Goal: Task Accomplishment & Management: Manage account settings

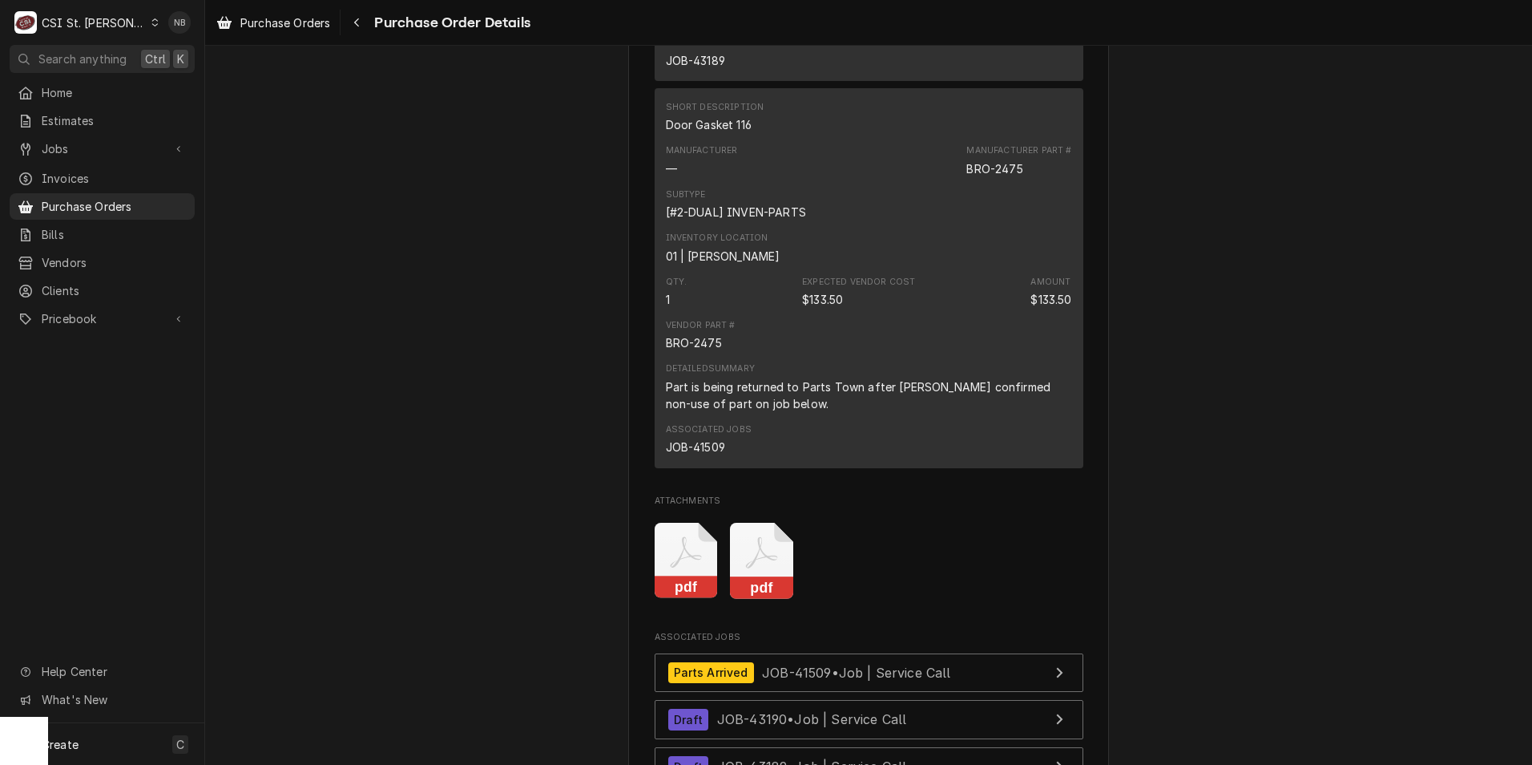
scroll to position [2565, 0]
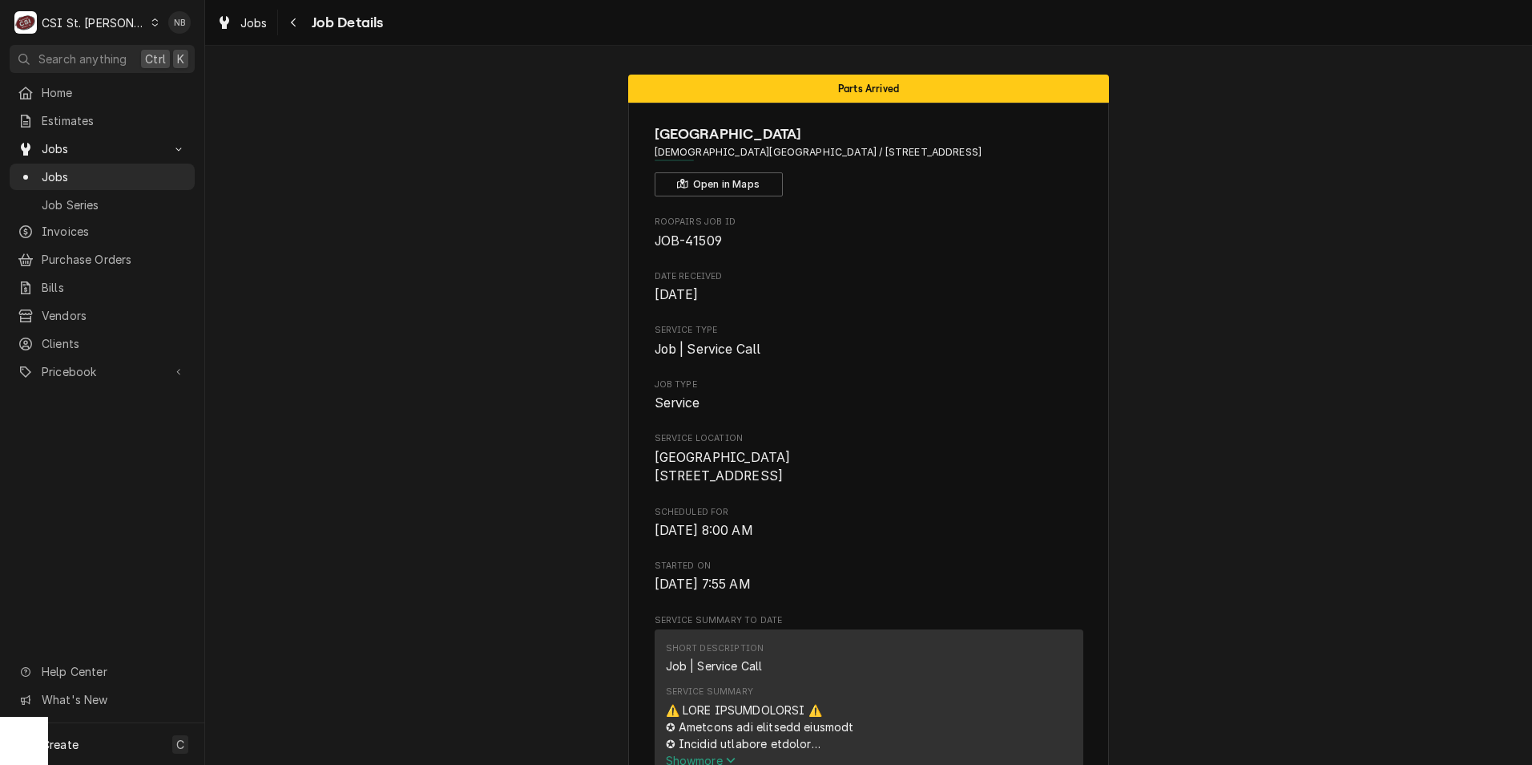
scroll to position [1042, 0]
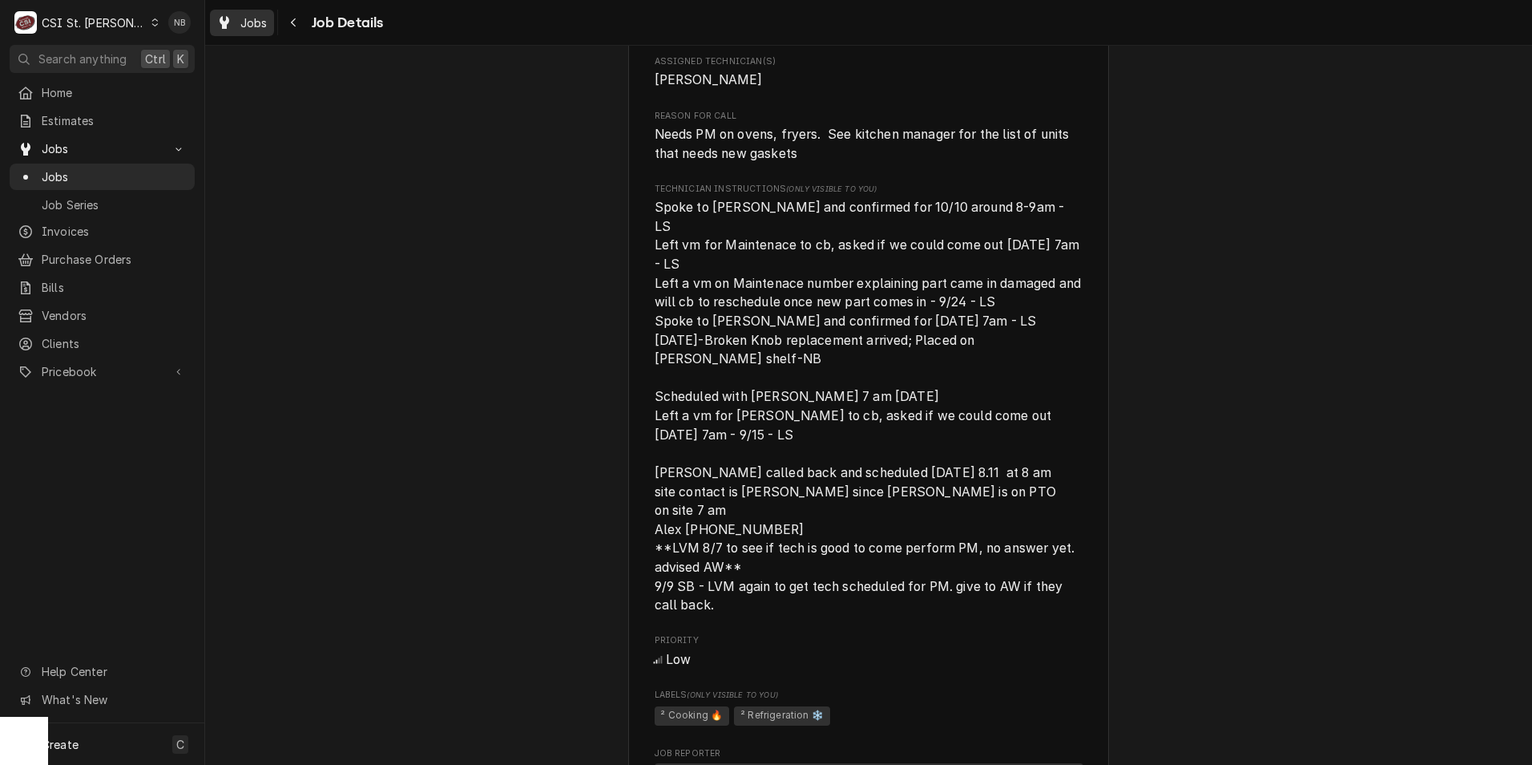
click at [233, 21] on div "Jobs" at bounding box center [242, 23] width 58 height 20
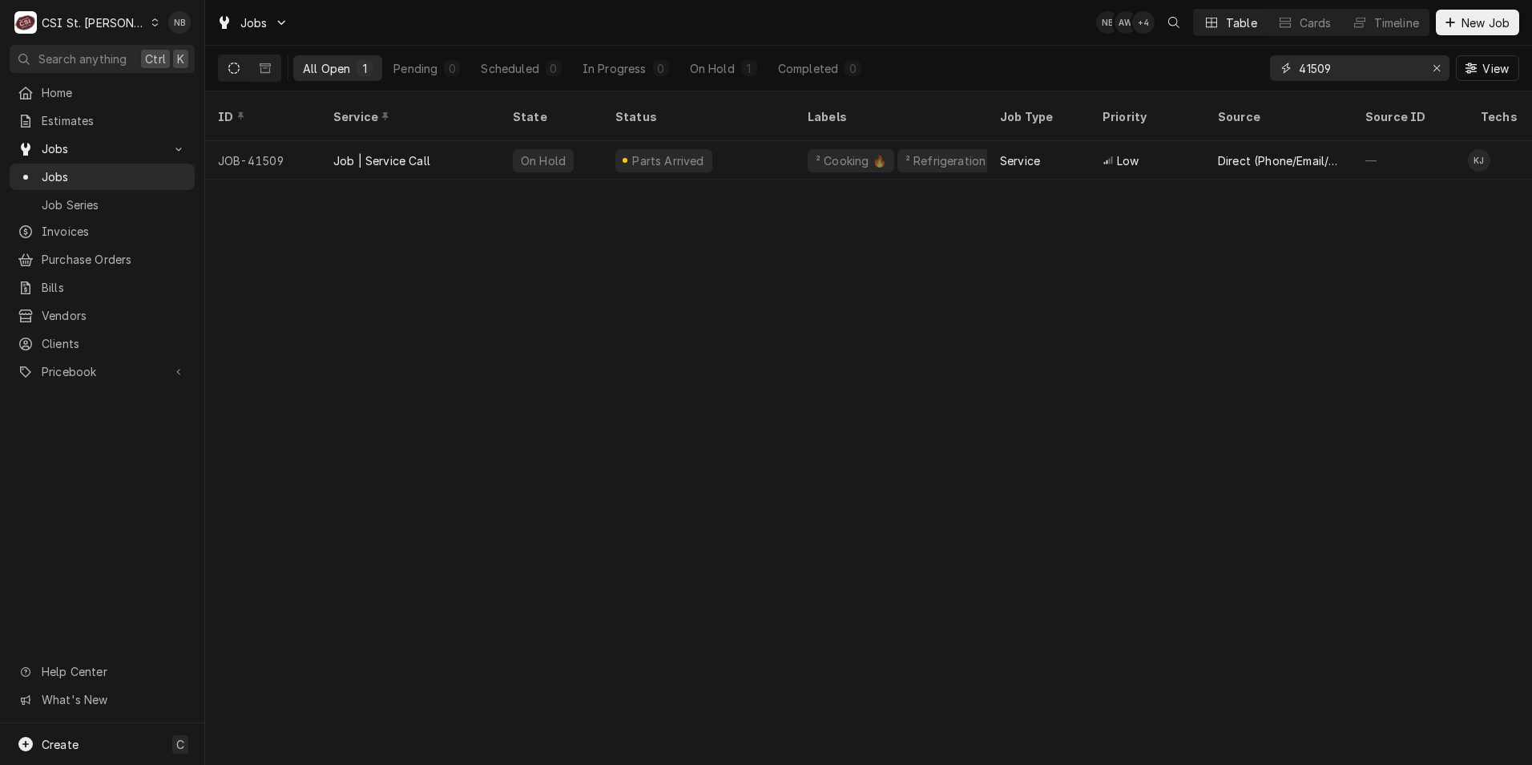
drag, startPoint x: 1356, startPoint y: 69, endPoint x: 1274, endPoint y: 71, distance: 81.8
click at [1278, 71] on div "41509" at bounding box center [1360, 68] width 180 height 26
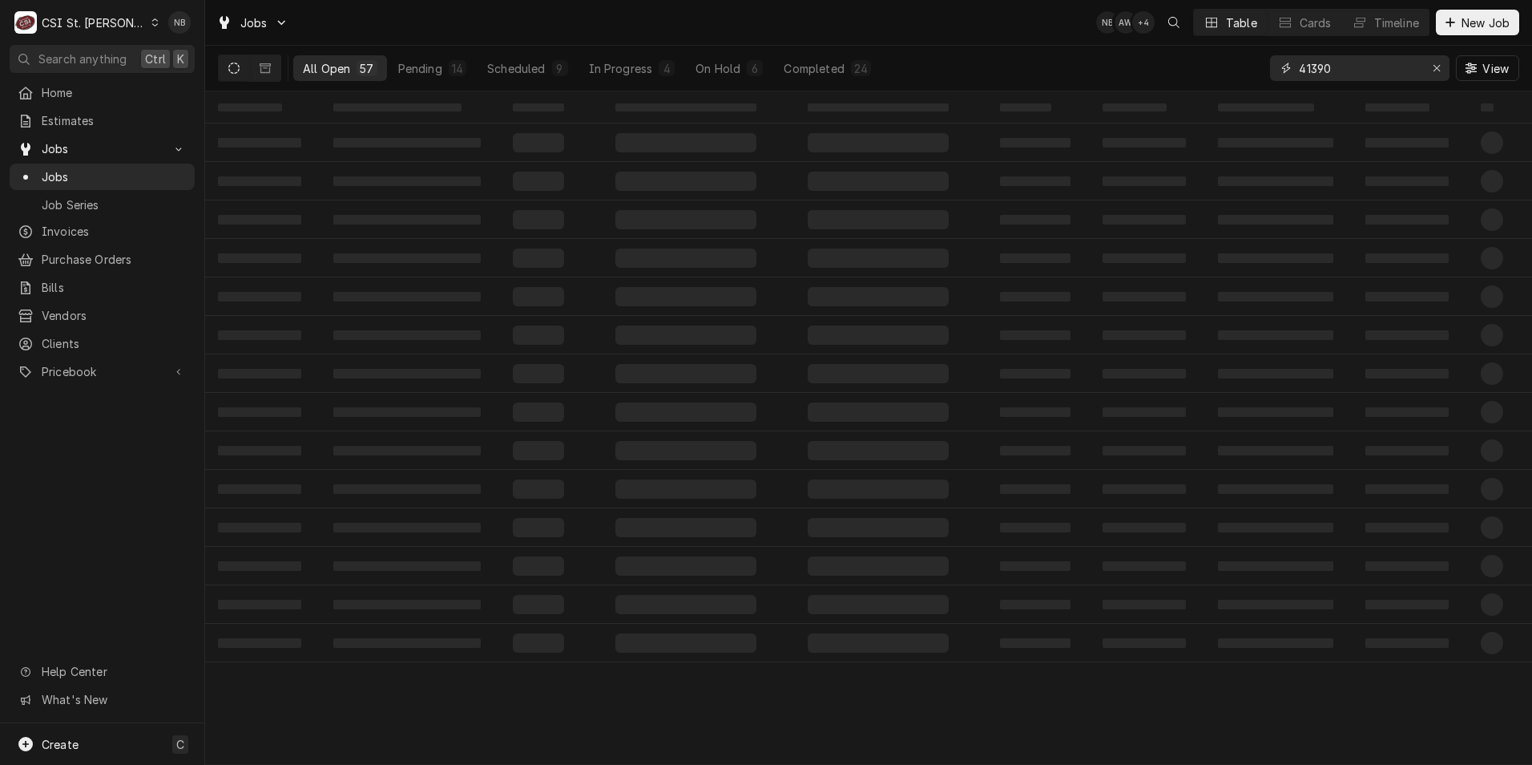
type input "41390"
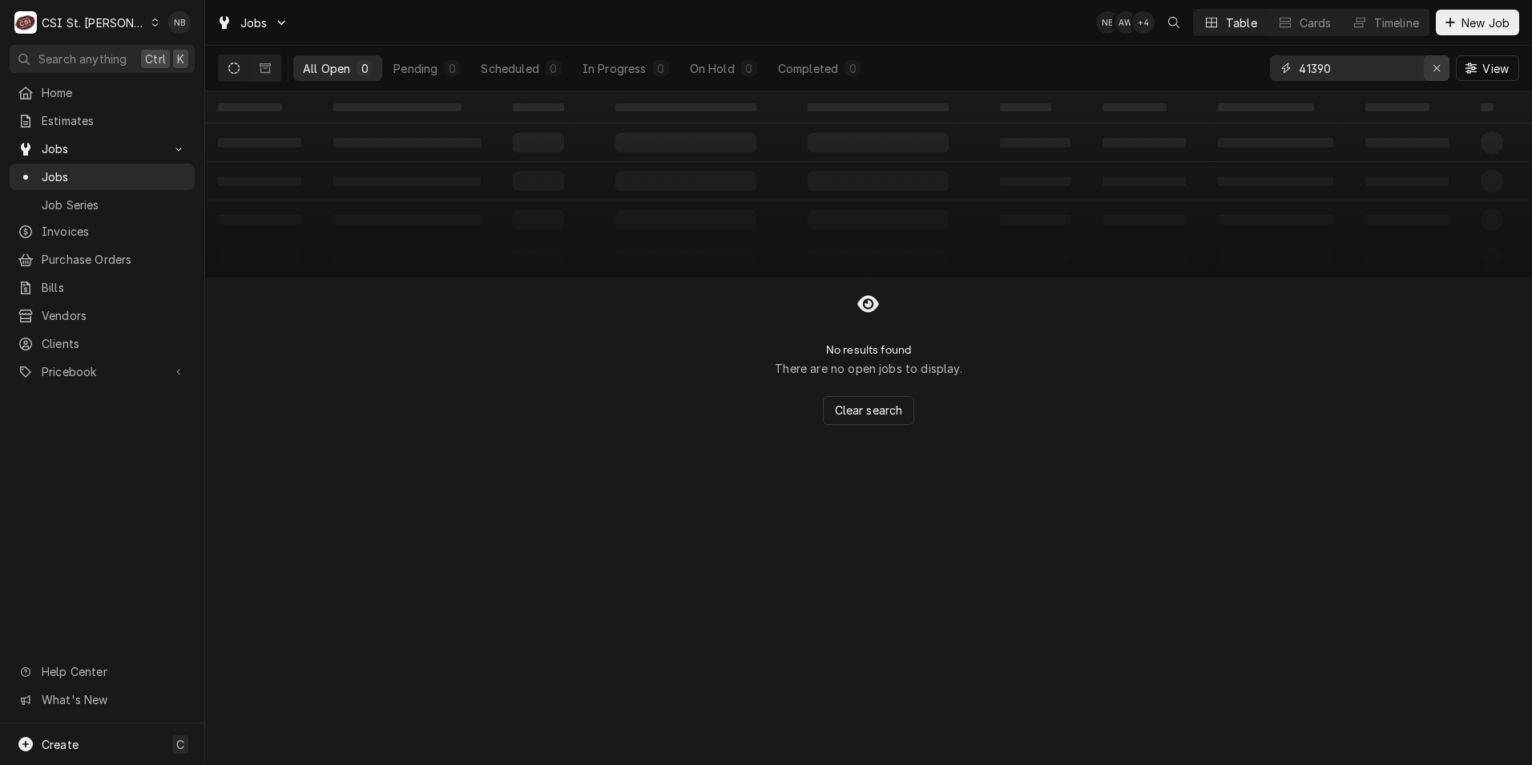
click at [1431, 68] on div "Erase input" at bounding box center [1437, 68] width 16 height 16
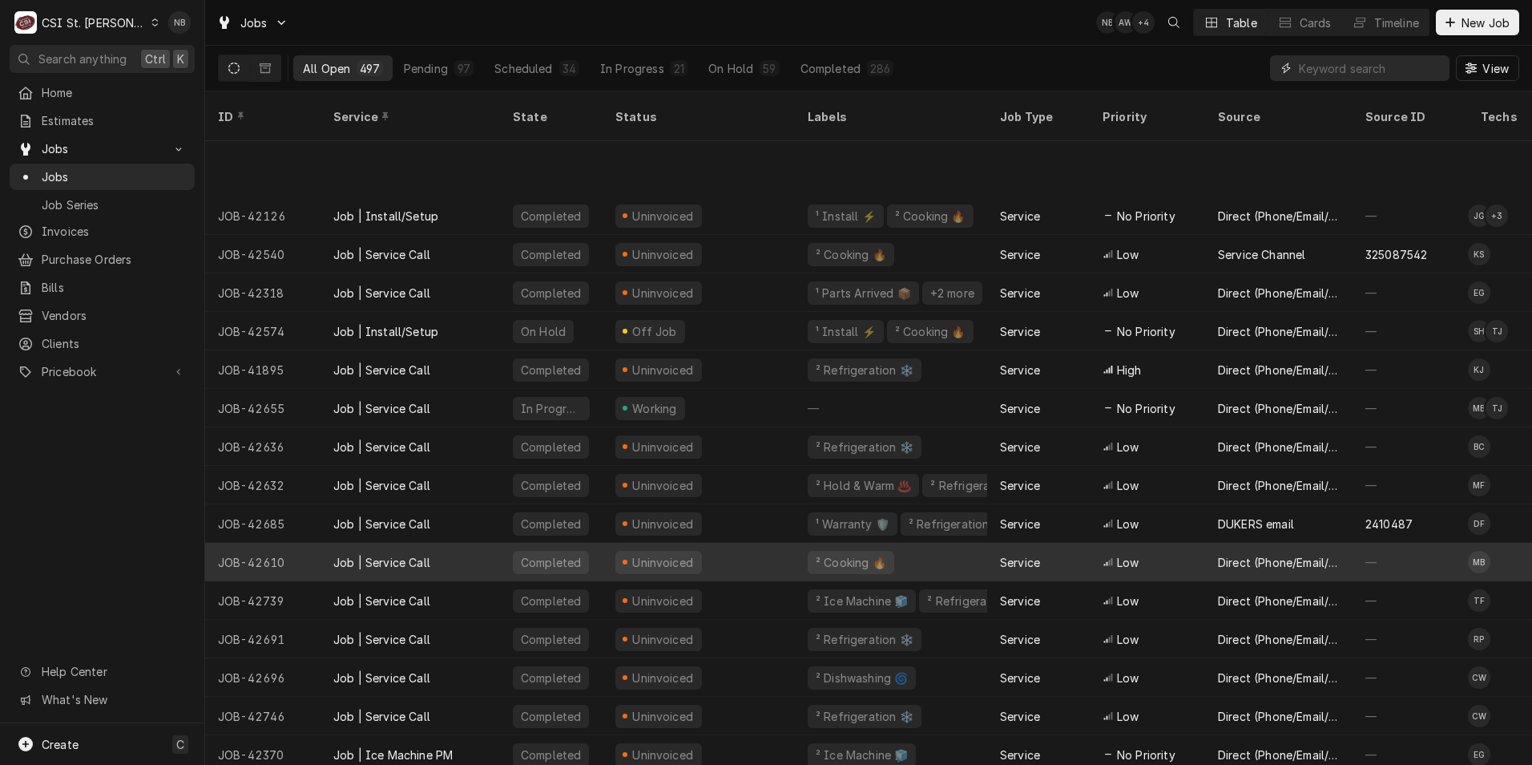
scroll to position [906, 0]
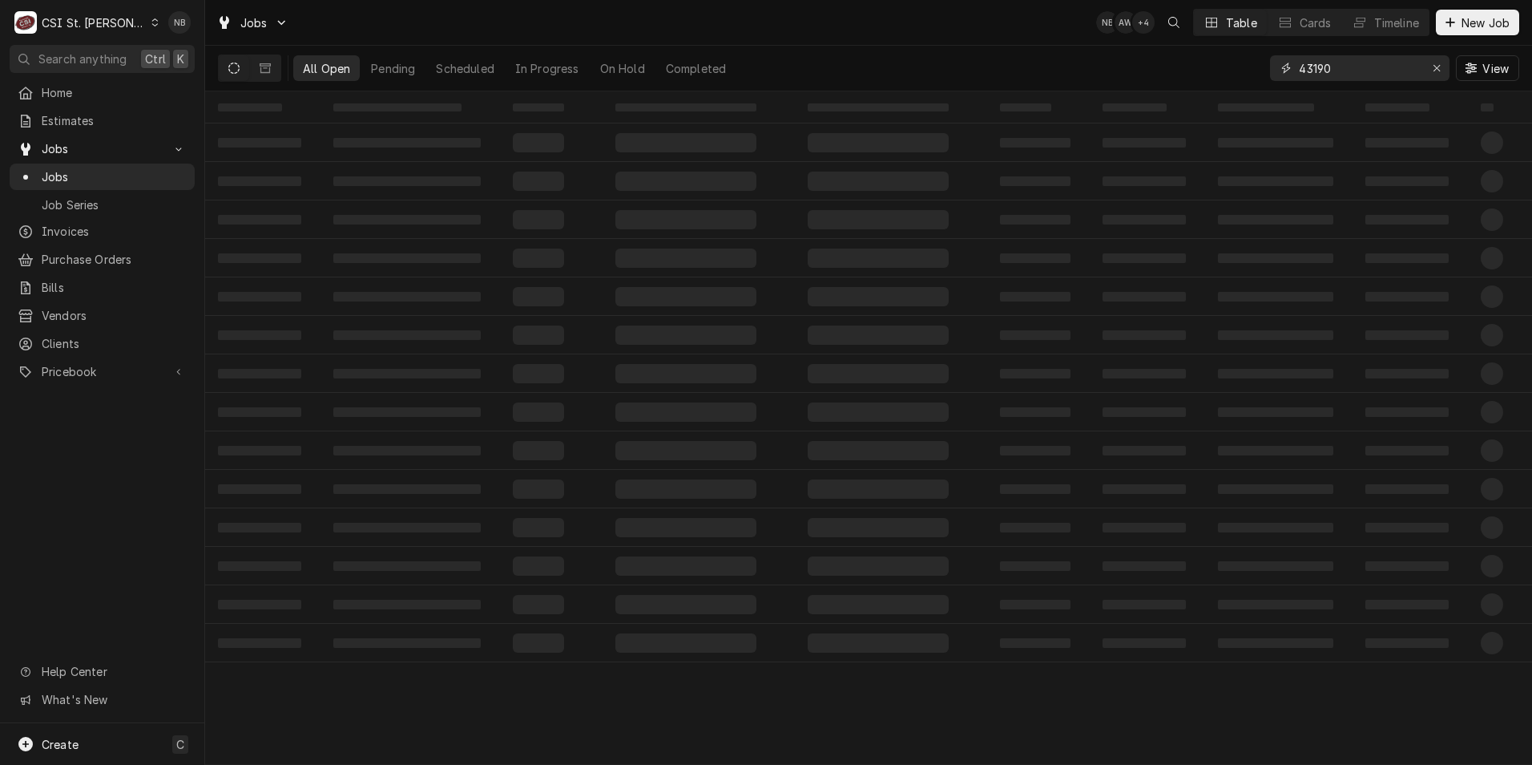
type input "43190"
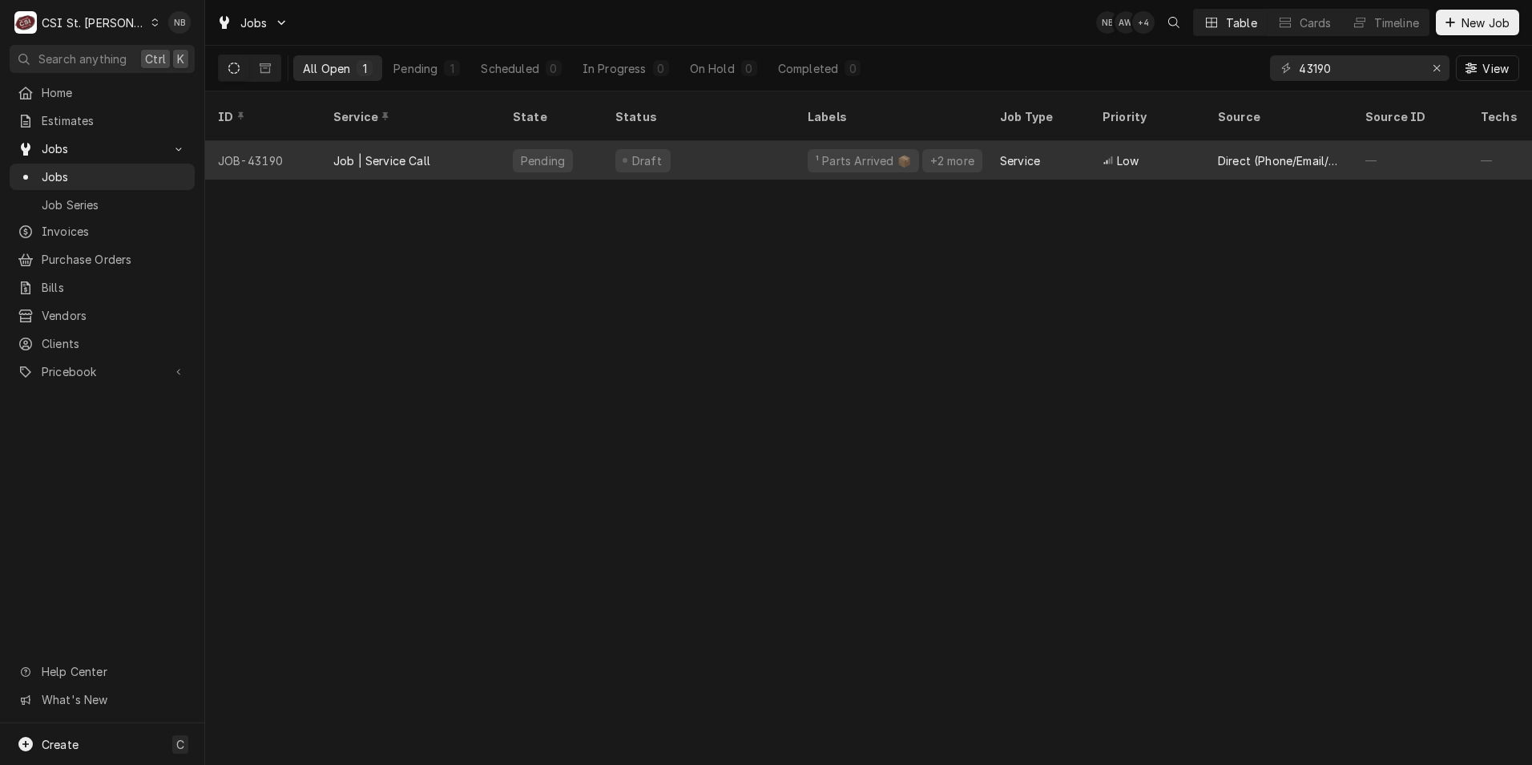
click at [773, 141] on div "Draft" at bounding box center [699, 160] width 192 height 38
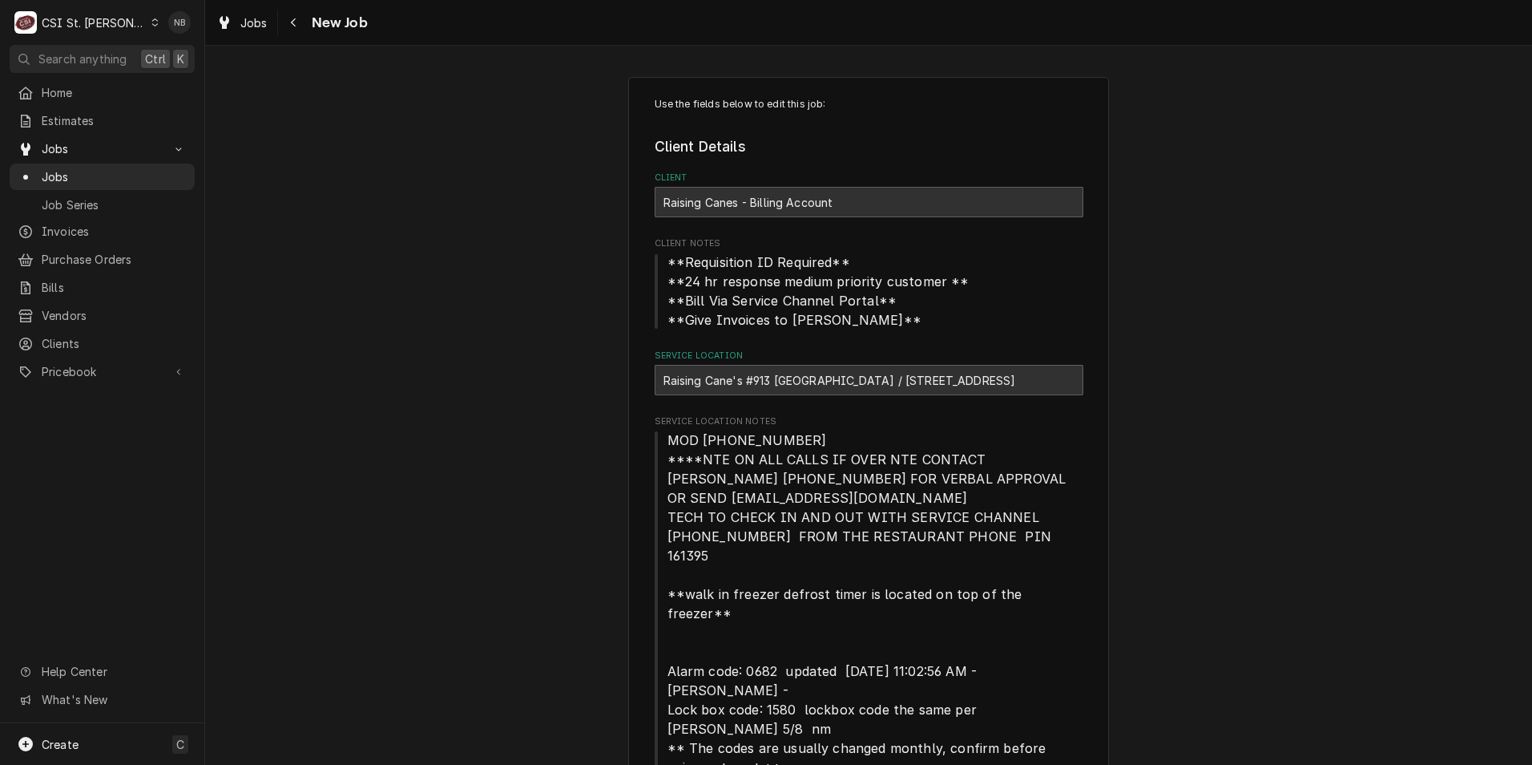
type textarea "x"
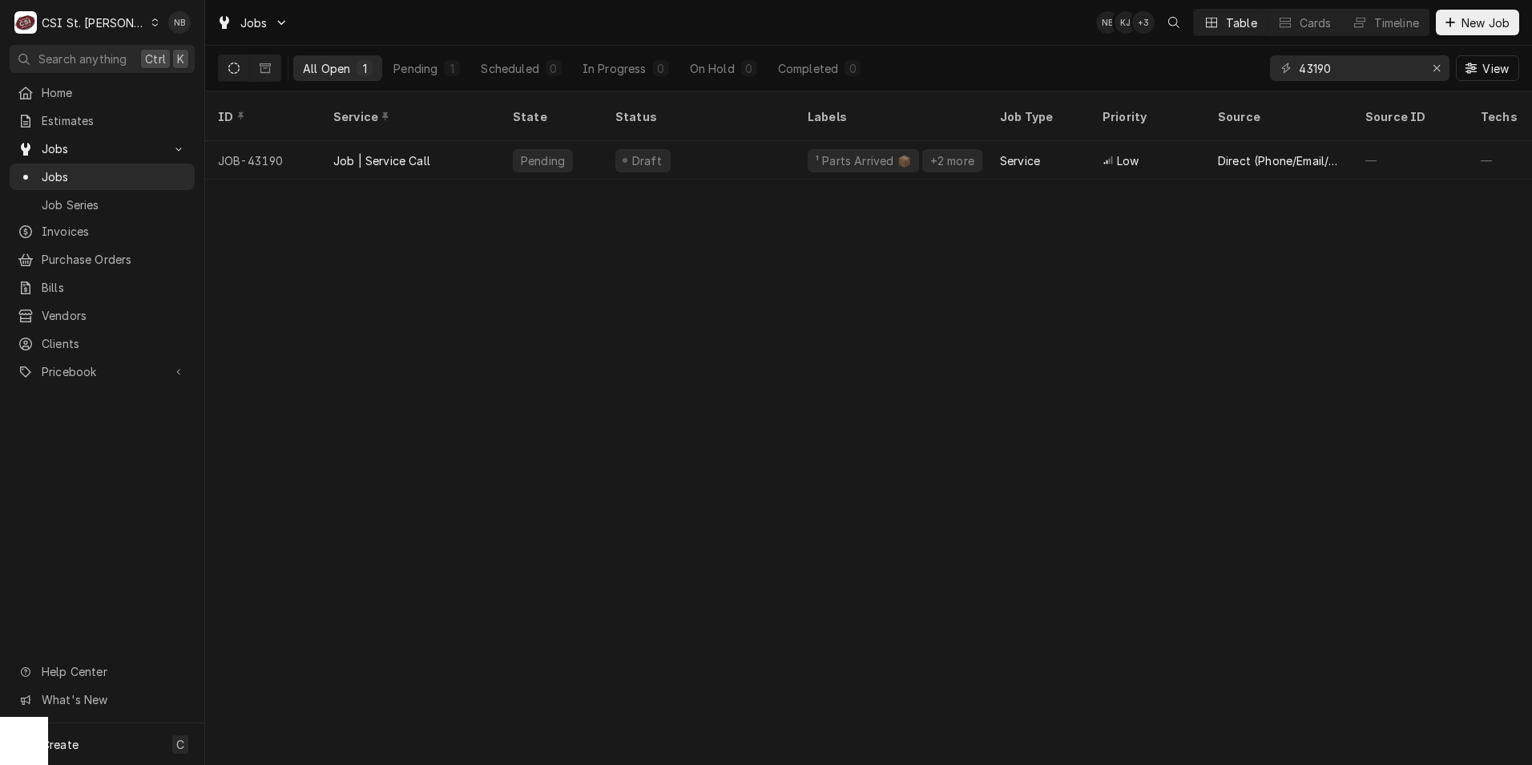
click at [575, 299] on div "ID Service State Status Labels Job Type Priority Source Source ID Techs Date Re…" at bounding box center [868, 427] width 1327 height 673
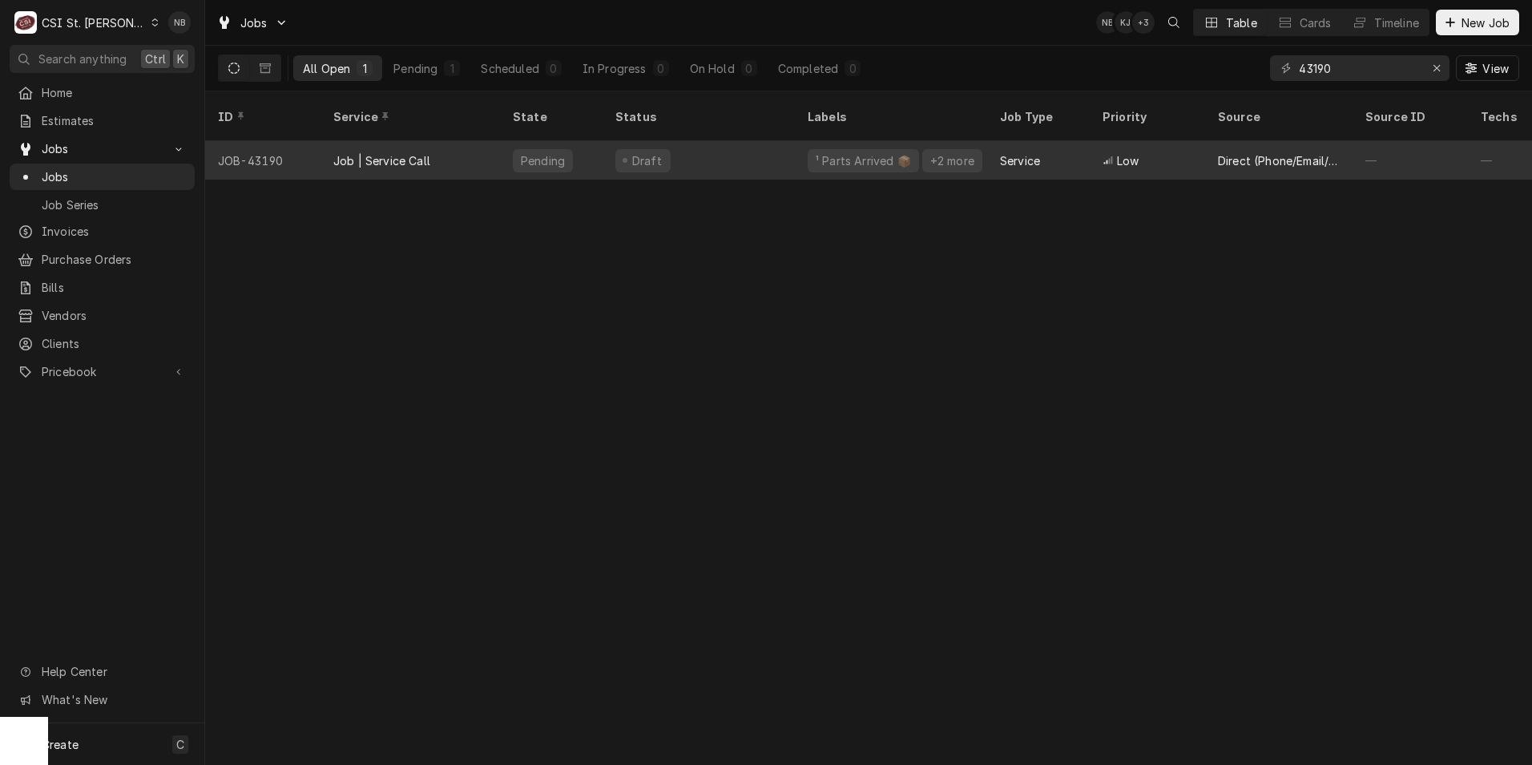
click at [1094, 141] on div "Low" at bounding box center [1147, 160] width 115 height 38
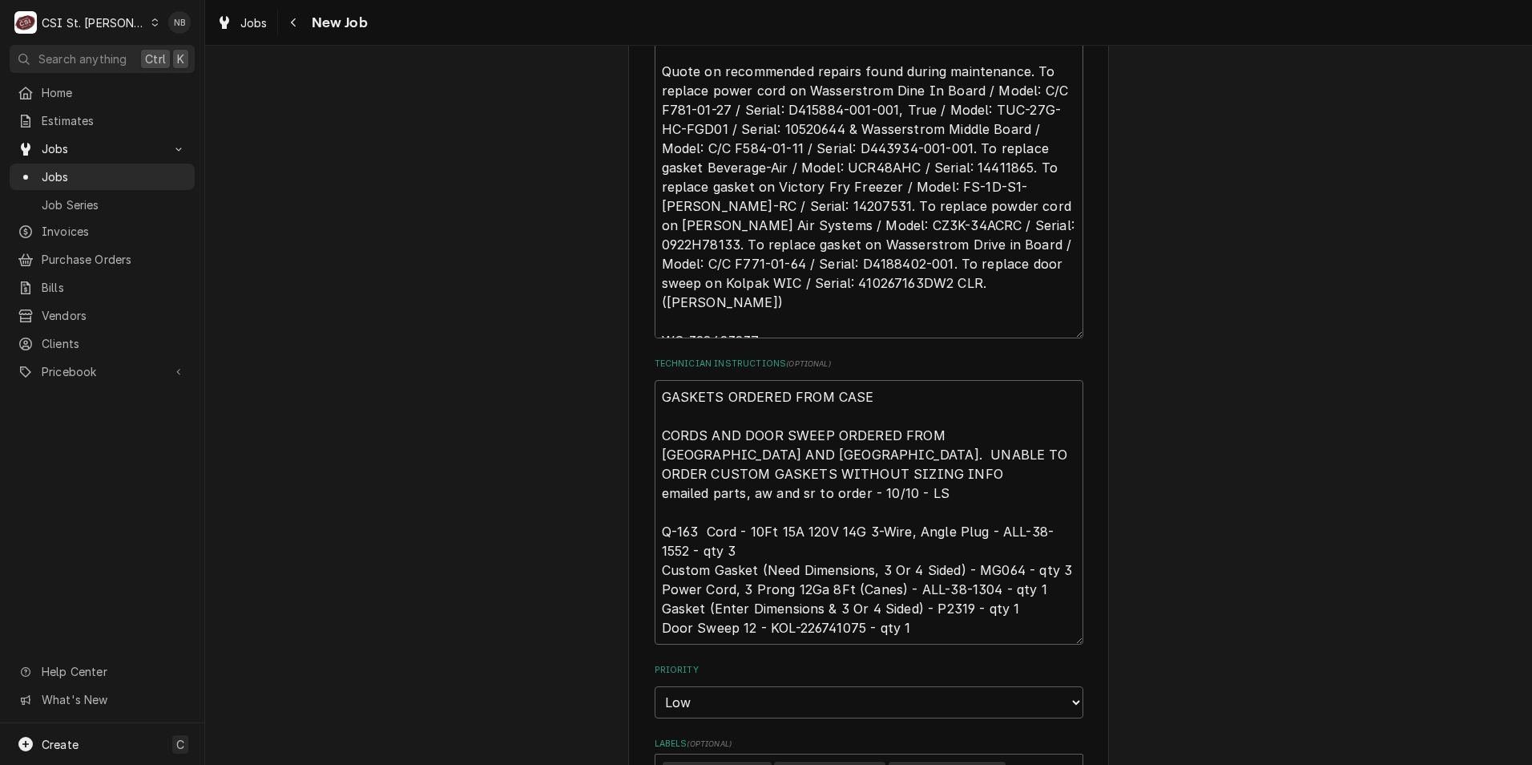
scroll to position [19, 0]
type textarea "x"
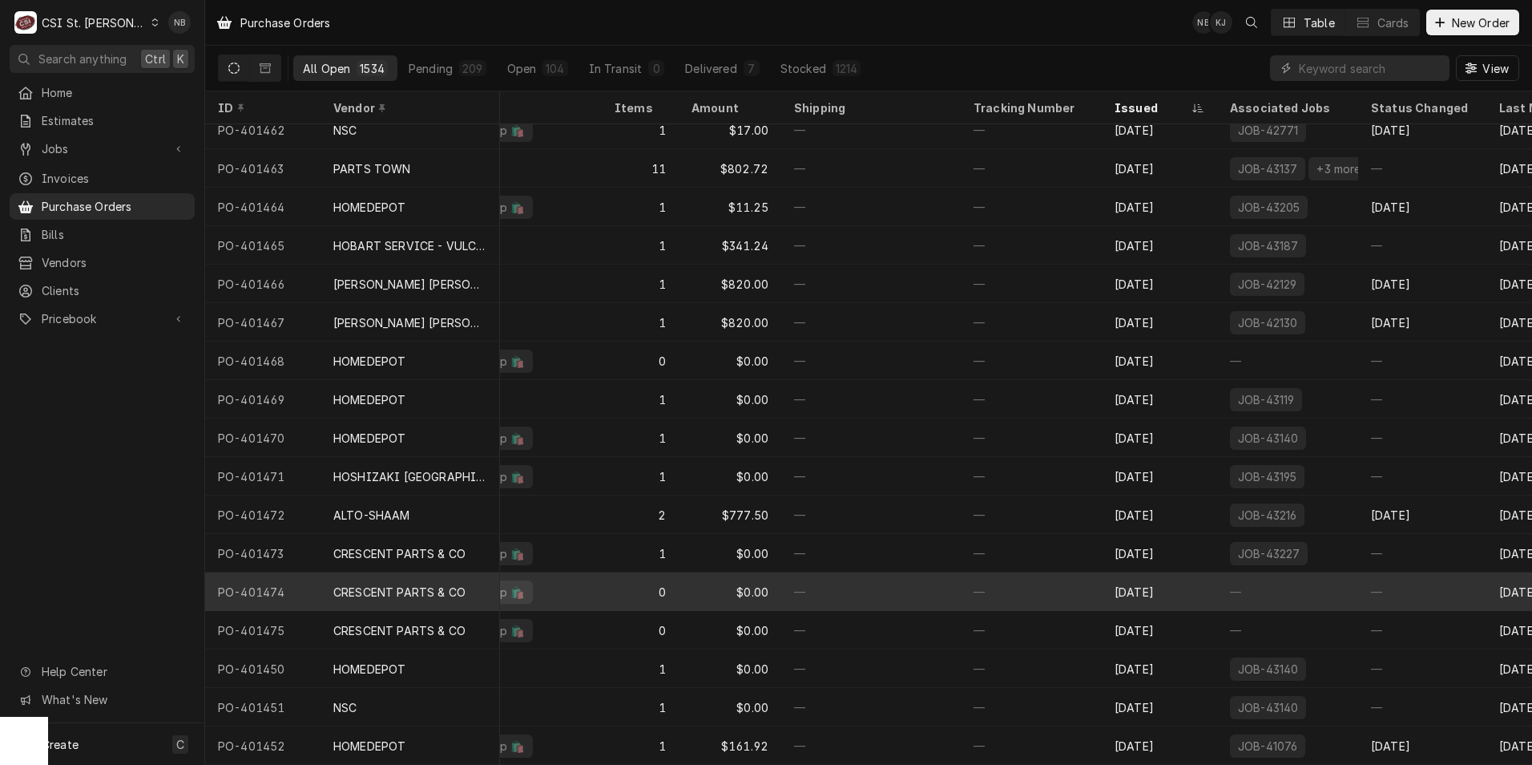
scroll to position [0, 321]
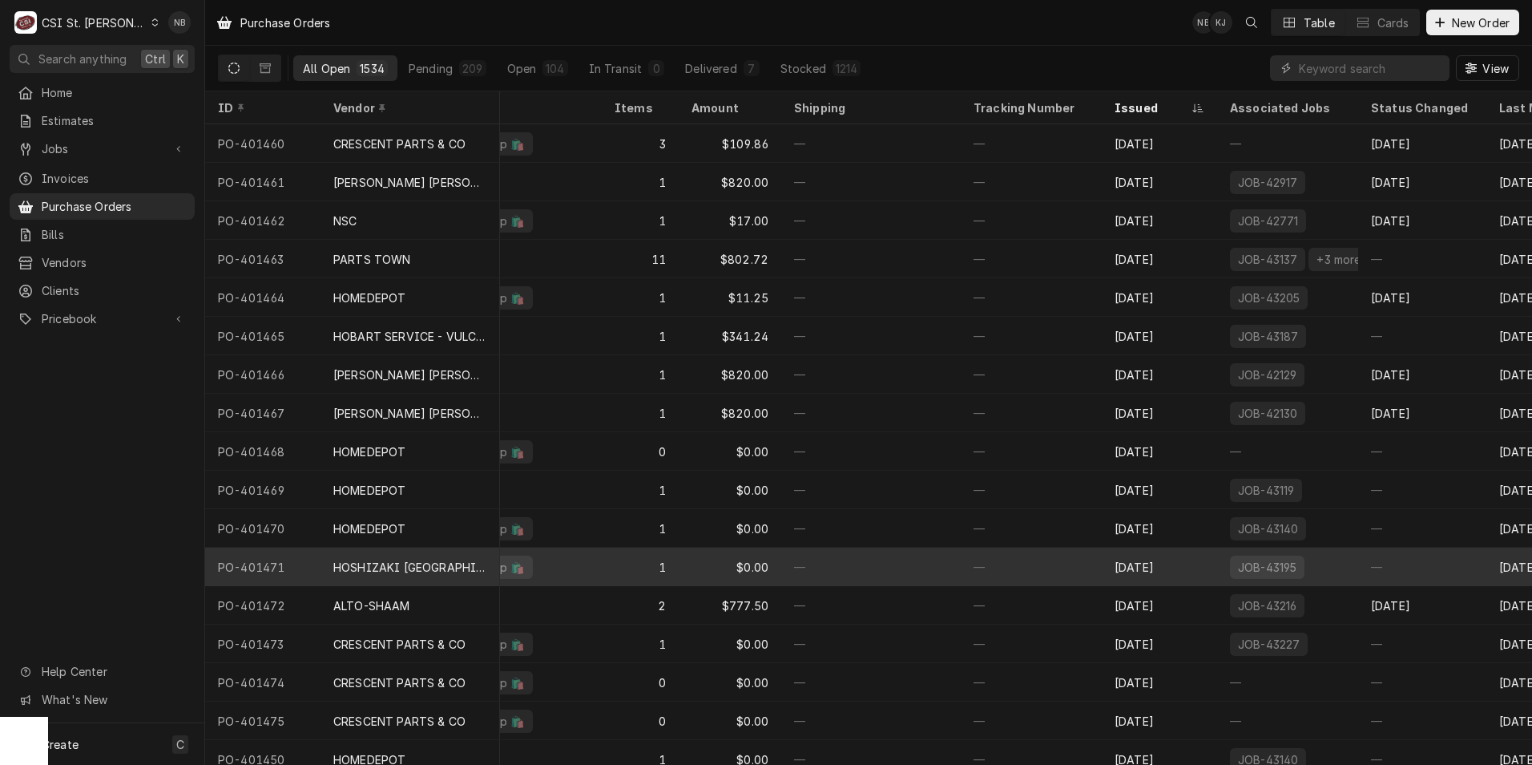
click at [422, 568] on div "HOSHIZAKI SOUTH CENTRAL" at bounding box center [410, 567] width 154 height 17
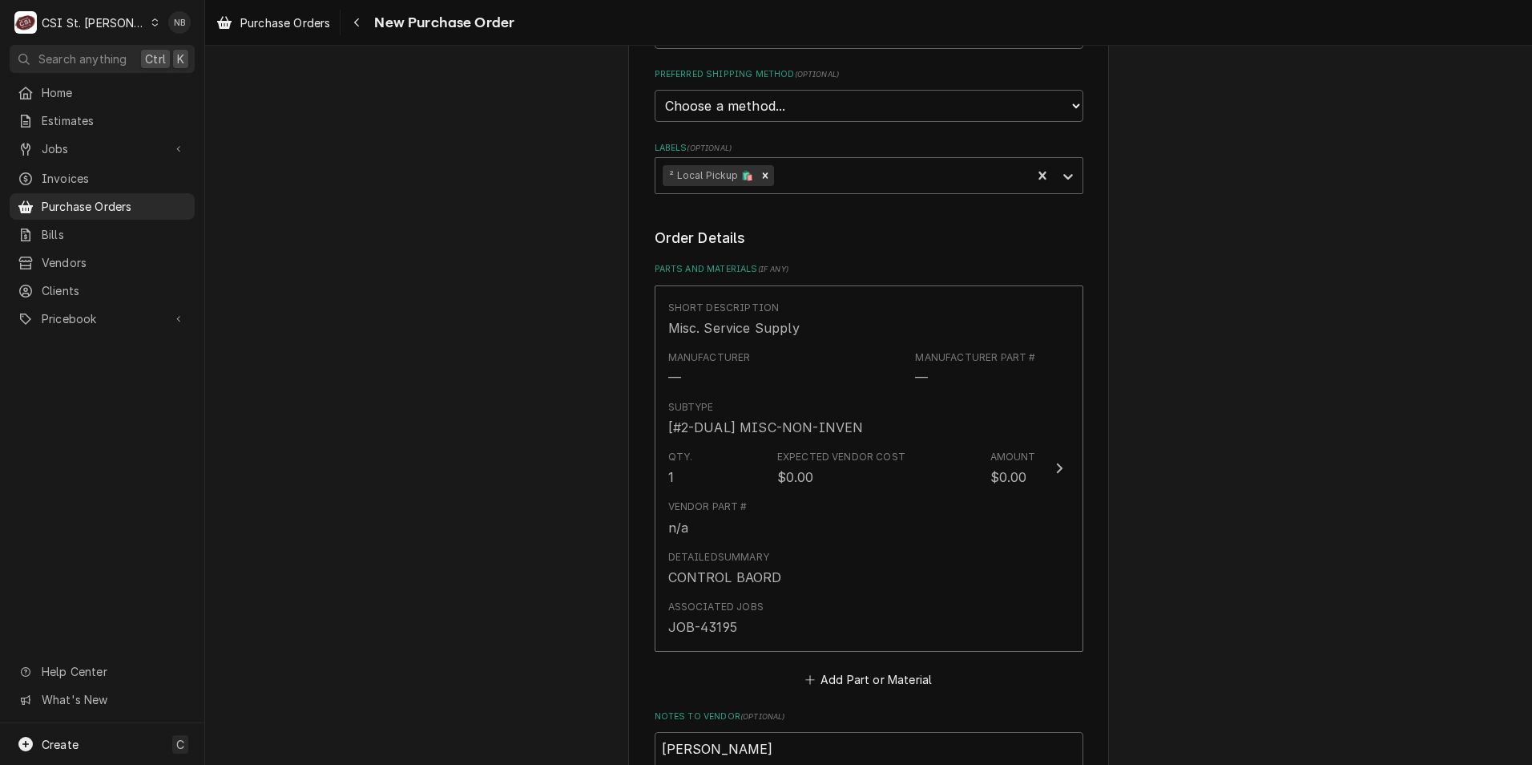
scroll to position [721, 0]
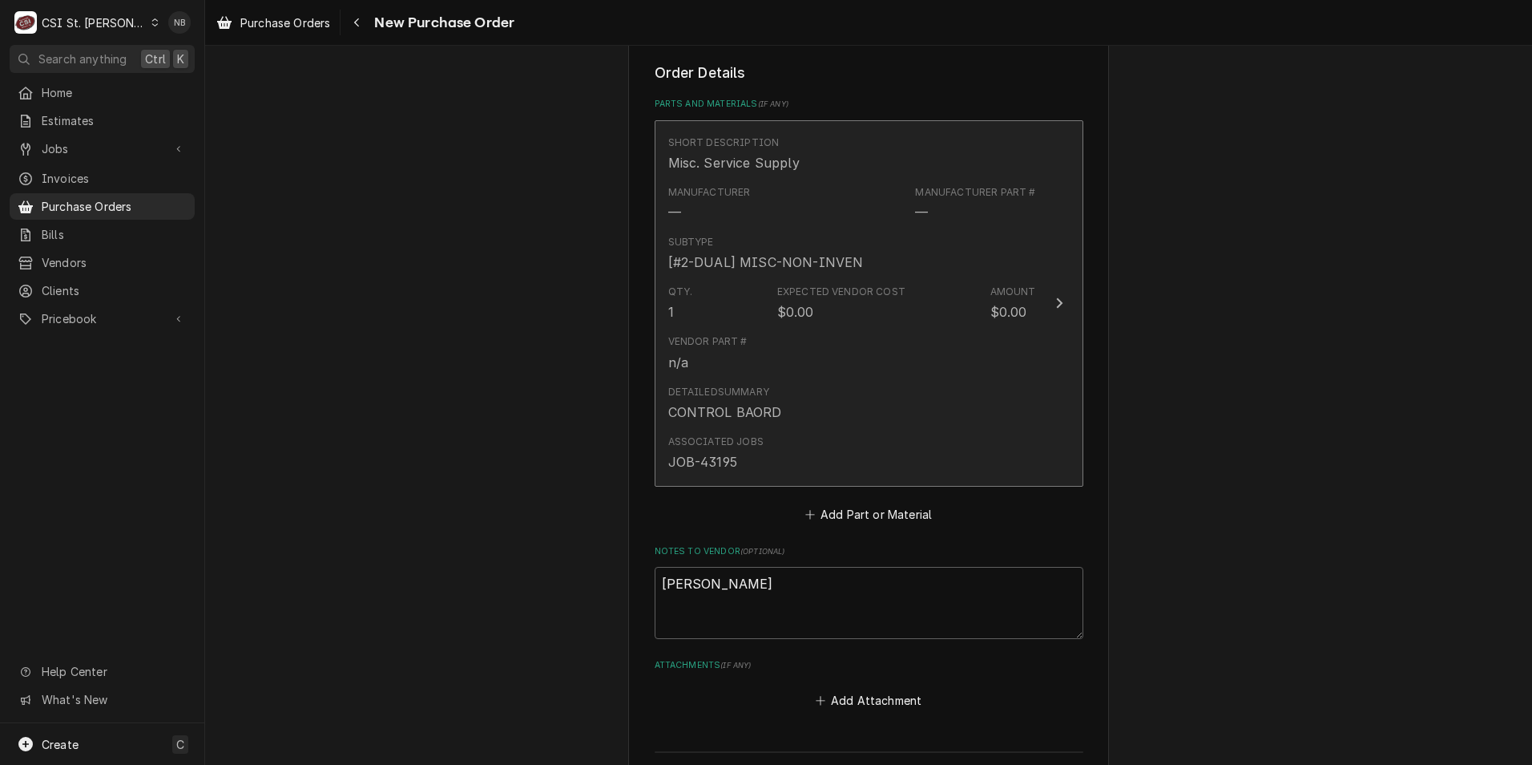
click at [825, 230] on div "Subtype [#2-DUAL] MISC-NON-INVEN" at bounding box center [852, 253] width 368 height 50
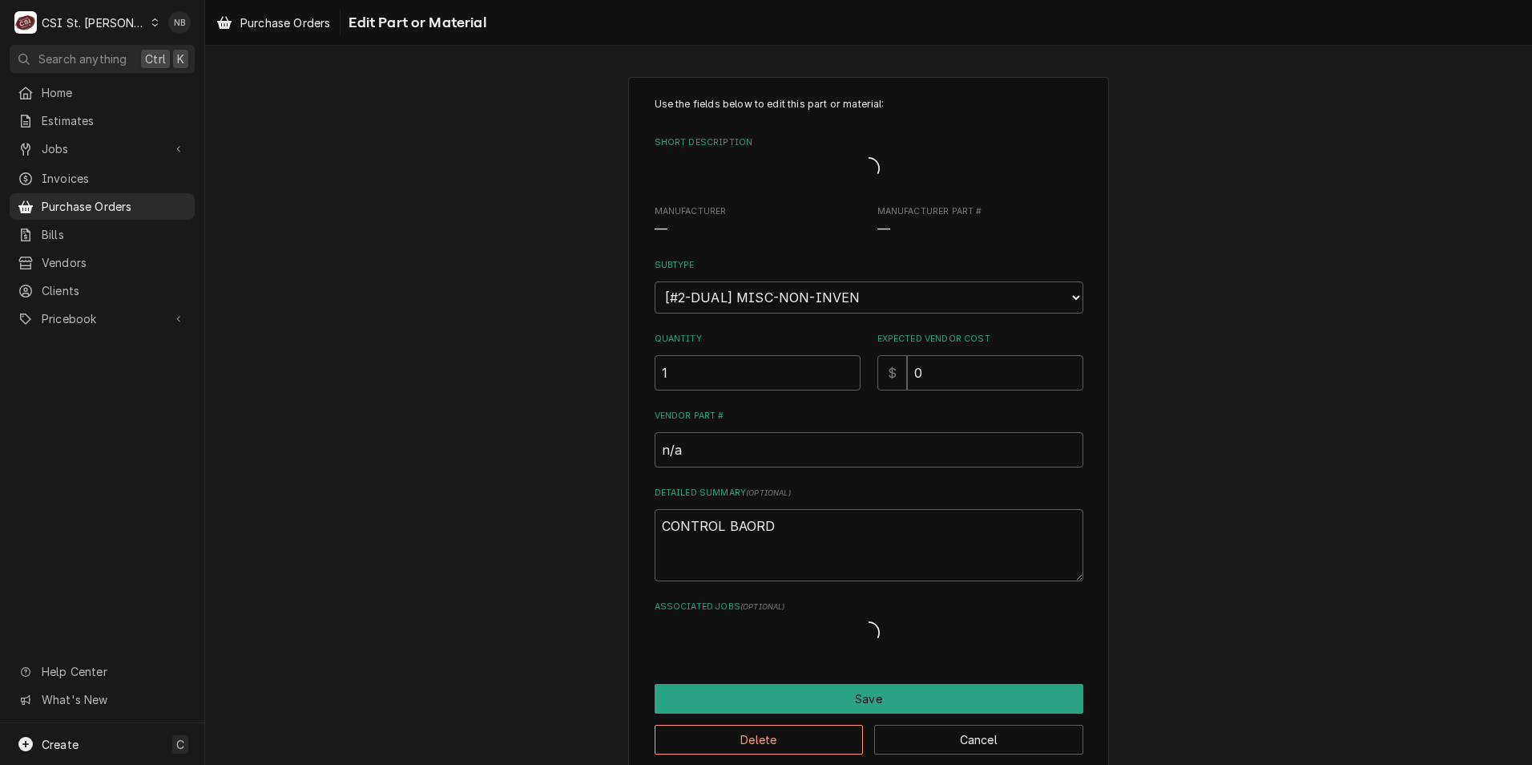
type textarea "x"
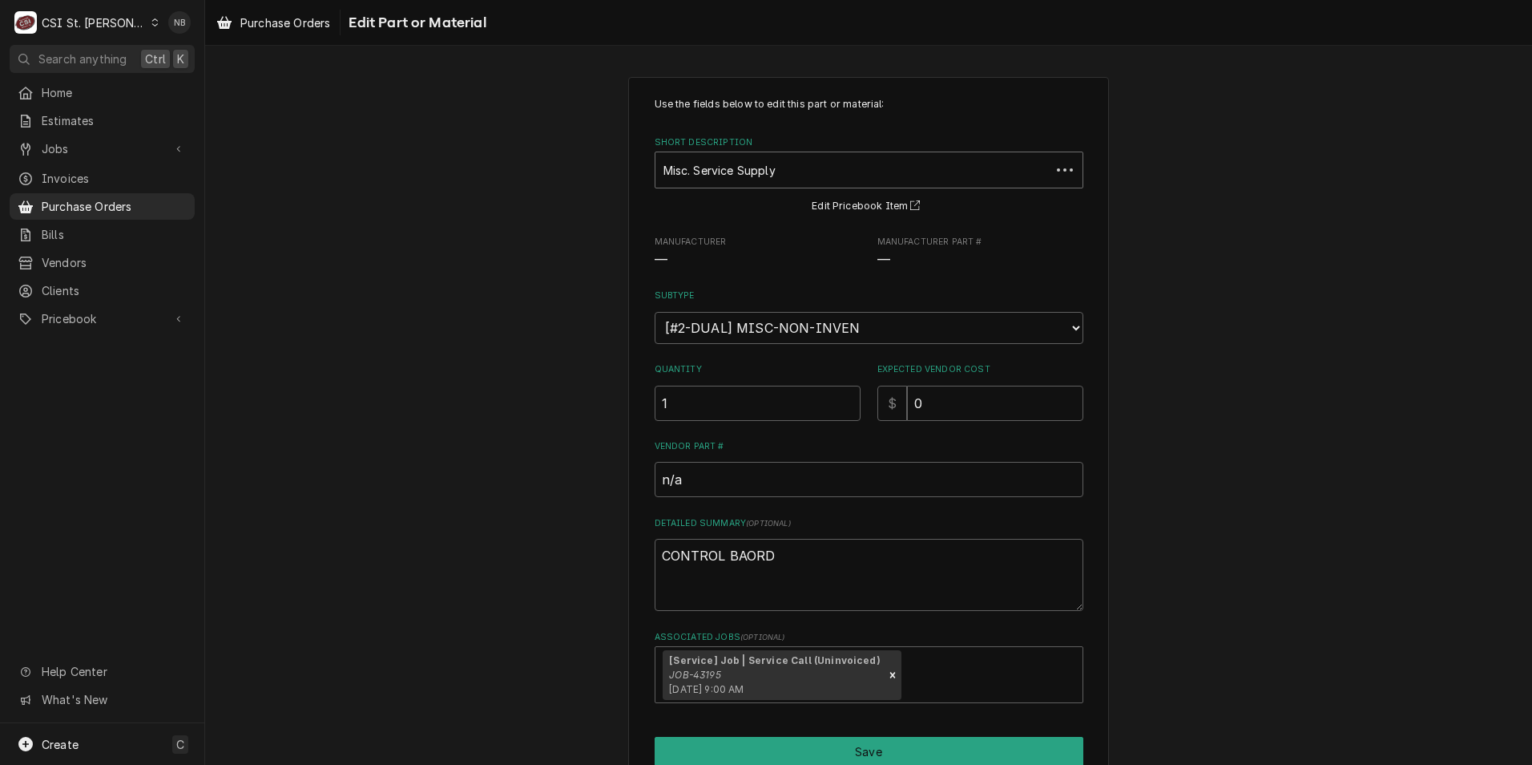
click at [809, 160] on div "Short Description" at bounding box center [853, 169] width 379 height 29
type input "2A9093"
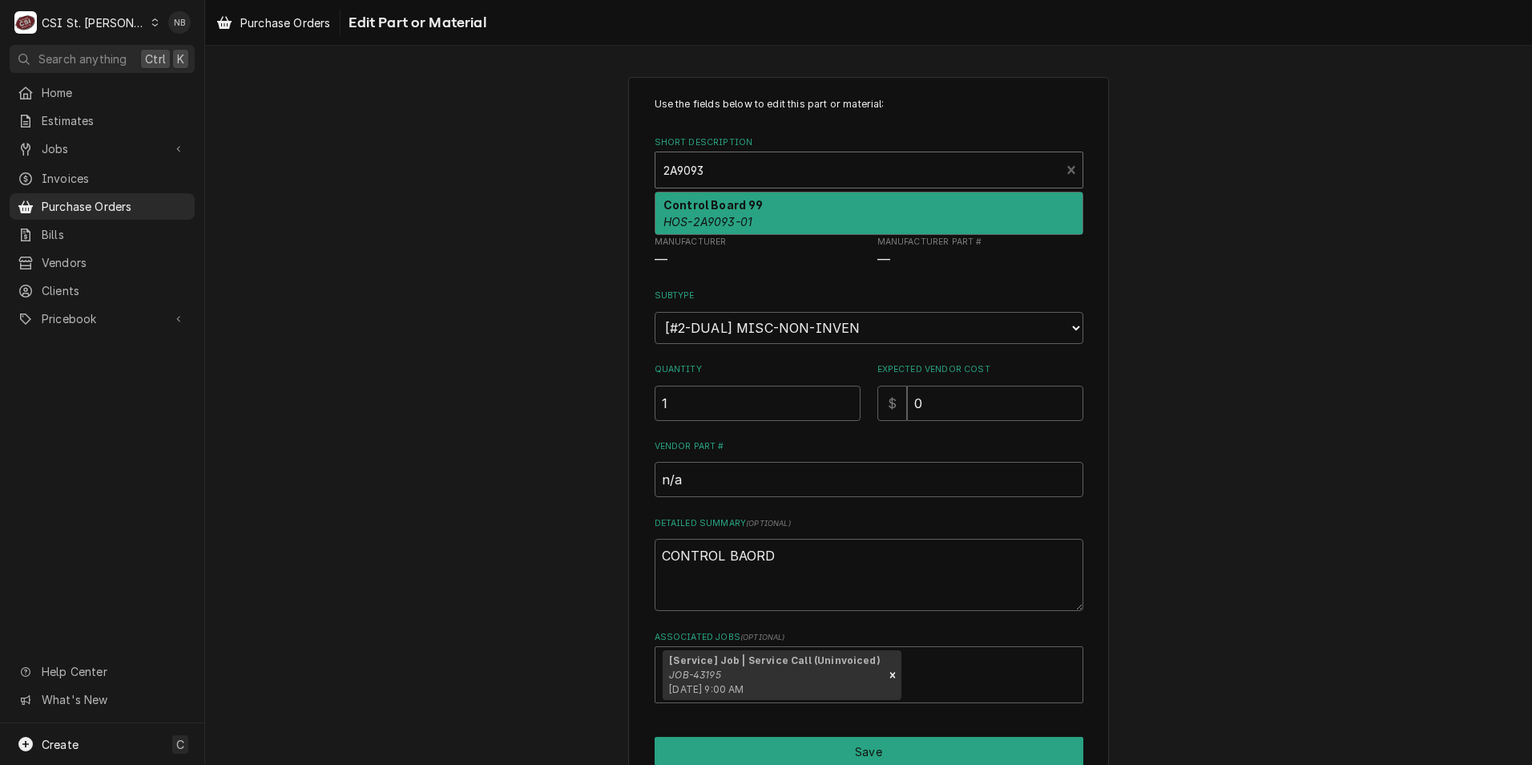
click at [781, 204] on div "Control Board 99 HOS-2A9093-01" at bounding box center [869, 213] width 427 height 42
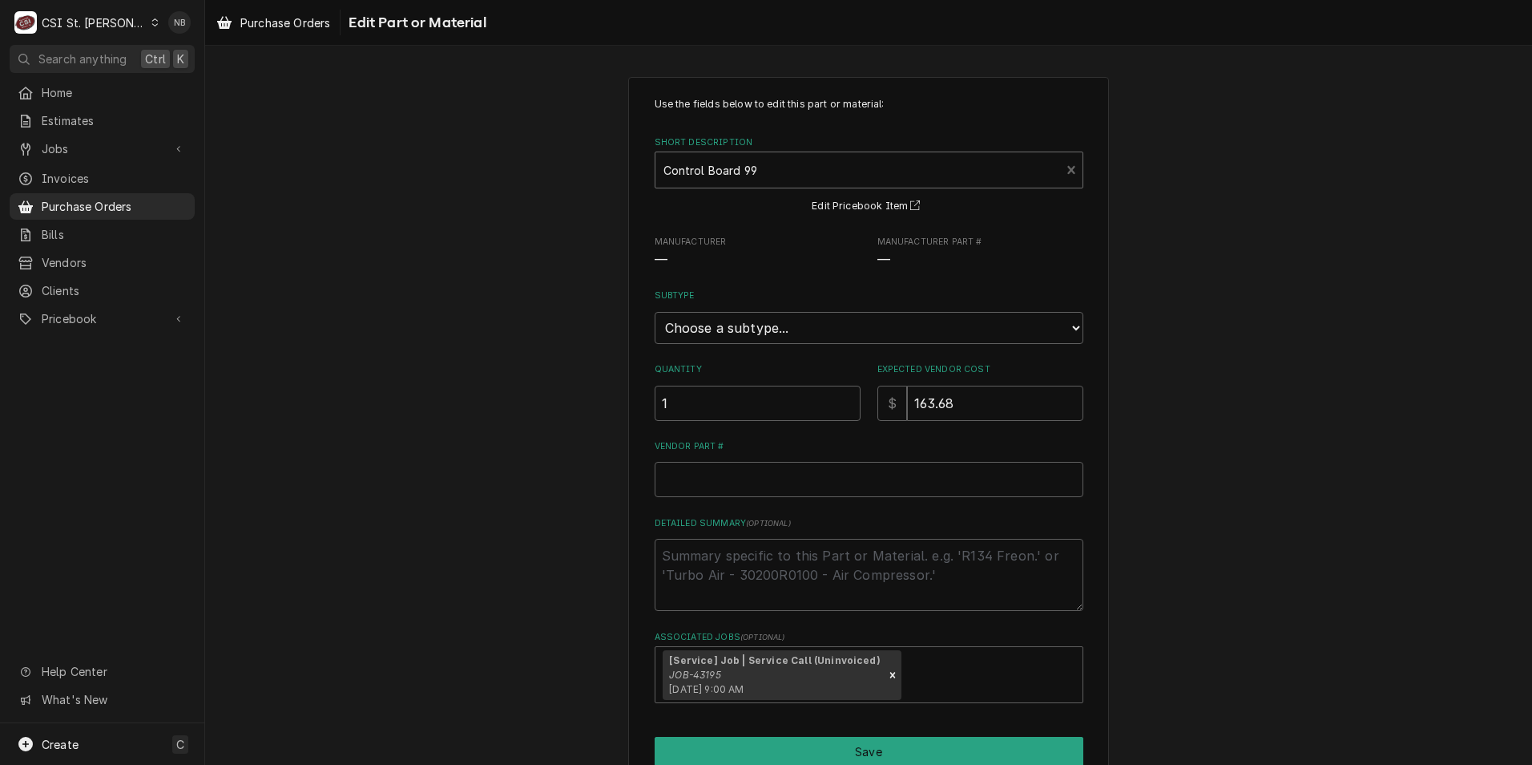
scroll to position [77, 0]
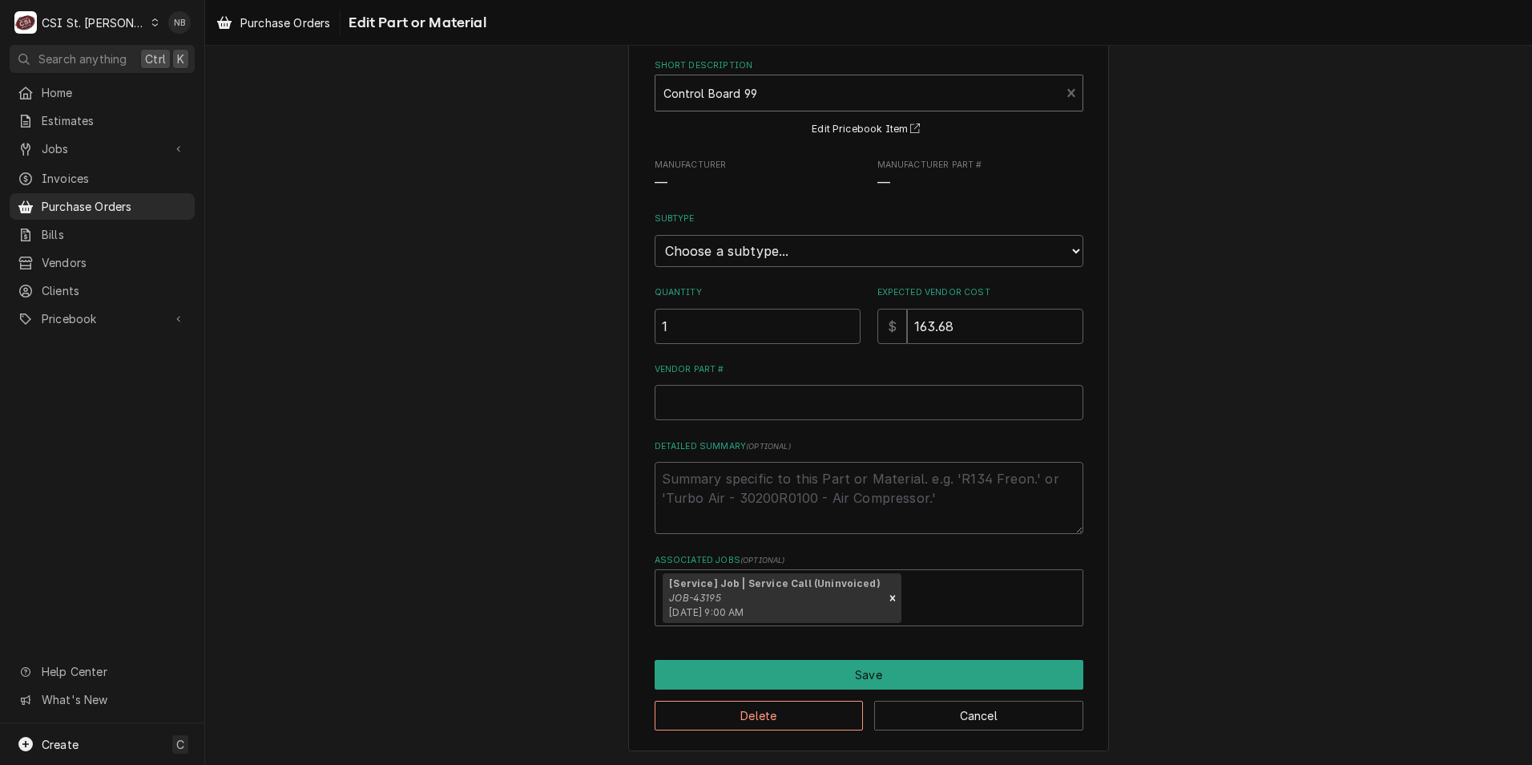
type textarea "x"
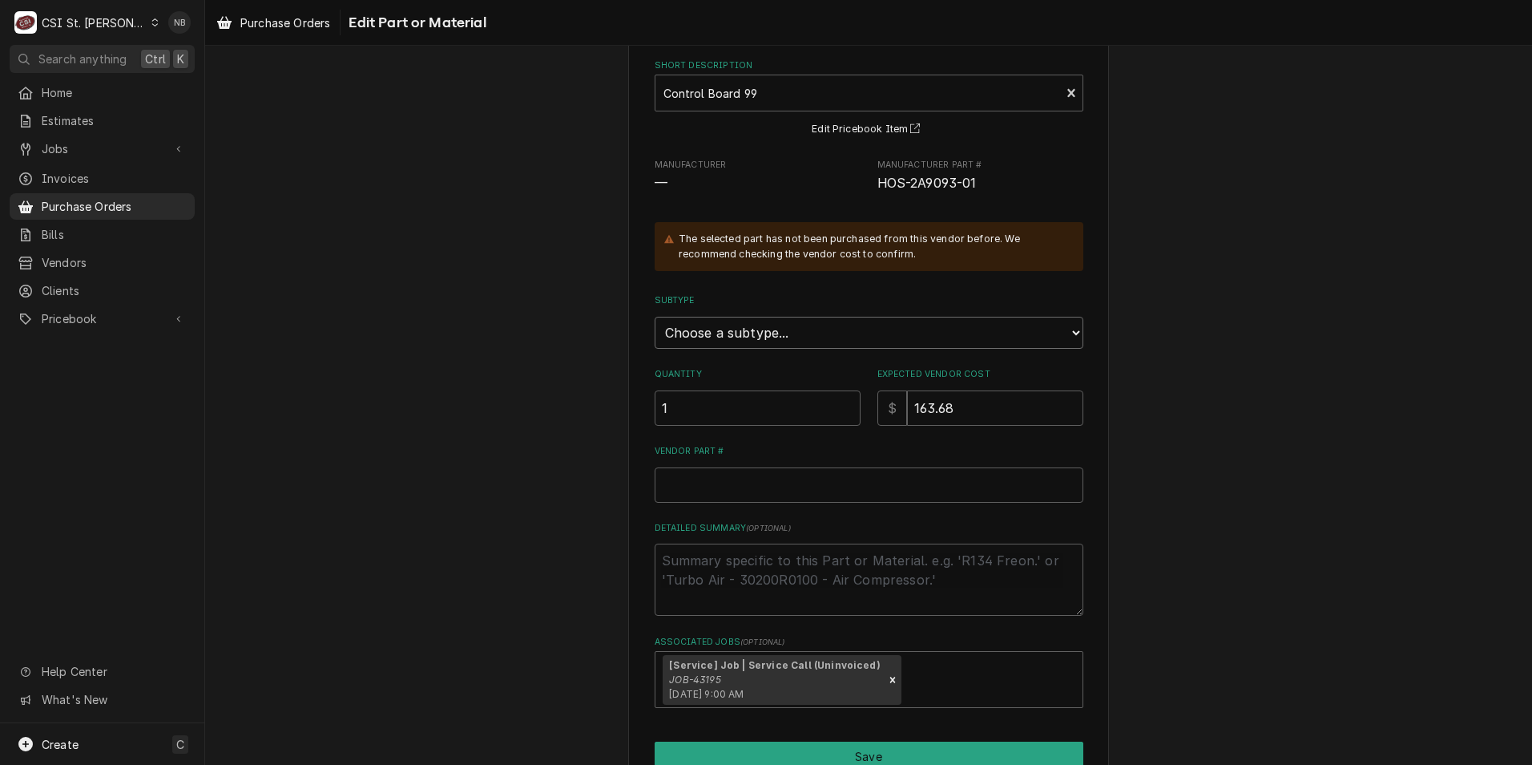
click at [870, 342] on select "Choose a subtype... [#2-DUAL] AFTERHRS-WH-CHG-2 [#2-DUAL] BEV-EQUIP [#2-DUAL] B…" at bounding box center [869, 333] width 429 height 32
select select "1"
click at [655, 317] on select "Choose a subtype... [#2-DUAL] AFTERHRS-WH-CHG-2 [#2-DUAL] BEV-EQUIP [#2-DUAL] B…" at bounding box center [869, 333] width 429 height 32
click at [975, 412] on input "163.68" at bounding box center [995, 407] width 176 height 35
drag, startPoint x: 975, startPoint y: 412, endPoint x: 824, endPoint y: 398, distance: 151.3
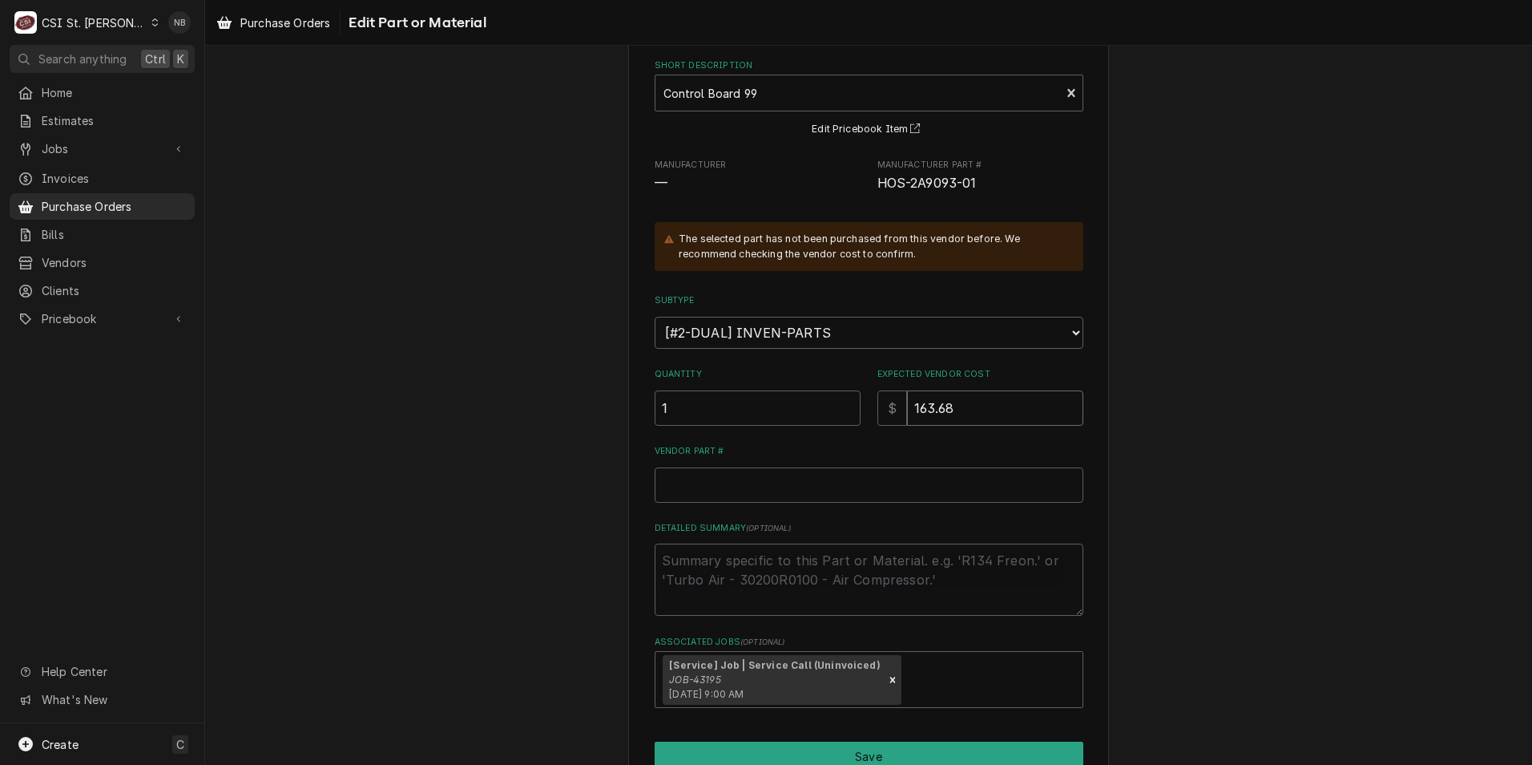
click at [834, 399] on div "Quantity 1 Expected Vendor Cost $ 163.68" at bounding box center [869, 396] width 429 height 57
type textarea "x"
type input "2"
type textarea "x"
type input "29"
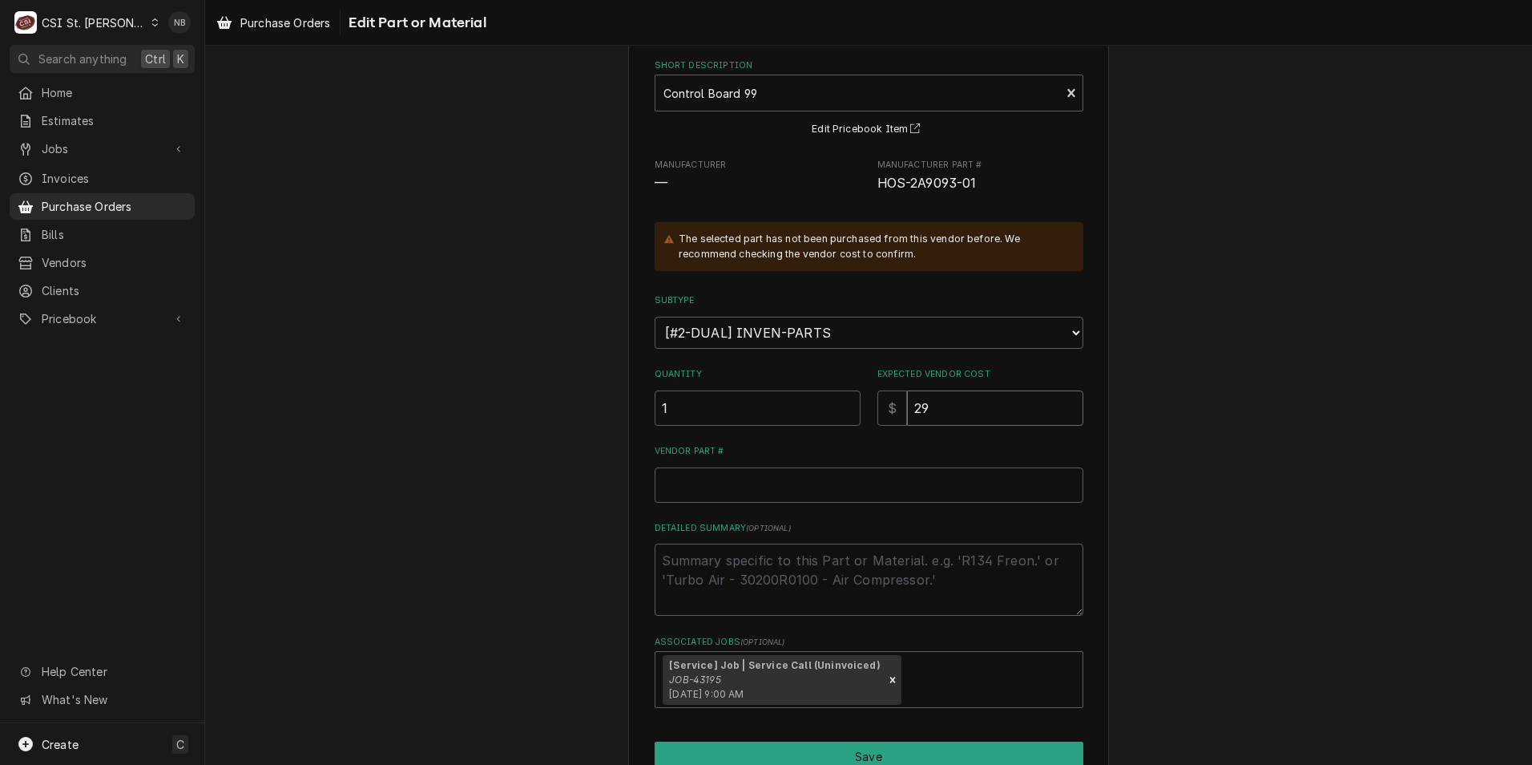
type textarea "x"
type input "290"
type textarea "x"
type input "290.6"
type textarea "x"
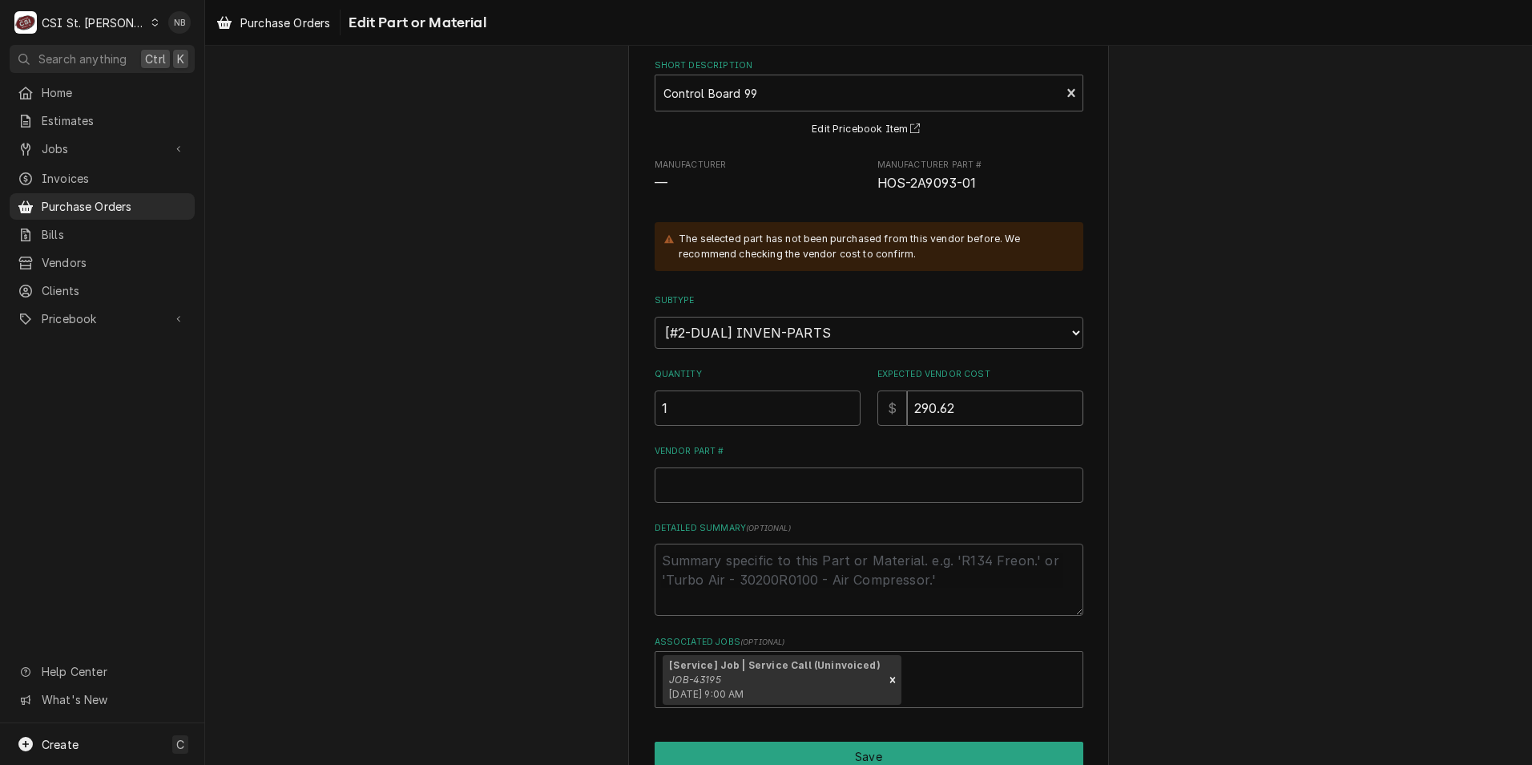
type input "290.62"
click at [774, 475] on input "Vendor Part #" at bounding box center [869, 484] width 429 height 35
drag, startPoint x: 981, startPoint y: 181, endPoint x: 902, endPoint y: 181, distance: 78.5
click at [902, 181] on span "HOS-2A9093-01" at bounding box center [981, 183] width 206 height 19
copy span "2A9093-01"
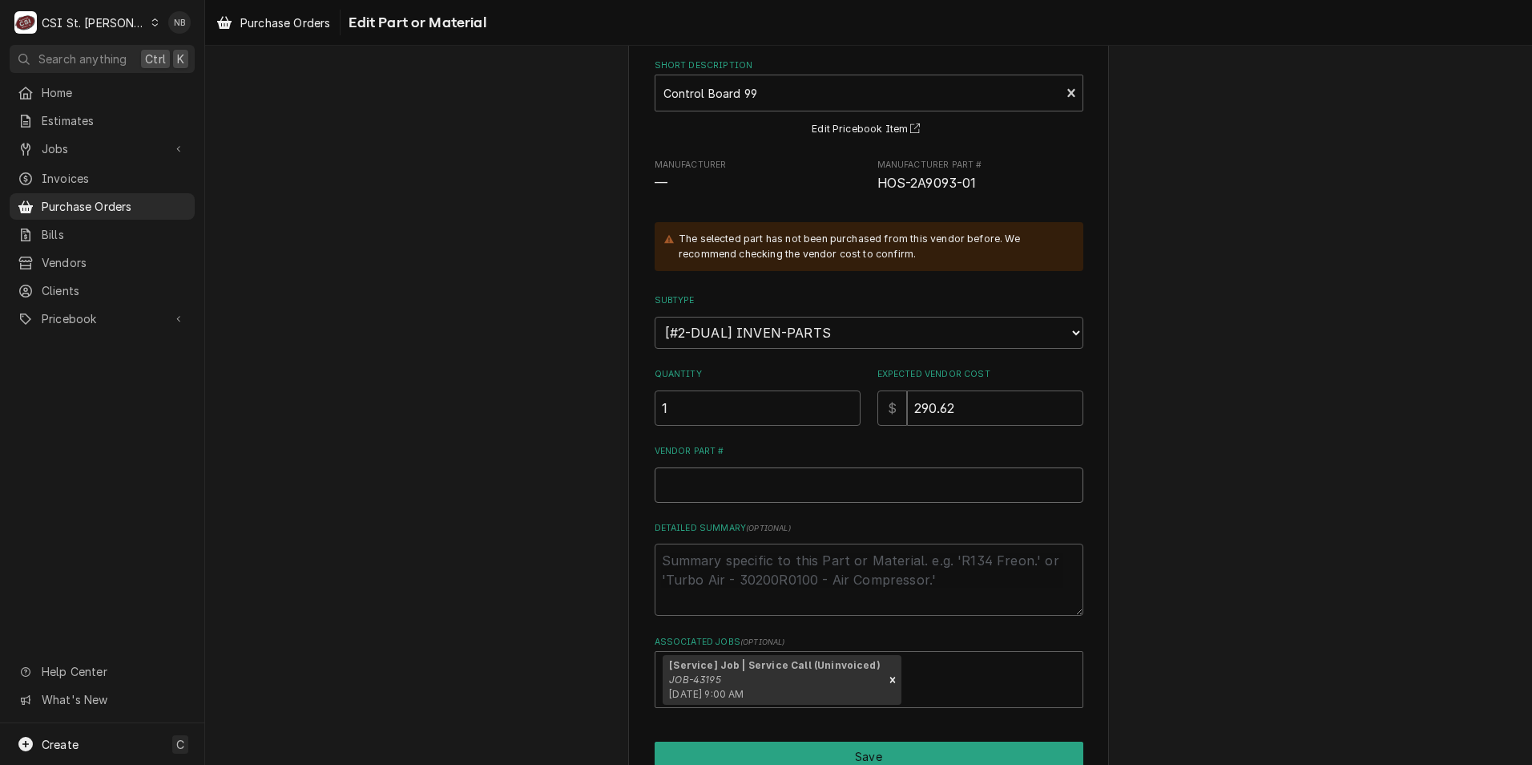
click at [740, 487] on input "Vendor Part #" at bounding box center [869, 484] width 429 height 35
paste input "2A9093-01"
type textarea "x"
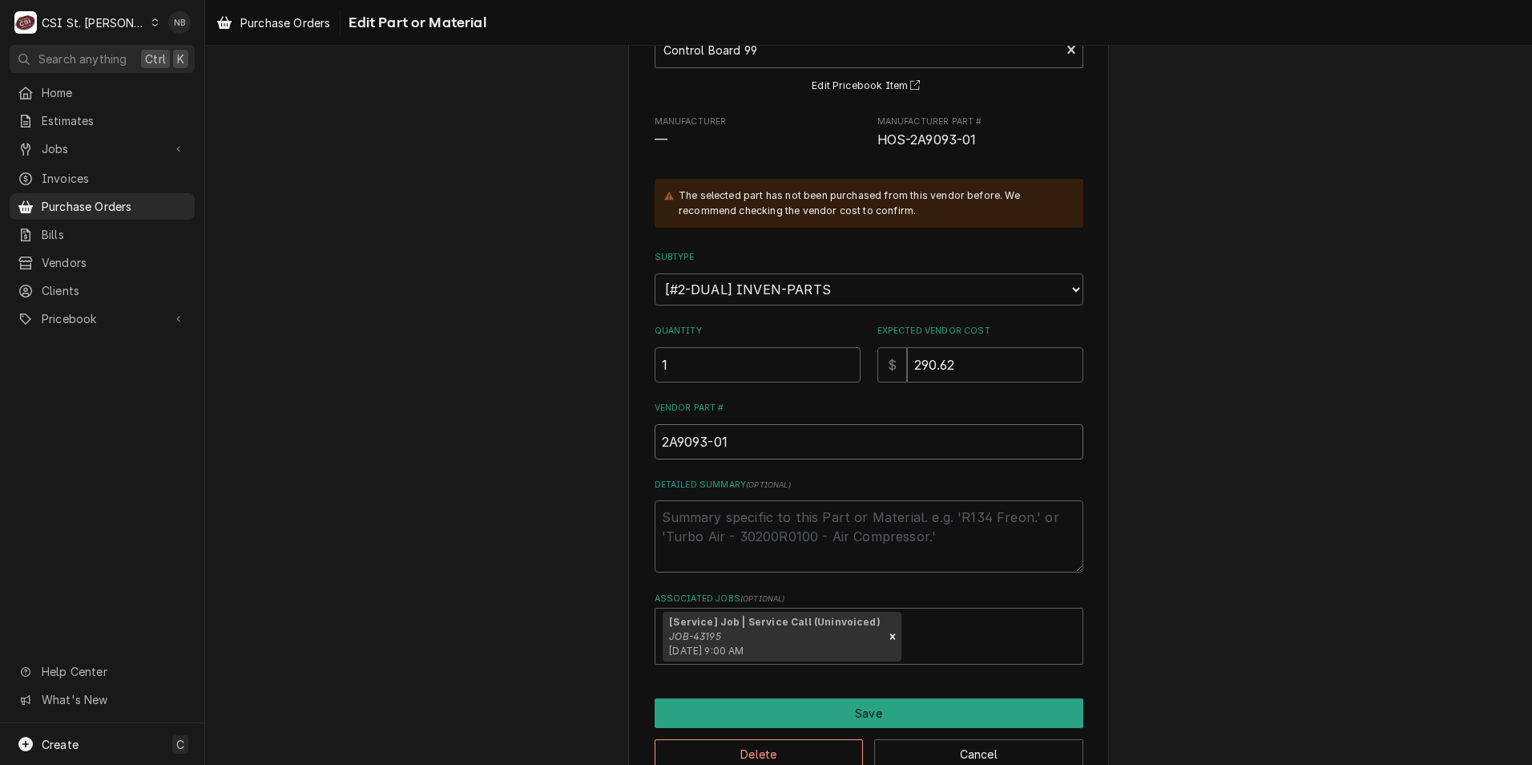
scroll to position [159, 0]
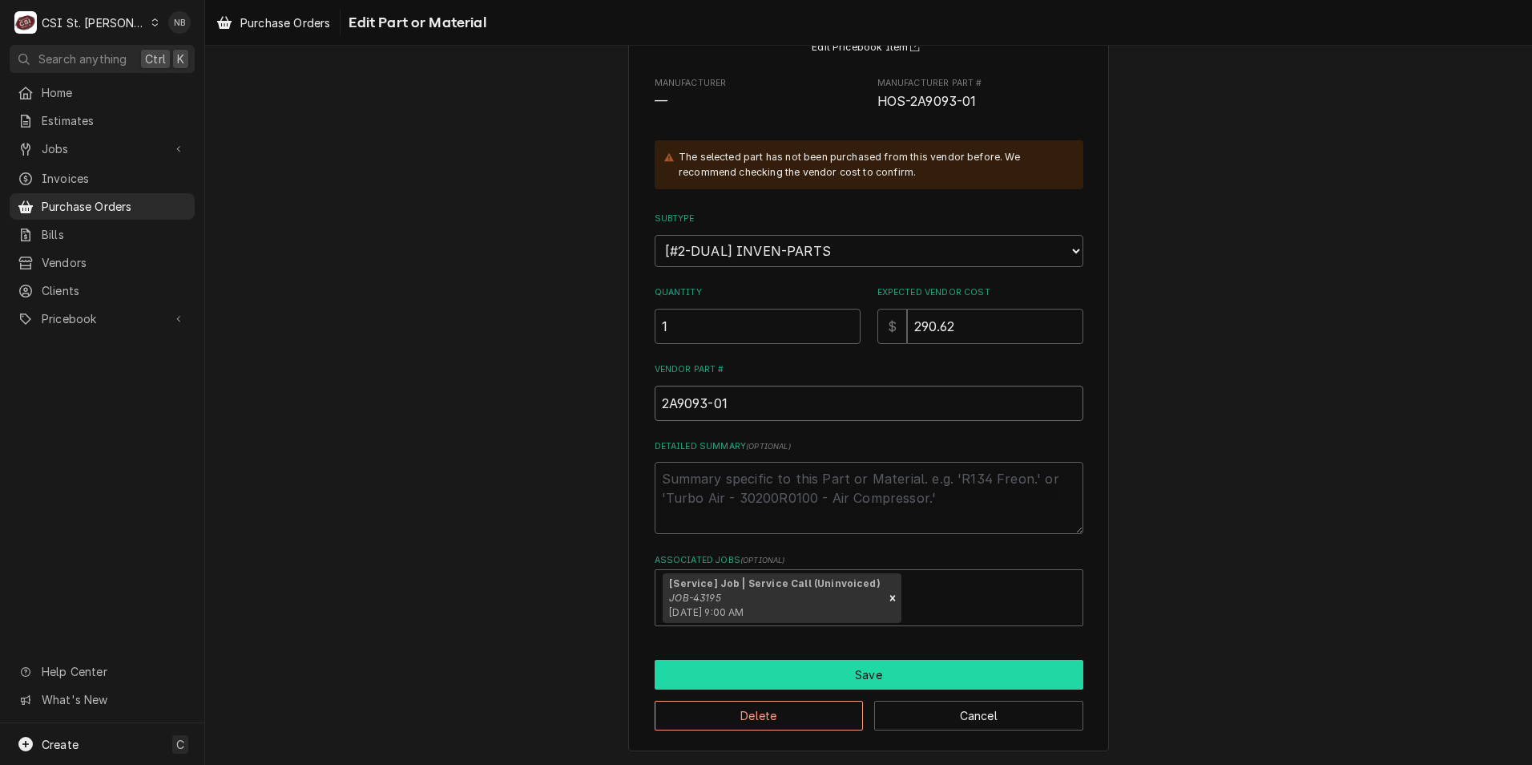
type input "2A9093-01"
click at [858, 685] on button "Save" at bounding box center [869, 675] width 429 height 30
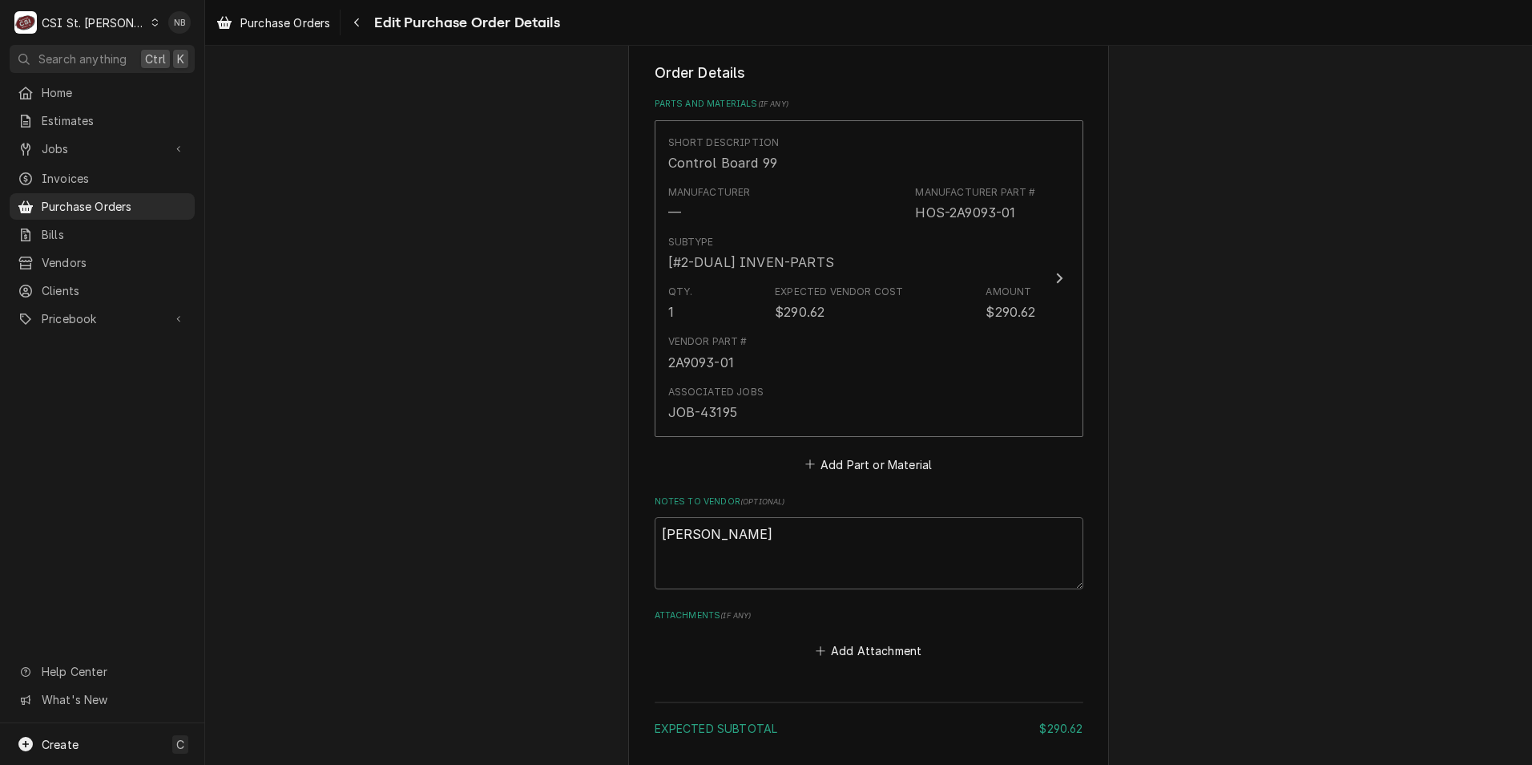
scroll to position [959, 0]
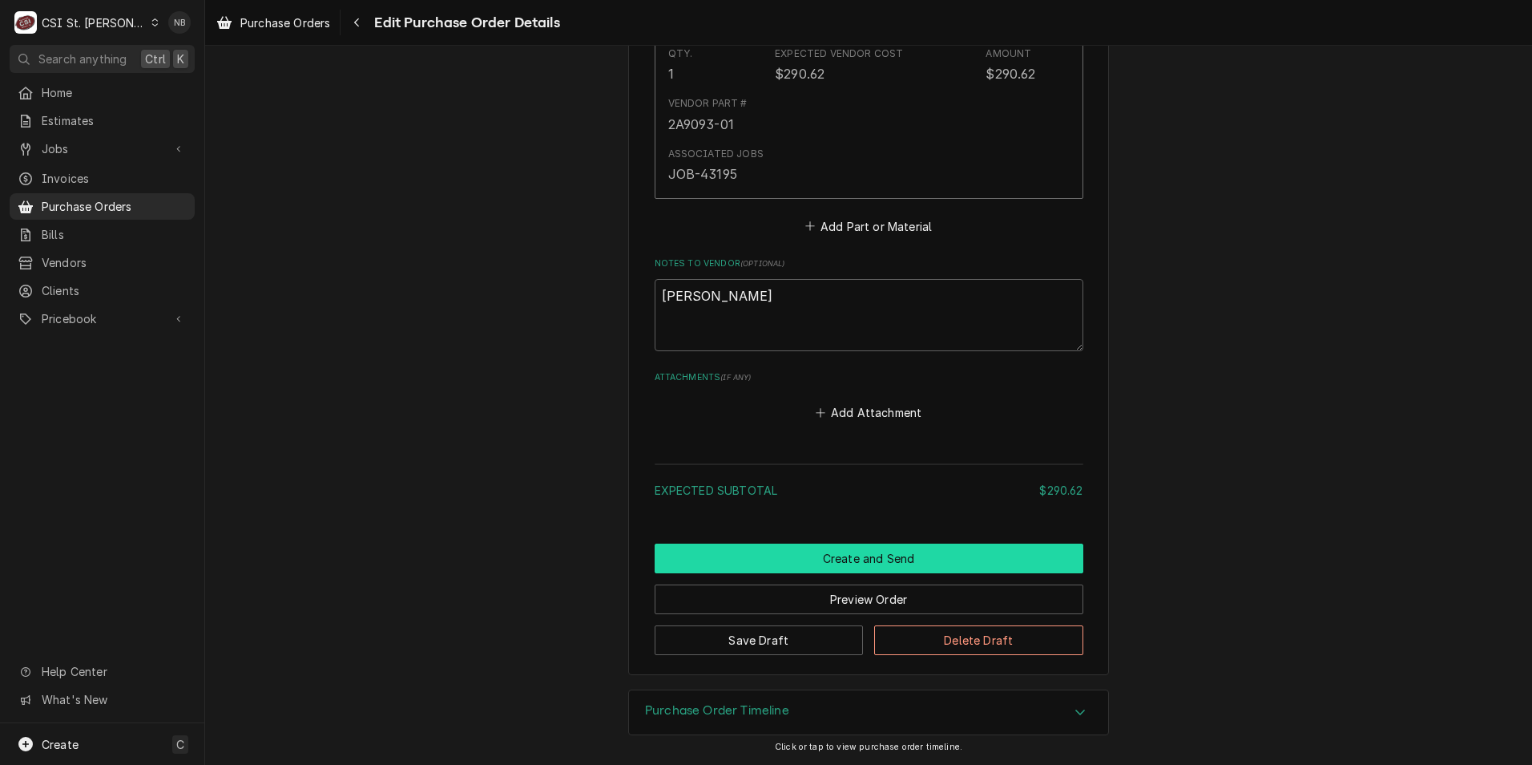
click at [871, 566] on button "Create and Send" at bounding box center [869, 558] width 429 height 30
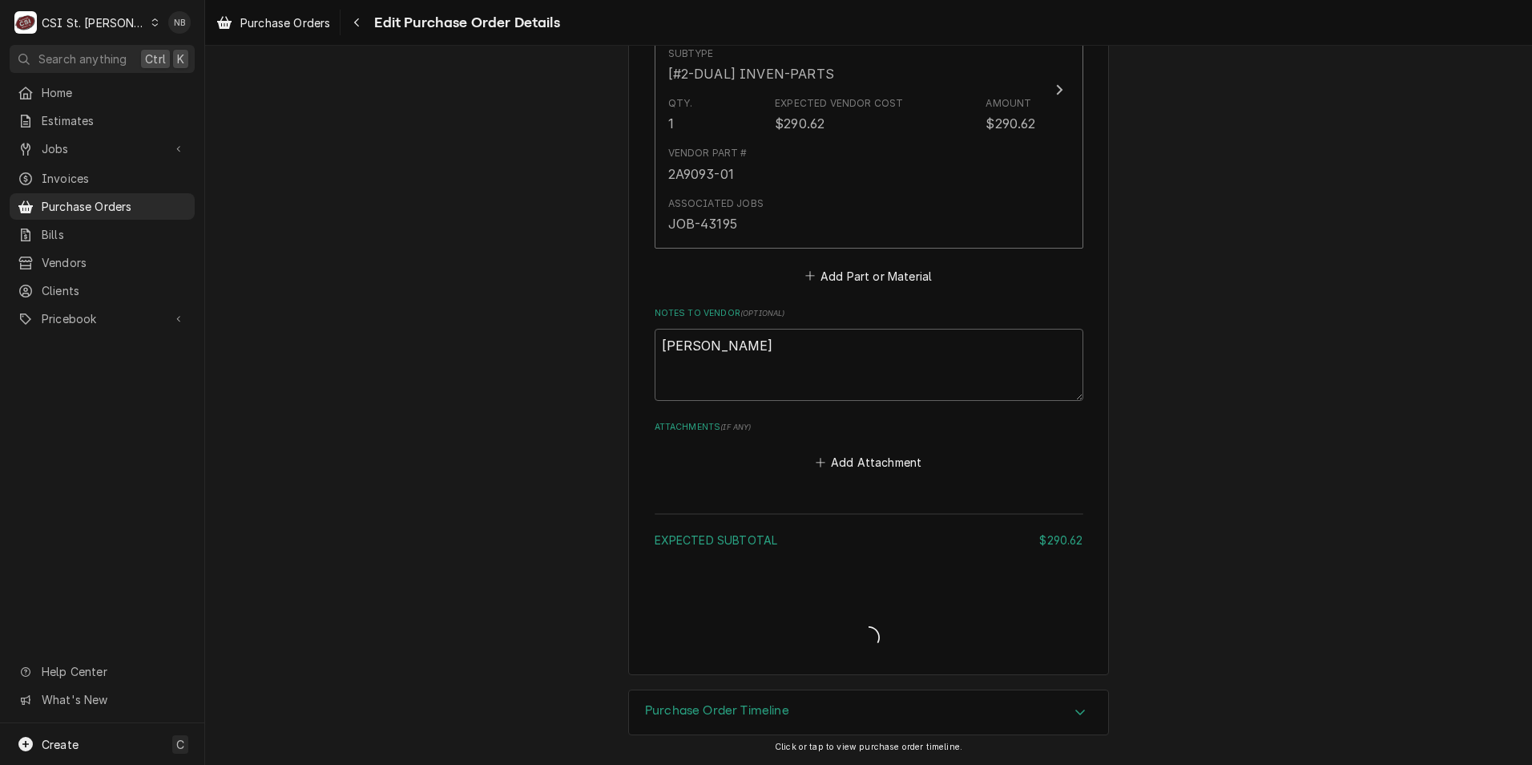
type textarea "x"
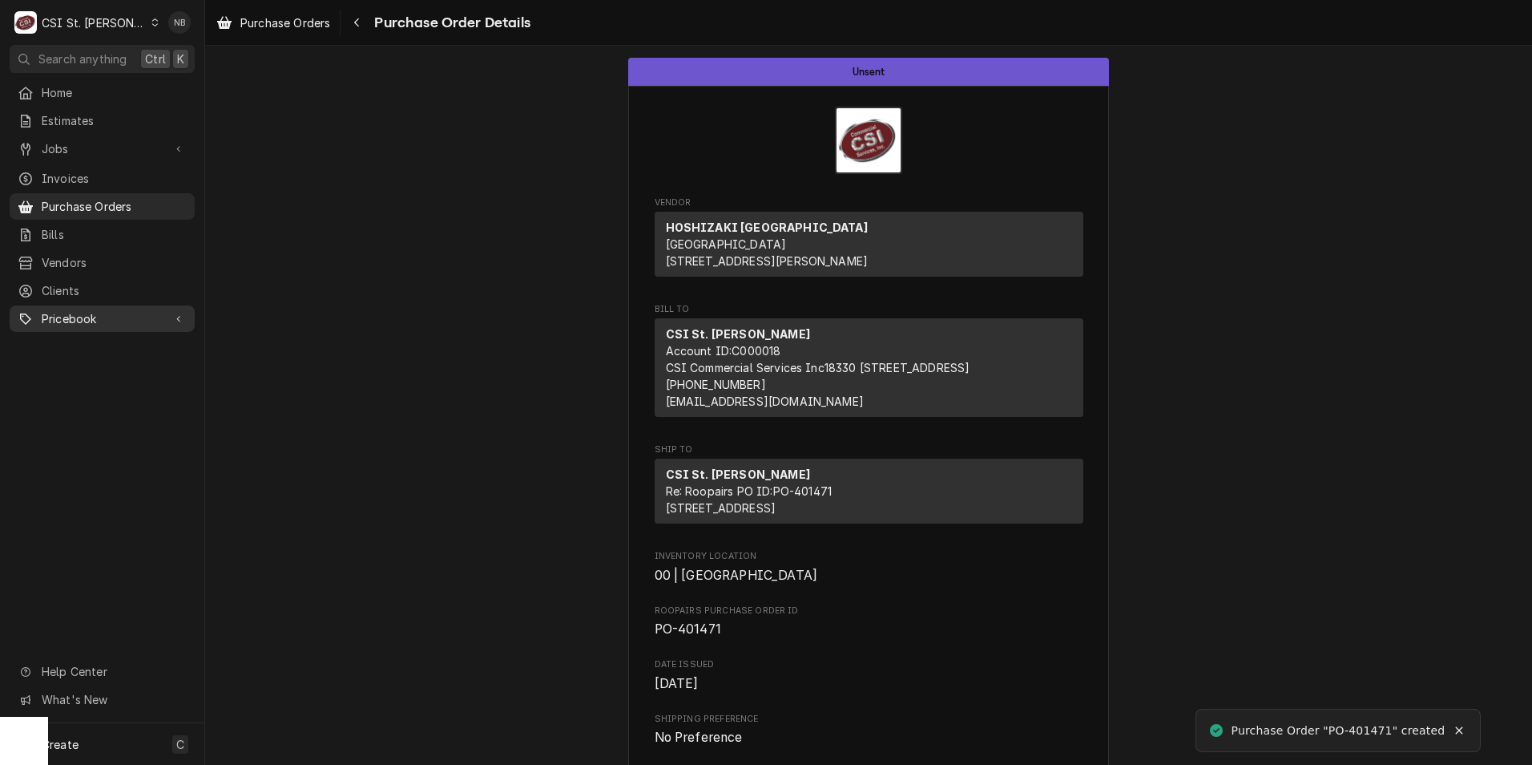
click at [132, 310] on span "Pricebook" at bounding box center [102, 318] width 121 height 17
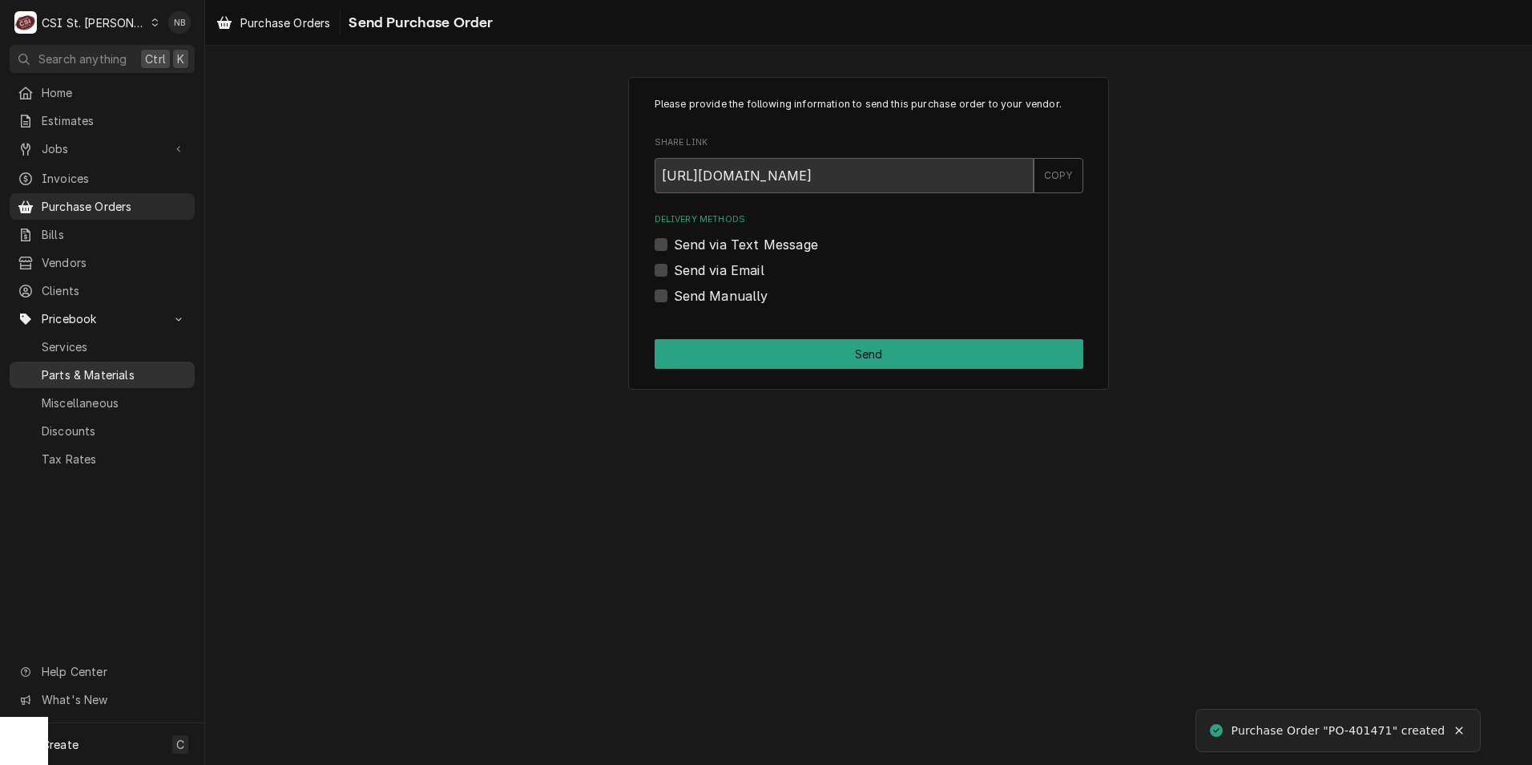
click at [135, 366] on span "Parts & Materials" at bounding box center [114, 374] width 145 height 17
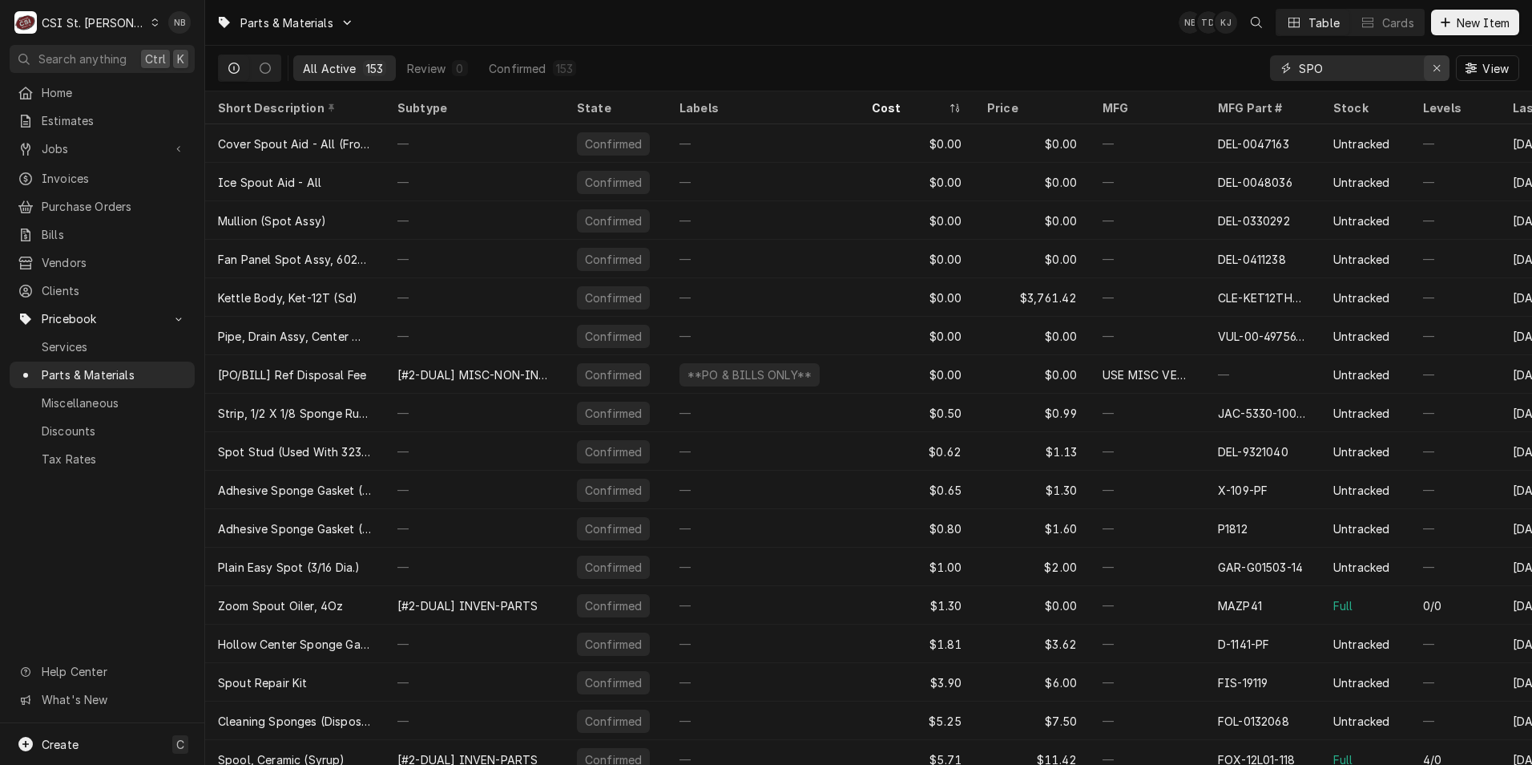
click at [1430, 67] on div "Erase input" at bounding box center [1437, 68] width 16 height 16
paste input "2A9093-01"
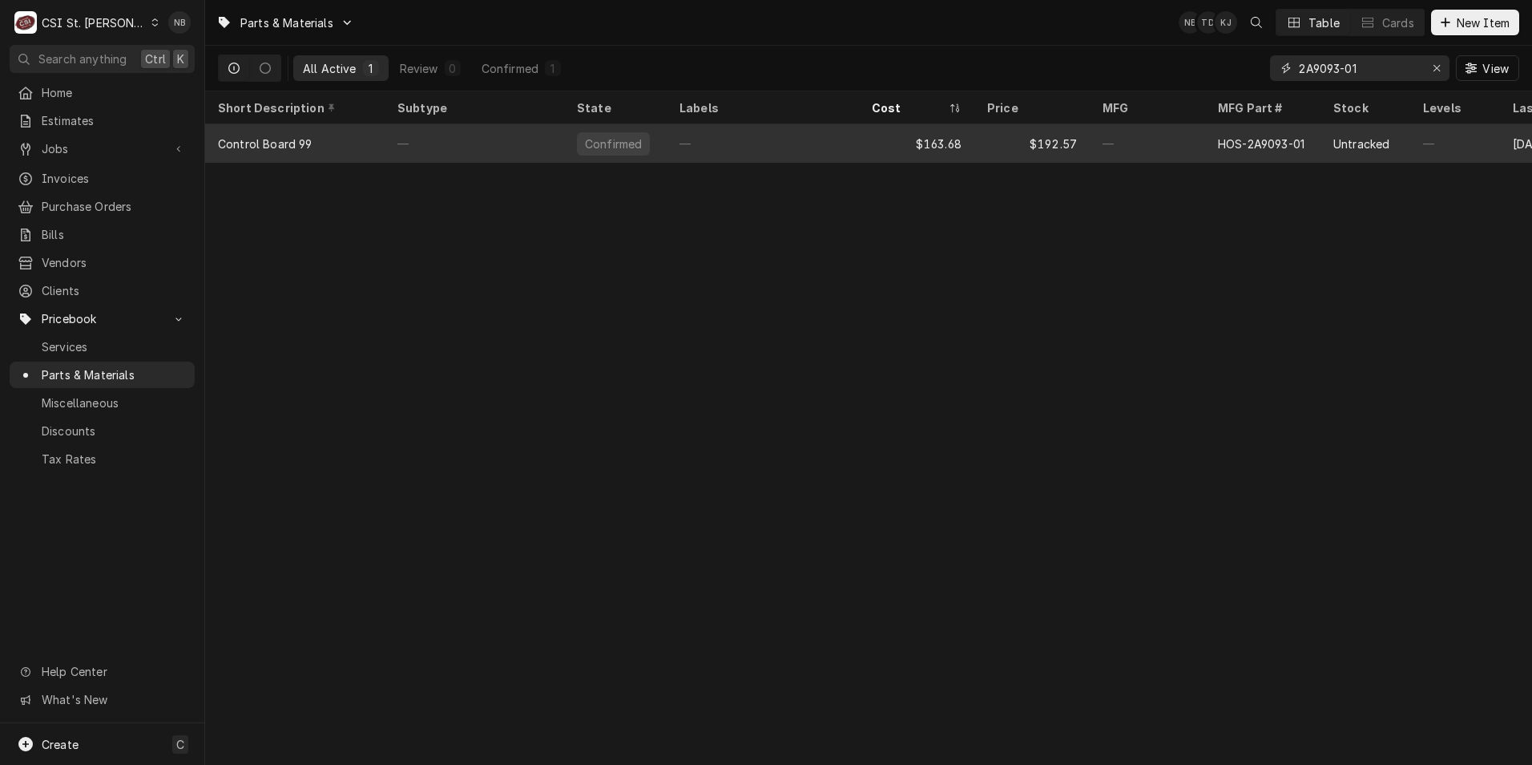
type input "2A9093-01"
click at [1024, 149] on div "$192.57" at bounding box center [1032, 143] width 115 height 38
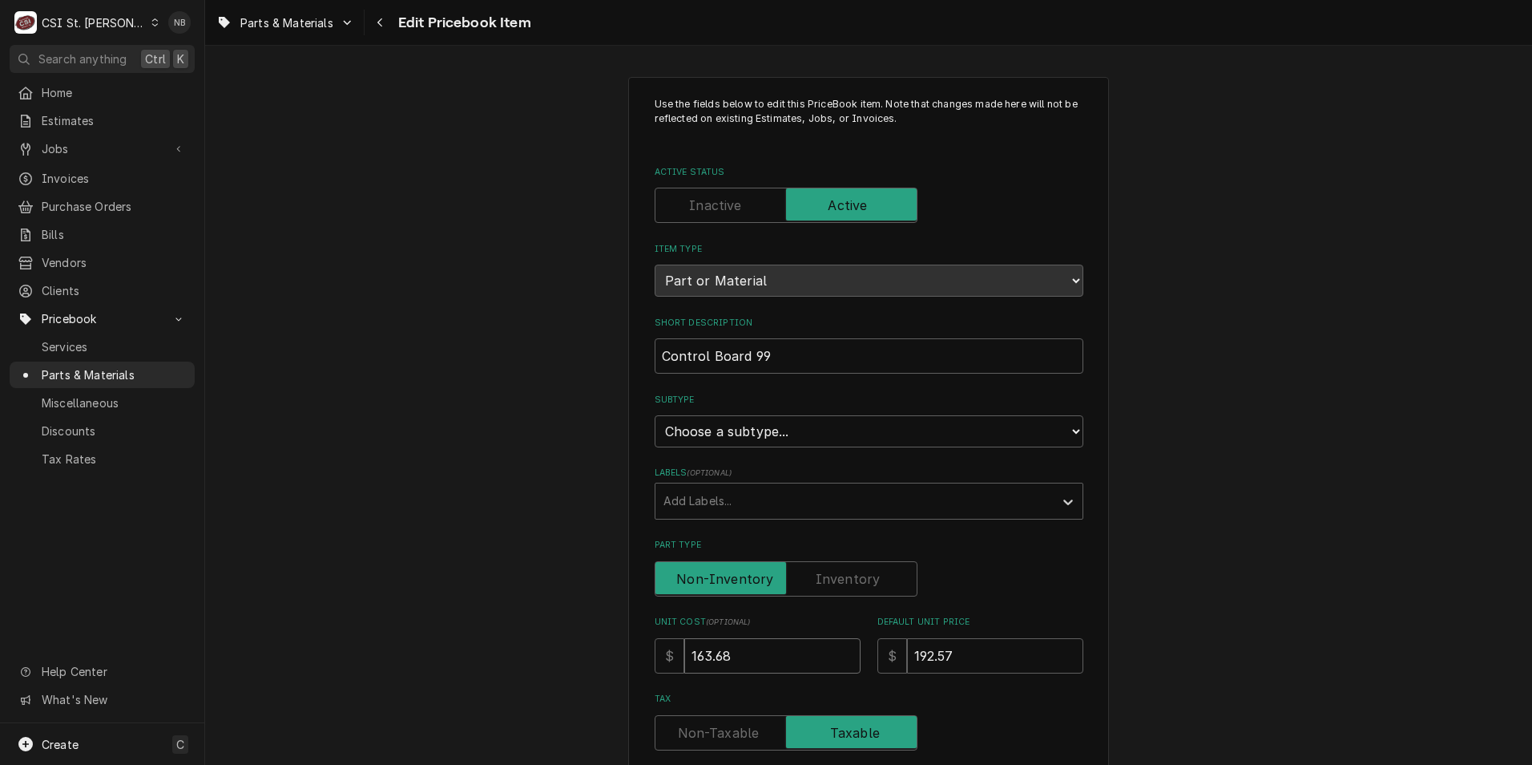
drag, startPoint x: 763, startPoint y: 652, endPoint x: 474, endPoint y: 631, distance: 290.1
type textarea "x"
type input "2"
type textarea "x"
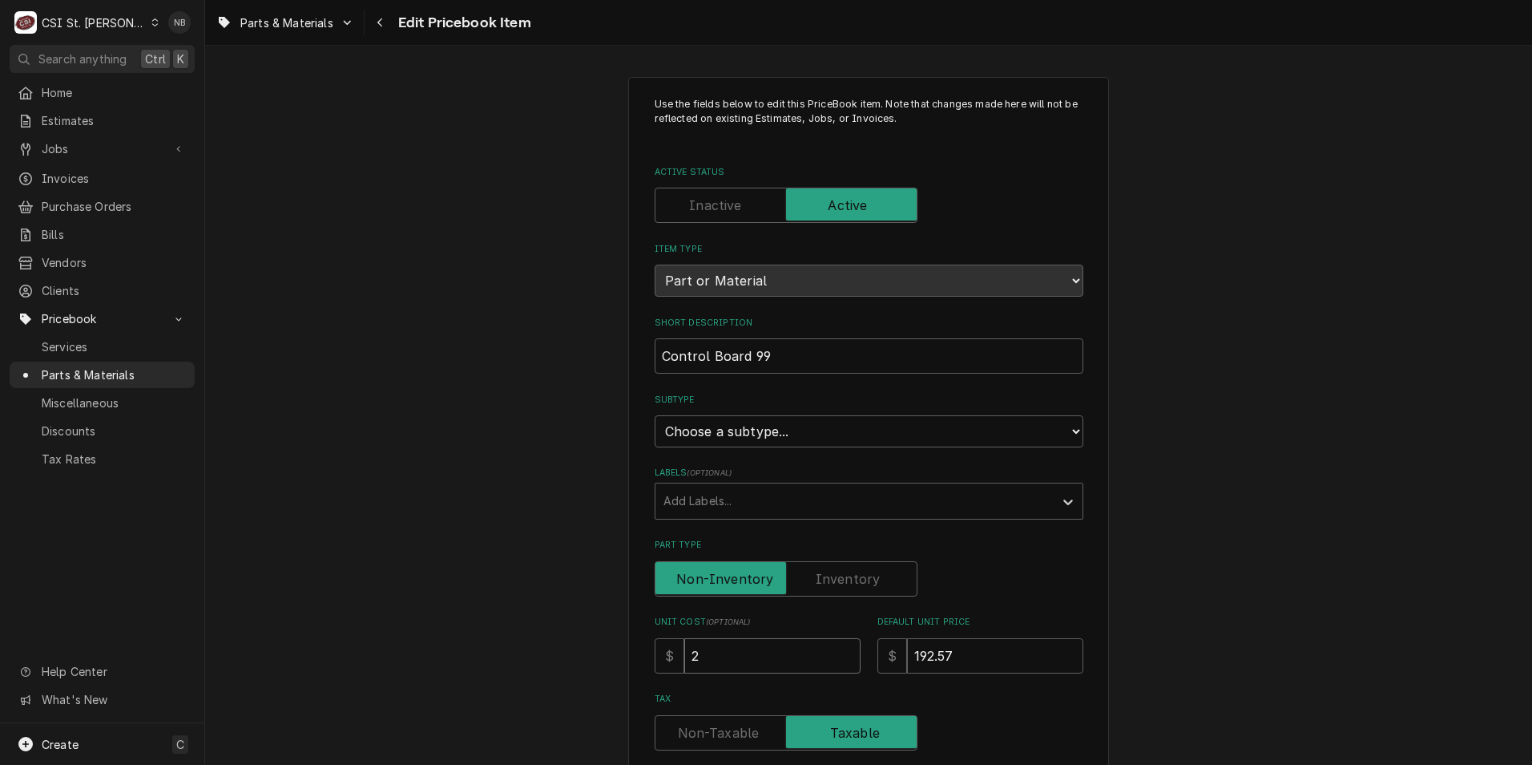
type input "29"
type textarea "x"
type input "290"
type textarea "x"
type input "290.62"
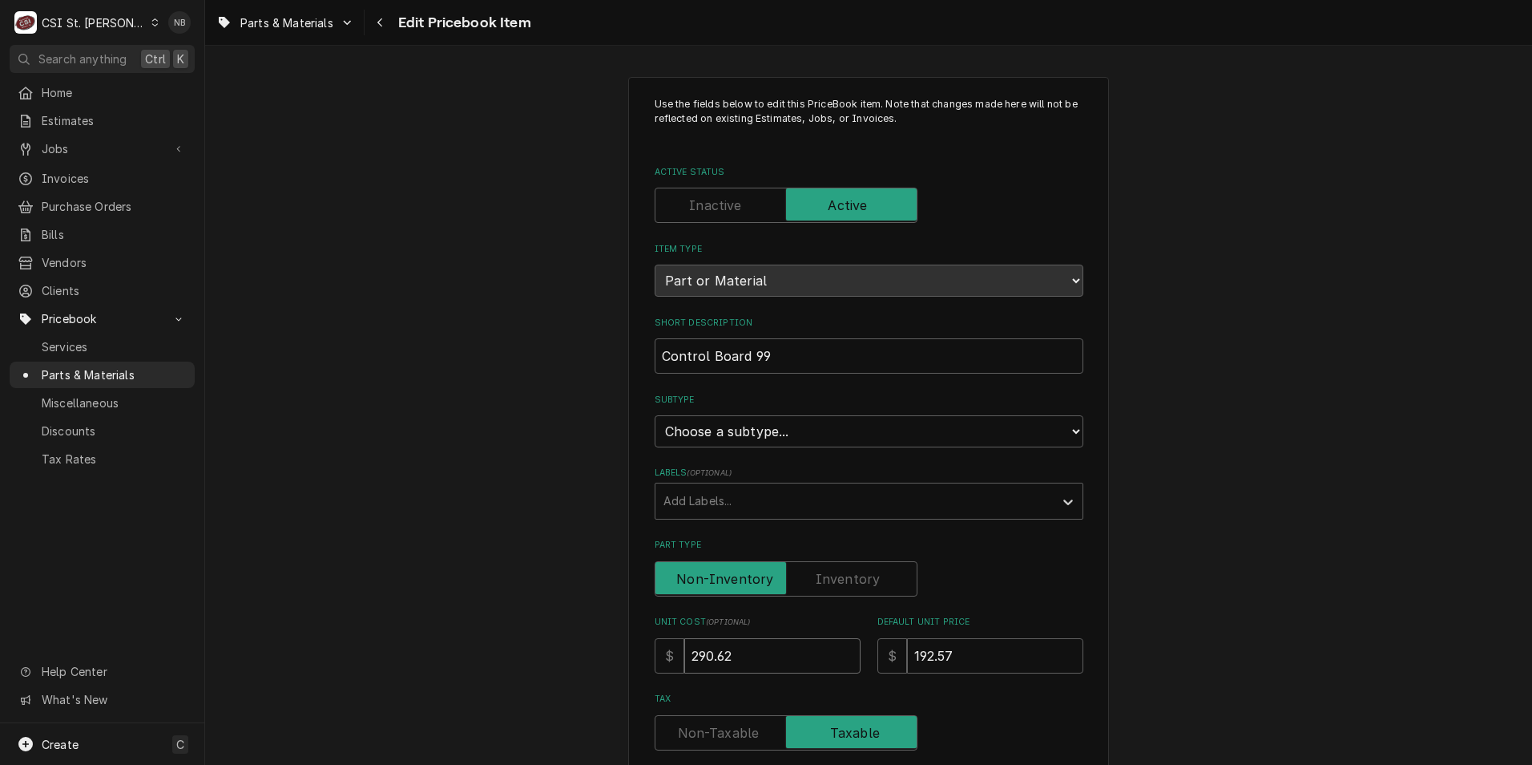
type textarea "x"
type input "290.623"
type textarea "x"
type input "290.62"
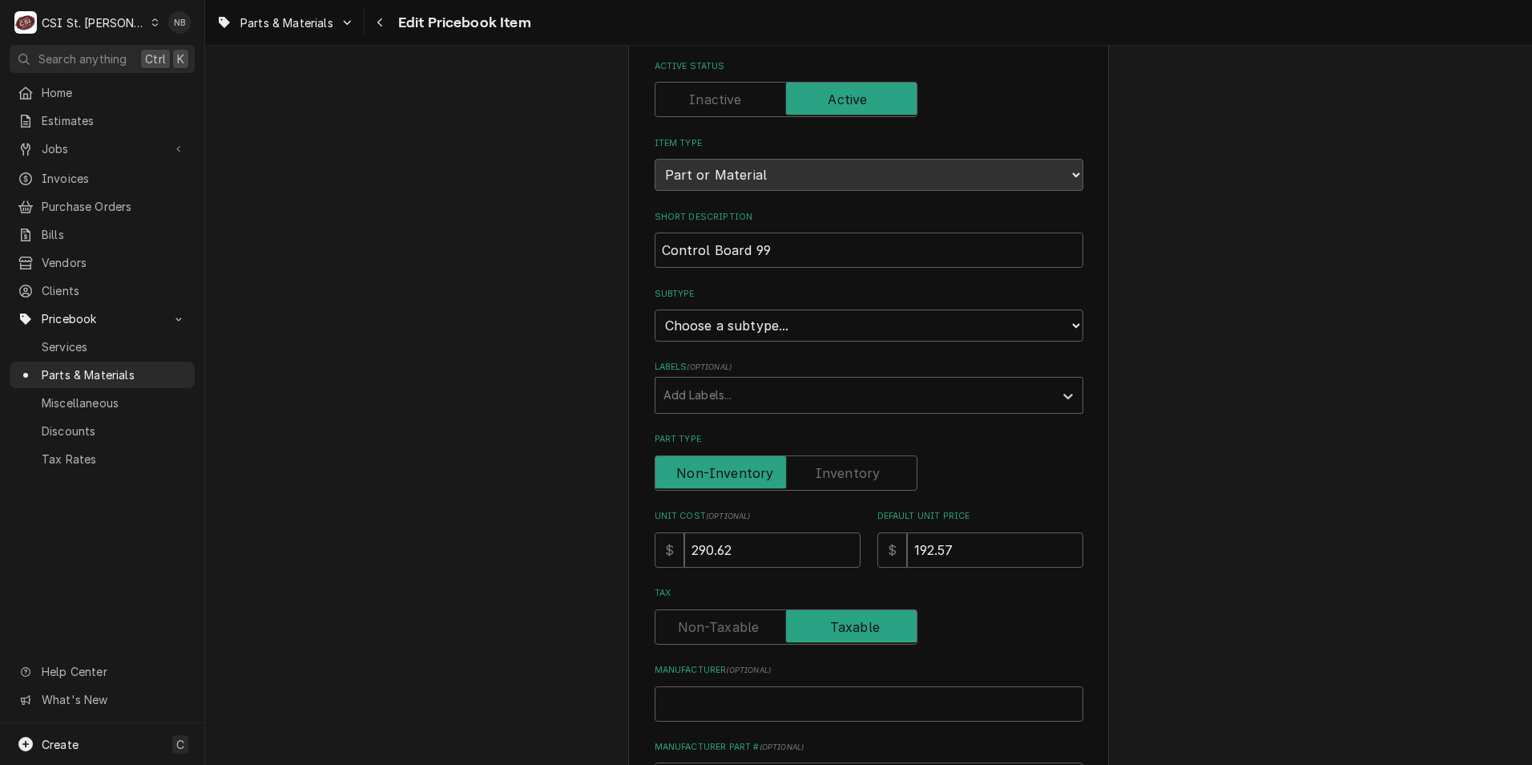
scroll to position [240, 0]
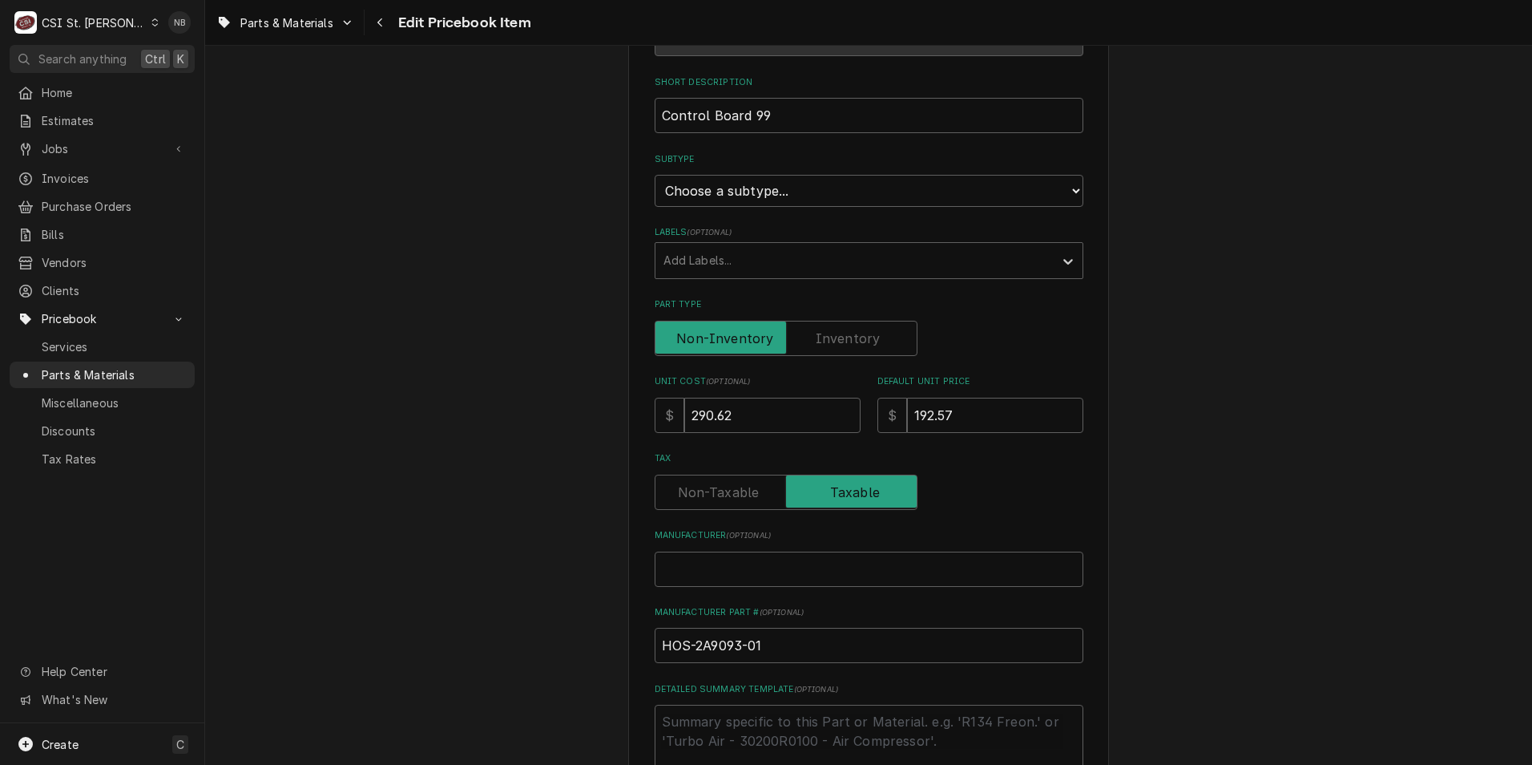
click at [837, 343] on label "Part Type" at bounding box center [786, 338] width 263 height 35
click at [837, 343] on input "Part Type" at bounding box center [786, 338] width 248 height 35
checkbox input "true"
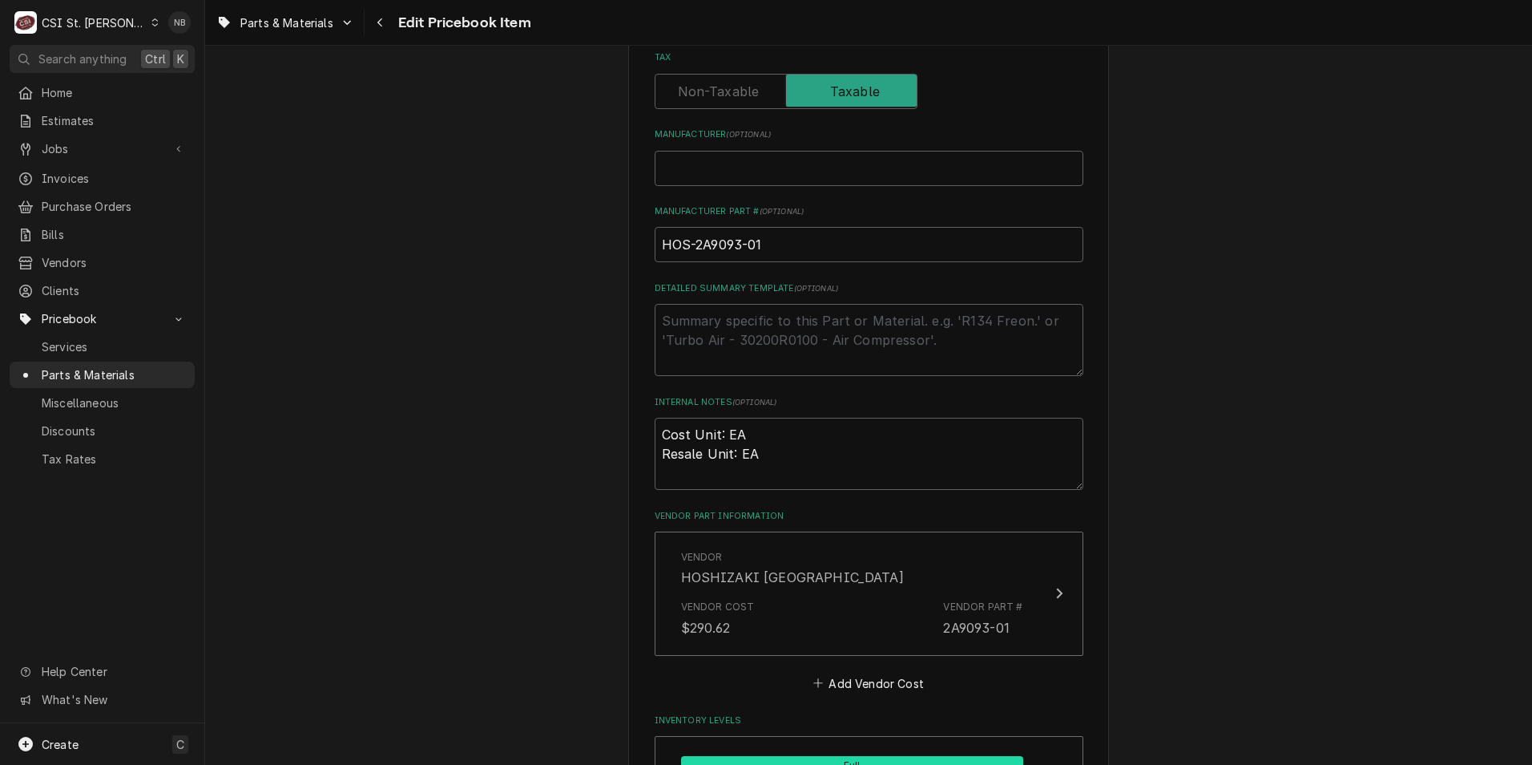
scroll to position [321, 0]
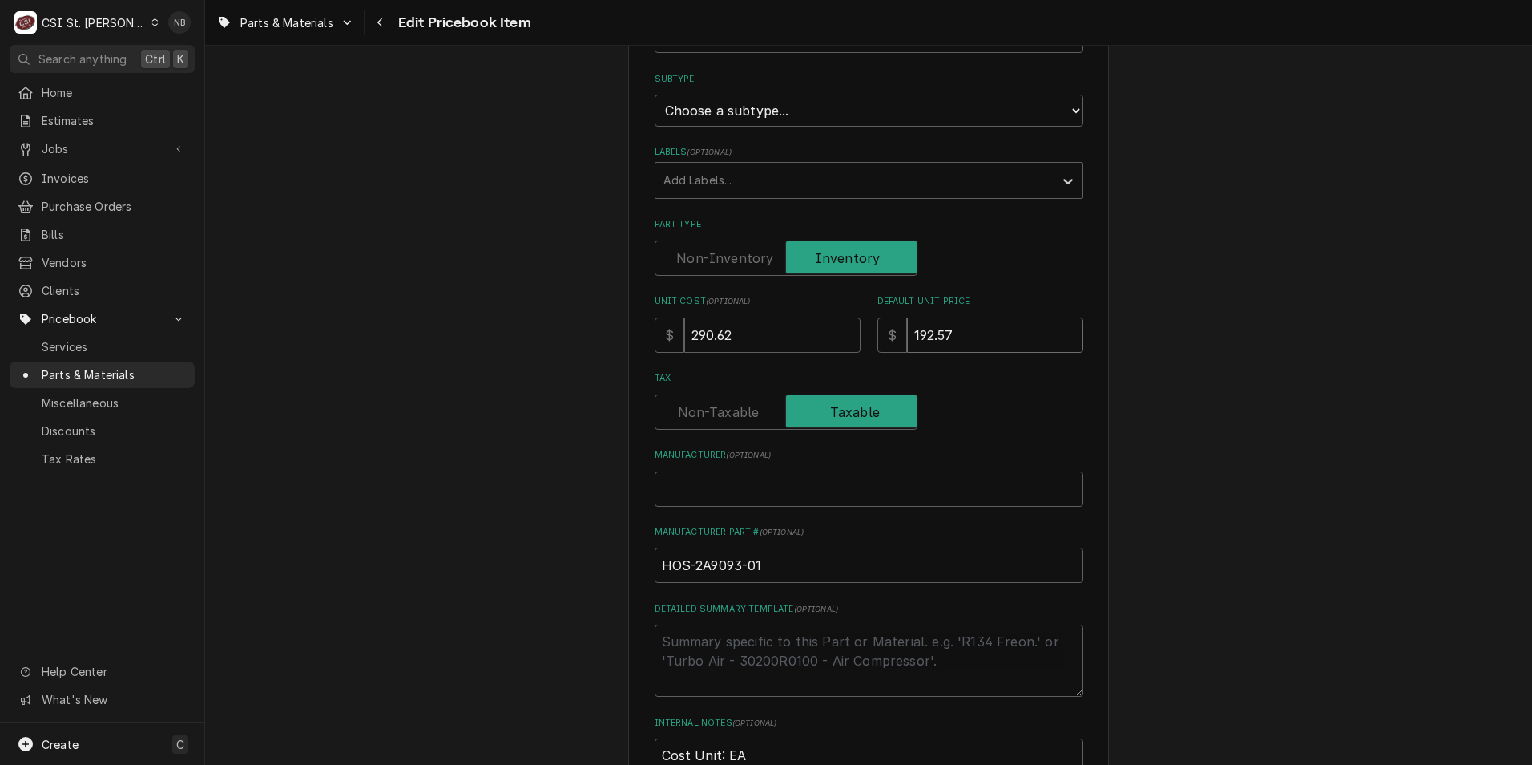
click at [978, 317] on input "192.57" at bounding box center [995, 334] width 176 height 35
drag, startPoint x: 985, startPoint y: 331, endPoint x: 789, endPoint y: 332, distance: 196.4
click at [789, 332] on div "Unit Cost ( optional ) $ 290.62 Default Unit Price $ 192.57" at bounding box center [869, 323] width 429 height 57
type textarea "x"
click at [983, 341] on input "Default Unit Price" at bounding box center [995, 334] width 176 height 35
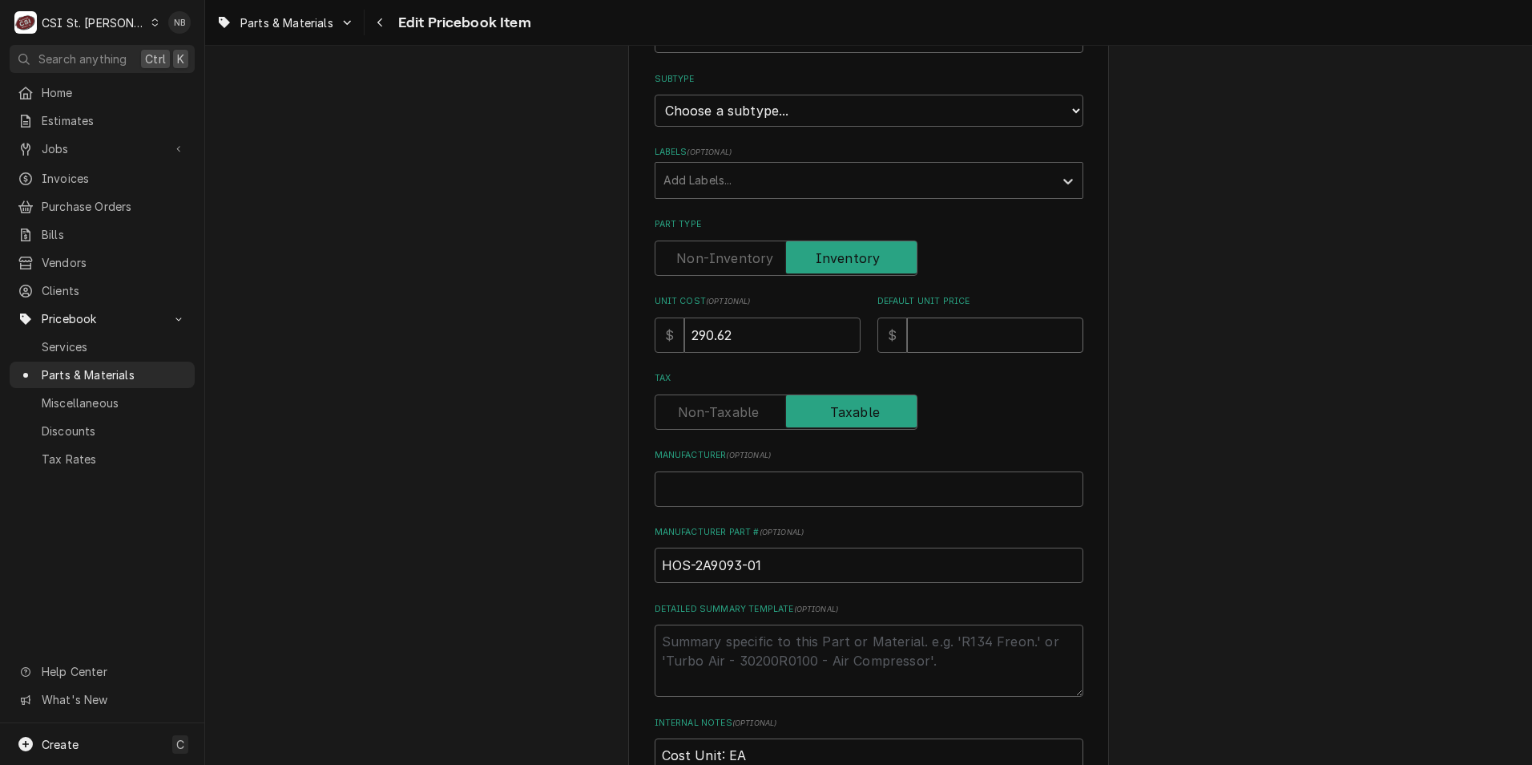
type textarea "x"
type input "4"
type textarea "x"
type input "48"
type textarea "x"
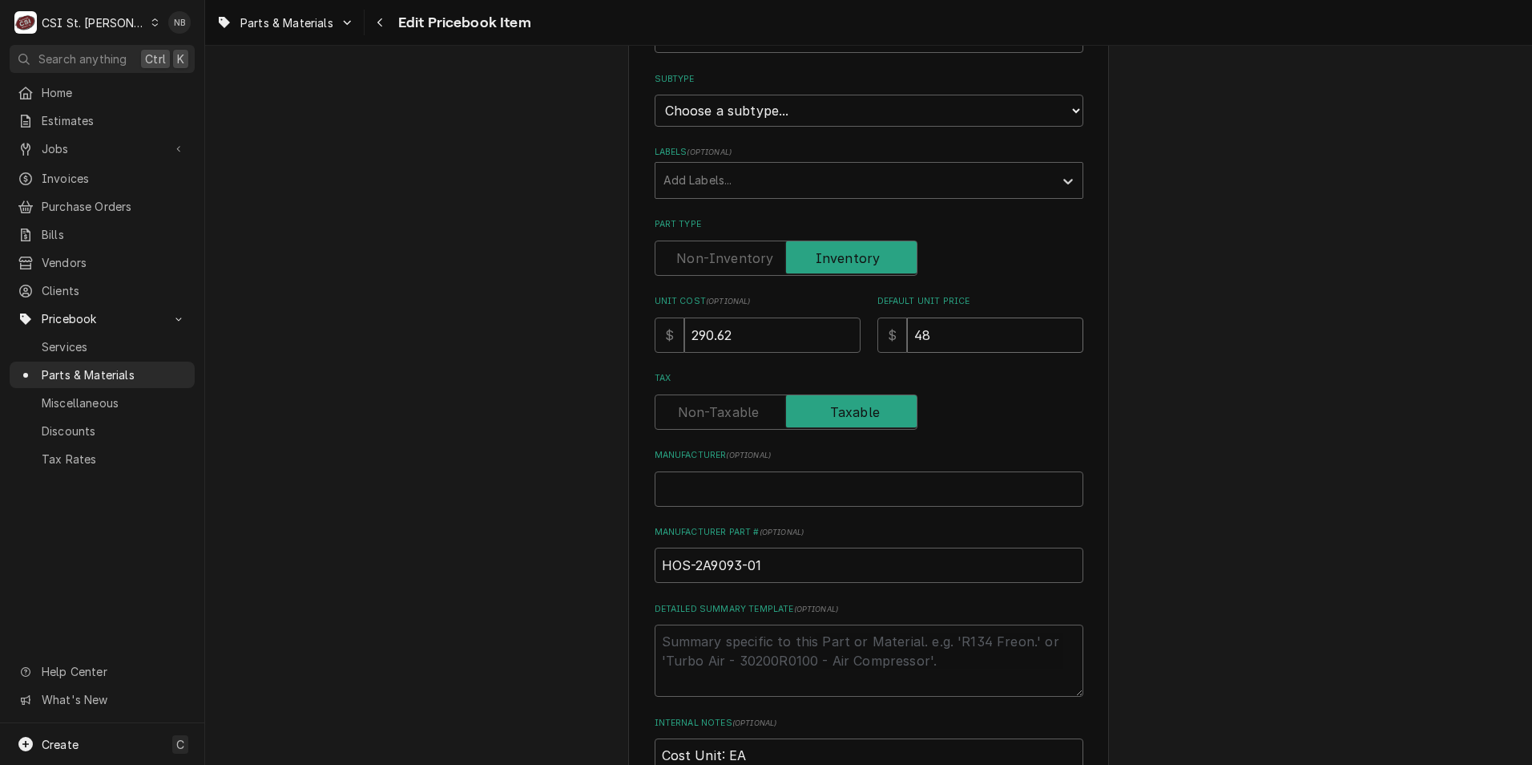
type input "484"
type textarea "x"
type input "484.3"
type textarea "x"
type input "484.37"
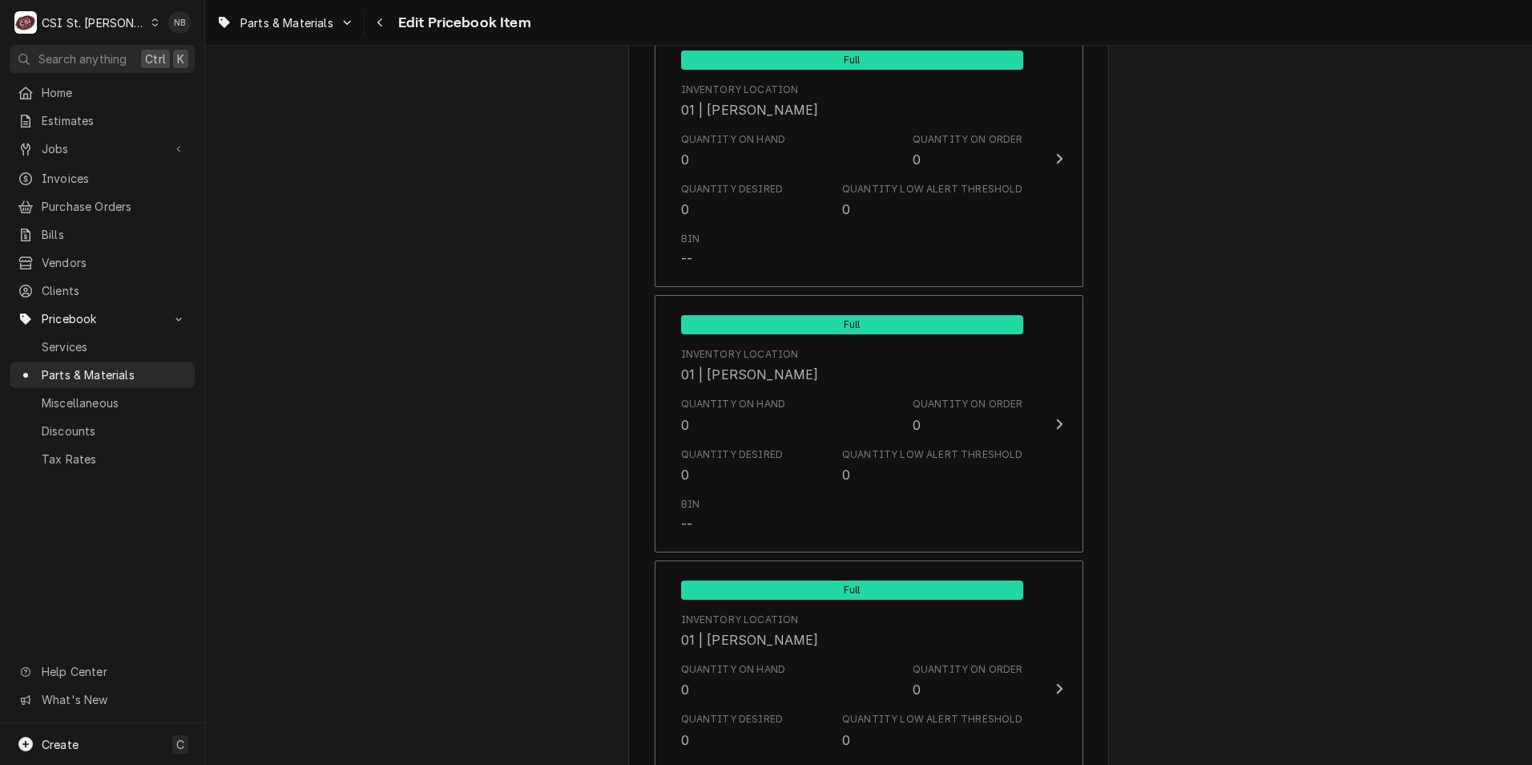
scroll to position [1924, 0]
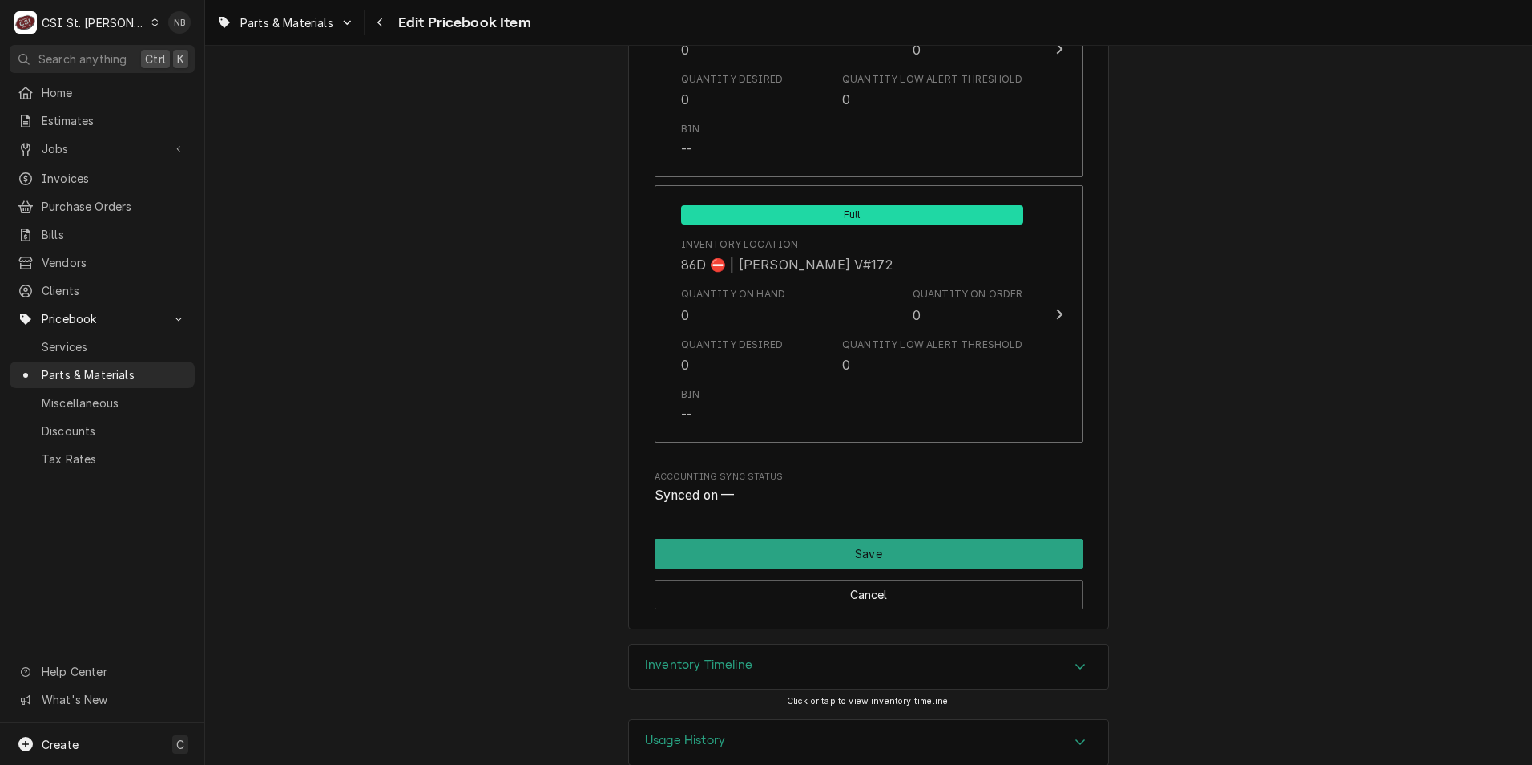
scroll to position [13680, 0]
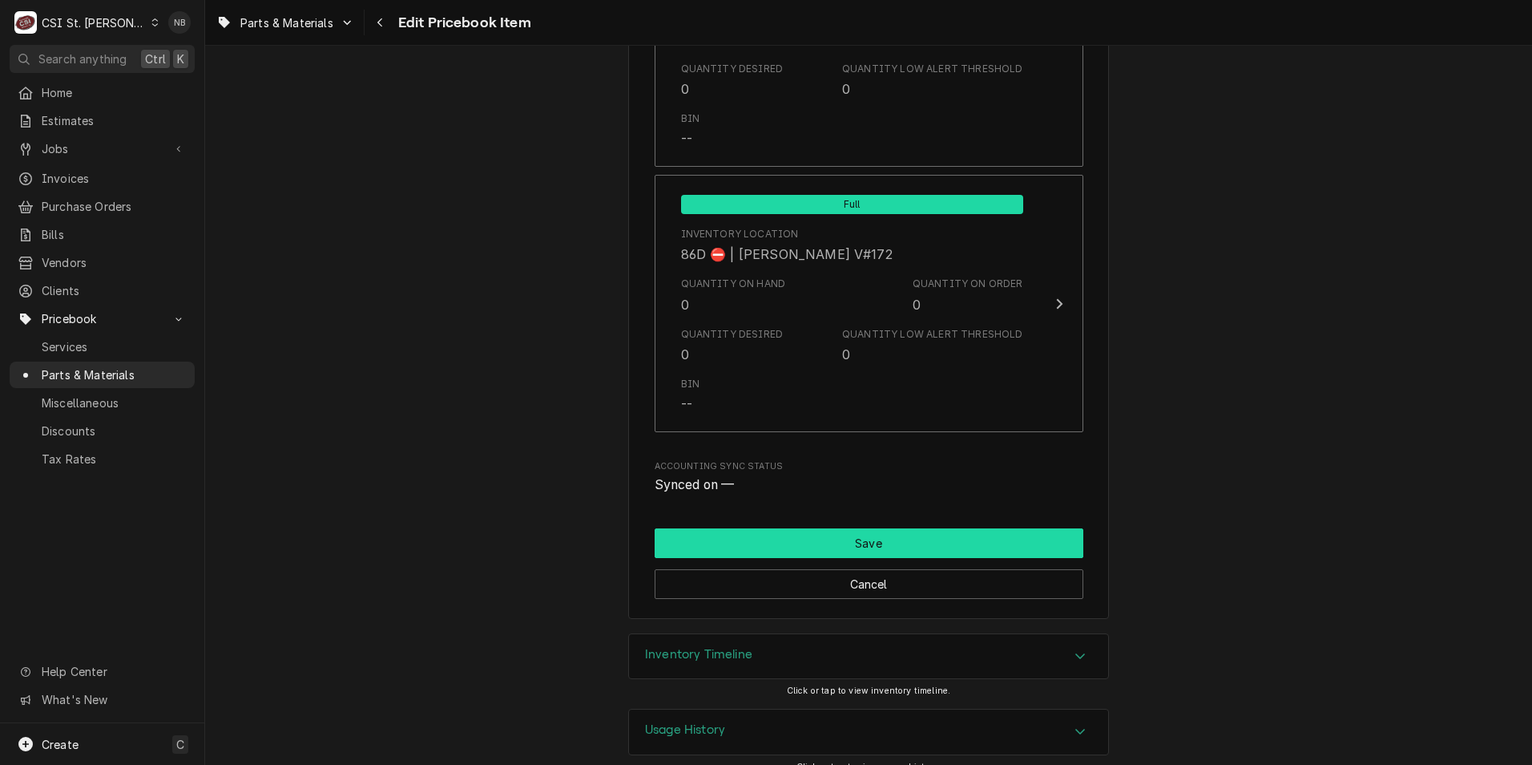
click at [956, 528] on button "Save" at bounding box center [869, 543] width 429 height 30
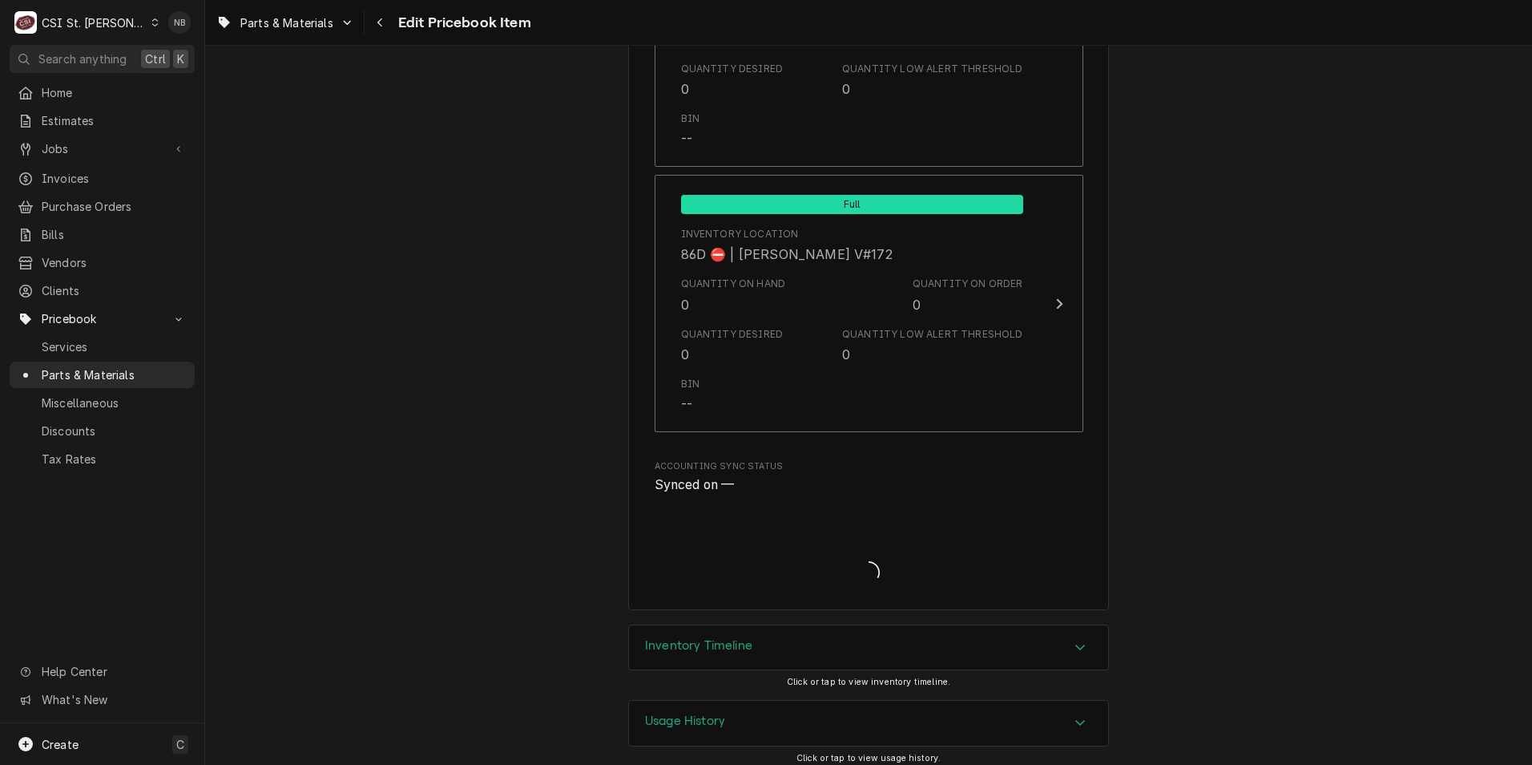
scroll to position [13671, 0]
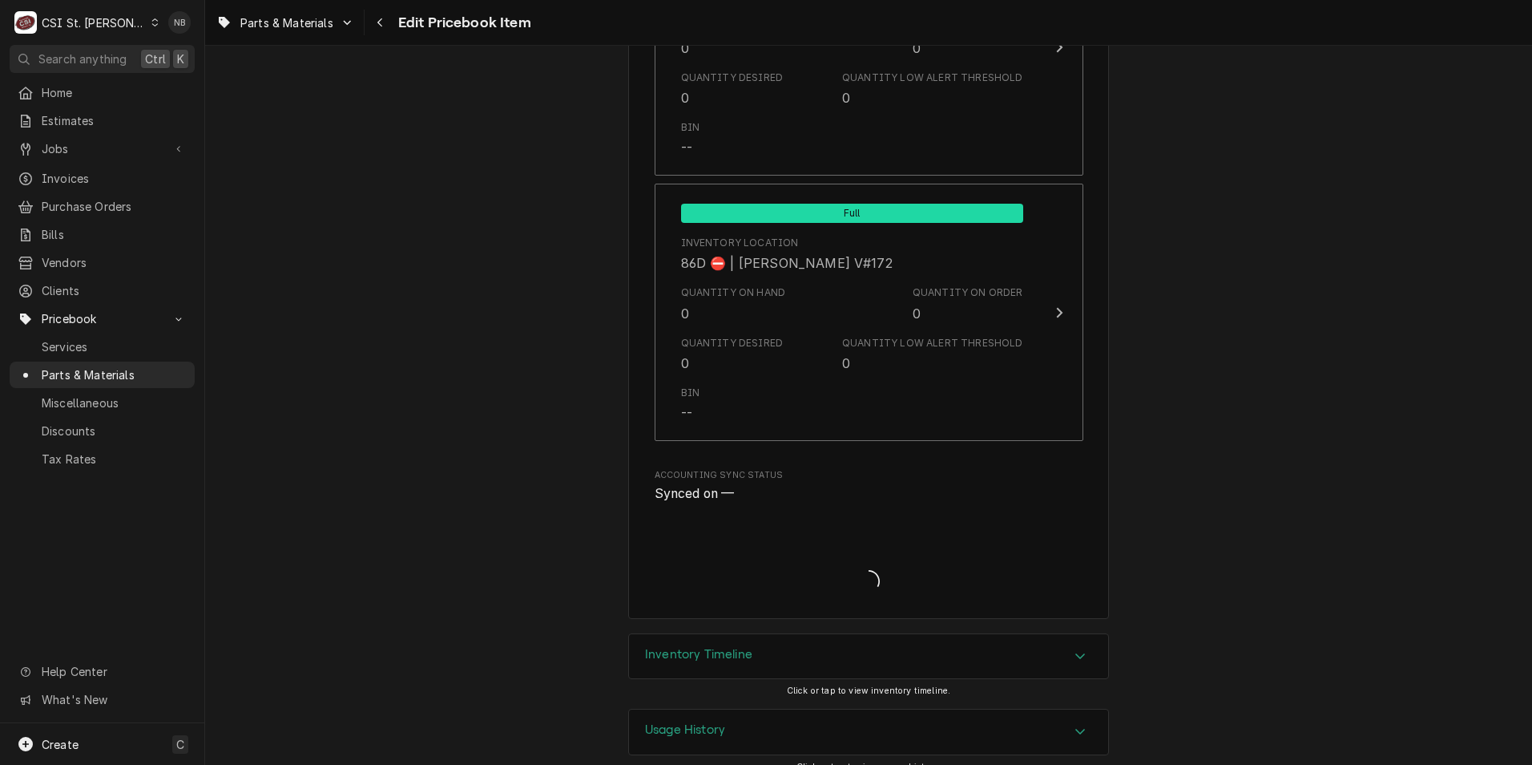
type textarea "x"
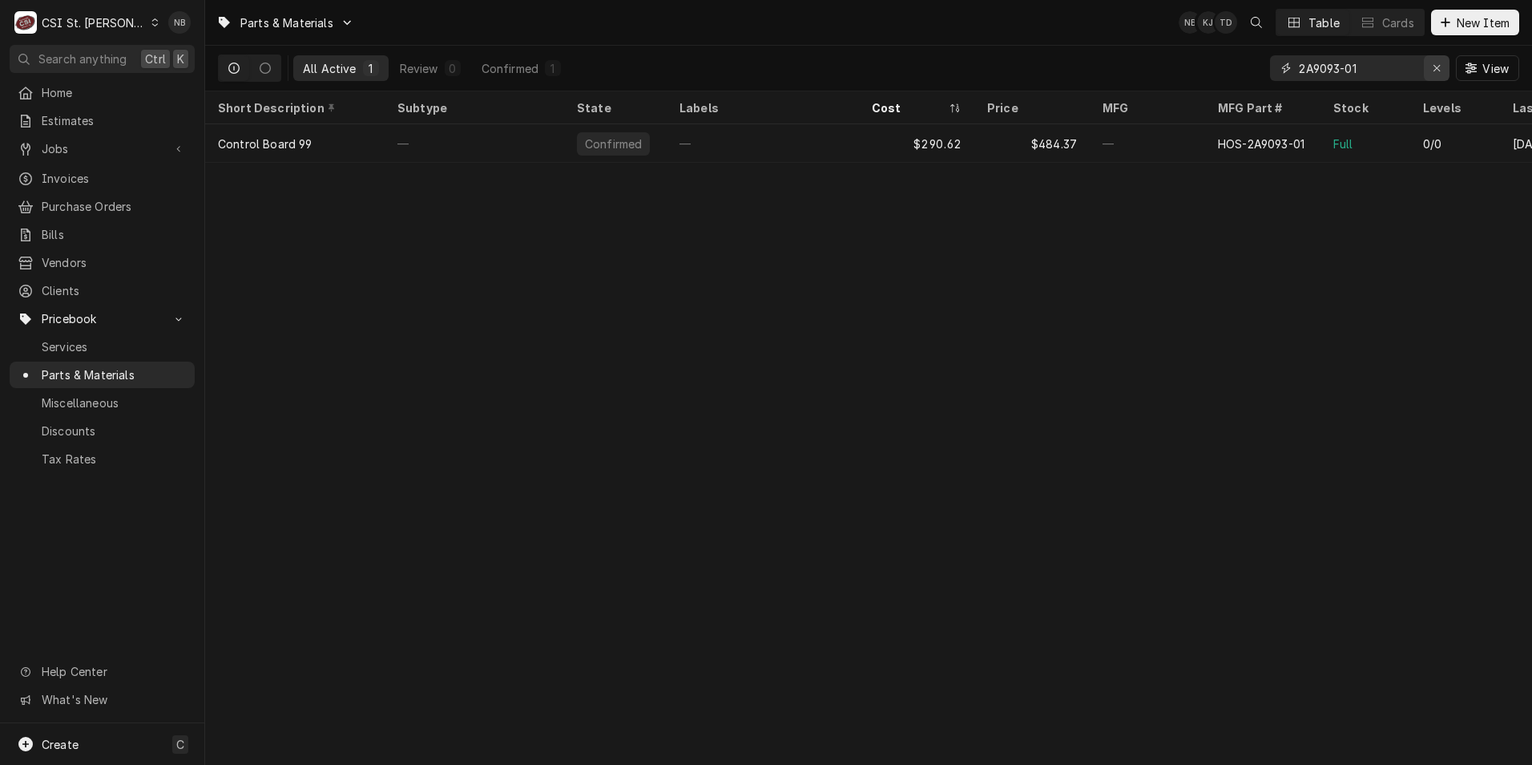
click at [1438, 67] on icon "Erase input" at bounding box center [1437, 68] width 6 height 6
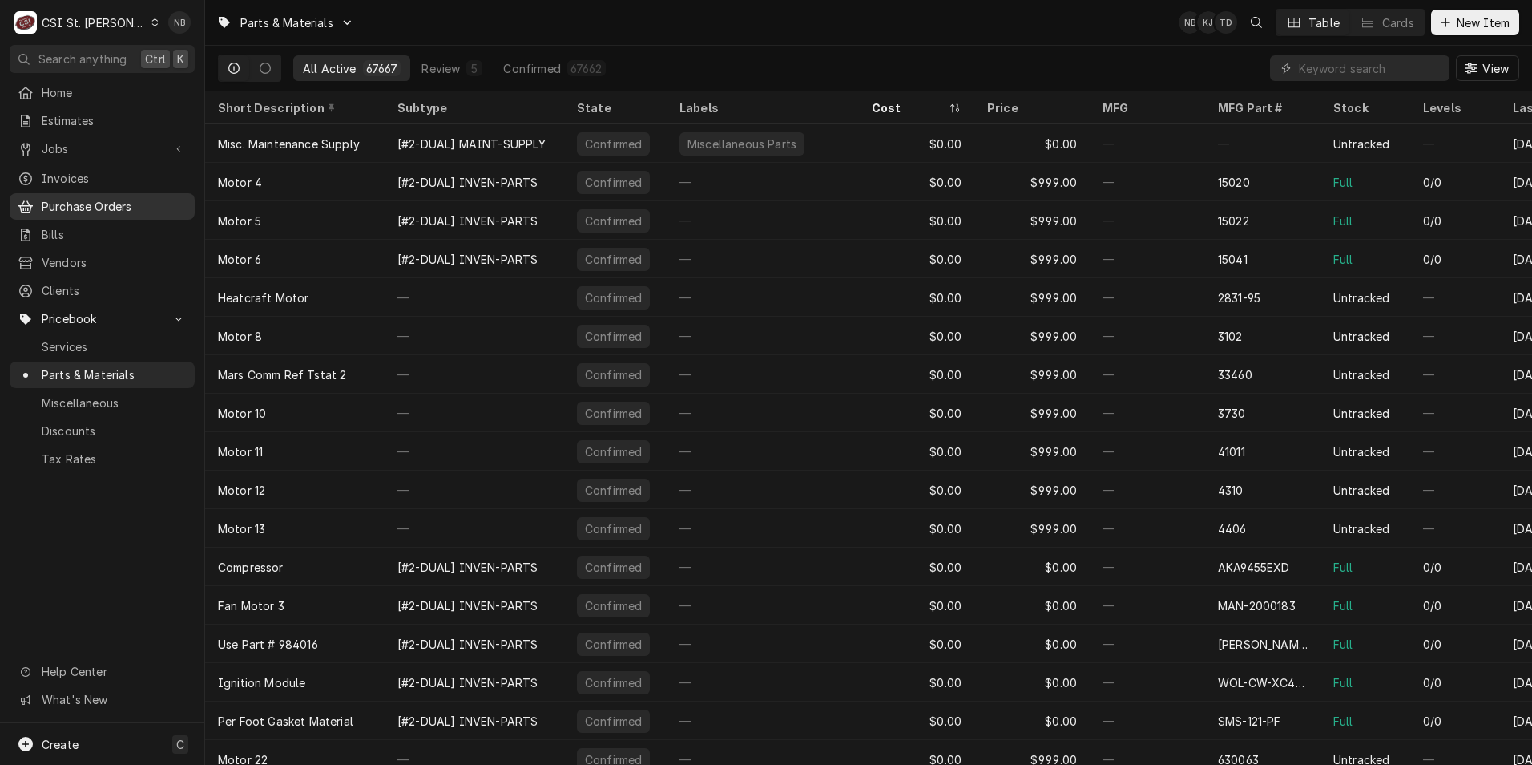
click at [110, 201] on span "Purchase Orders" at bounding box center [114, 206] width 145 height 17
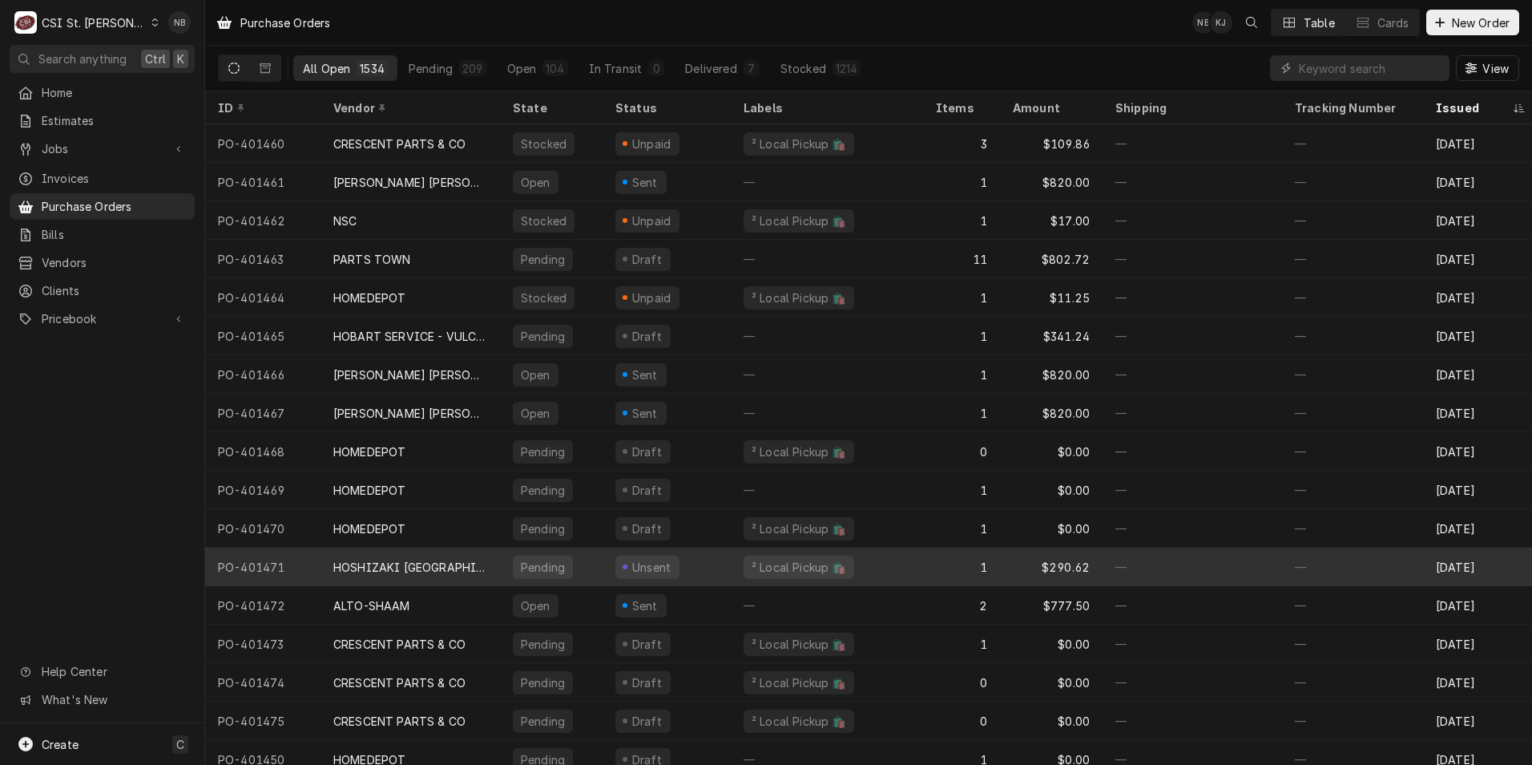
click at [596, 570] on div "Pending" at bounding box center [551, 566] width 103 height 38
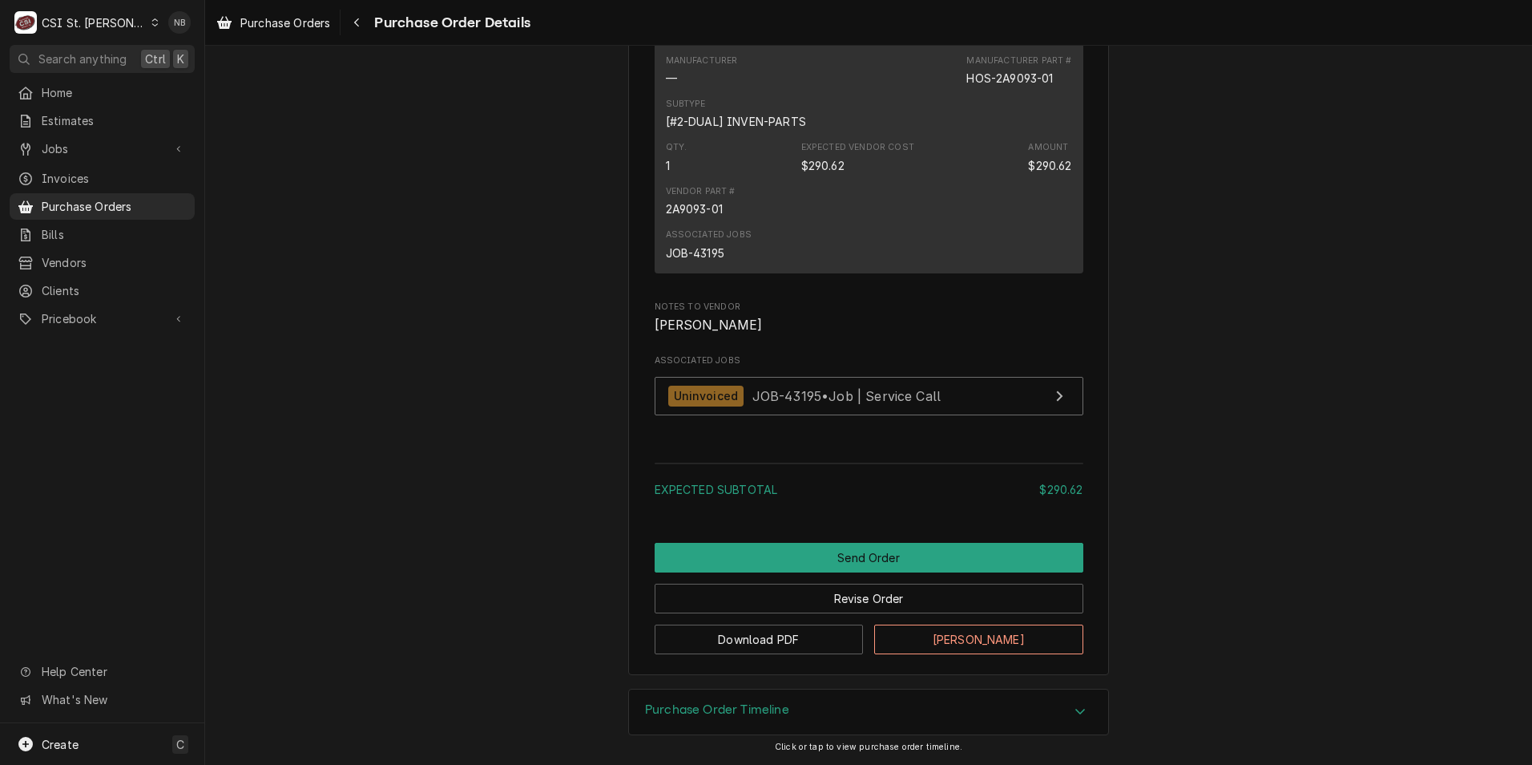
scroll to position [1002, 0]
click at [846, 561] on button "Send Order" at bounding box center [869, 558] width 429 height 30
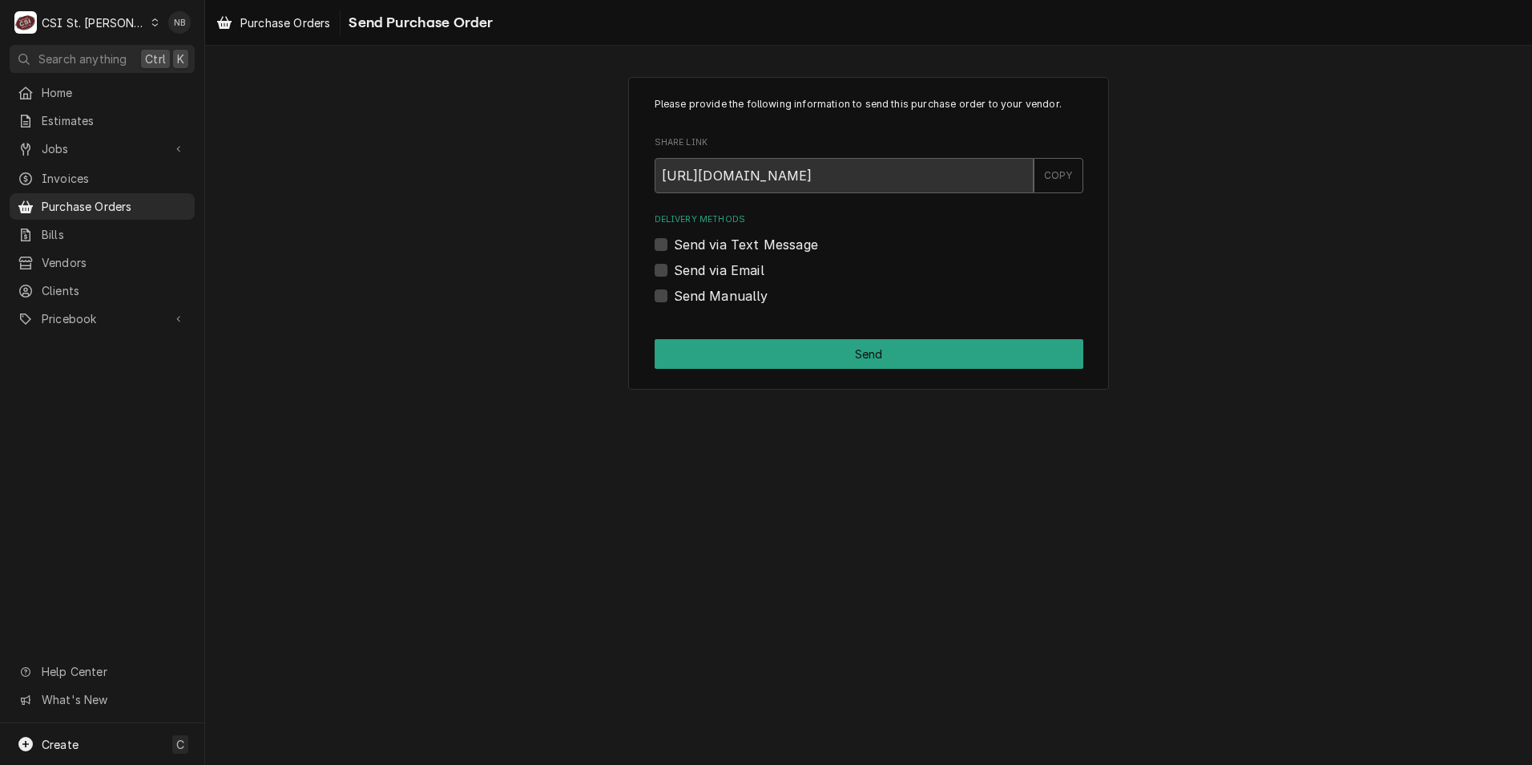
click at [674, 294] on label "Send Manually" at bounding box center [721, 295] width 95 height 19
click at [674, 294] on input "Send Manually" at bounding box center [888, 303] width 429 height 35
checkbox input "true"
click at [741, 371] on div "Please provide the following information to send this purchase order to your ve…" at bounding box center [868, 233] width 481 height 313
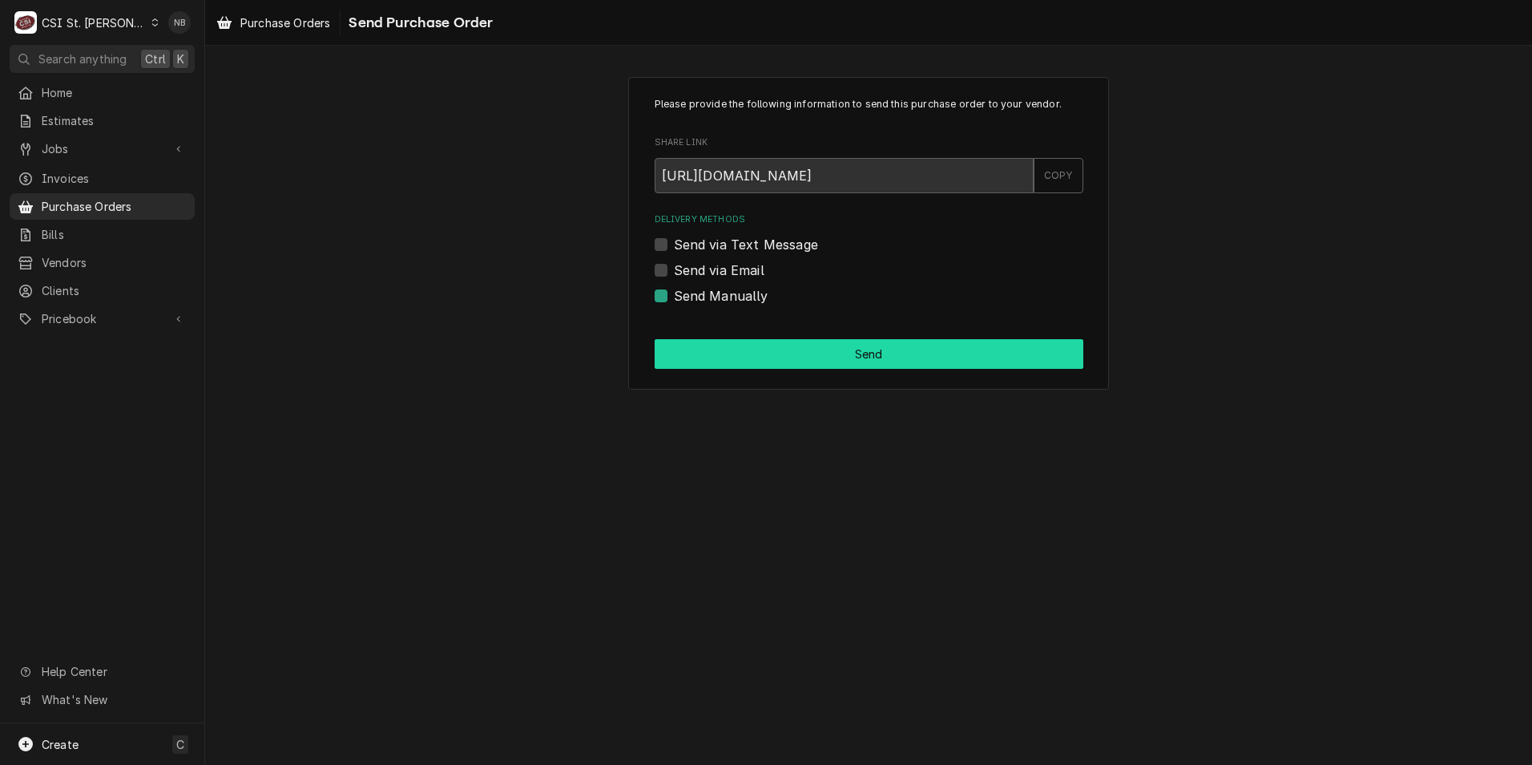
click at [749, 352] on button "Send" at bounding box center [869, 354] width 429 height 30
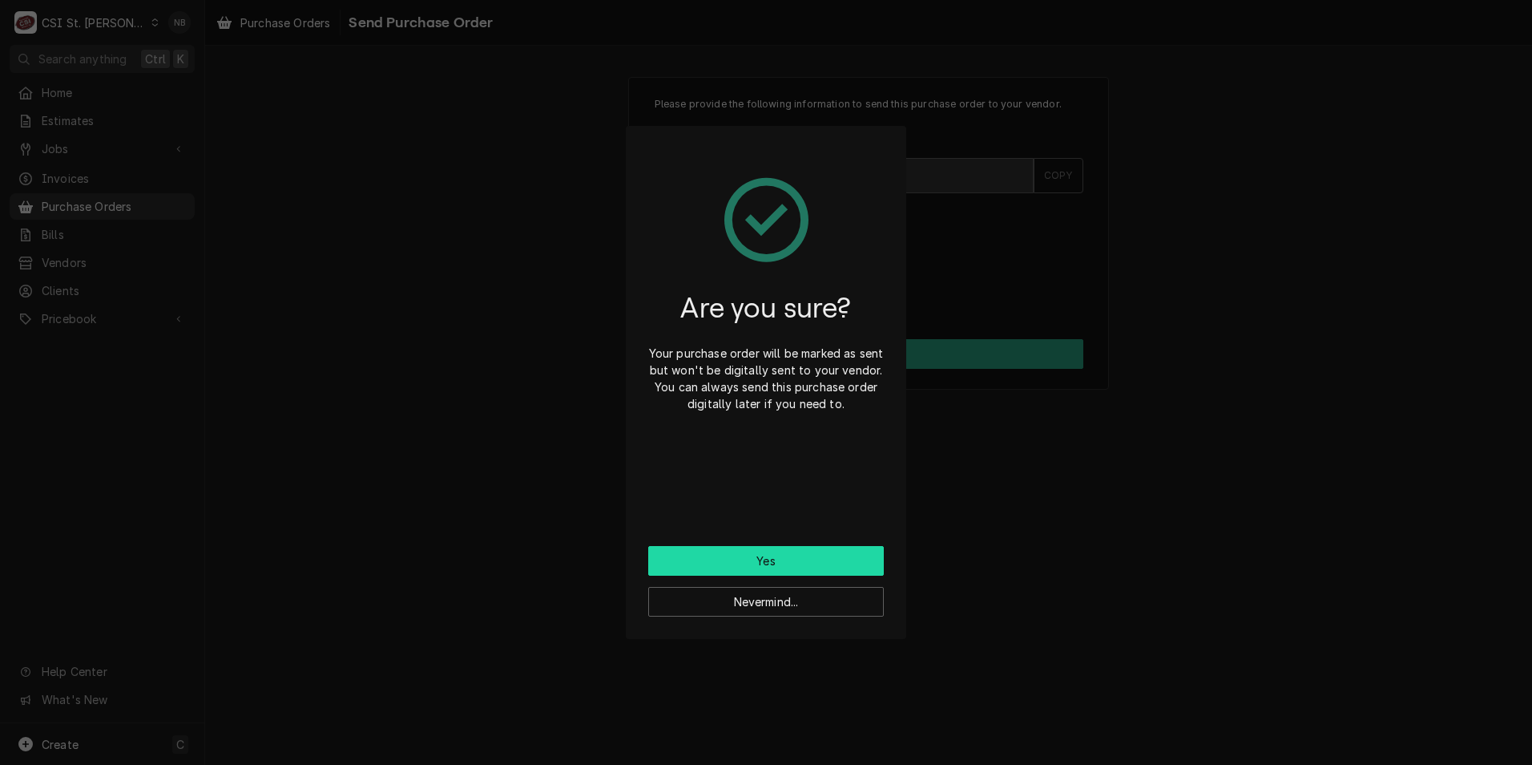
click at [777, 547] on button "Yes" at bounding box center [766, 561] width 236 height 30
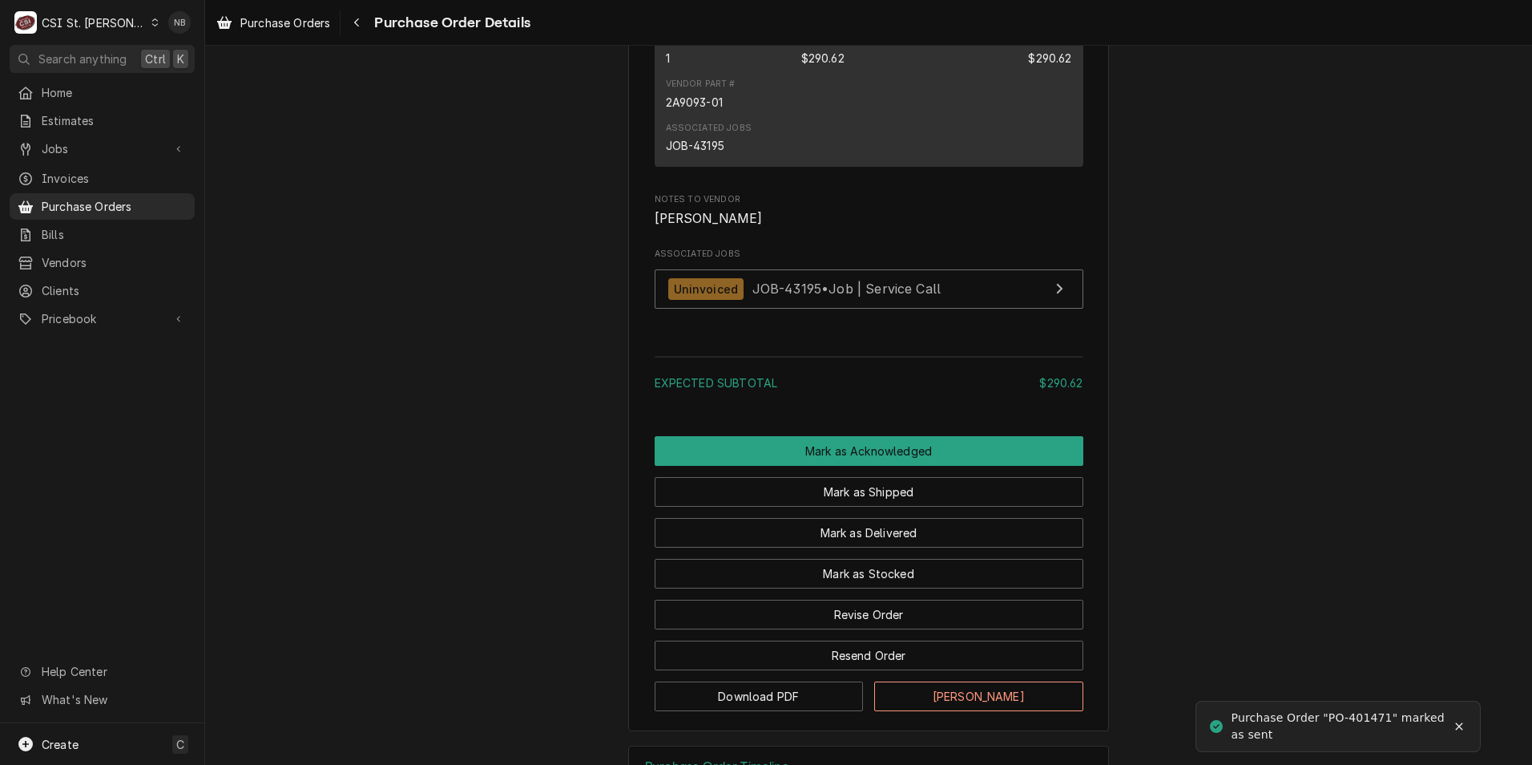
scroll to position [1219, 0]
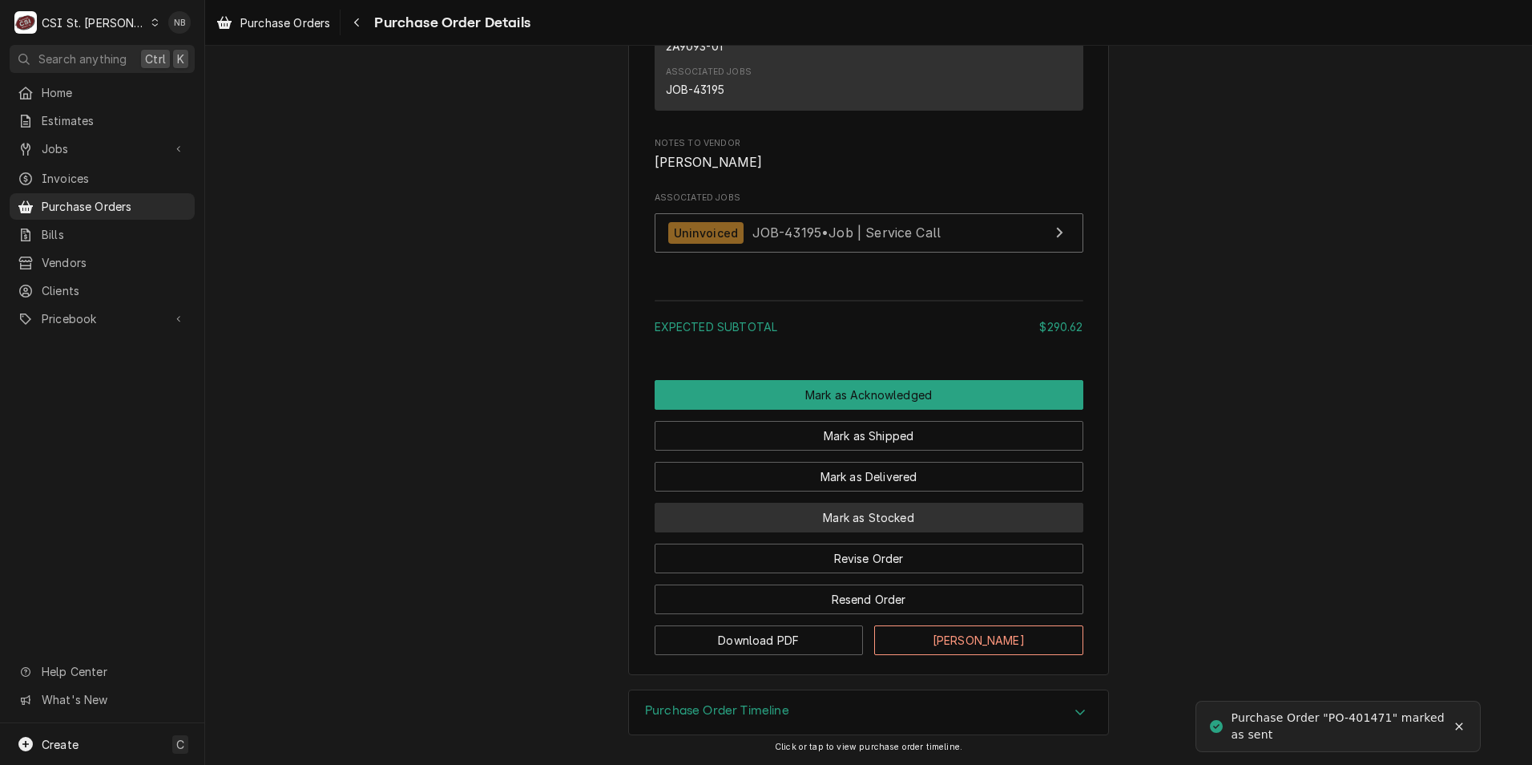
click at [941, 520] on button "Mark as Stocked" at bounding box center [869, 518] width 429 height 30
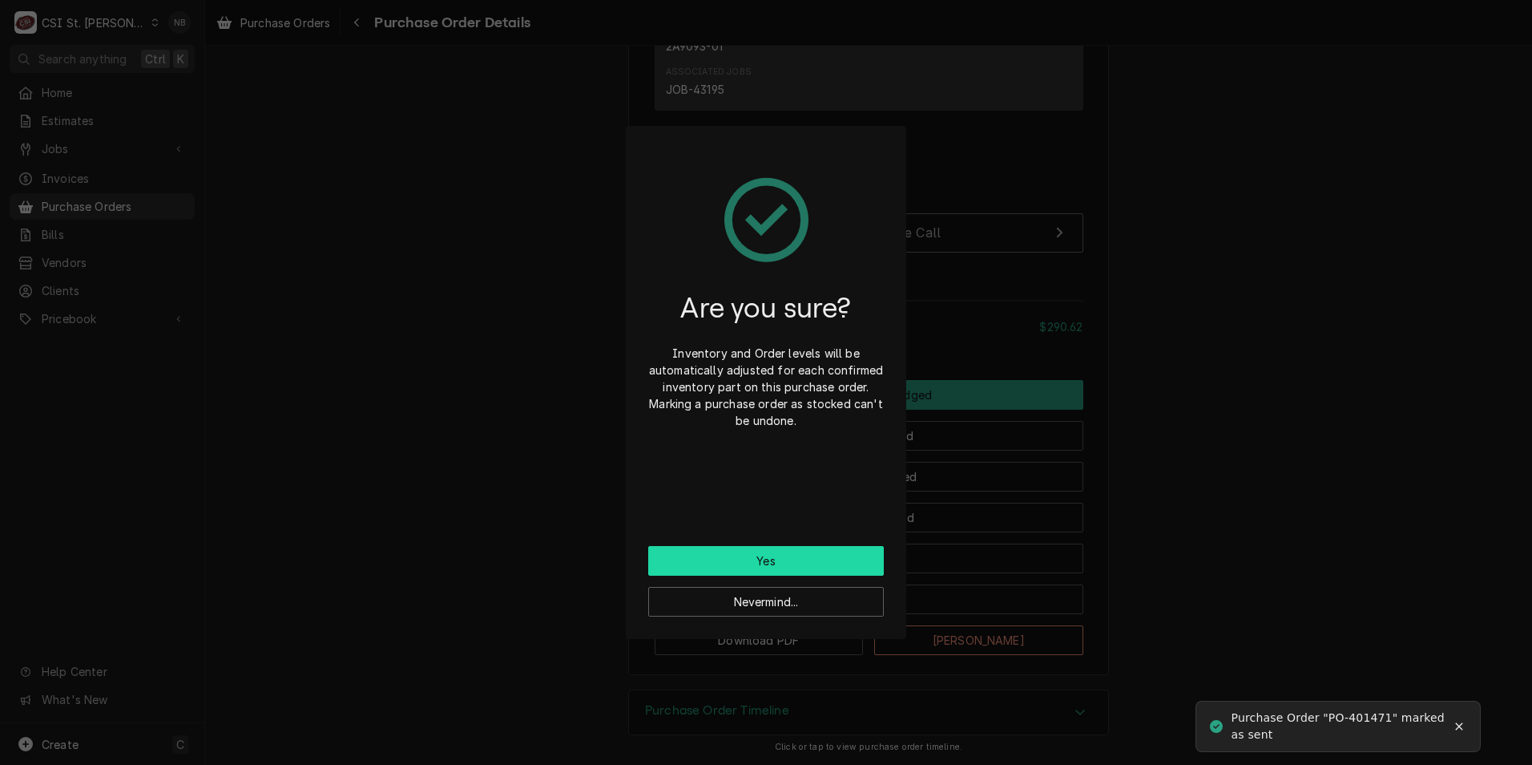
click at [753, 557] on button "Yes" at bounding box center [766, 561] width 236 height 30
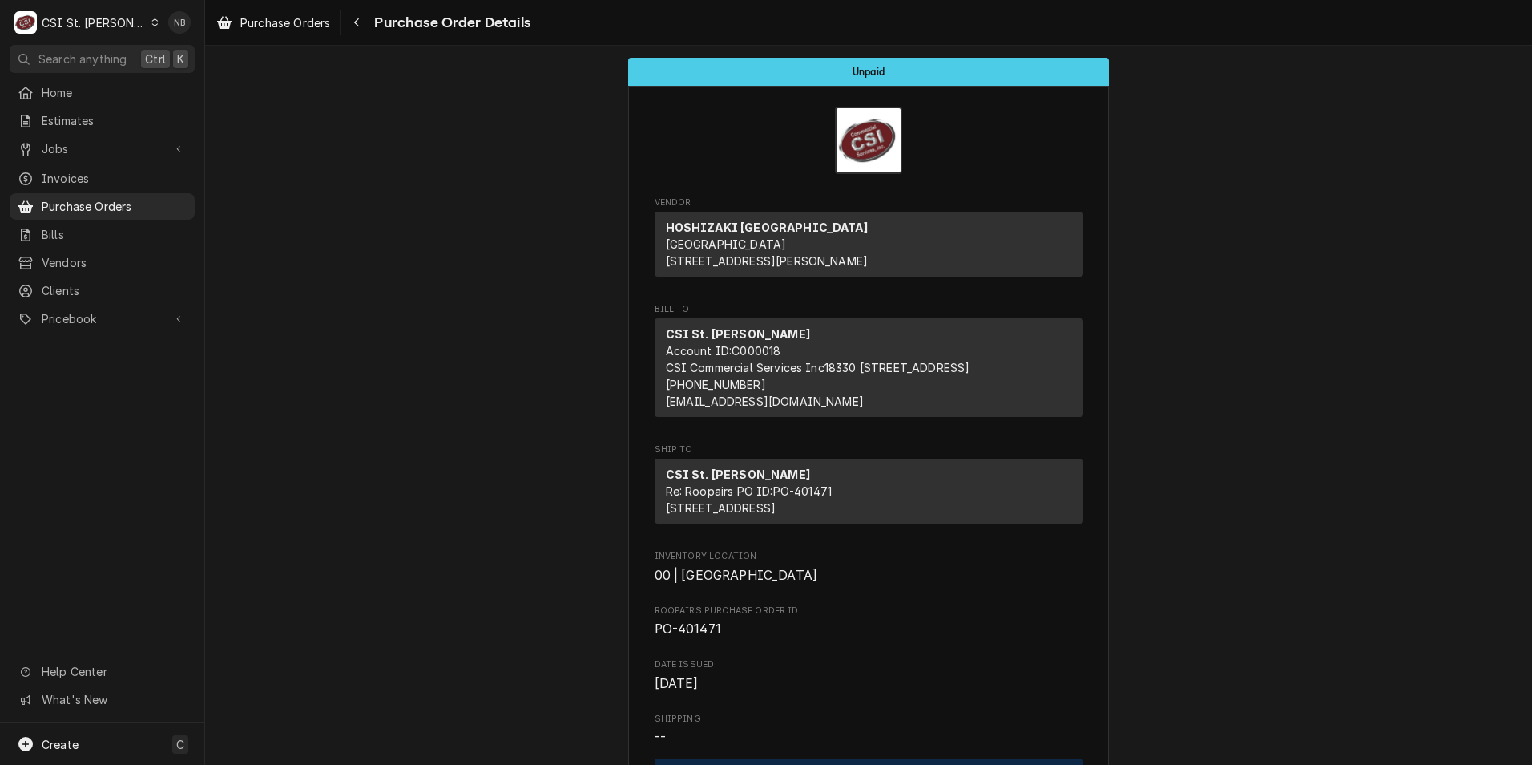
scroll to position [401, 0]
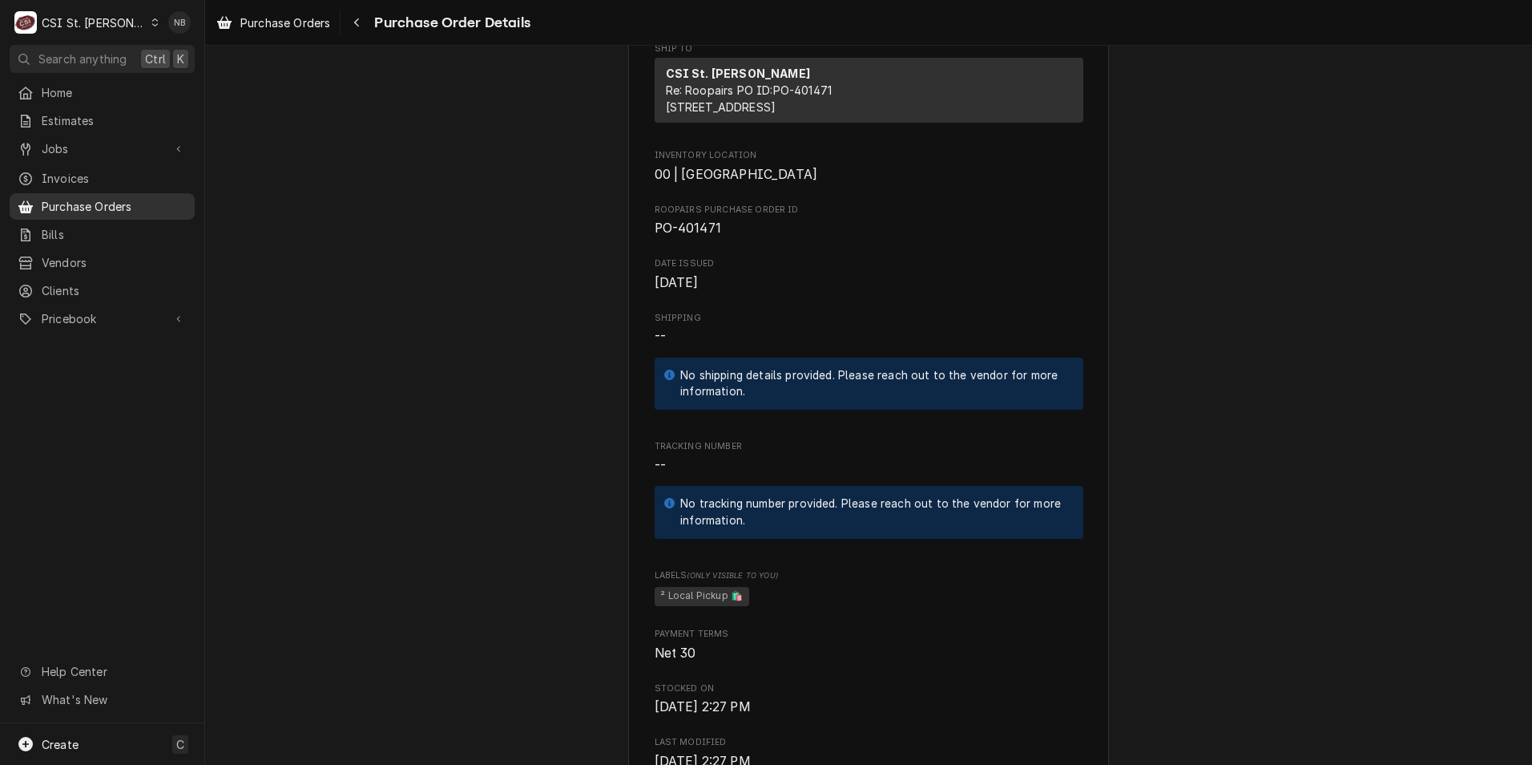
click at [107, 200] on span "Purchase Orders" at bounding box center [114, 206] width 145 height 17
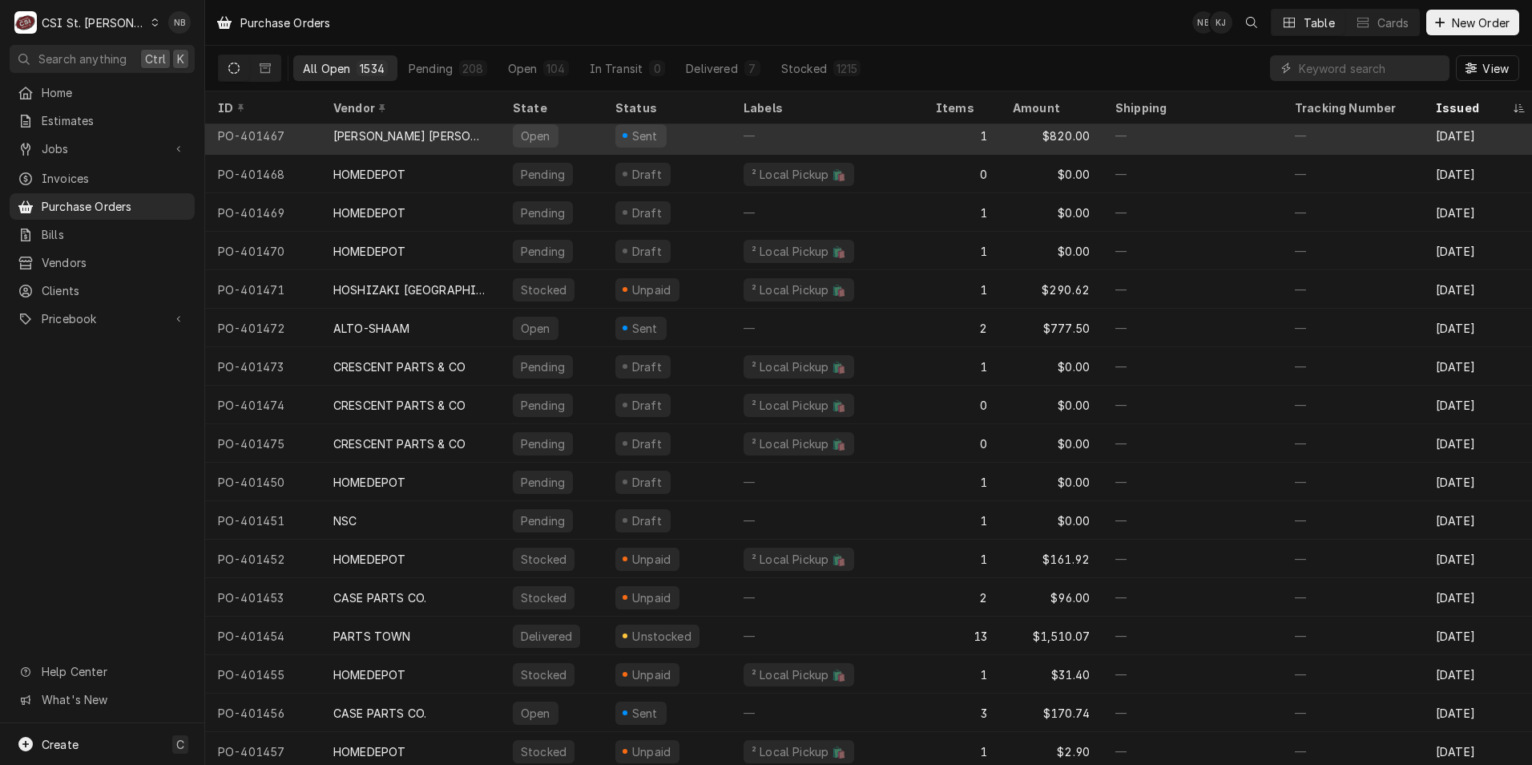
scroll to position [296, 0]
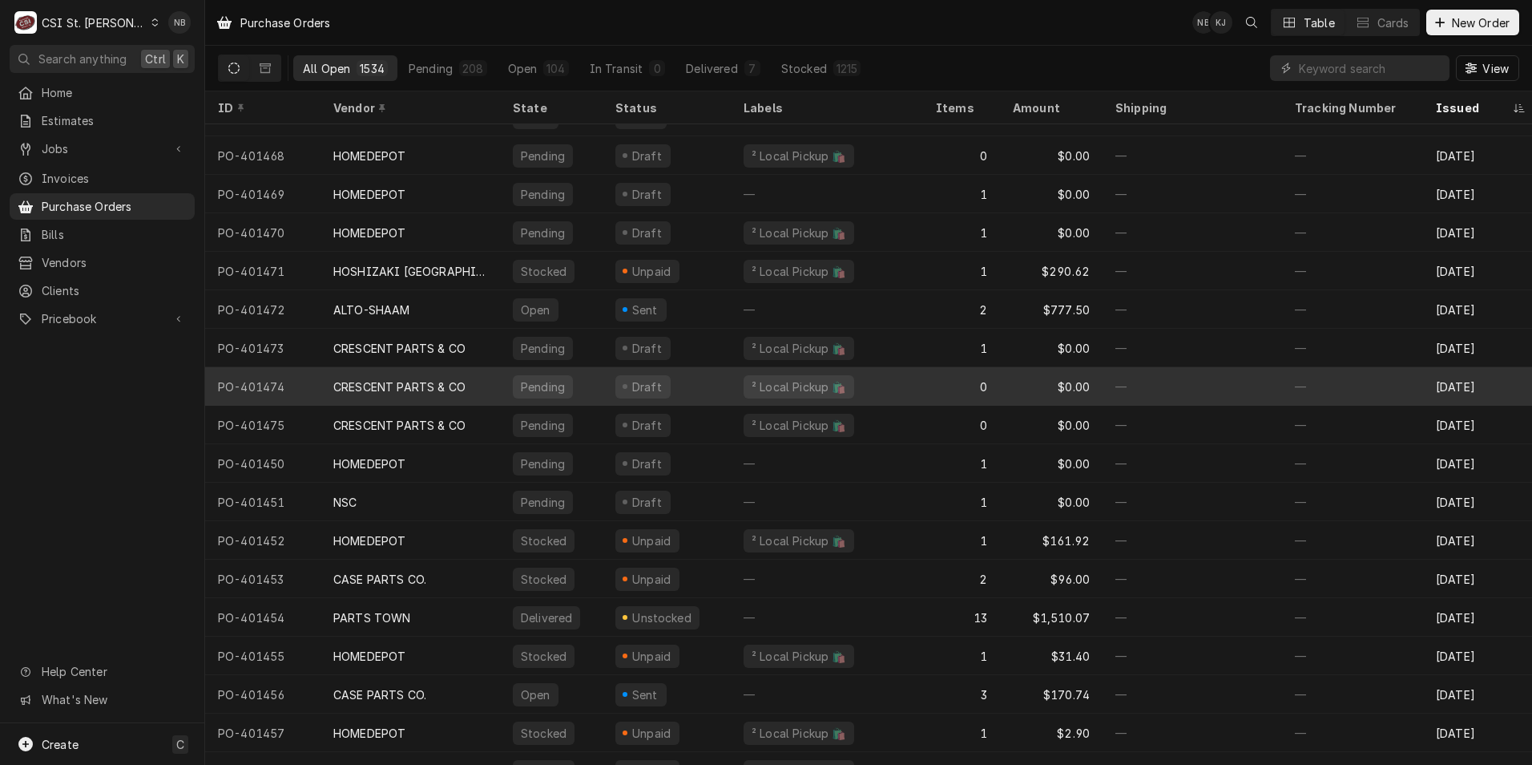
click at [465, 388] on div "CRESCENT PARTS & CO" at bounding box center [399, 386] width 132 height 17
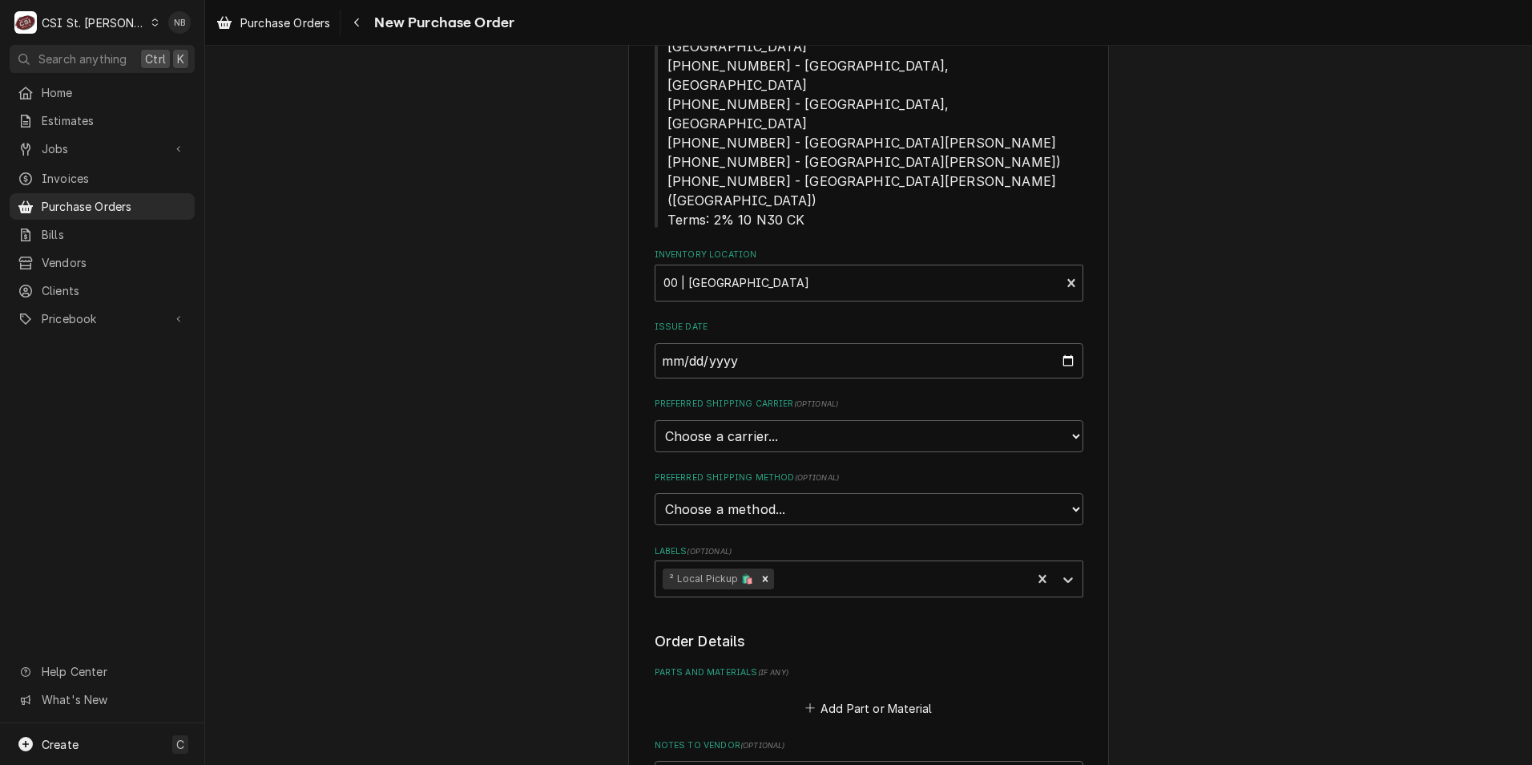
scroll to position [561, 0]
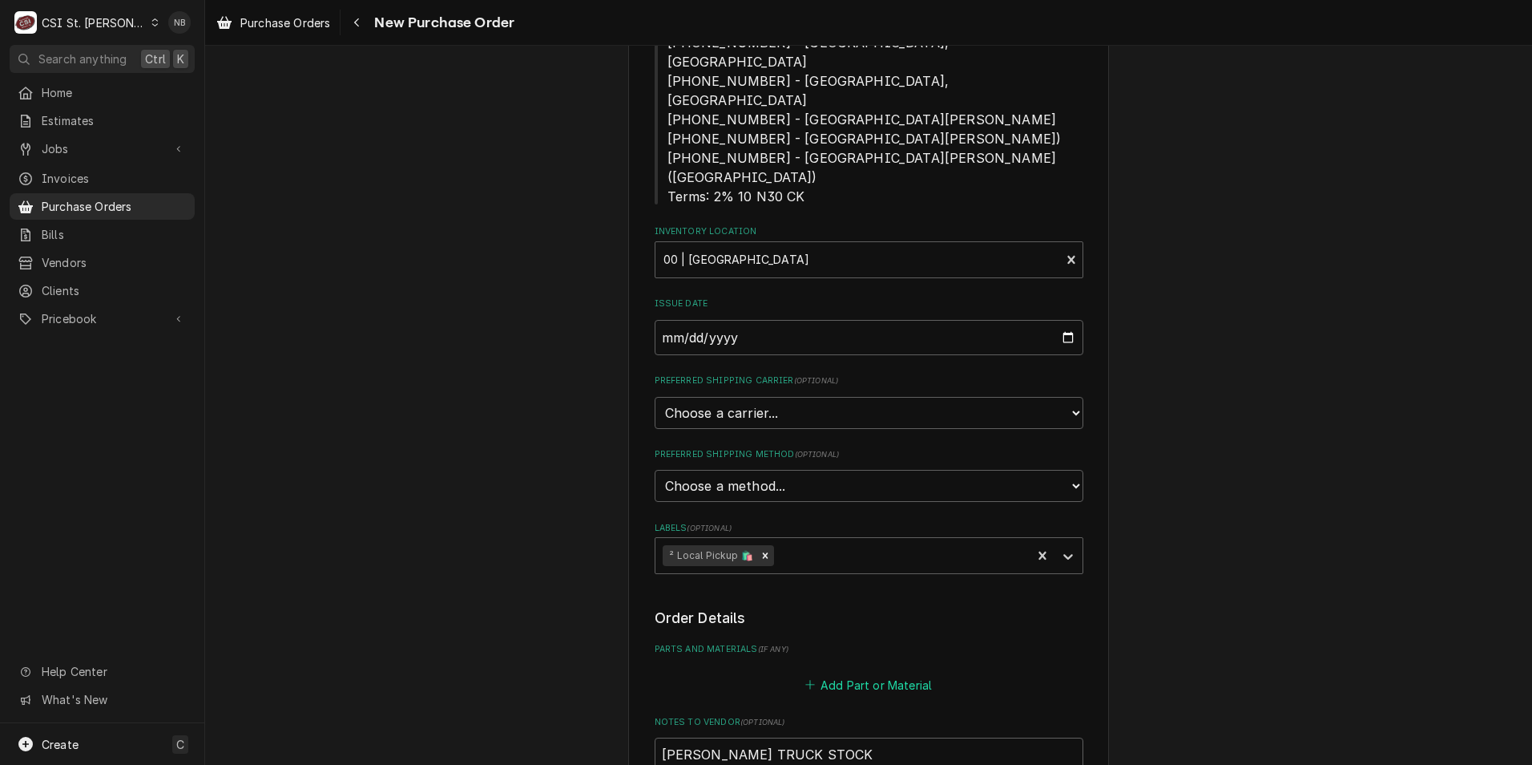
click at [879, 673] on button "Add Part or Material" at bounding box center [868, 684] width 132 height 22
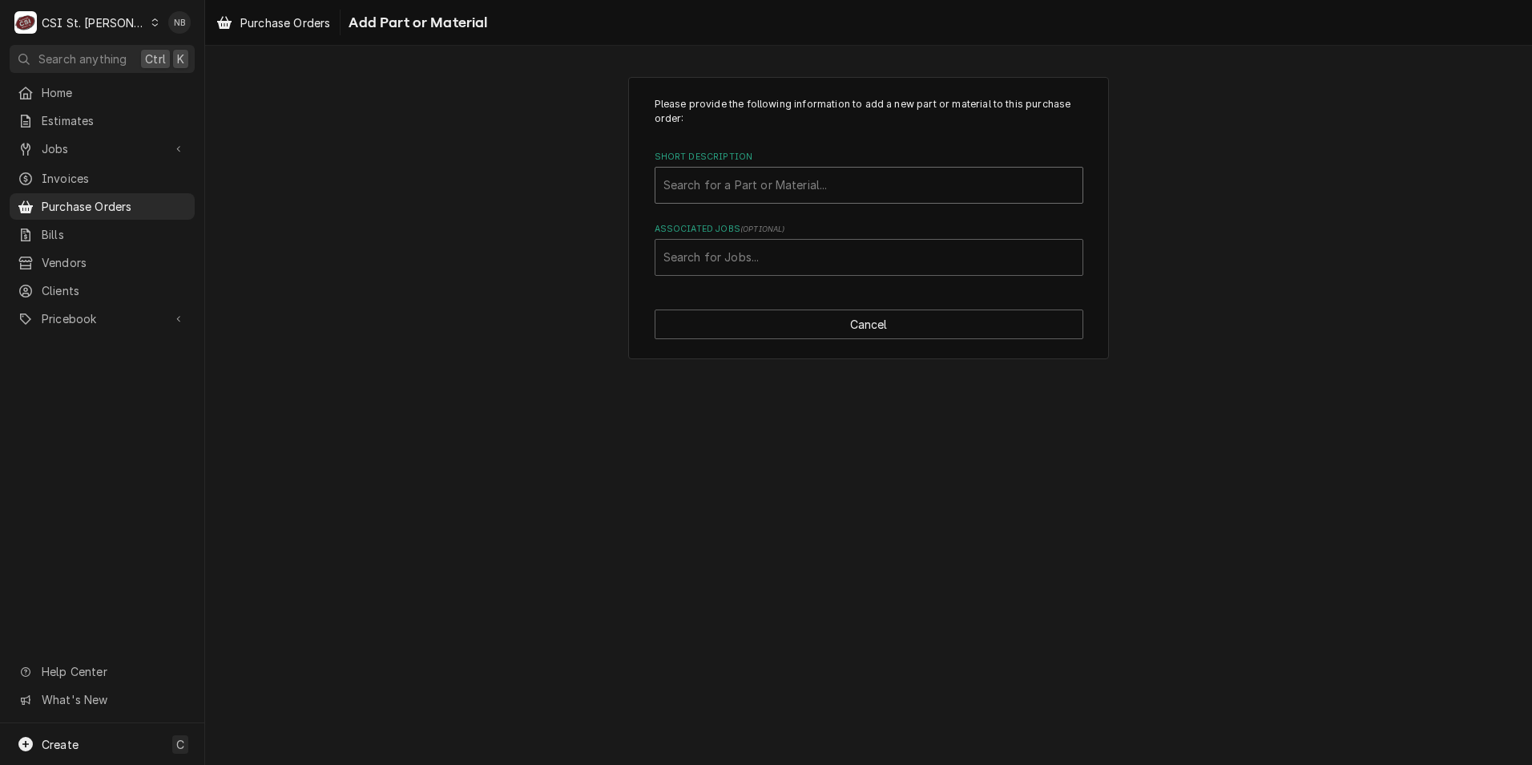
click at [852, 183] on div "Short Description" at bounding box center [869, 185] width 411 height 29
type input "nitro"
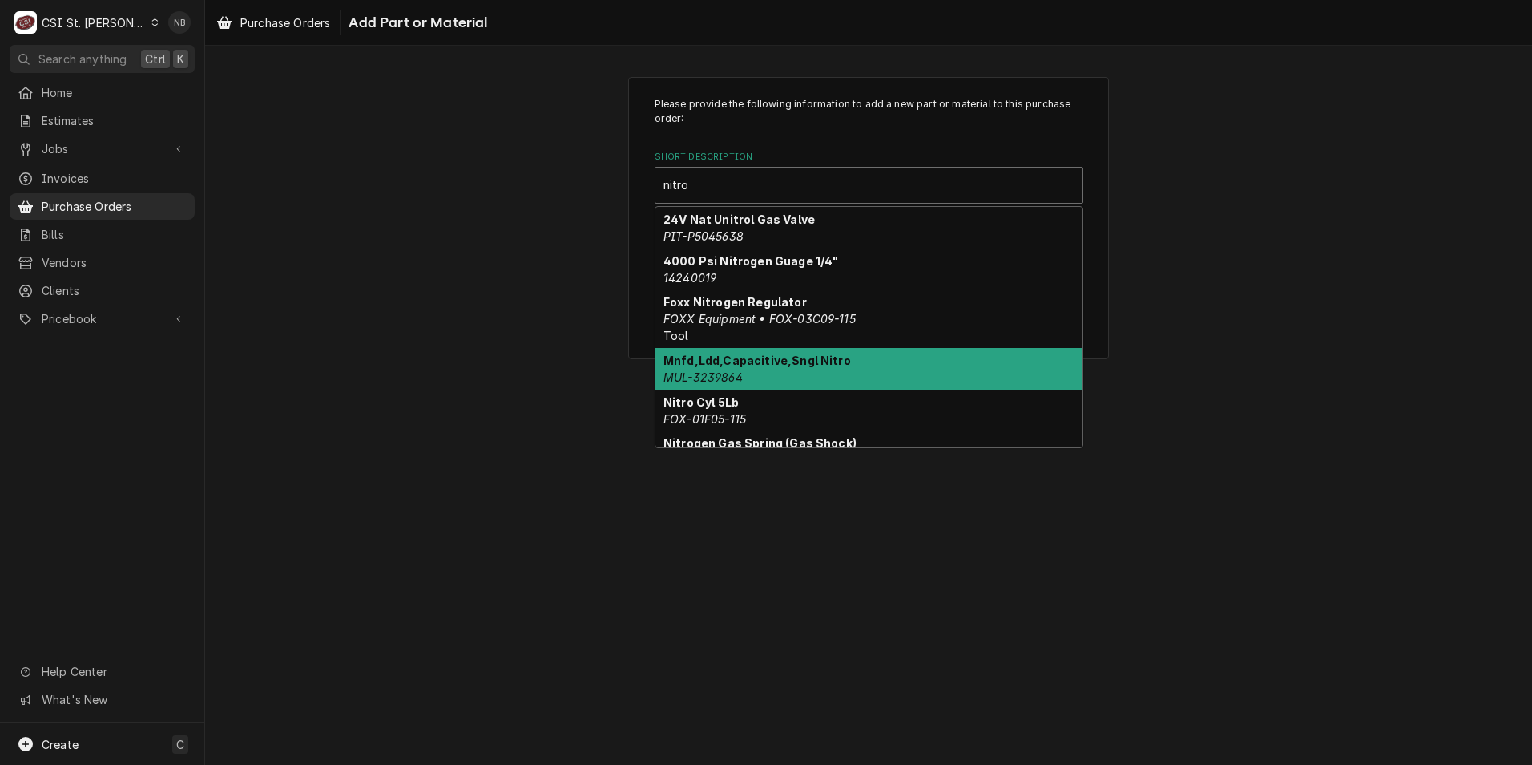
scroll to position [160, 0]
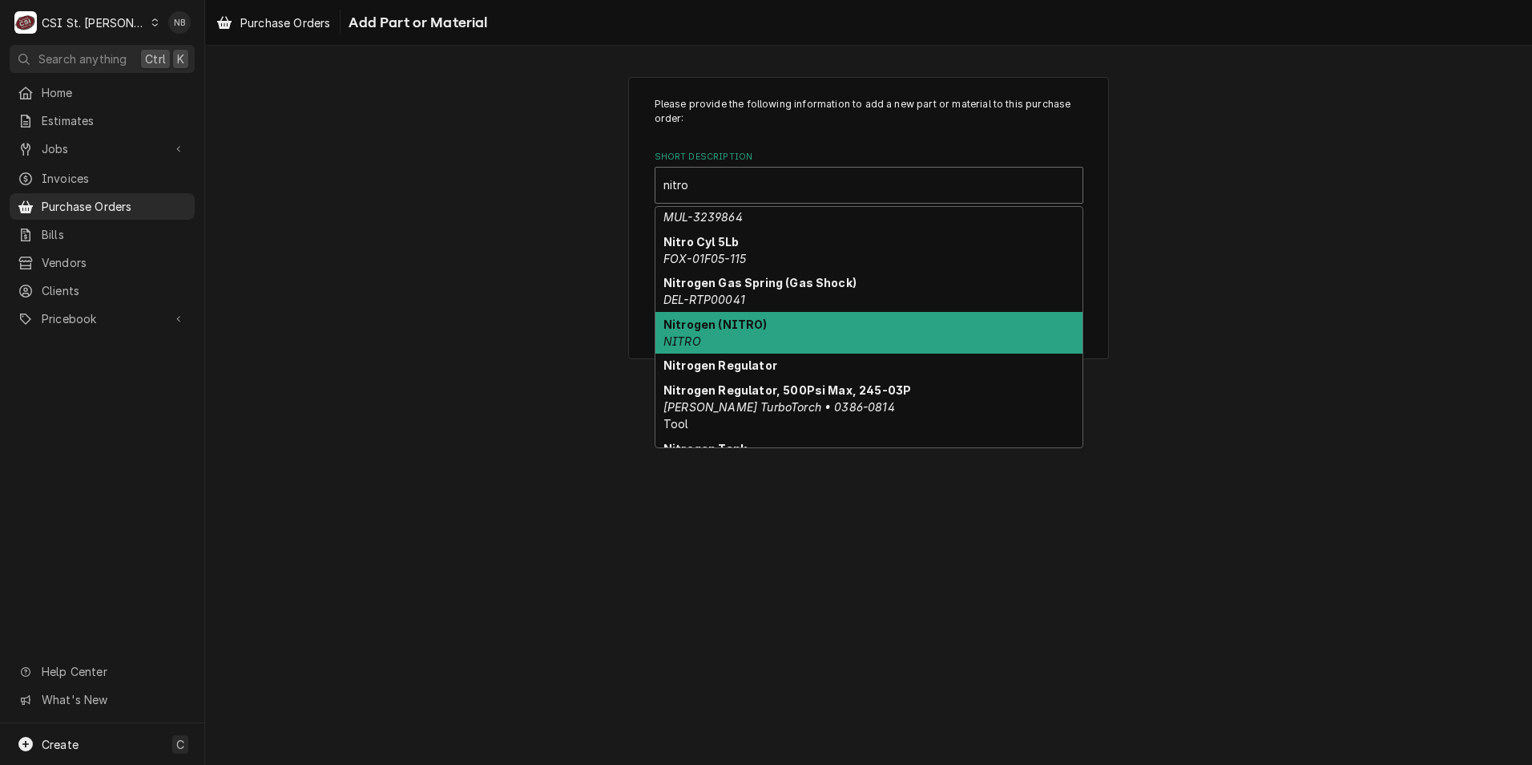
click at [881, 349] on div "Nitrogen (NITRO) NITRO" at bounding box center [869, 333] width 427 height 42
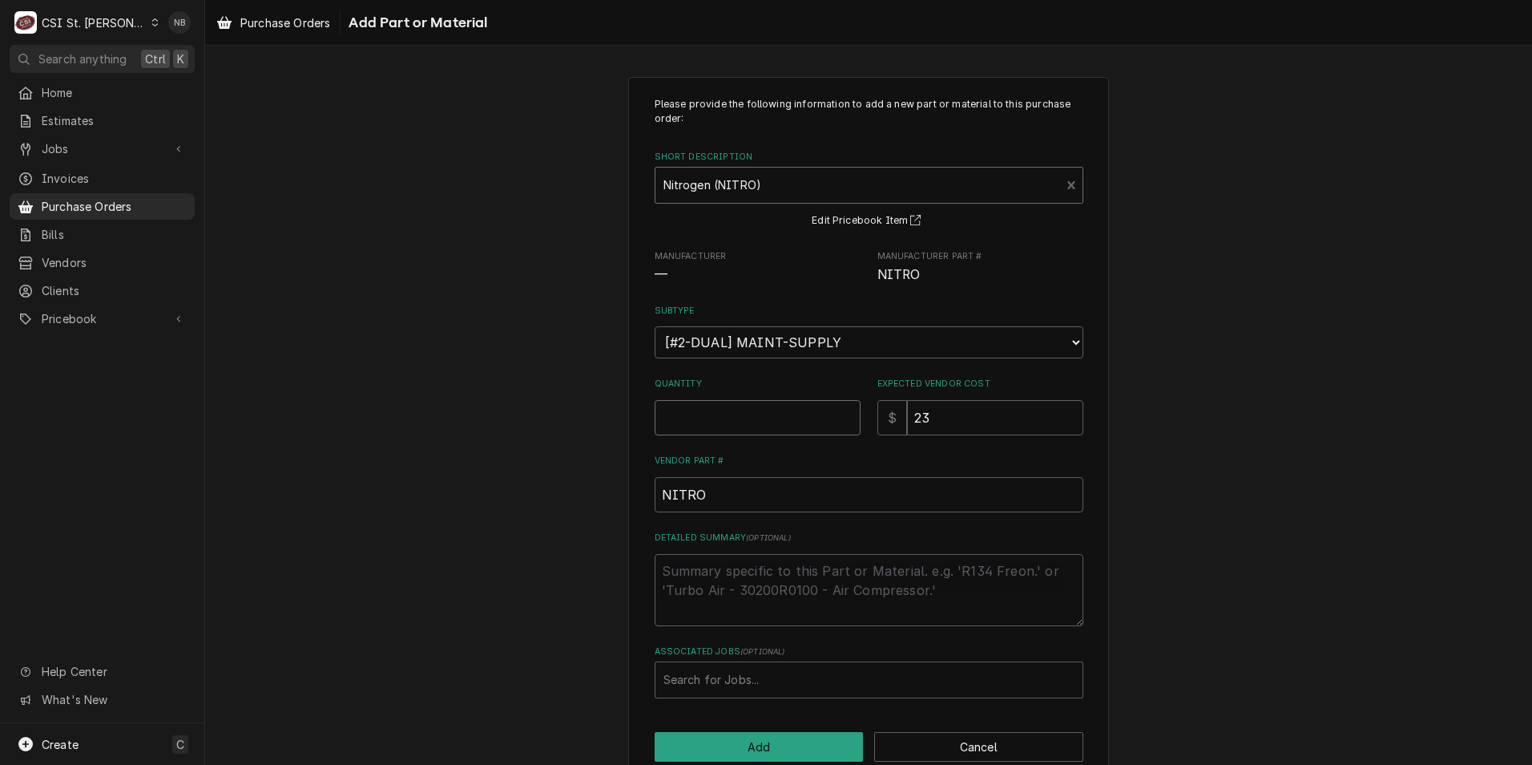
click at [765, 415] on input "Quantity" at bounding box center [758, 417] width 206 height 35
type textarea "x"
type input "3"
click at [818, 599] on textarea "Detailed Summary ( optional )" at bounding box center [869, 590] width 429 height 72
type textarea "x"
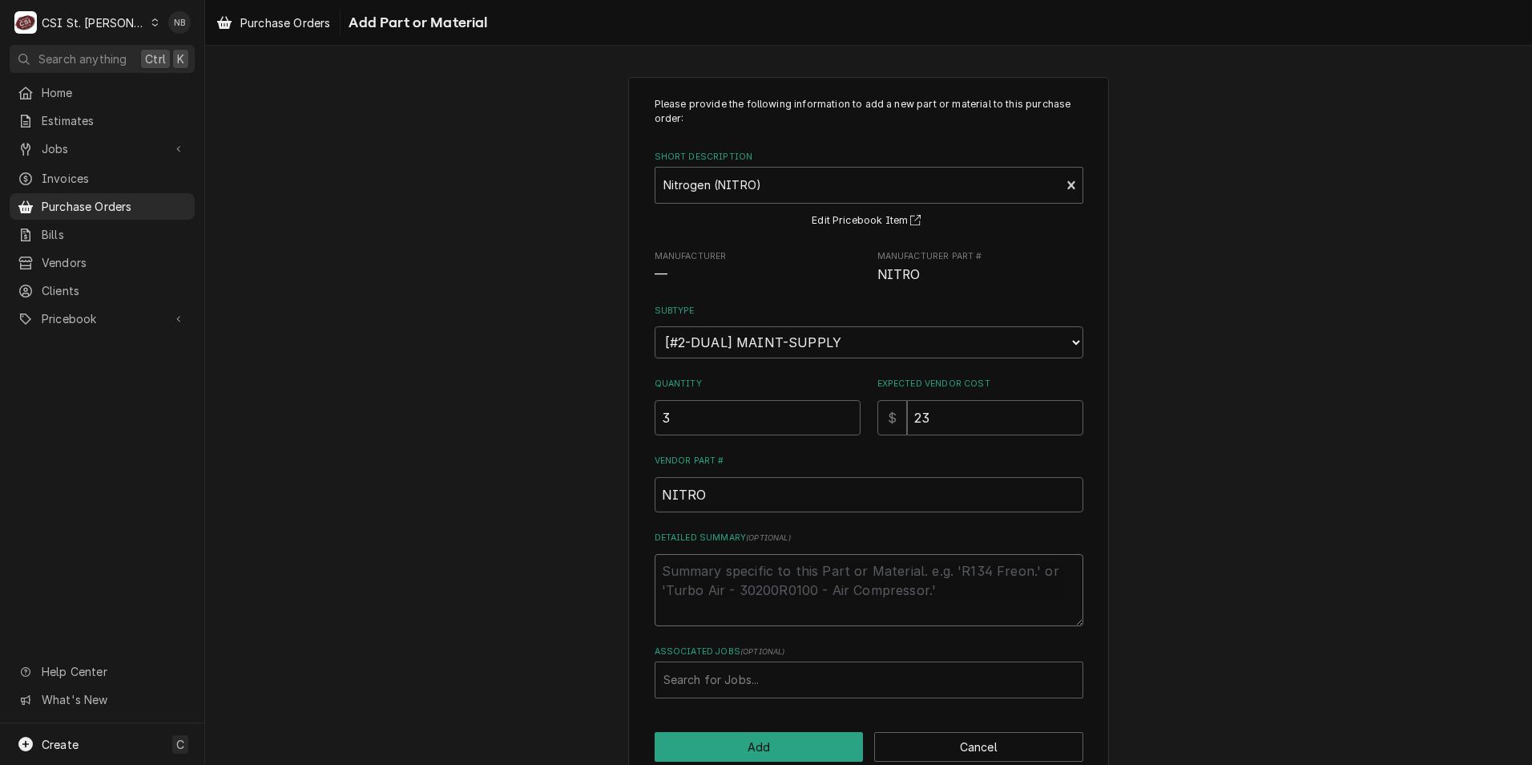
type textarea "T"
type textarea "x"
type textarea "Tr"
type textarea "x"
type textarea "Tru"
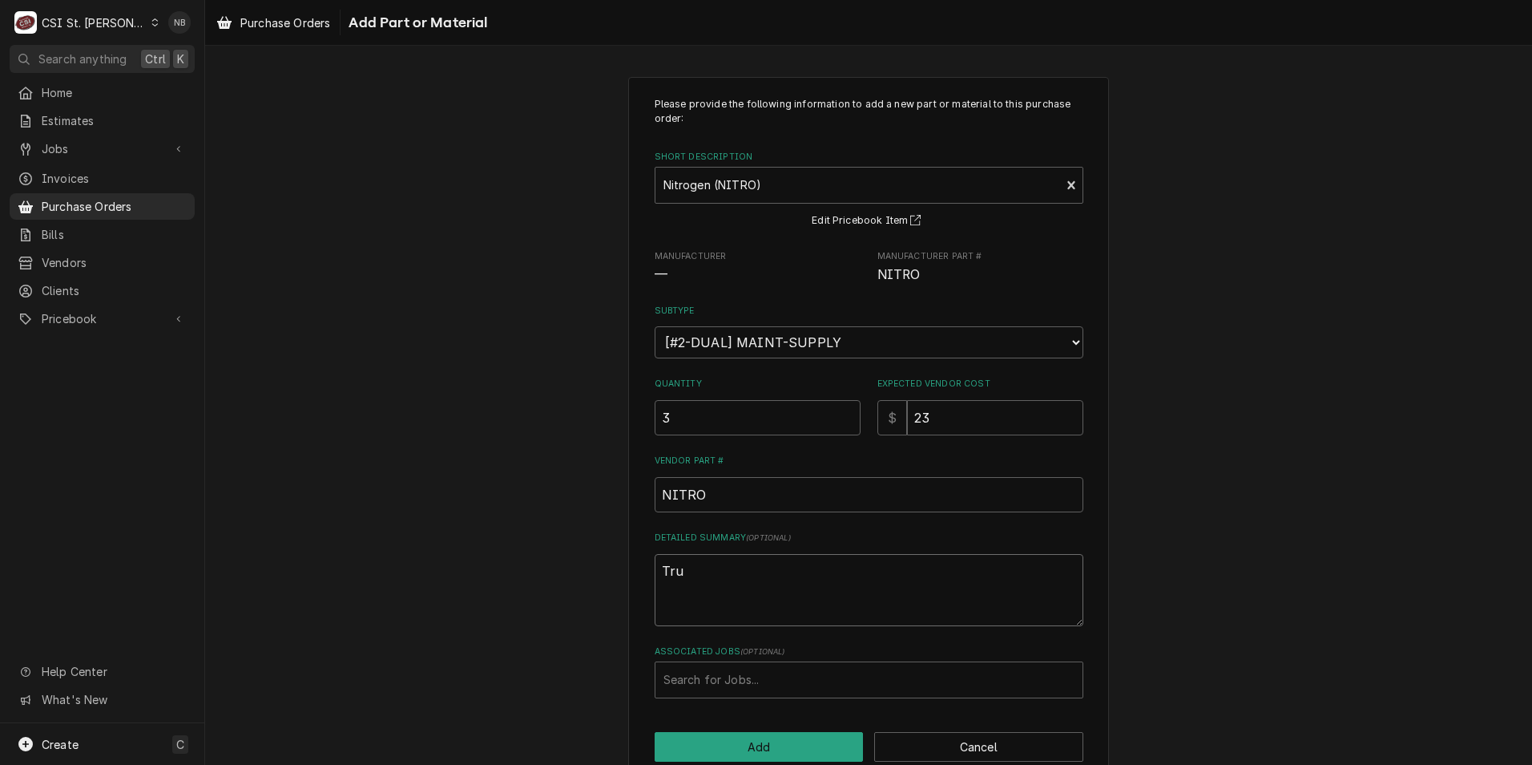
type textarea "x"
type textarea "Truck"
type textarea "x"
type textarea "Truck"
type textarea "x"
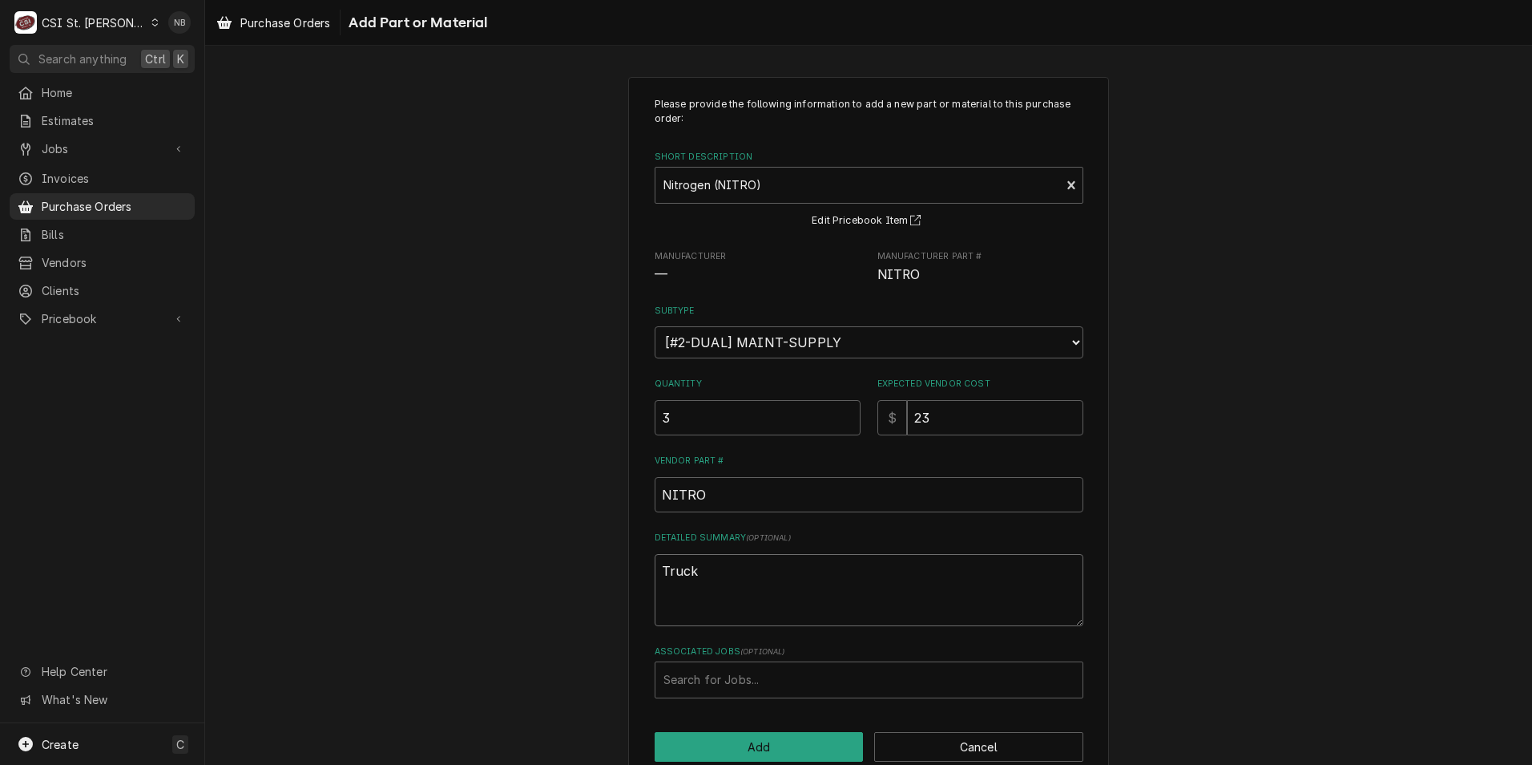
type textarea "Truck S"
type textarea "x"
type textarea "Truck St"
type textarea "x"
type textarea "Truck Sto"
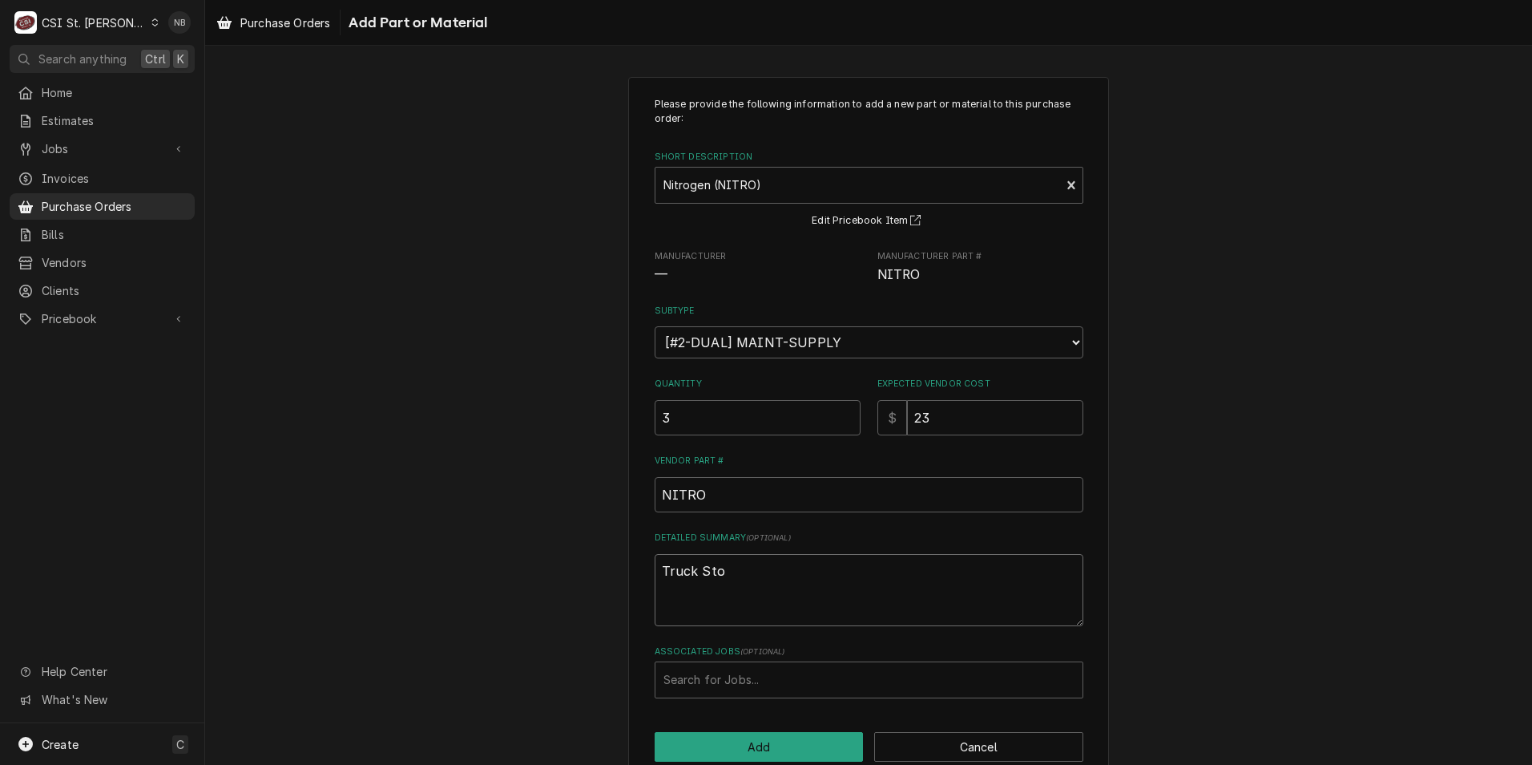
type textarea "x"
type textarea "Truck Stoc"
type textarea "x"
type textarea "Truck Stock"
click at [742, 745] on button "Add" at bounding box center [759, 747] width 209 height 30
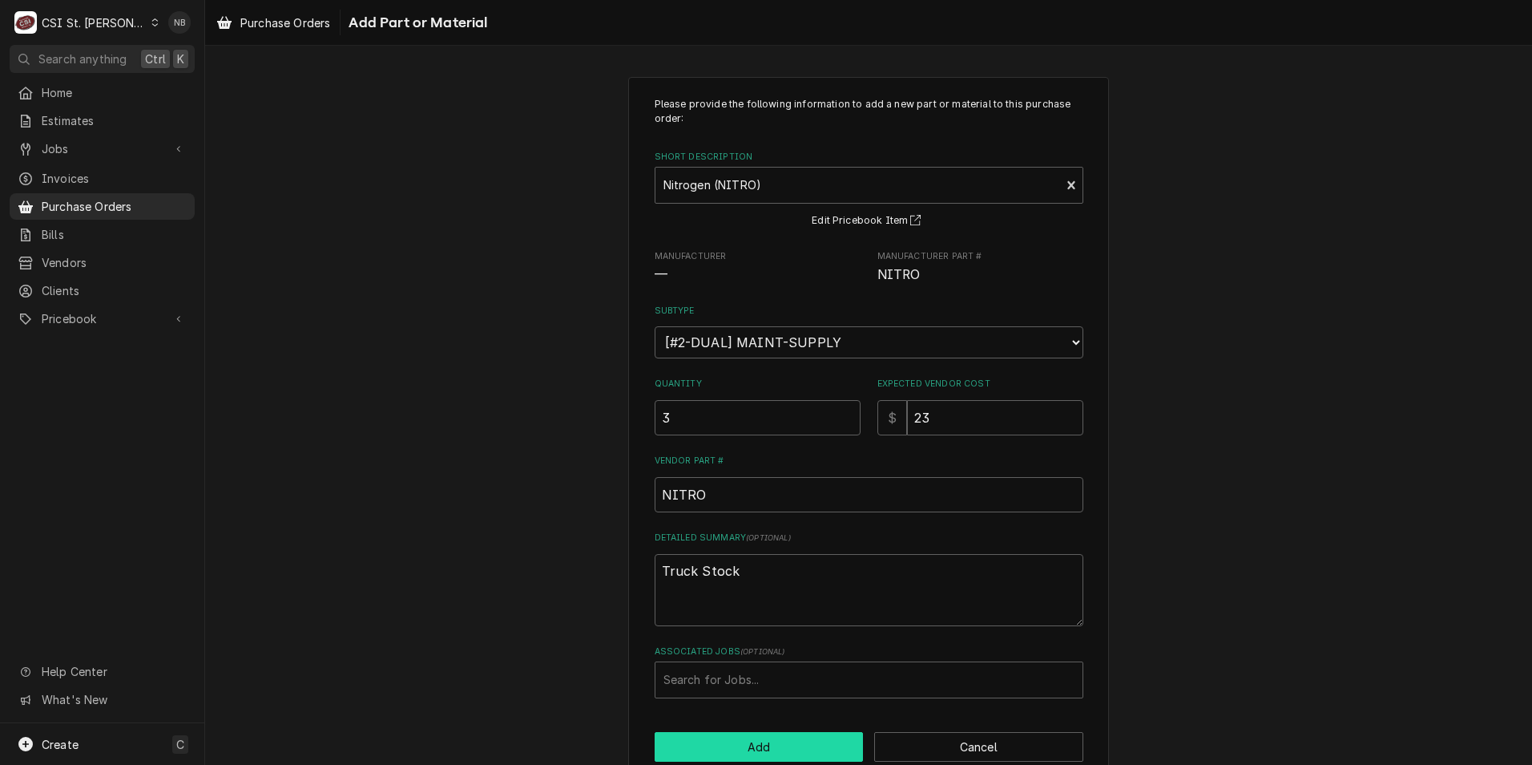
type textarea "x"
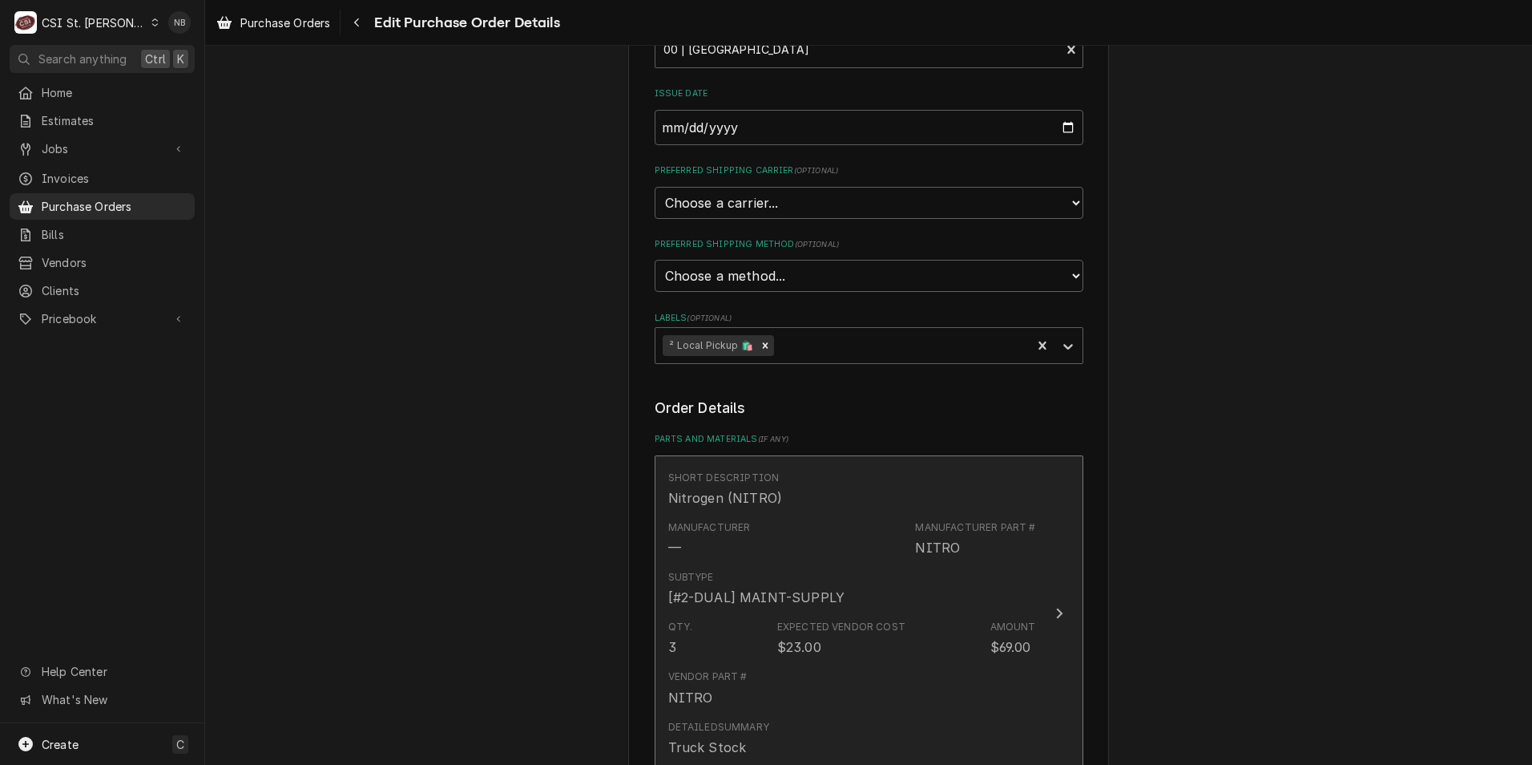
scroll to position [882, 0]
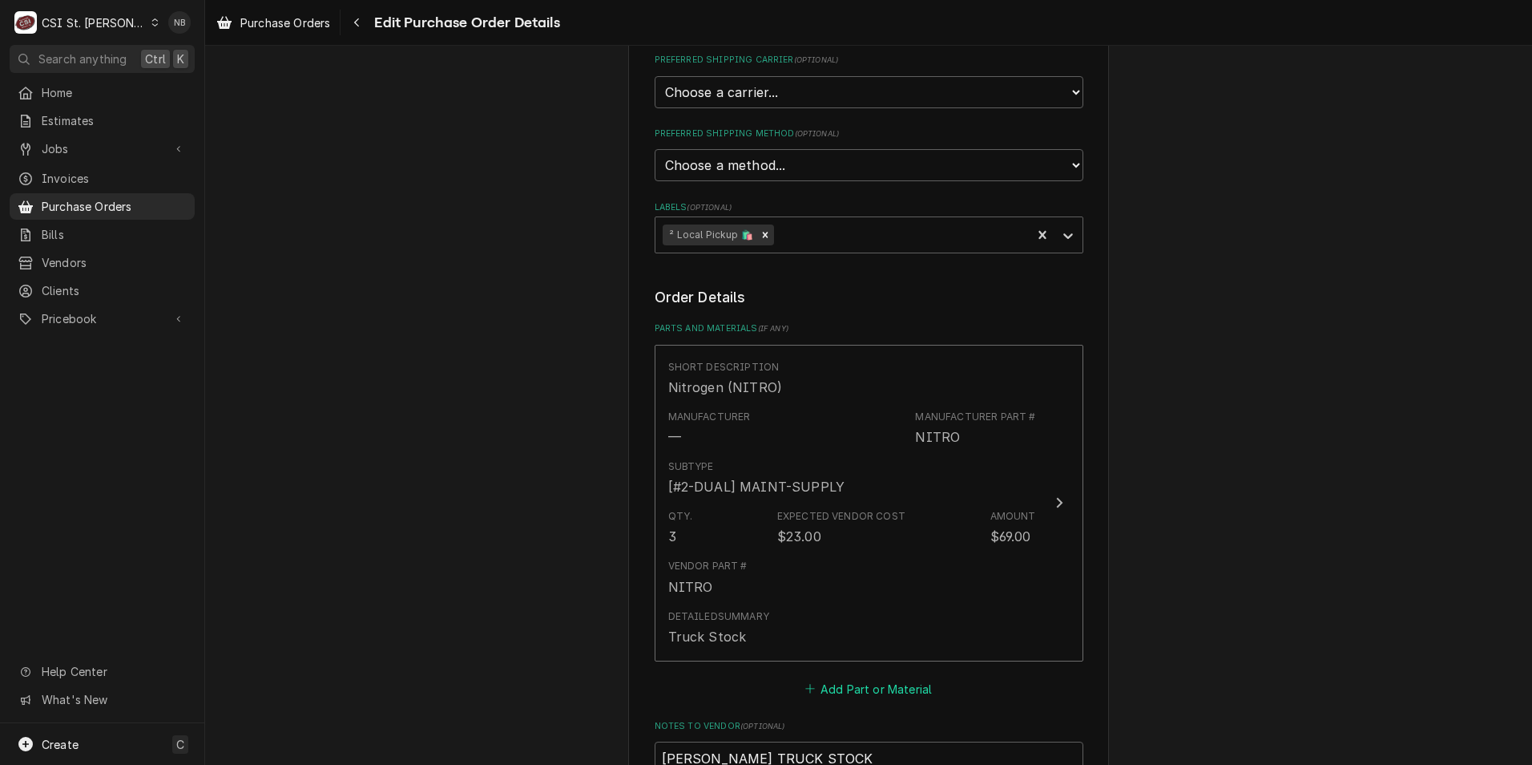
click at [865, 677] on button "Add Part or Material" at bounding box center [868, 688] width 132 height 22
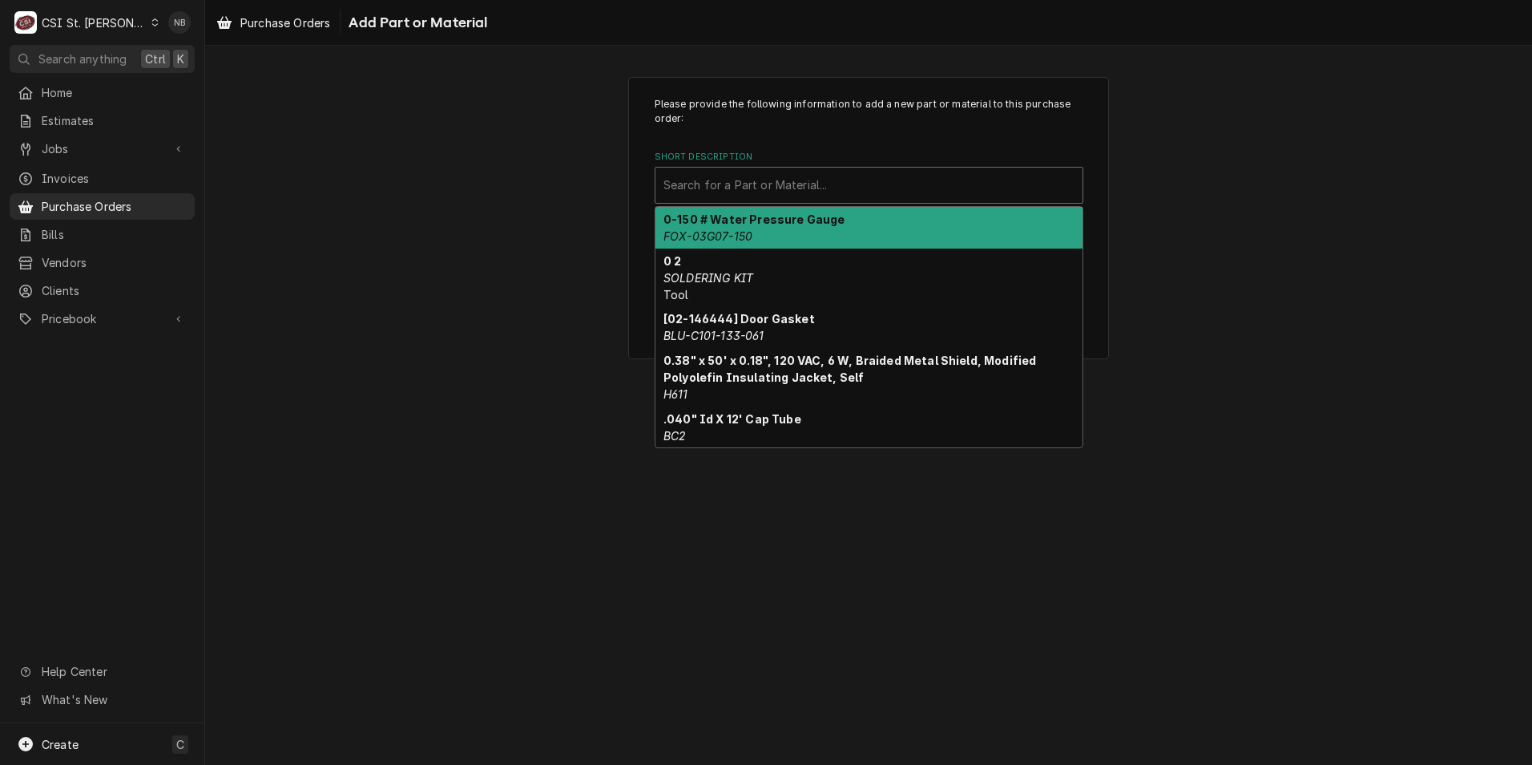
click at [832, 190] on div "Short Description" at bounding box center [869, 185] width 411 height 29
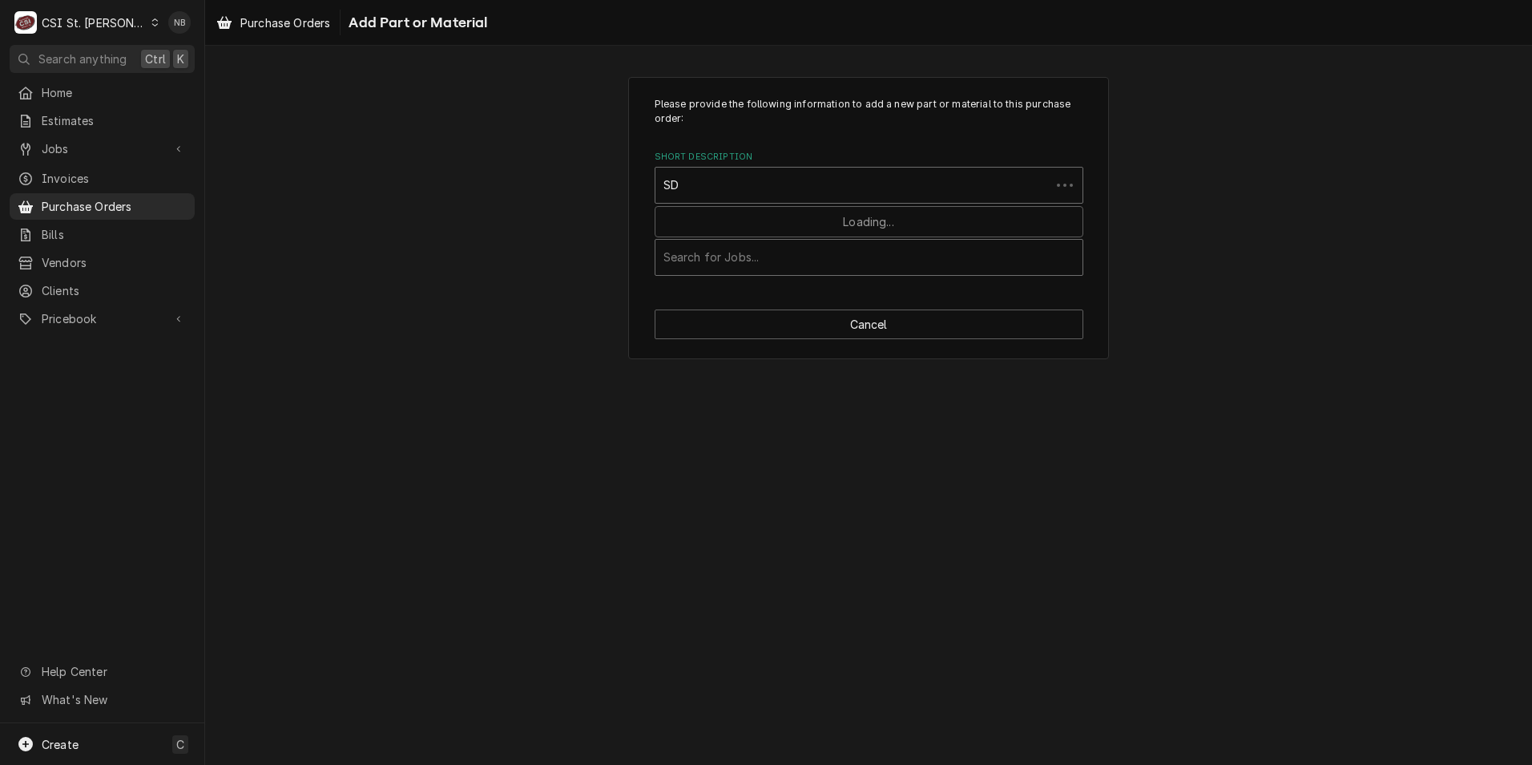
type input "S"
type input "degreaser"
drag, startPoint x: 833, startPoint y: 186, endPoint x: 712, endPoint y: 194, distance: 121.3
click at [712, 194] on div "Short Description" at bounding box center [869, 185] width 411 height 29
type input "vap spray"
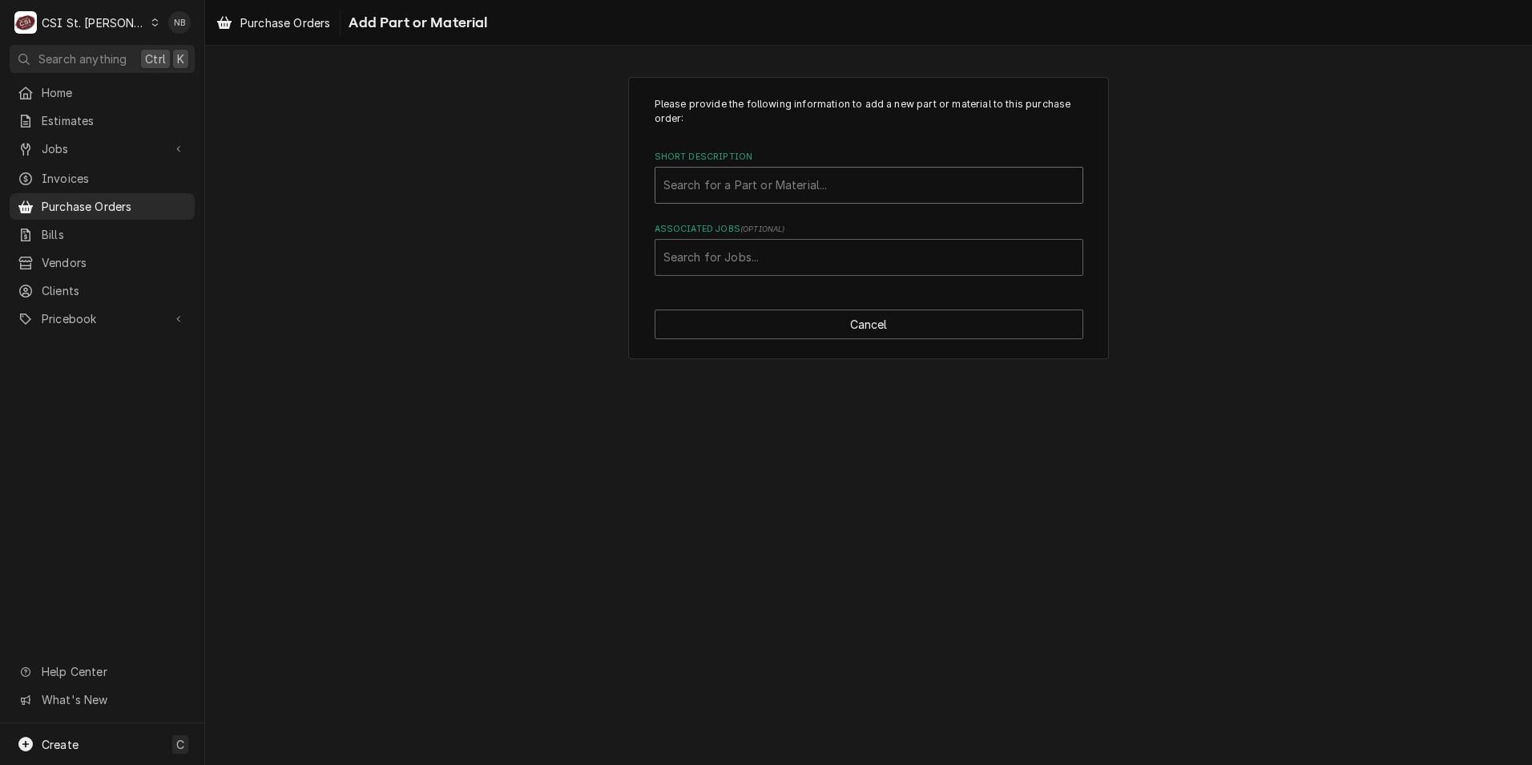
drag, startPoint x: 739, startPoint y: 185, endPoint x: 669, endPoint y: 186, distance: 69.7
click at [669, 186] on div "Short Description" at bounding box center [869, 185] width 411 height 29
type input "misc. service"
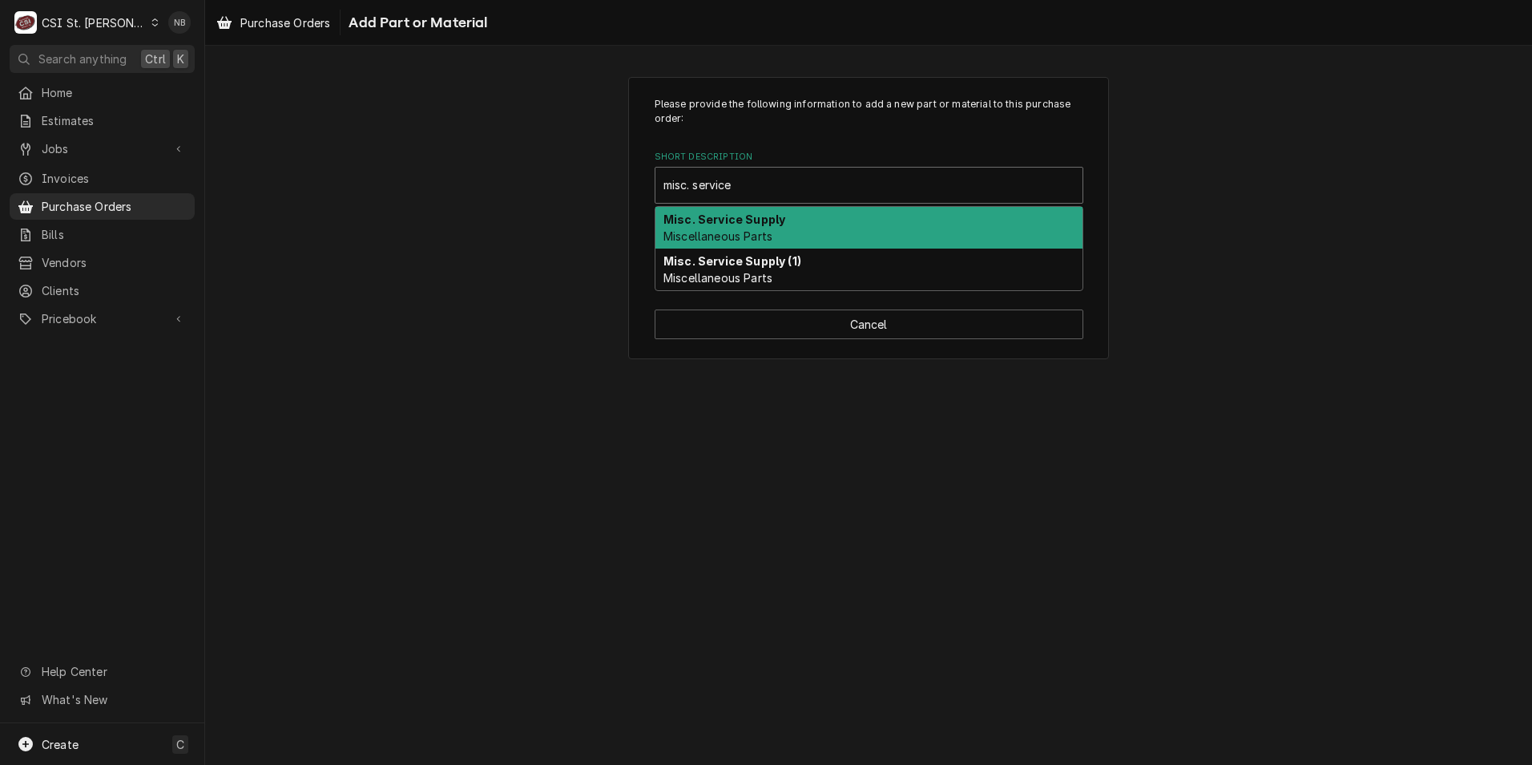
click at [750, 222] on strong "Misc. Service Supply" at bounding box center [725, 219] width 122 height 14
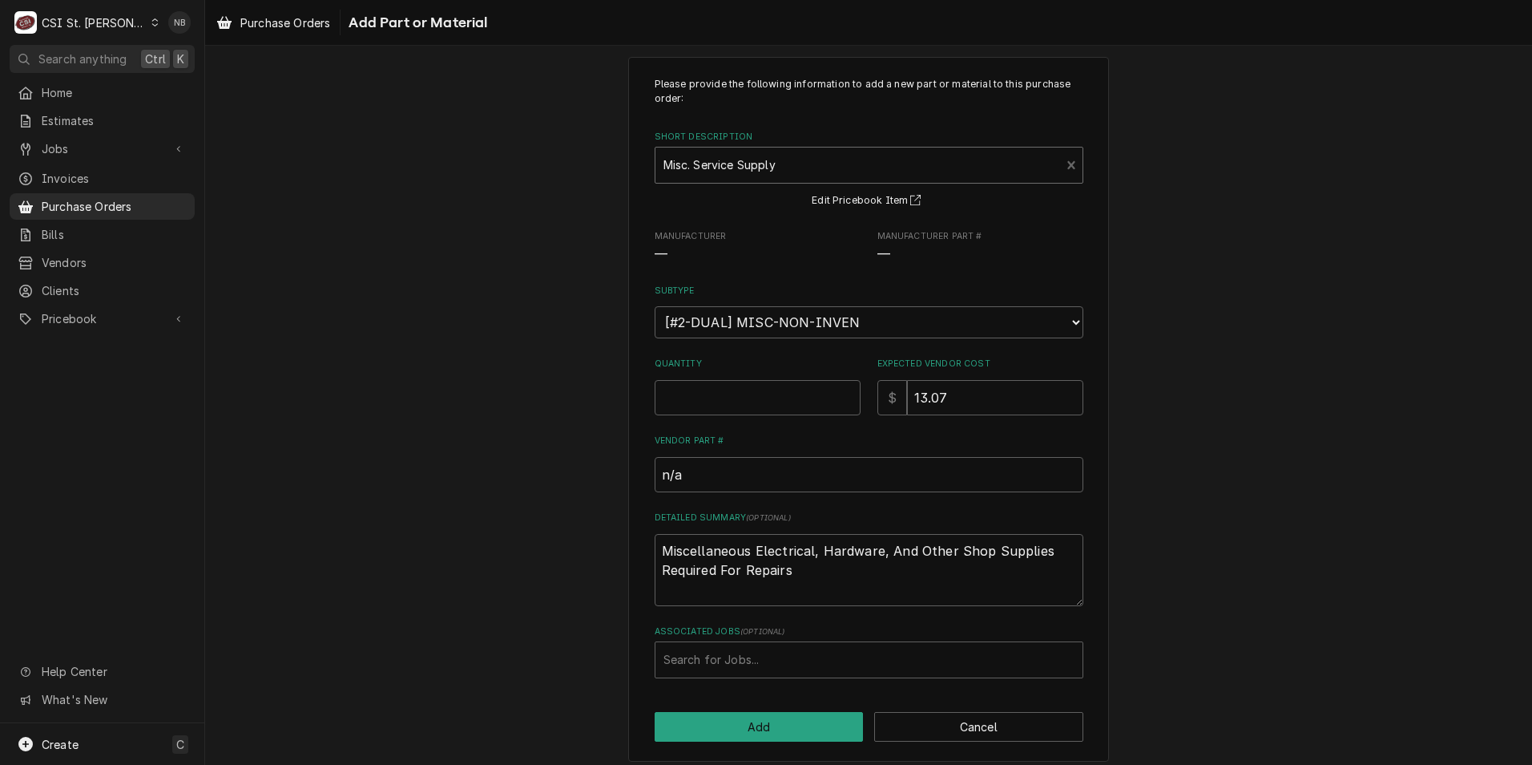
scroll to position [31, 0]
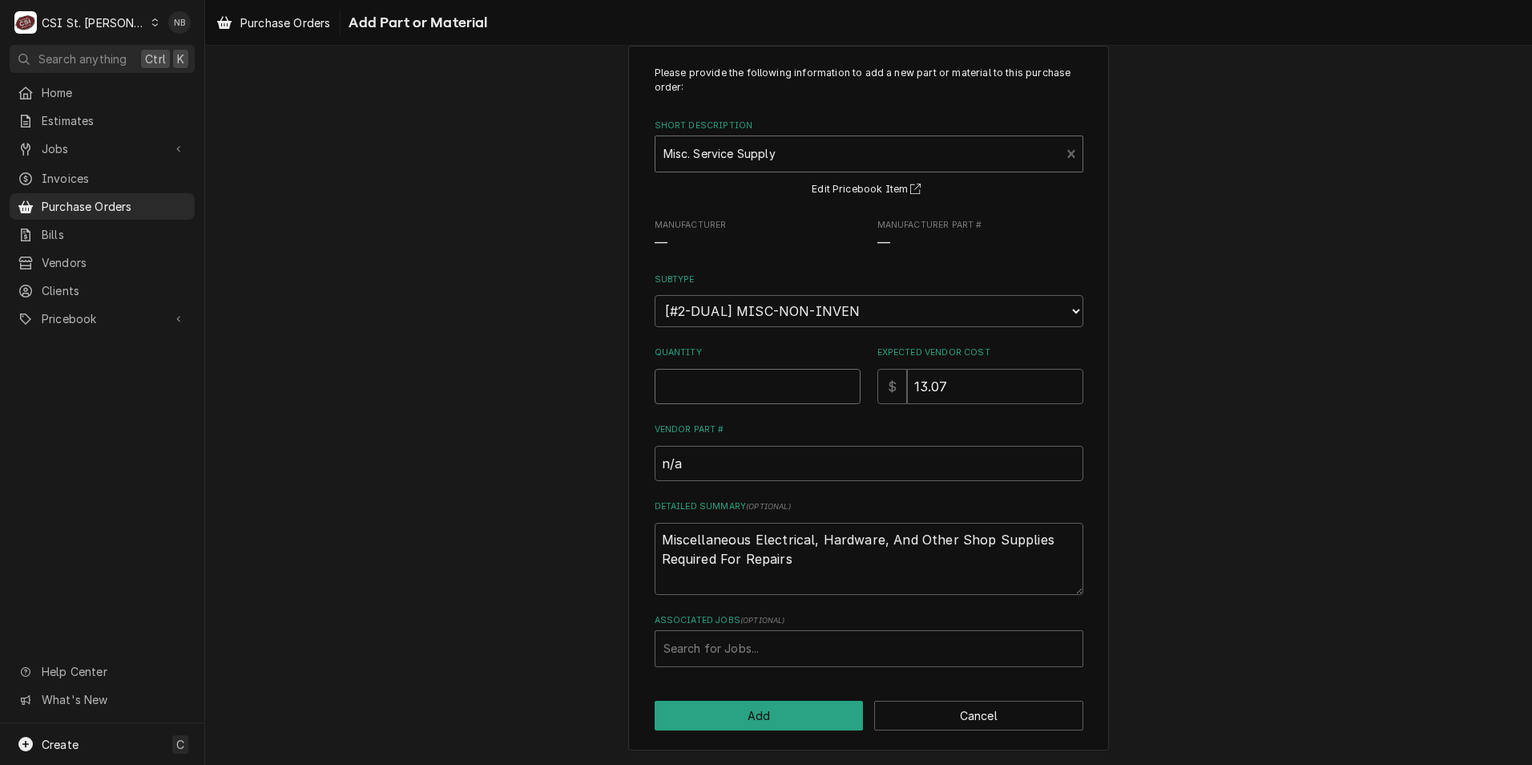
click at [762, 398] on input "Quantity" at bounding box center [758, 386] width 206 height 35
type textarea "x"
type input "2"
type textarea "x"
type input "1"
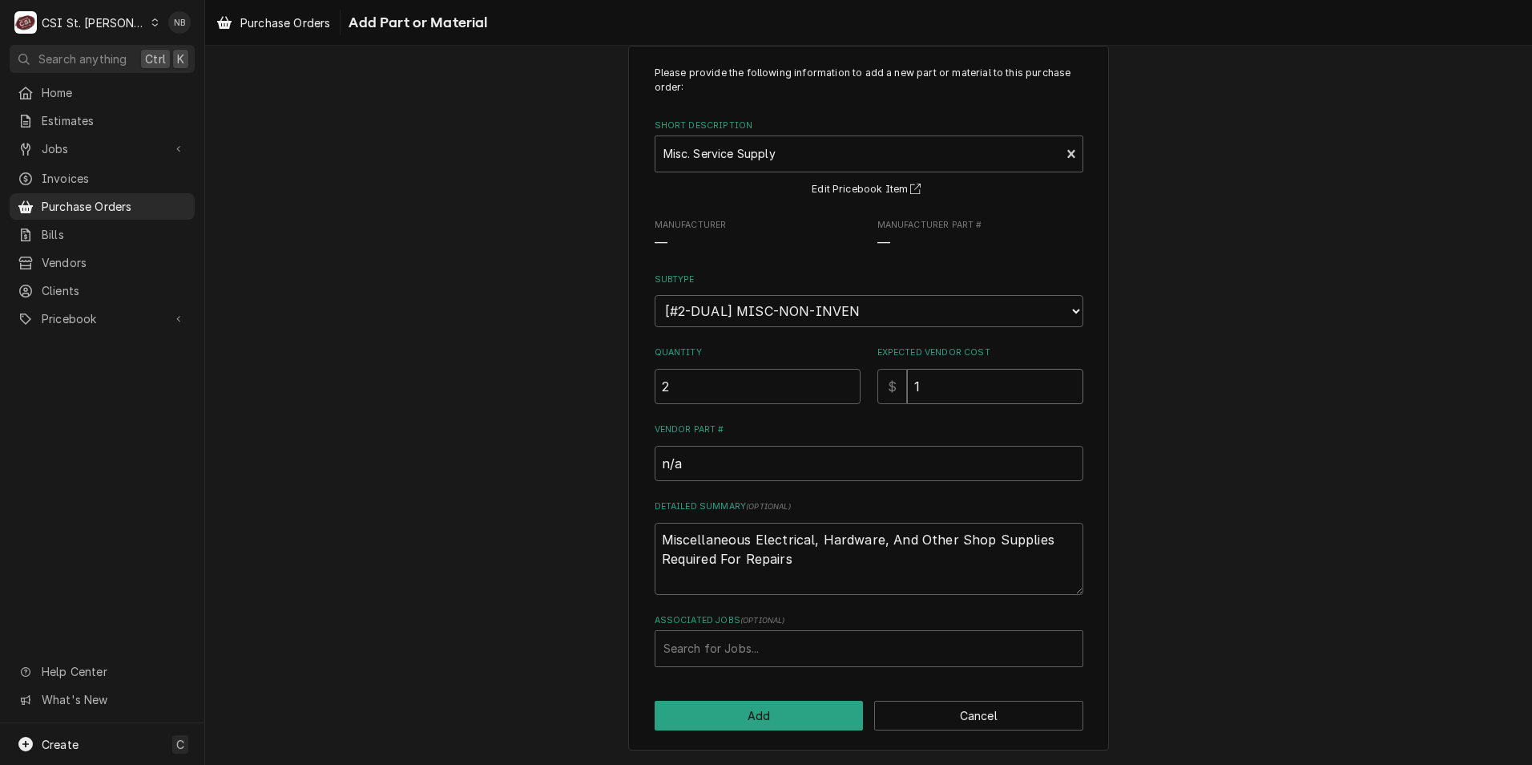
type textarea "x"
type input "12"
type textarea "x"
type input "12.2"
type textarea "x"
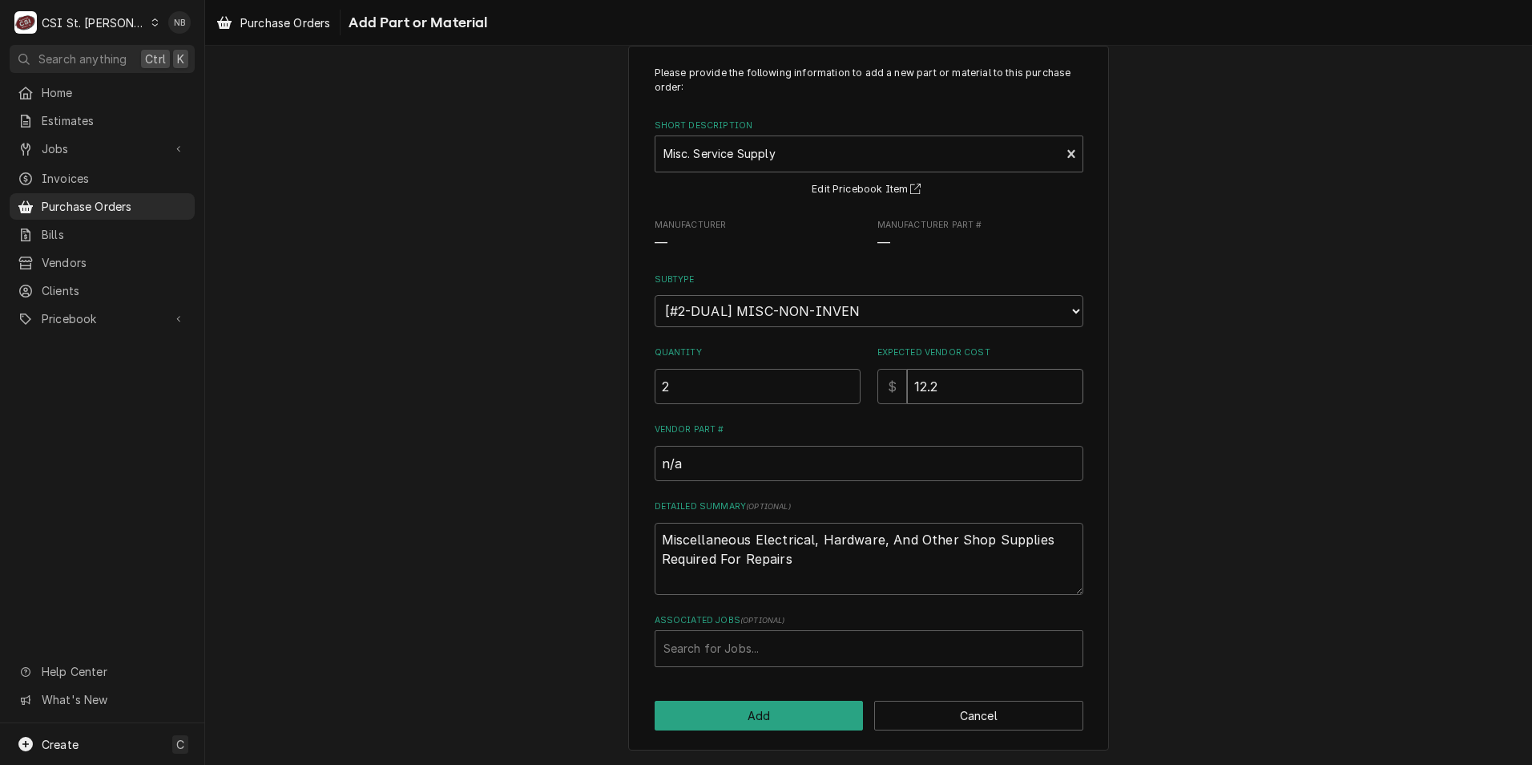
type input "12.25"
type textarea "x"
type input "12.258"
click at [977, 396] on input "12.258" at bounding box center [995, 386] width 176 height 35
type textarea "x"
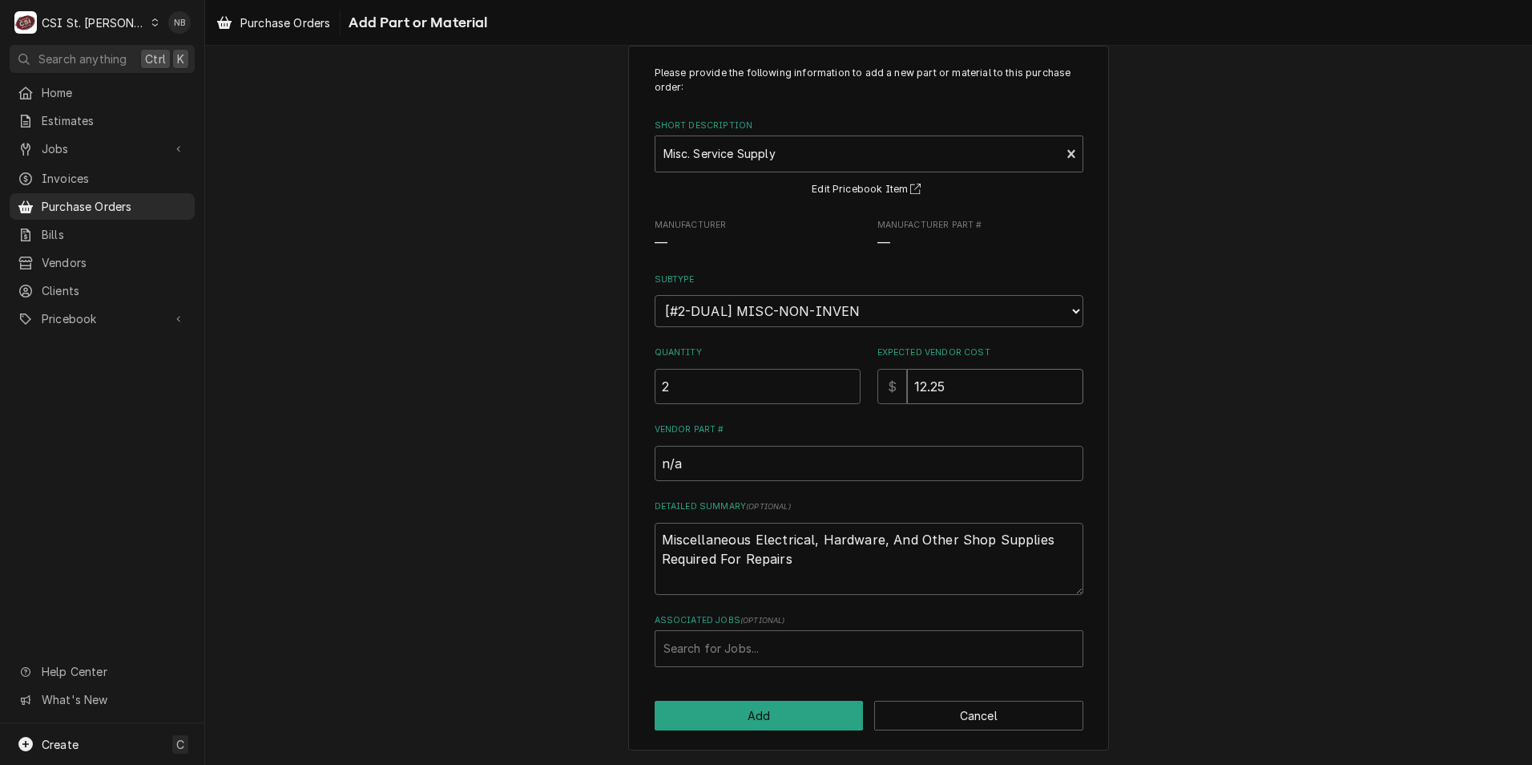
type input "12.25"
click at [805, 558] on textarea "Miscellaneous Electrical, Hardware, And Other Shop Supplies Required For Repairs" at bounding box center [869, 559] width 429 height 72
type textarea "x"
type textarea "Miscellaneous Electrical, Hardware, And Other Shop Supplies Required For Repairs"
type textarea "x"
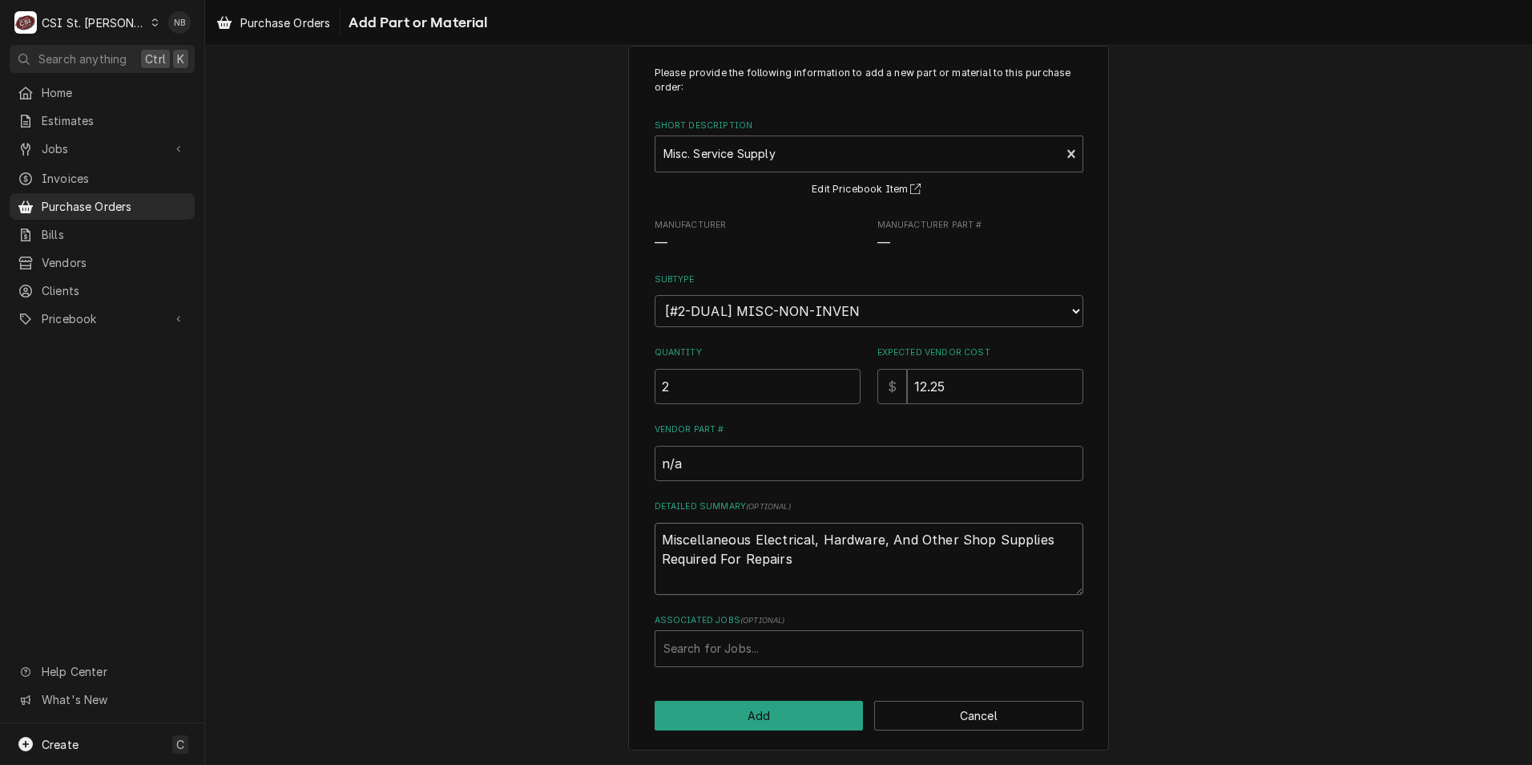
type textarea "Miscellaneous Electrical, Hardware, And Other Shop Supplies Required For Repairs"
type textarea "x"
type textarea "Miscellaneous Electrical, Hardware, And Other Shop Supplies Required For Repair…"
type textarea "x"
type textarea "Miscellaneous Electrical, Hardware, And Other Shop Supplies Required For Repair…"
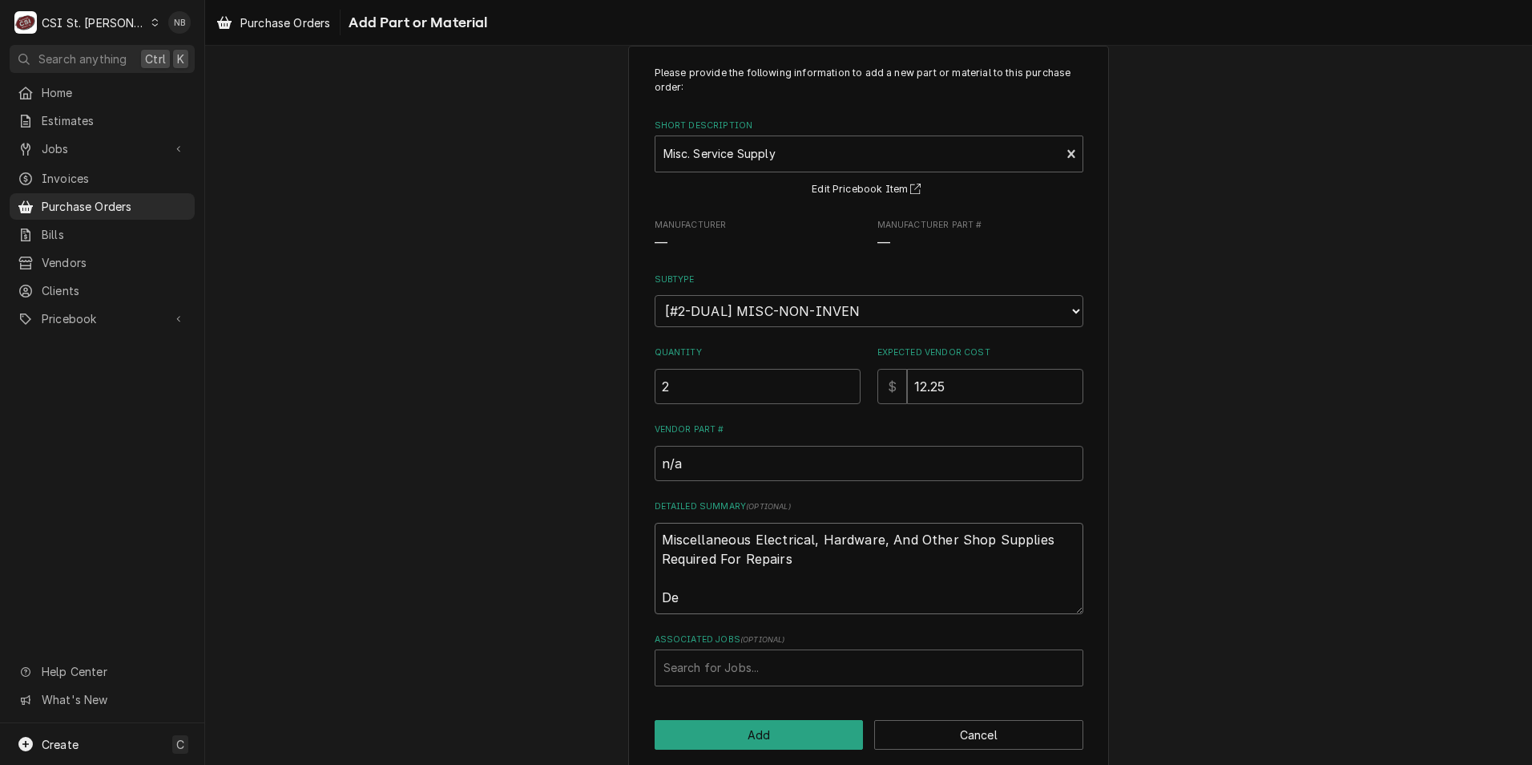
type textarea "x"
type textarea "Miscellaneous Electrical, Hardware, And Other Shop Supplies Required For Repair…"
type textarea "x"
type textarea "Miscellaneous Electrical, Hardware, And Other Shop Supplies Required For Repair…"
type textarea "x"
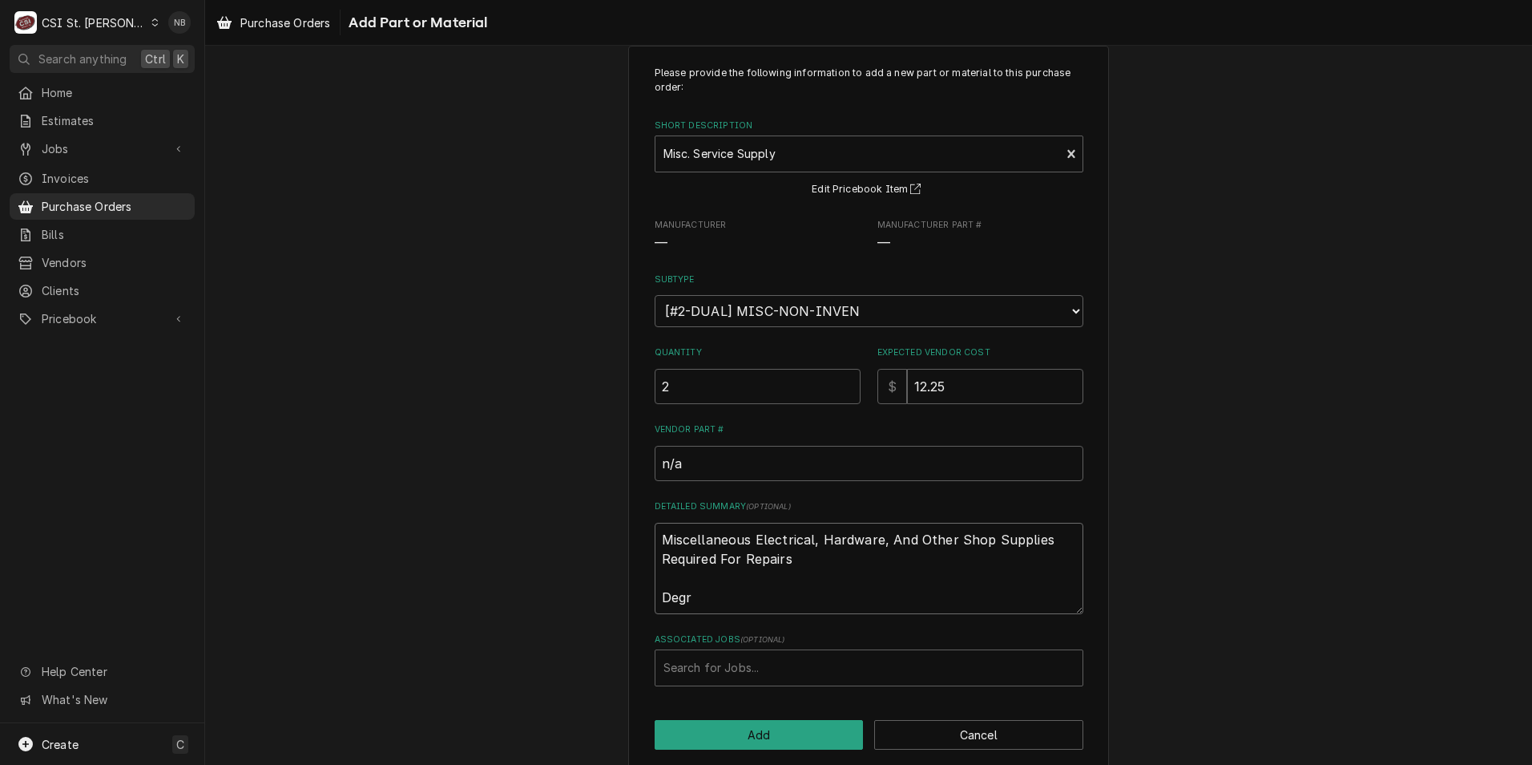
type textarea "Miscellaneous Electrical, Hardware, And Other Shop Supplies Required For Repair…"
type textarea "x"
type textarea "Miscellaneous Electrical, Hardware, And Other Shop Supplies Required For Repair…"
type textarea "x"
type textarea "Miscellaneous Electrical, Hardware, And Other Shop Supplies Required For Repair…"
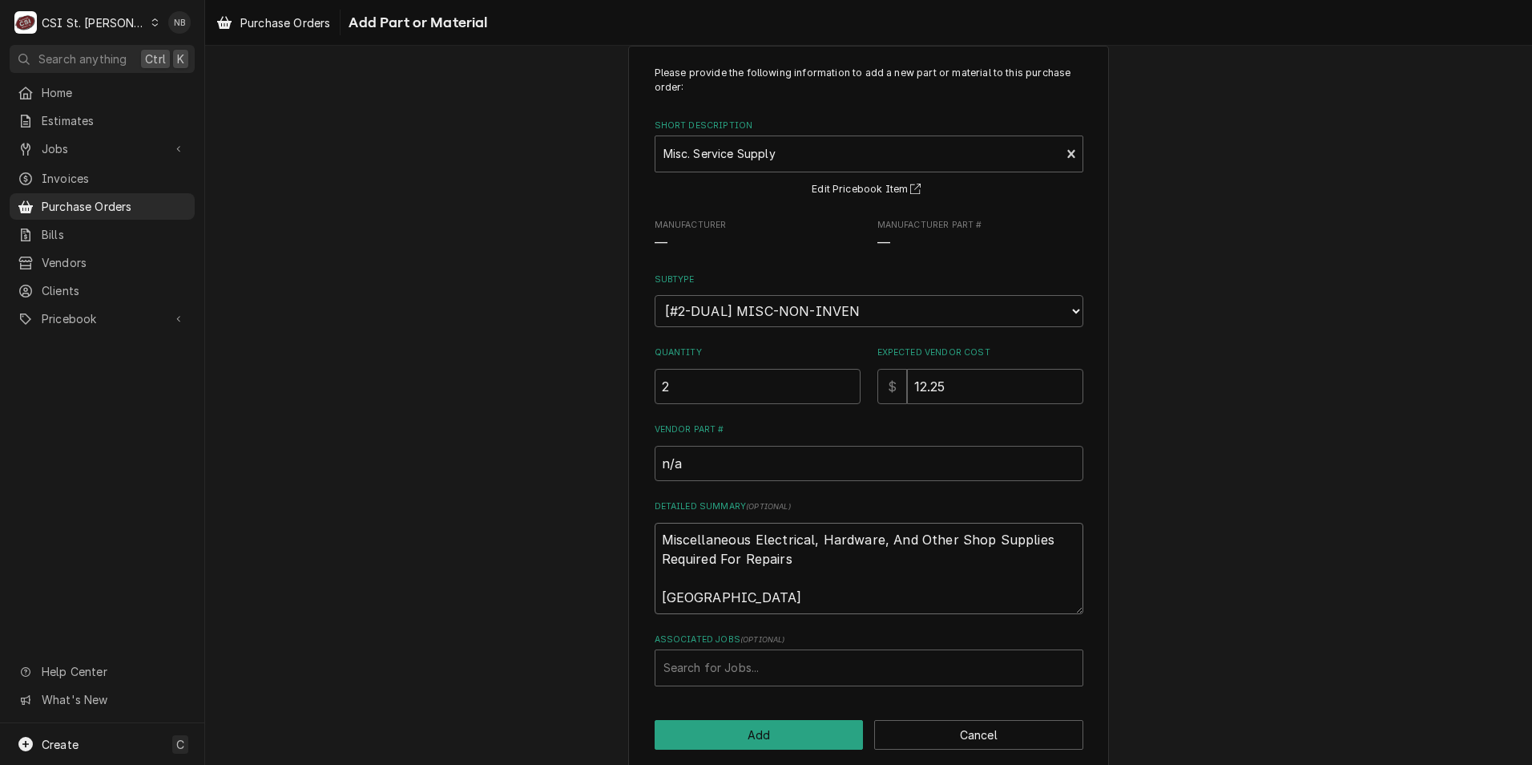
type textarea "x"
type textarea "Miscellaneous Electrical, Hardware, And Other Shop Supplies Required For Repair…"
type textarea "x"
type textarea "Miscellaneous Electrical, Hardware, And Other Shop Supplies Required For Repair…"
type textarea "x"
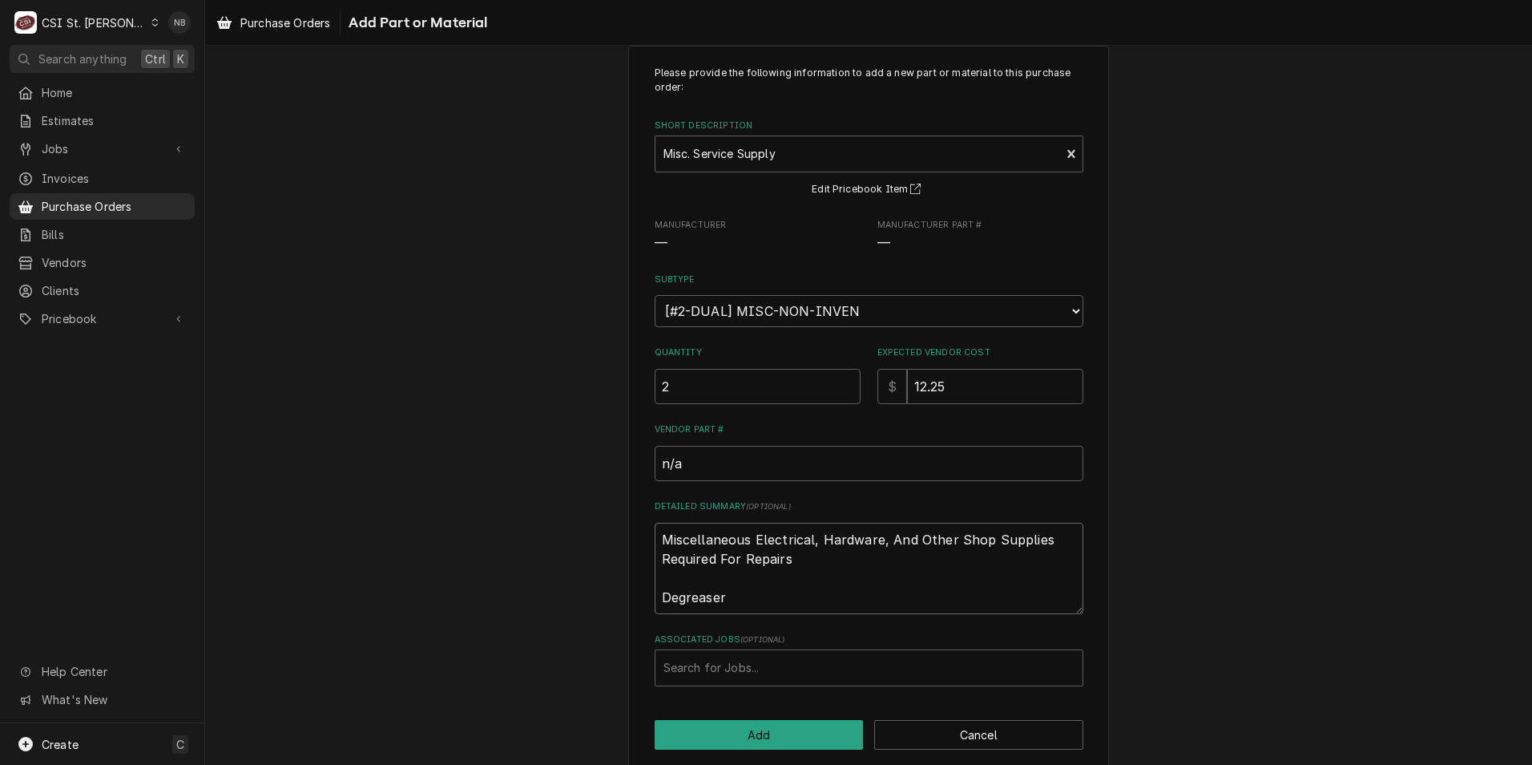
type textarea "Miscellaneous Electrical, Hardware, And Other Shop Supplies Required For Repair…"
type textarea "x"
type textarea "Miscellaneous Electrical, Hardware, And Other Shop Supplies Required For Repair…"
type textarea "x"
type textarea "Miscellaneous Electrical, Hardware, And Other Shop Supplies Required For Repair…"
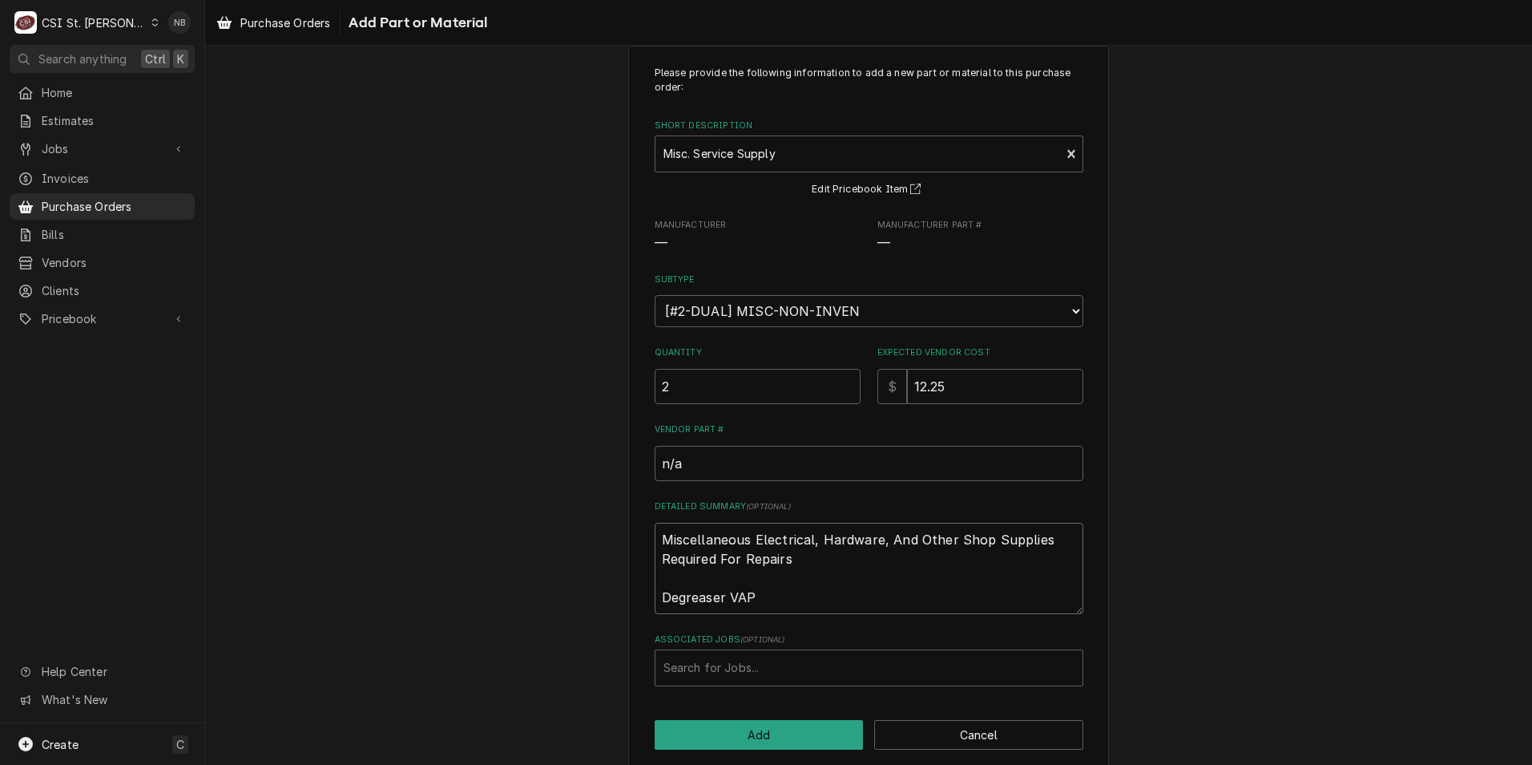
type textarea "x"
type textarea "Miscellaneous Electrical, Hardware, And Other Shop Supplies Required For Repair…"
type textarea "x"
type textarea "Miscellaneous Electrical, Hardware, And Other Shop Supplies Required For Repair…"
type textarea "x"
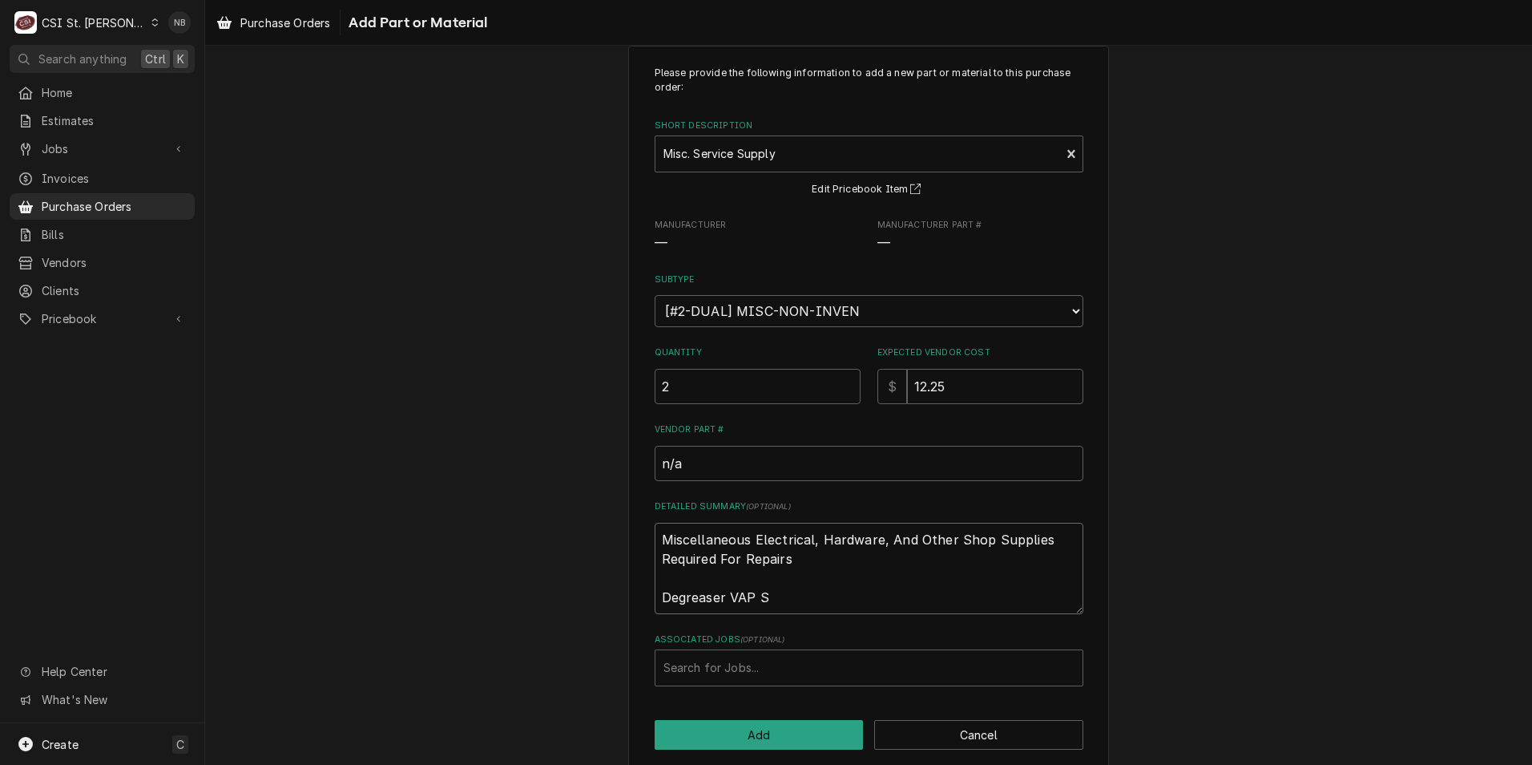
type textarea "Miscellaneous Electrical, Hardware, And Other Shop Supplies Required For Repair…"
type textarea "x"
type textarea "Miscellaneous Electrical, Hardware, And Other Shop Supplies Required For Repair…"
type textarea "x"
type textarea "Miscellaneous Electrical, Hardware, And Other Shop Supplies Required For Repair…"
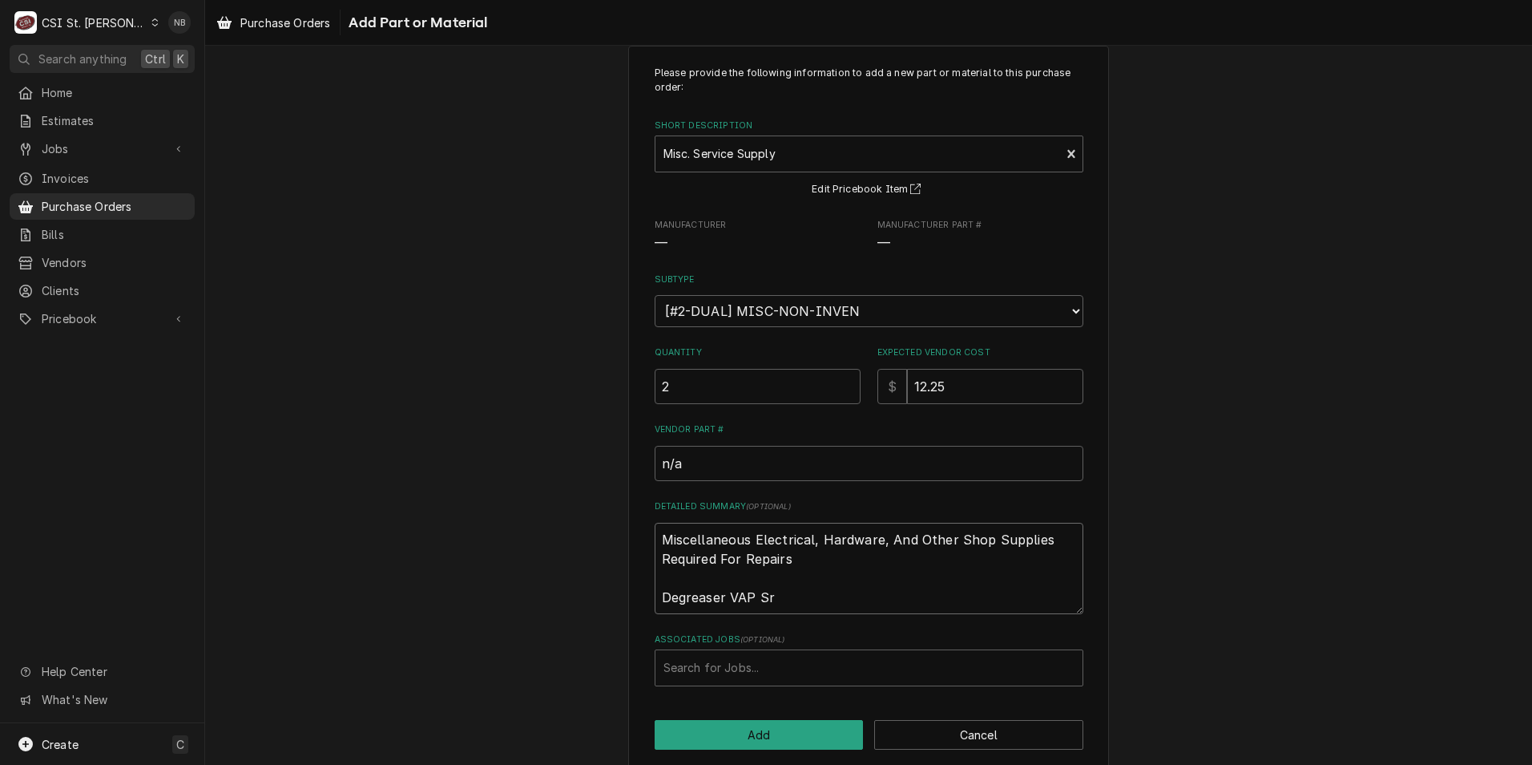
type textarea "x"
type textarea "Miscellaneous Electrical, Hardware, And Other Shop Supplies Required For Repair…"
type textarea "x"
type textarea "Miscellaneous Electrical, Hardware, And Other Shop Supplies Required For Repair…"
type textarea "x"
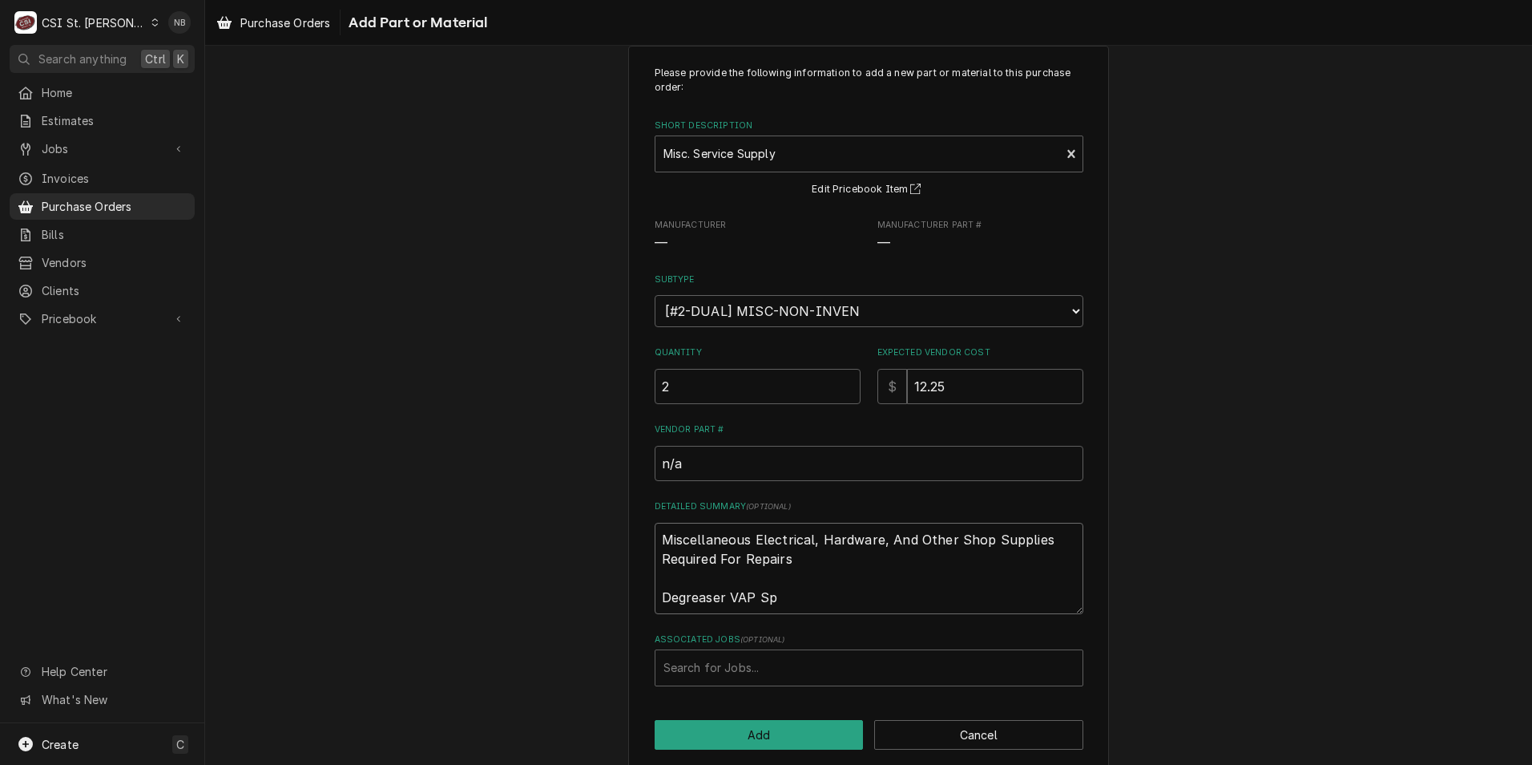
type textarea "Miscellaneous Electrical, Hardware, And Other Shop Supplies Required For Repair…"
type textarea "x"
type textarea "Miscellaneous Electrical, Hardware, And Other Shop Supplies Required For Repair…"
type textarea "x"
type textarea "Miscellaneous Electrical, Hardware, And Other Shop Supplies Required For Repair…"
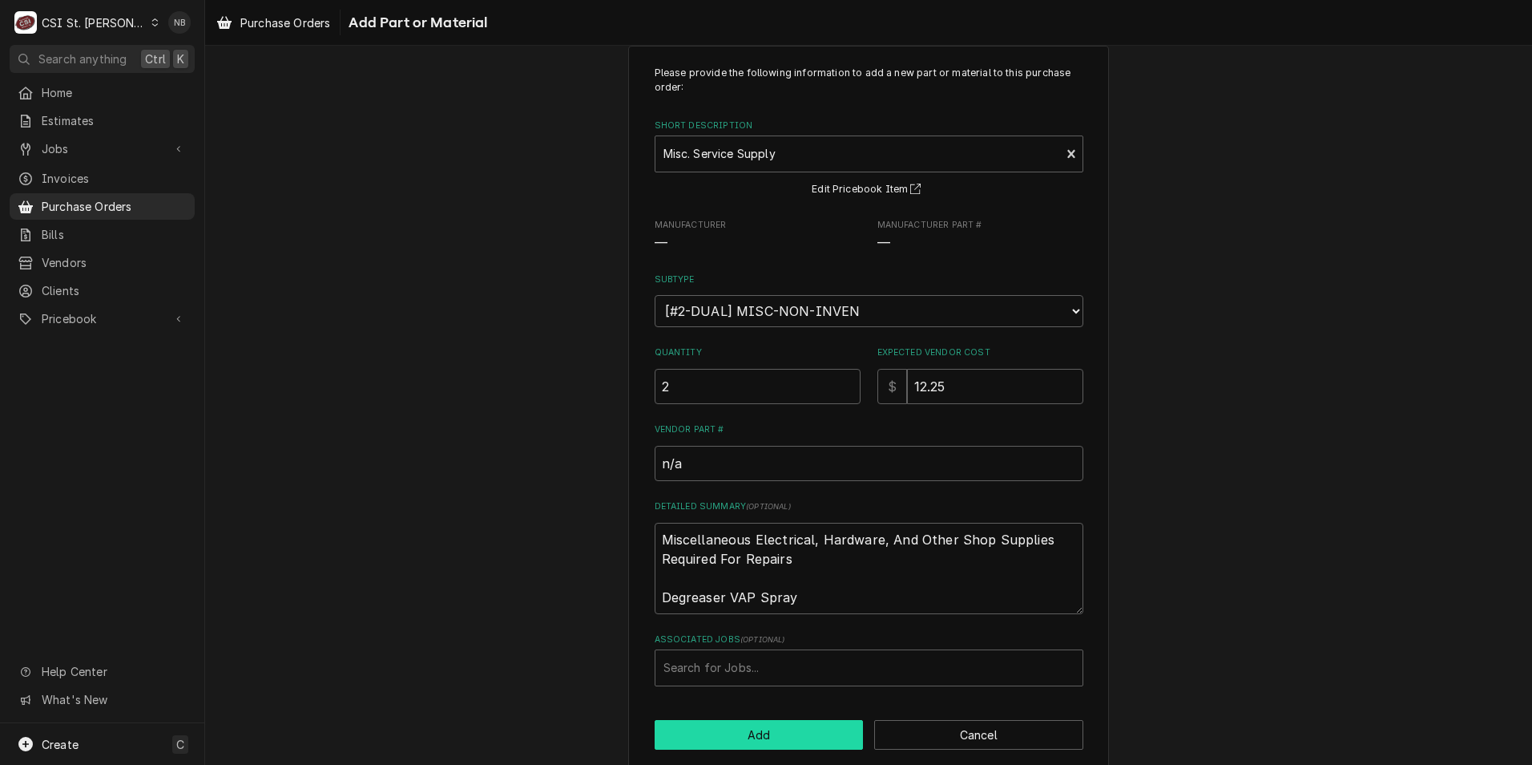
click at [785, 743] on button "Add" at bounding box center [759, 735] width 209 height 30
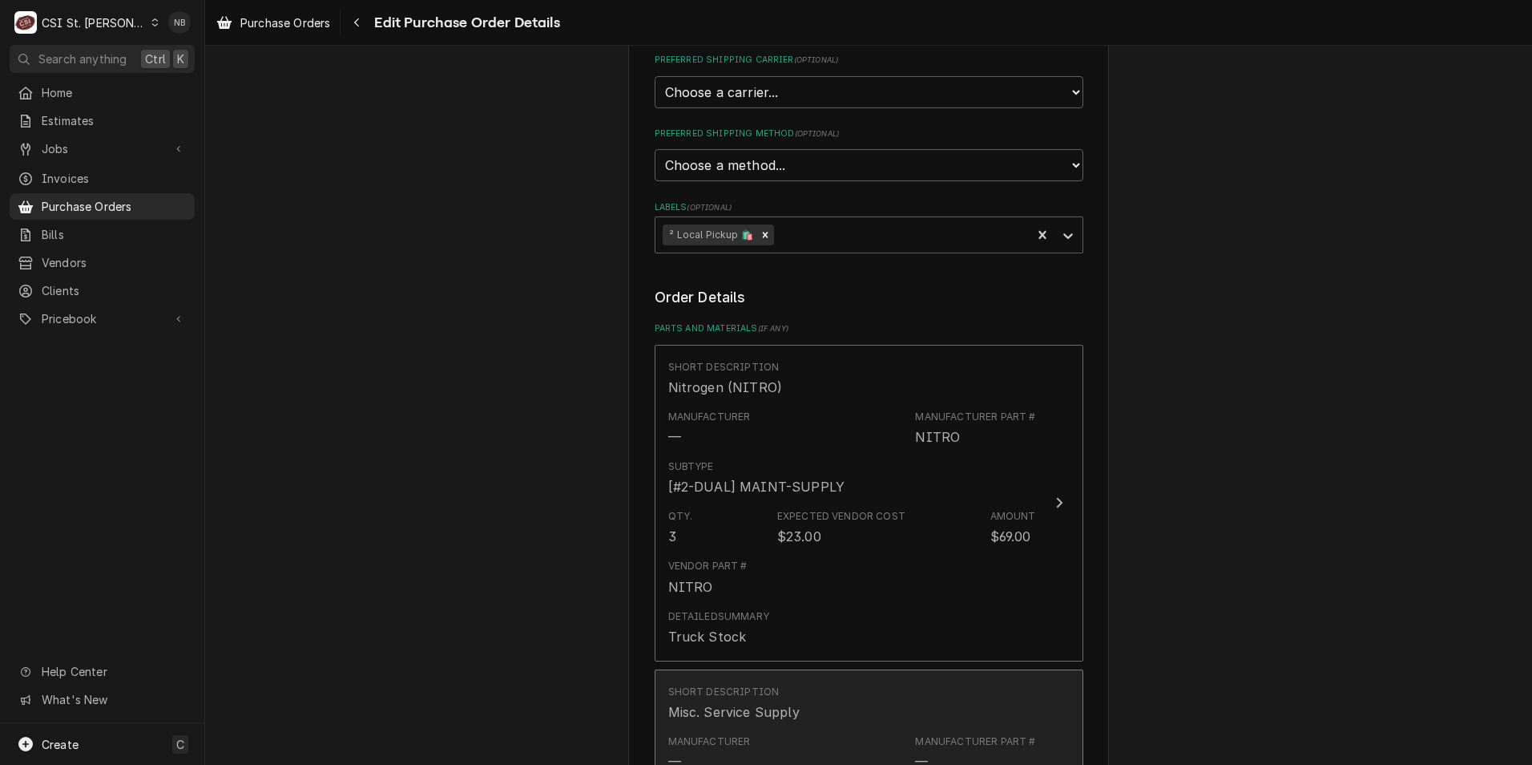
scroll to position [1282, 0]
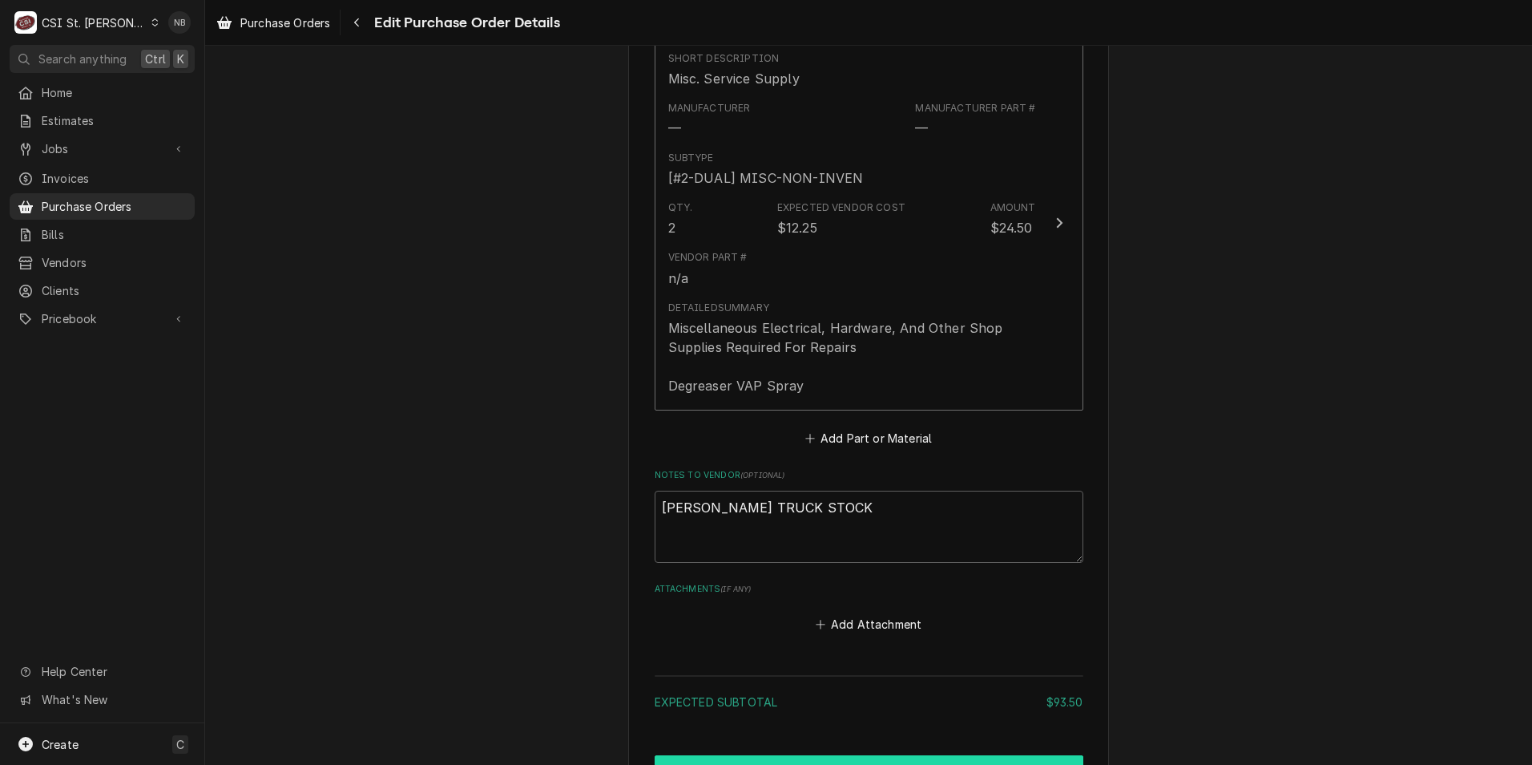
click at [928, 755] on button "Create and Send" at bounding box center [869, 770] width 429 height 30
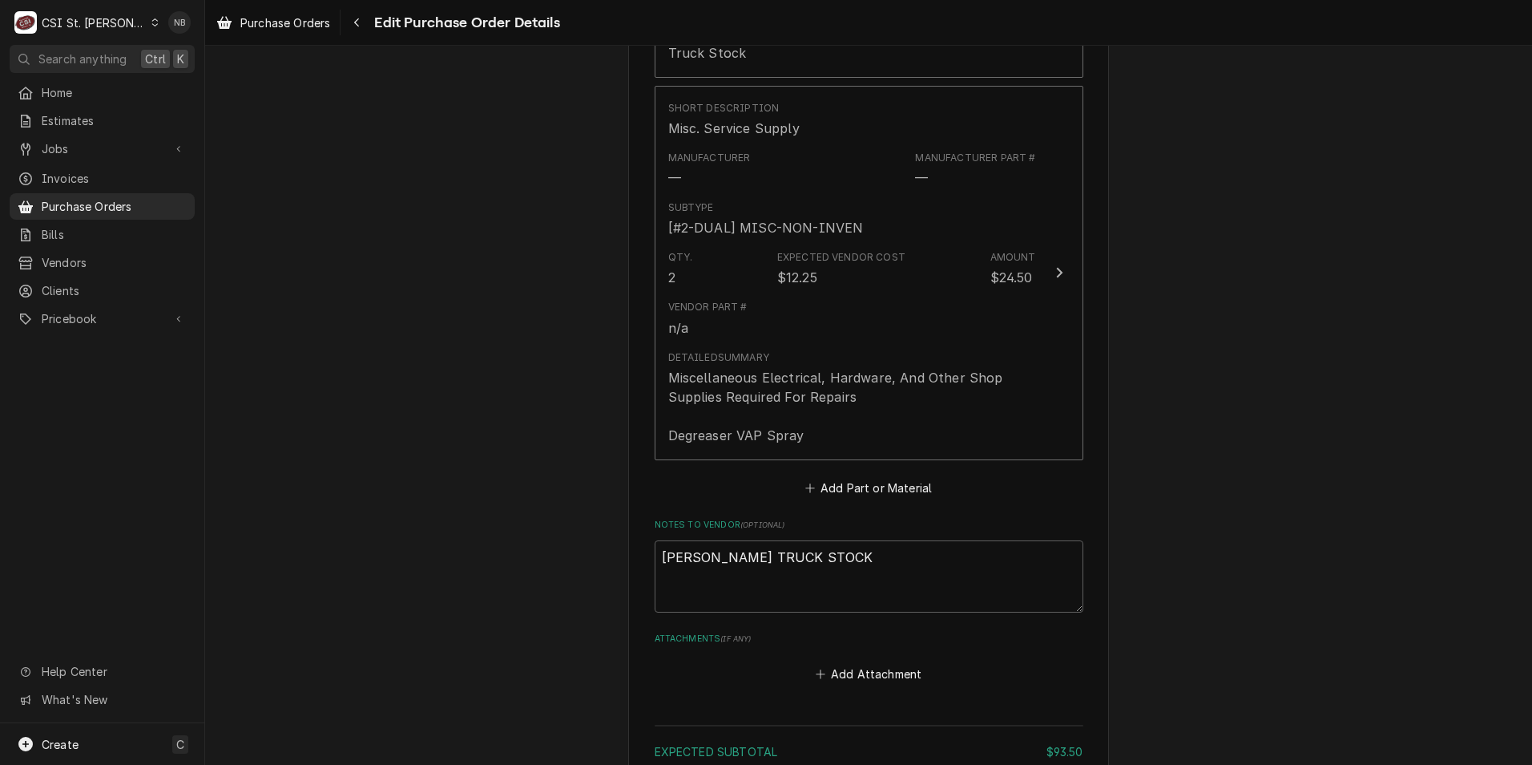
type textarea "x"
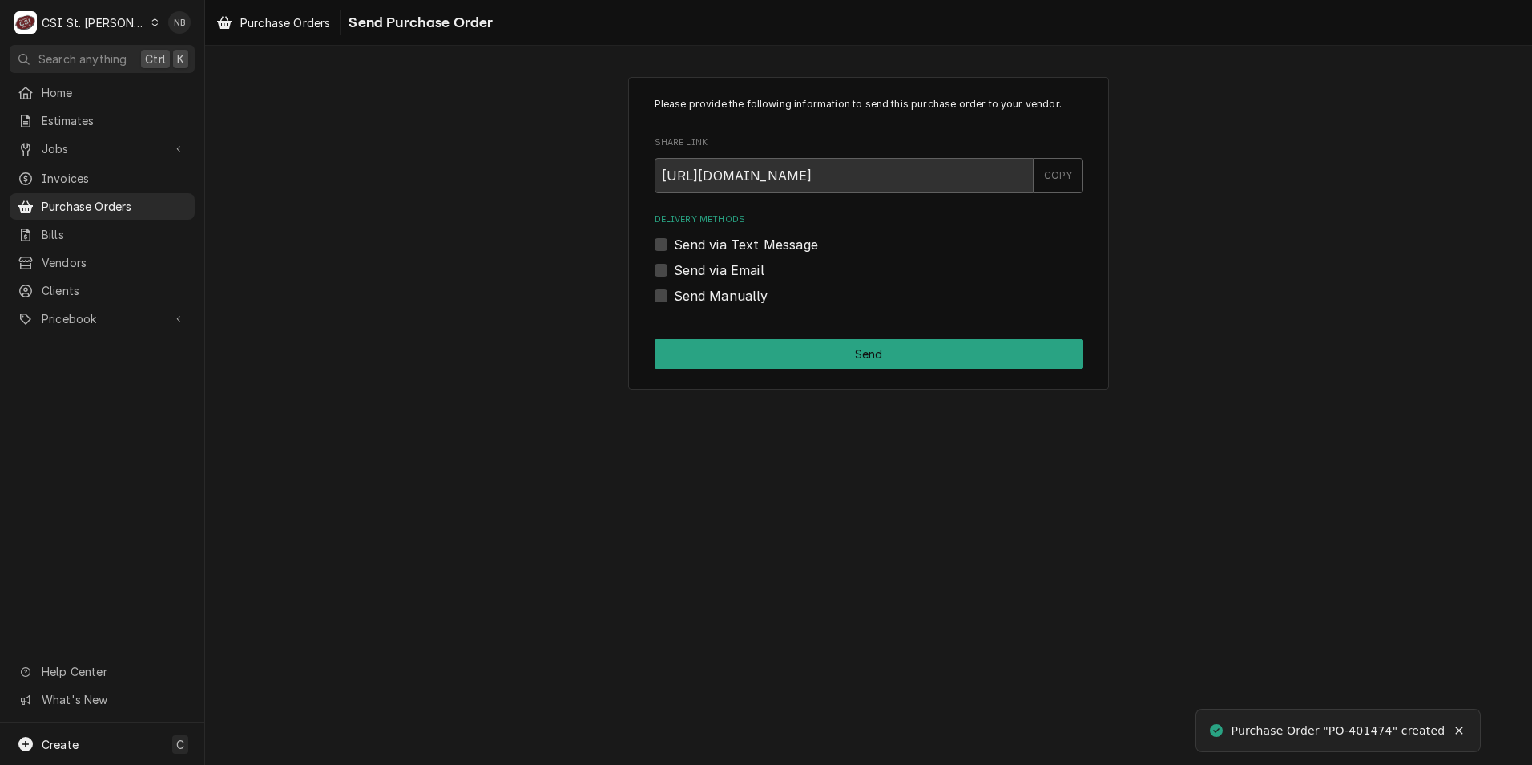
click at [674, 295] on label "Send Manually" at bounding box center [721, 295] width 95 height 19
click at [674, 295] on input "Send Manually" at bounding box center [888, 303] width 429 height 35
checkbox input "true"
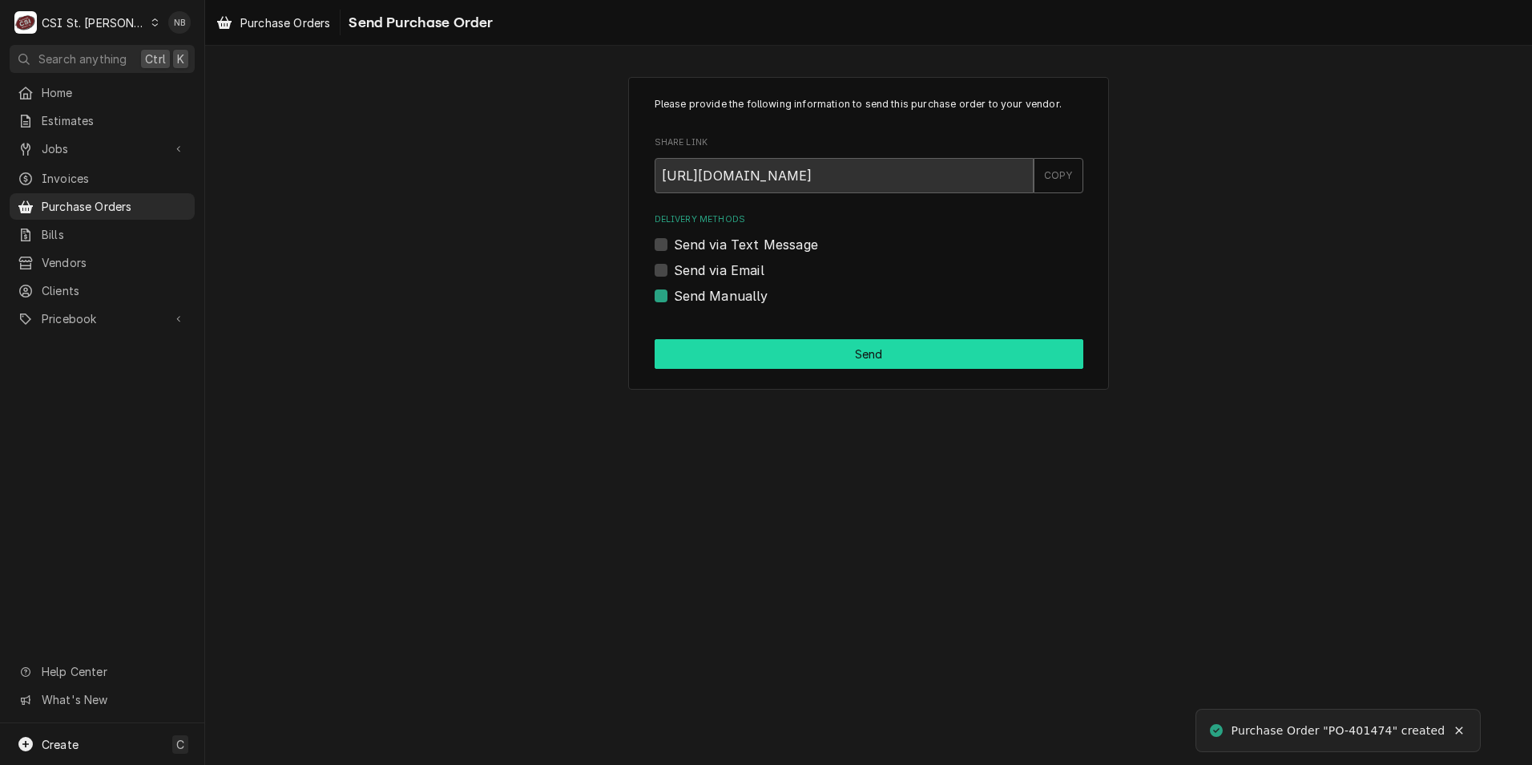
click at [696, 354] on button "Send" at bounding box center [869, 354] width 429 height 30
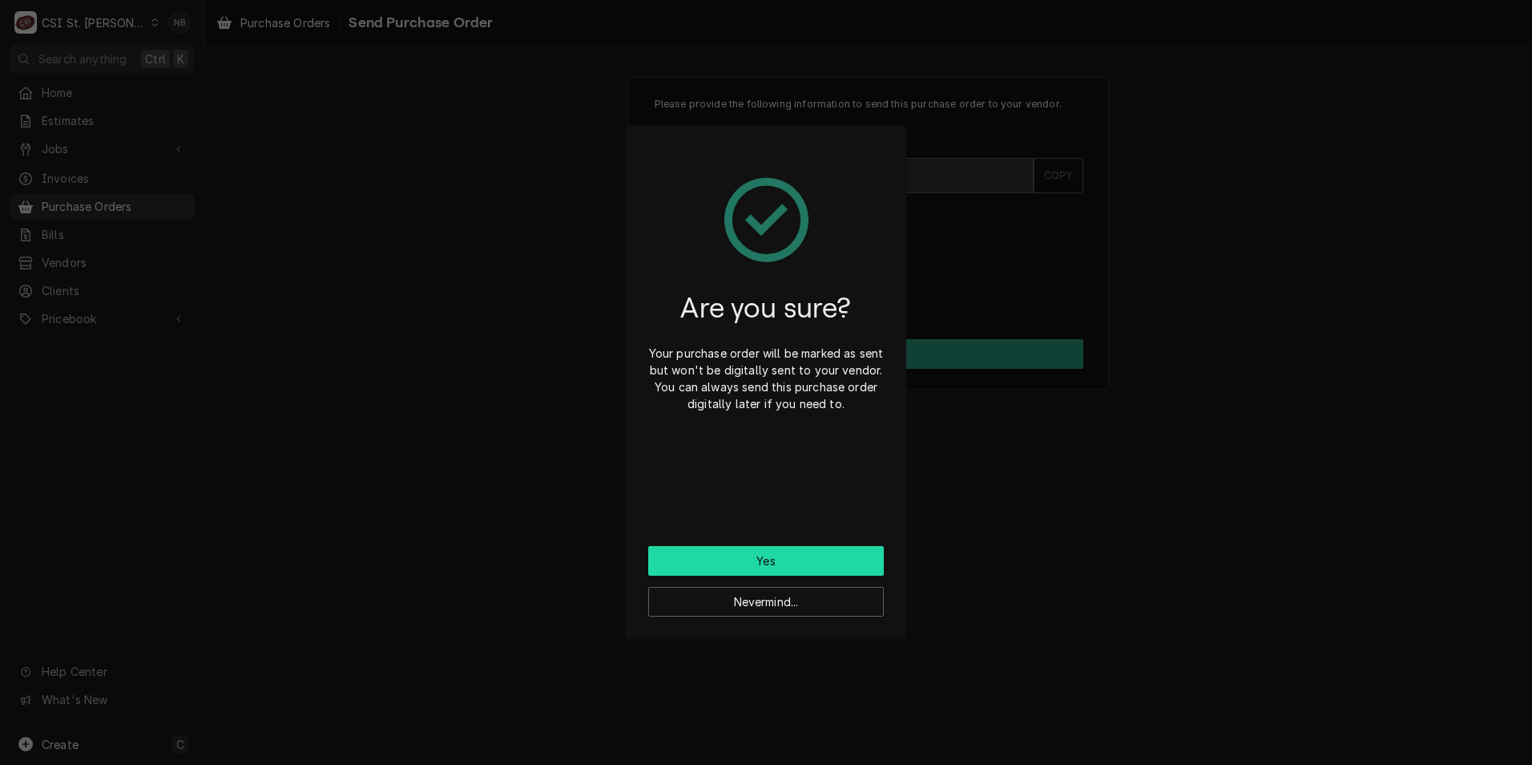
click at [715, 553] on button "Yes" at bounding box center [766, 561] width 236 height 30
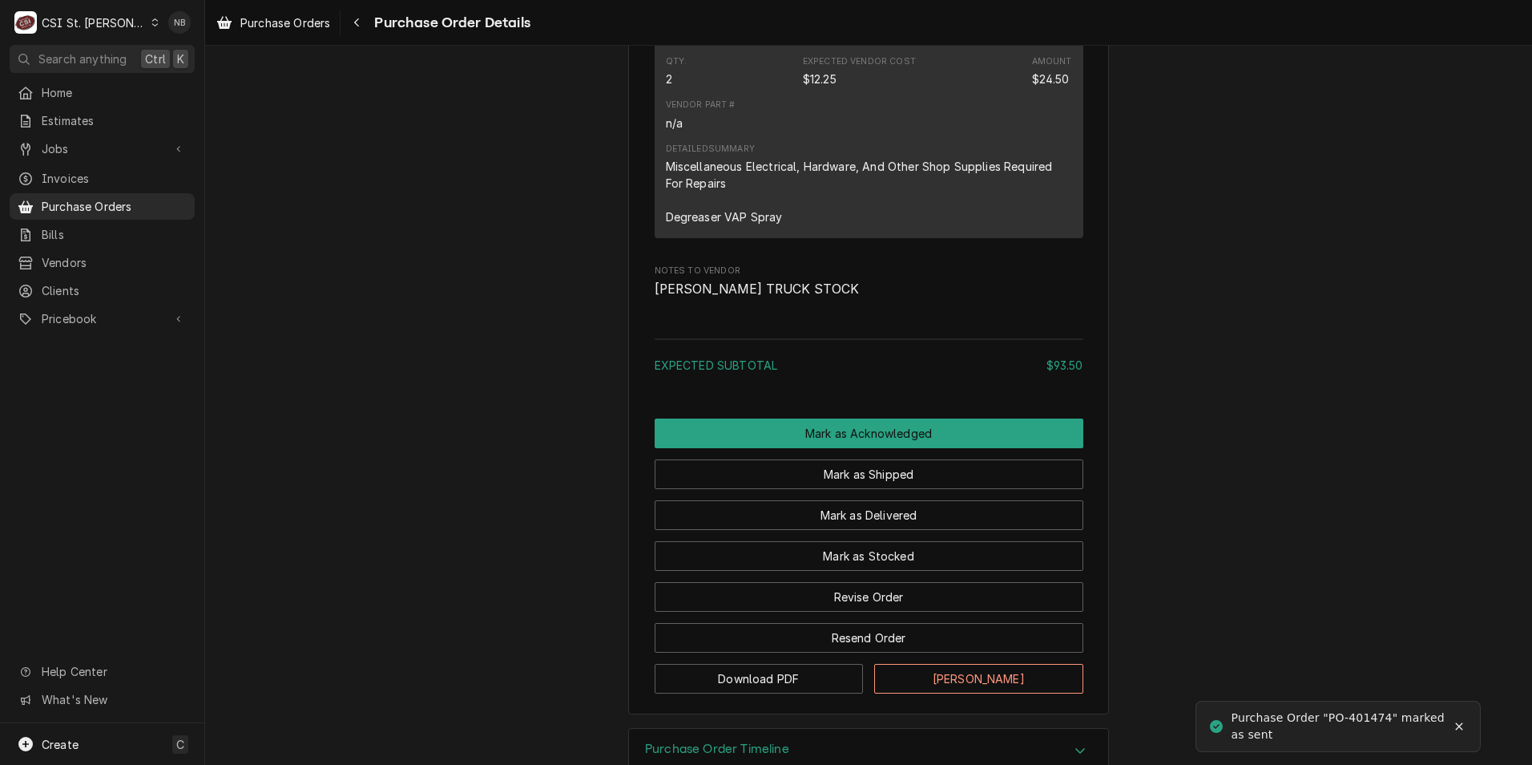
scroll to position [1463, 0]
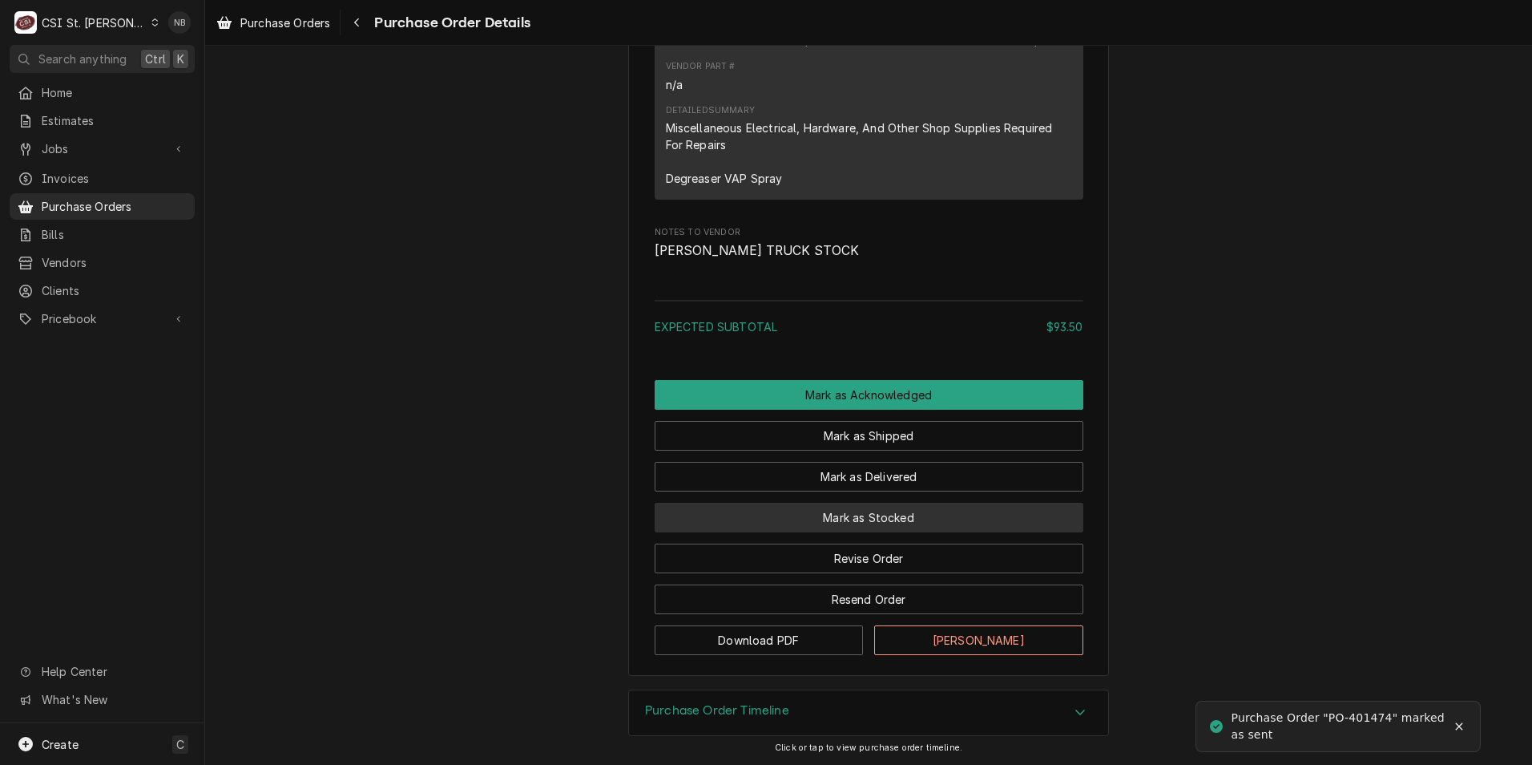
click at [806, 519] on button "Mark as Stocked" at bounding box center [869, 518] width 429 height 30
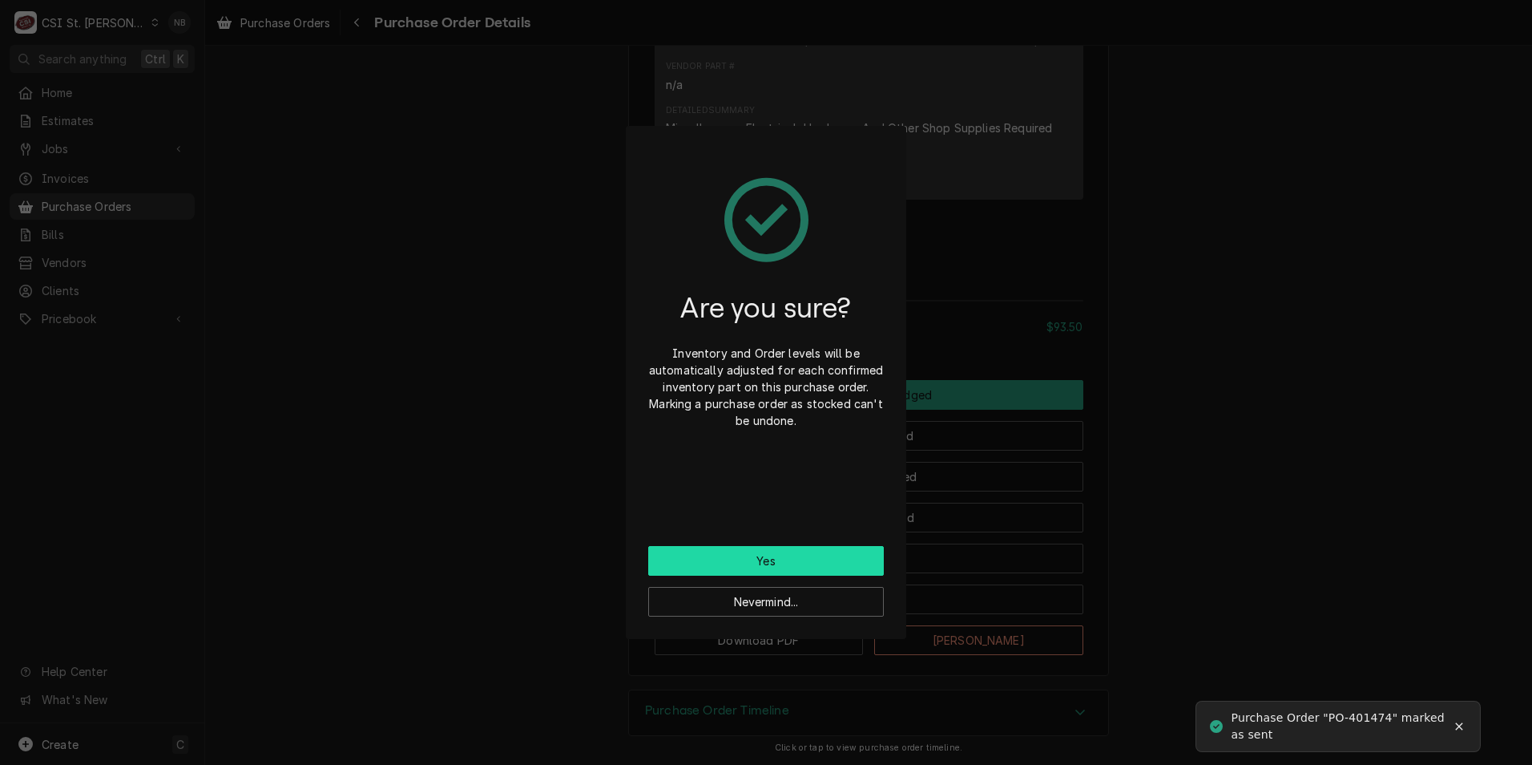
click at [760, 551] on button "Yes" at bounding box center [766, 561] width 236 height 30
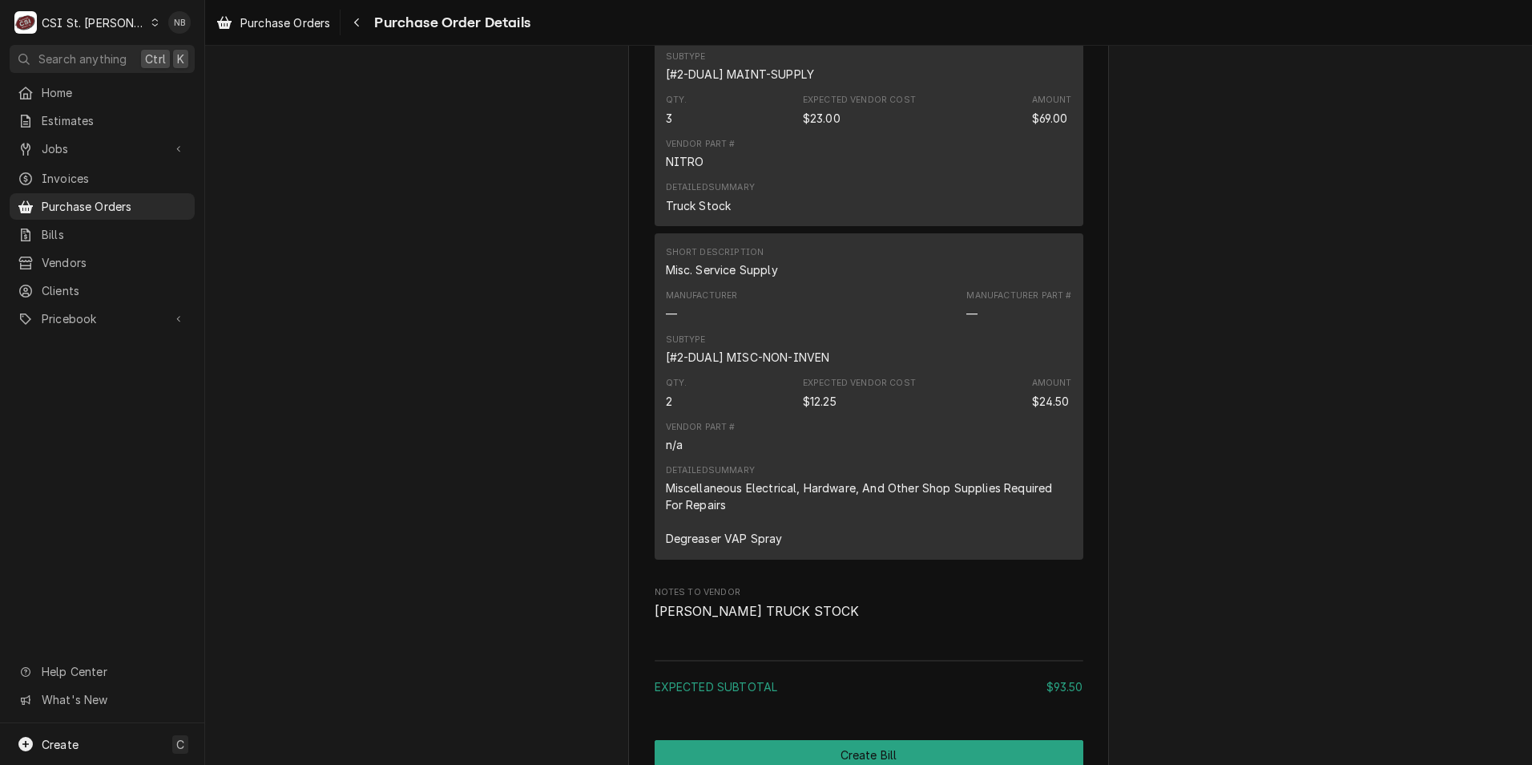
scroll to position [1443, 0]
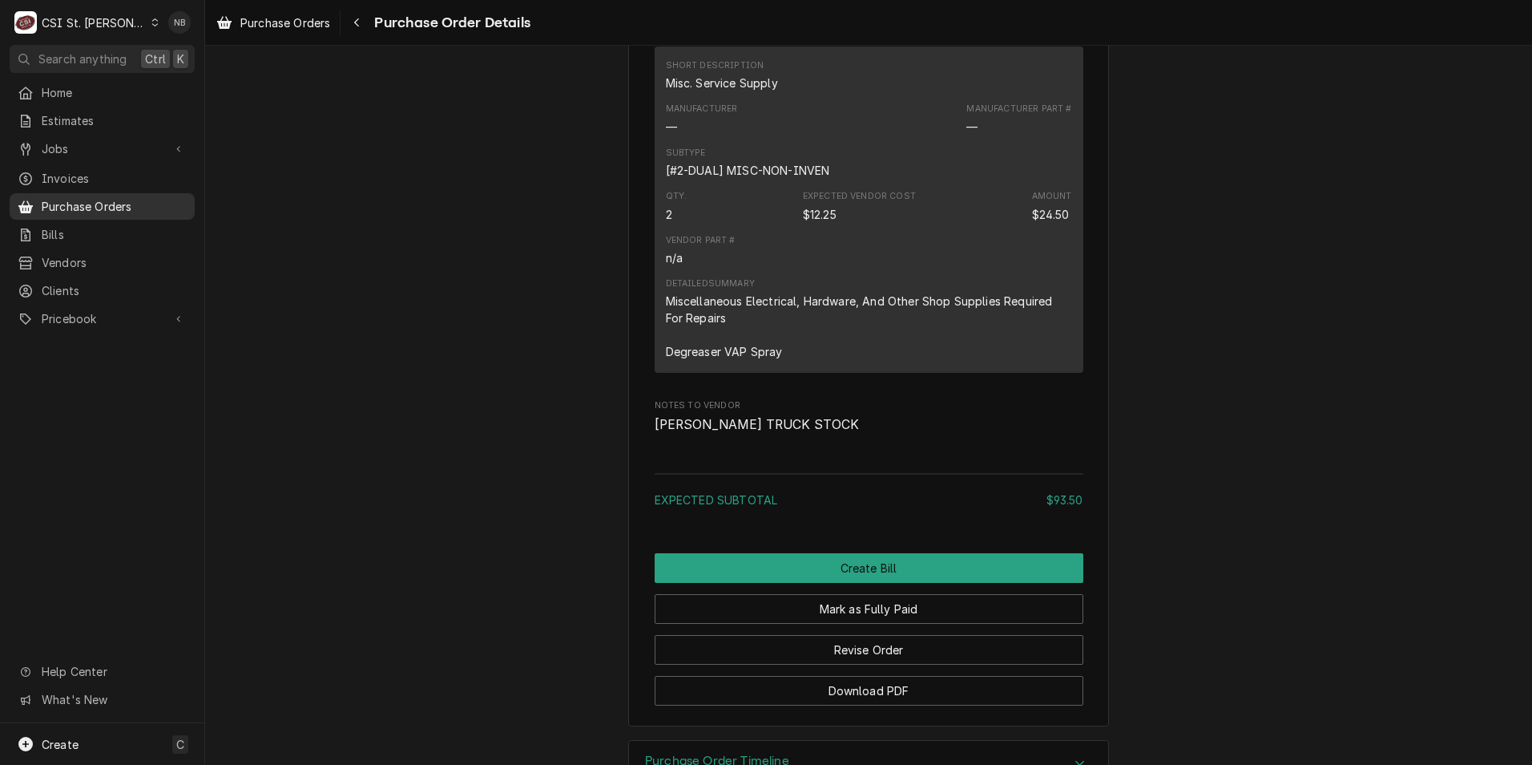
click at [109, 198] on span "Purchase Orders" at bounding box center [114, 206] width 145 height 17
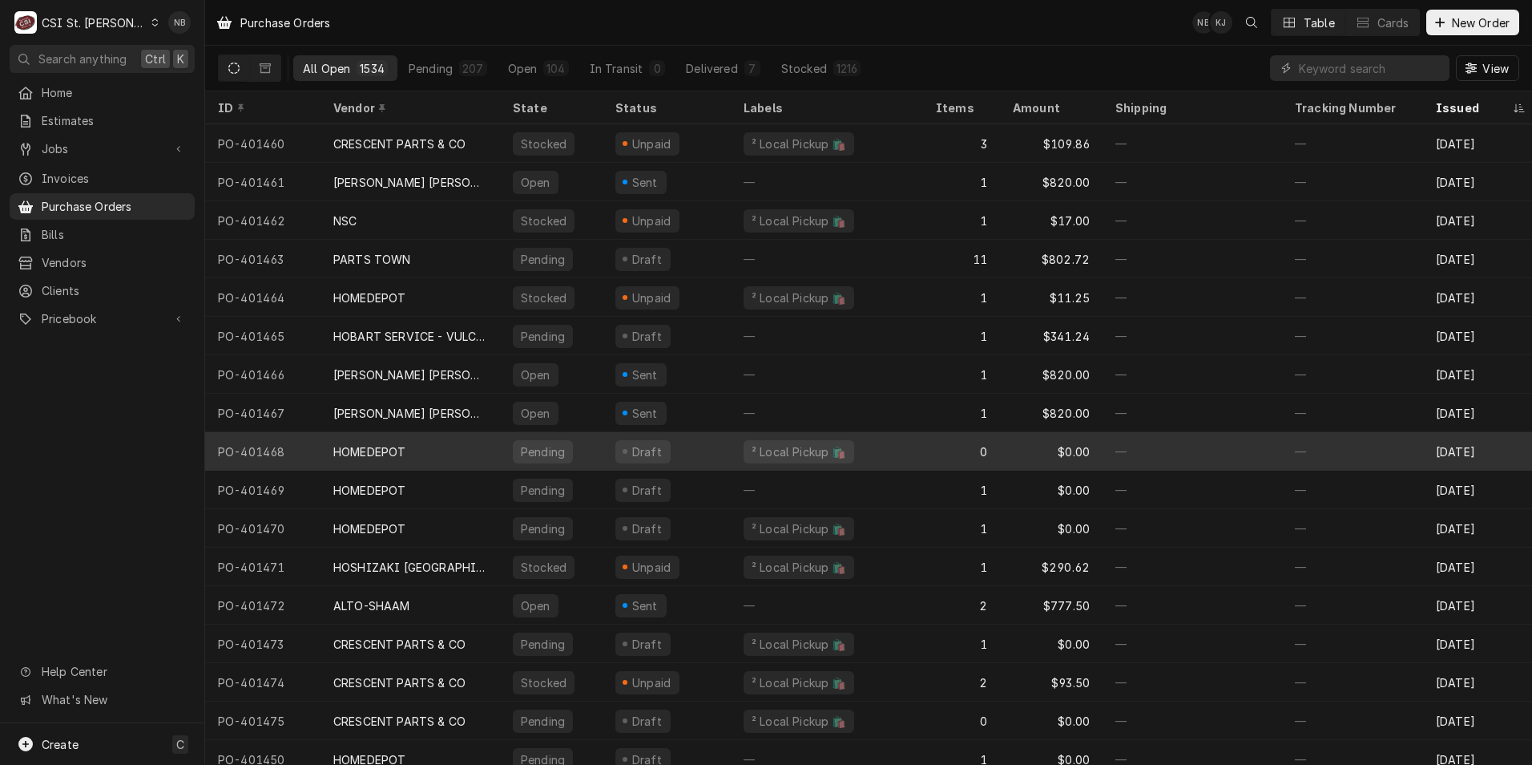
click at [558, 452] on div "Pending" at bounding box center [542, 451] width 47 height 17
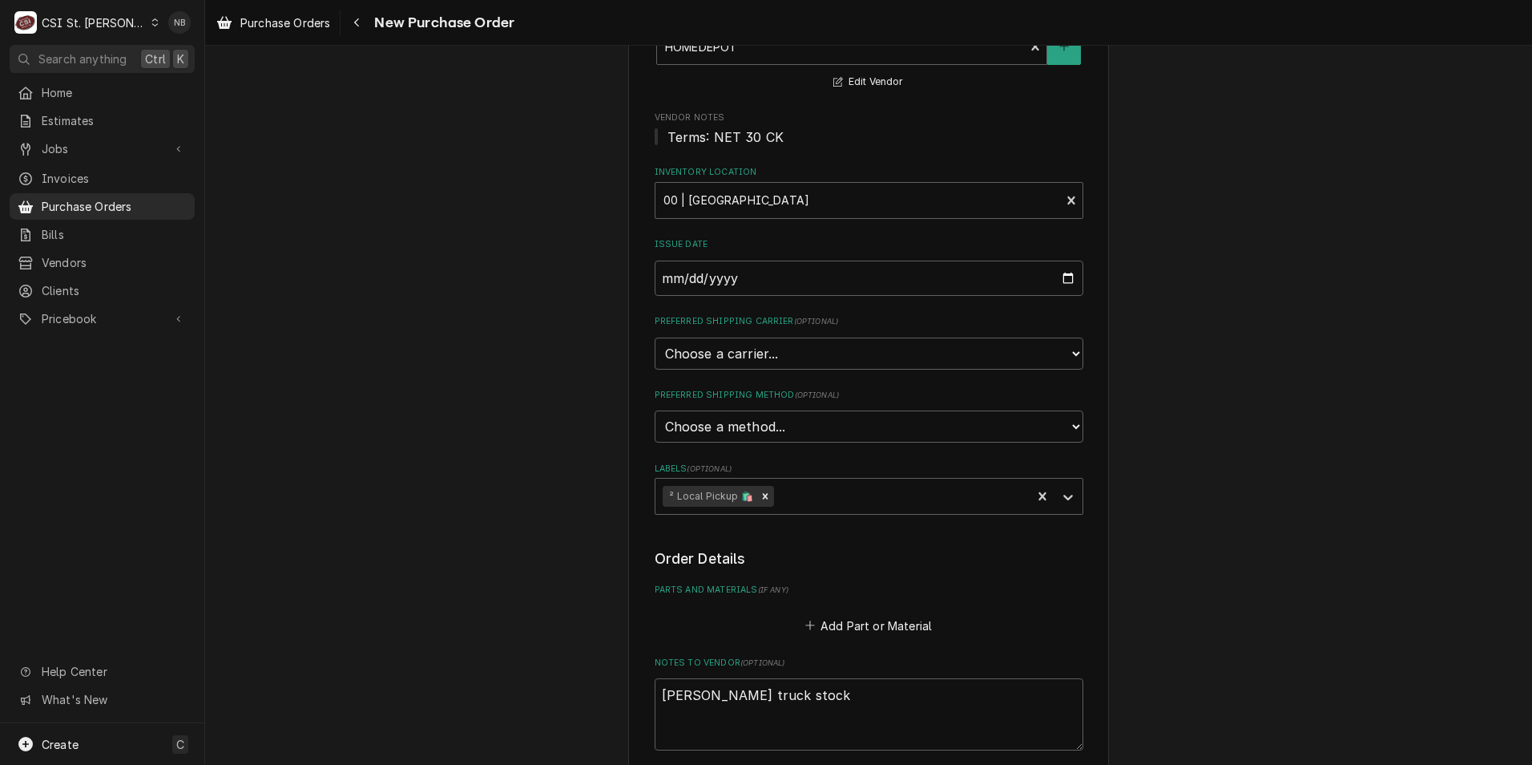
scroll to position [321, 0]
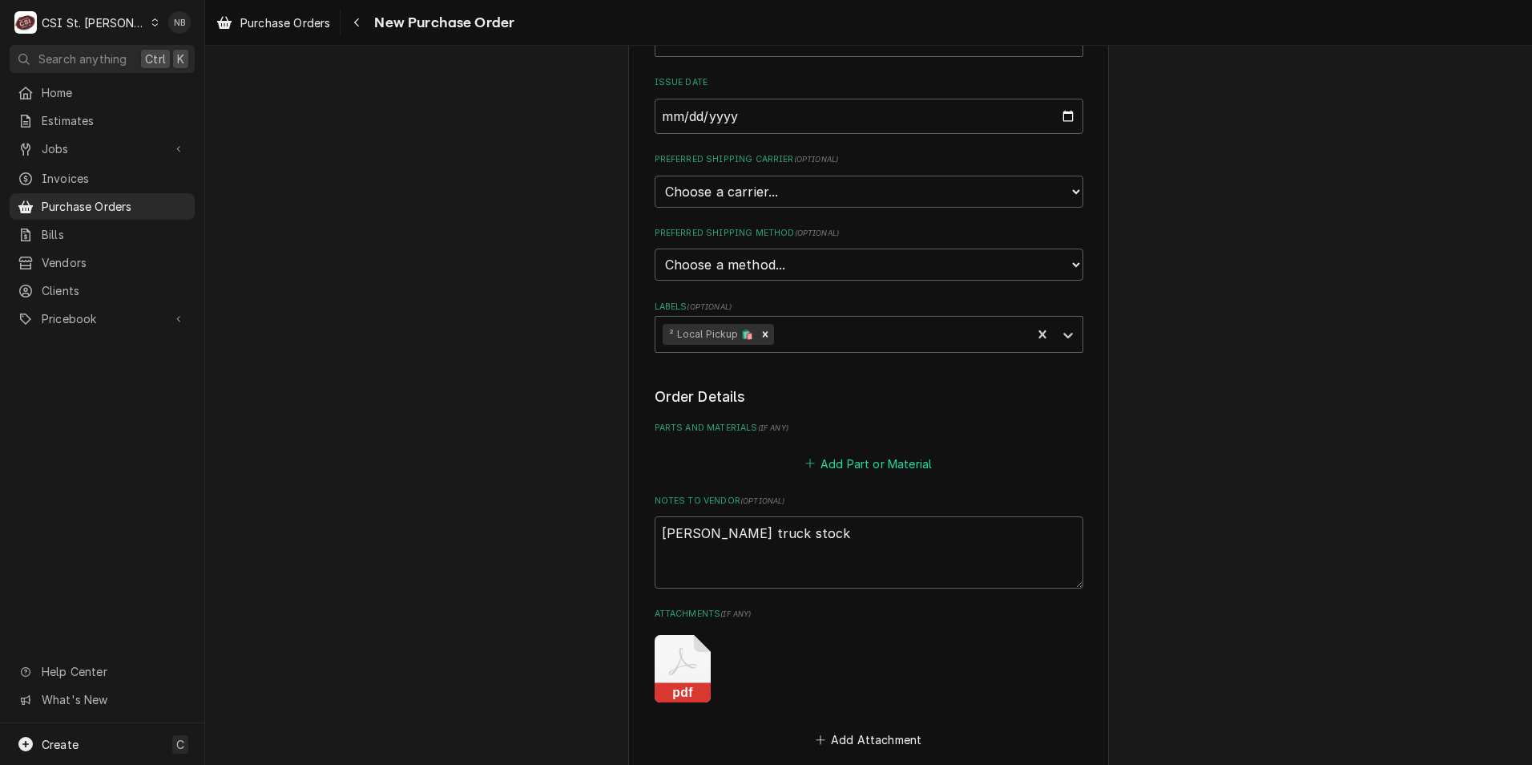
click at [872, 458] on button "Add Part or Material" at bounding box center [868, 463] width 132 height 22
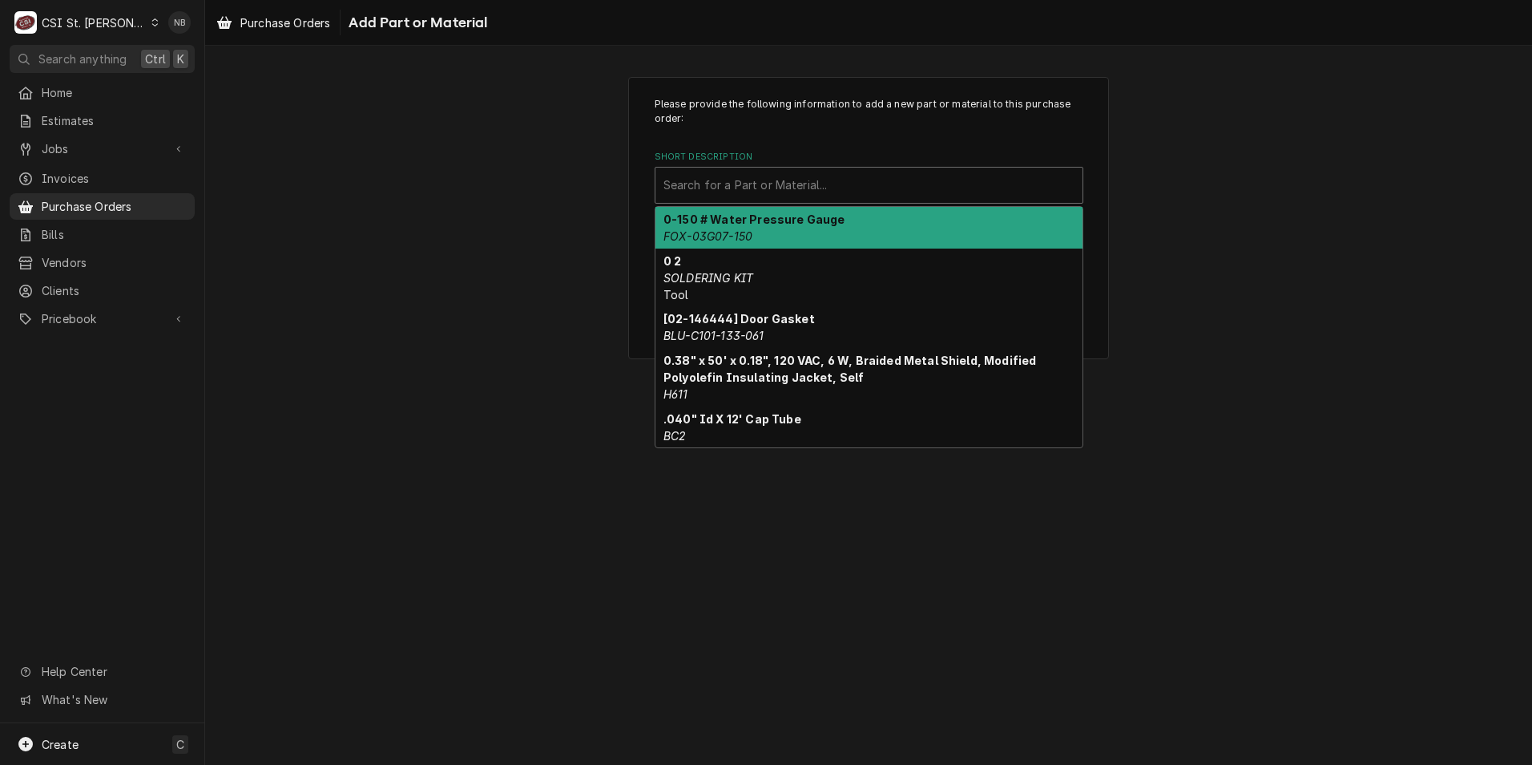
click at [821, 188] on div "Short Description" at bounding box center [869, 185] width 411 height 29
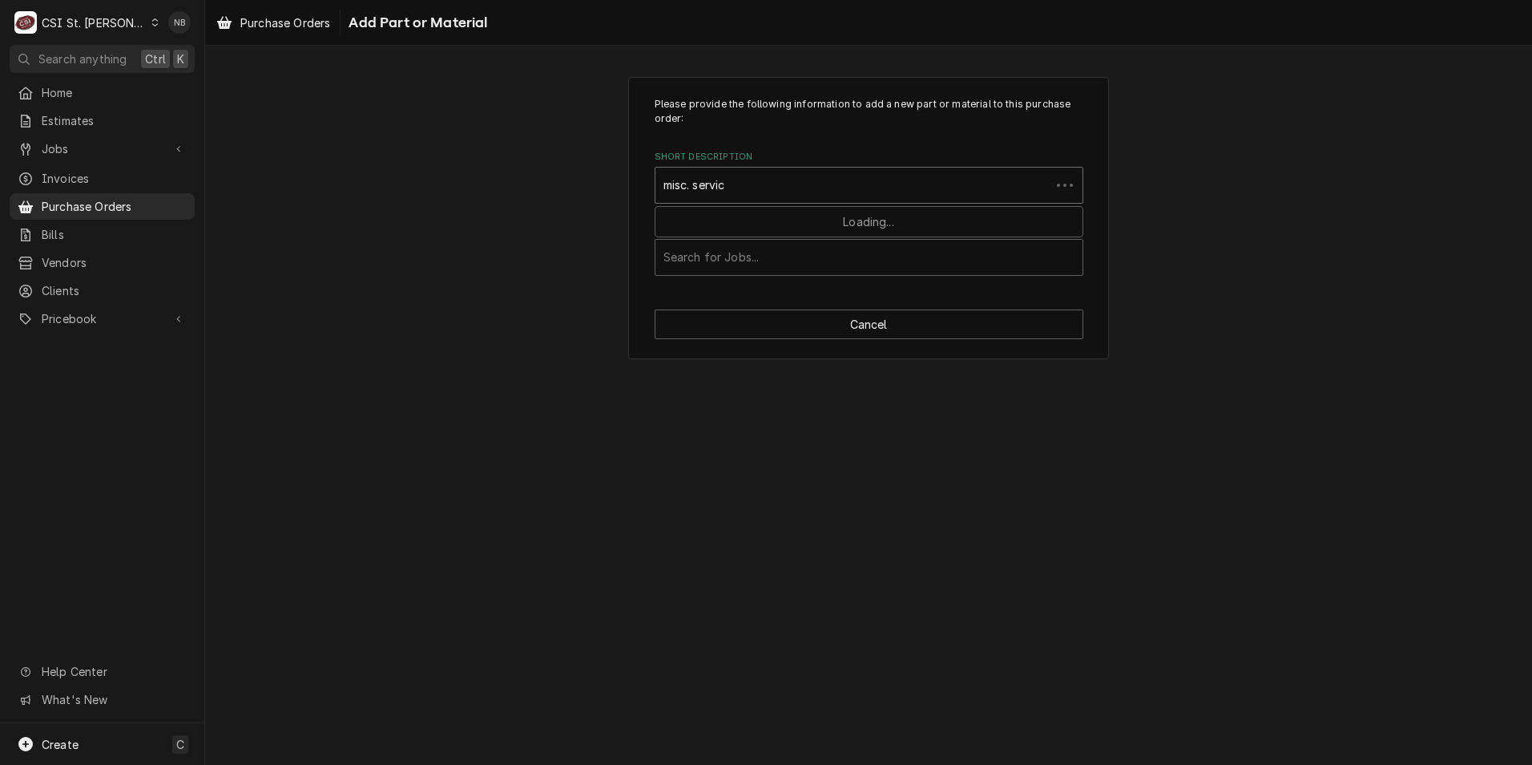
type input "misc. service"
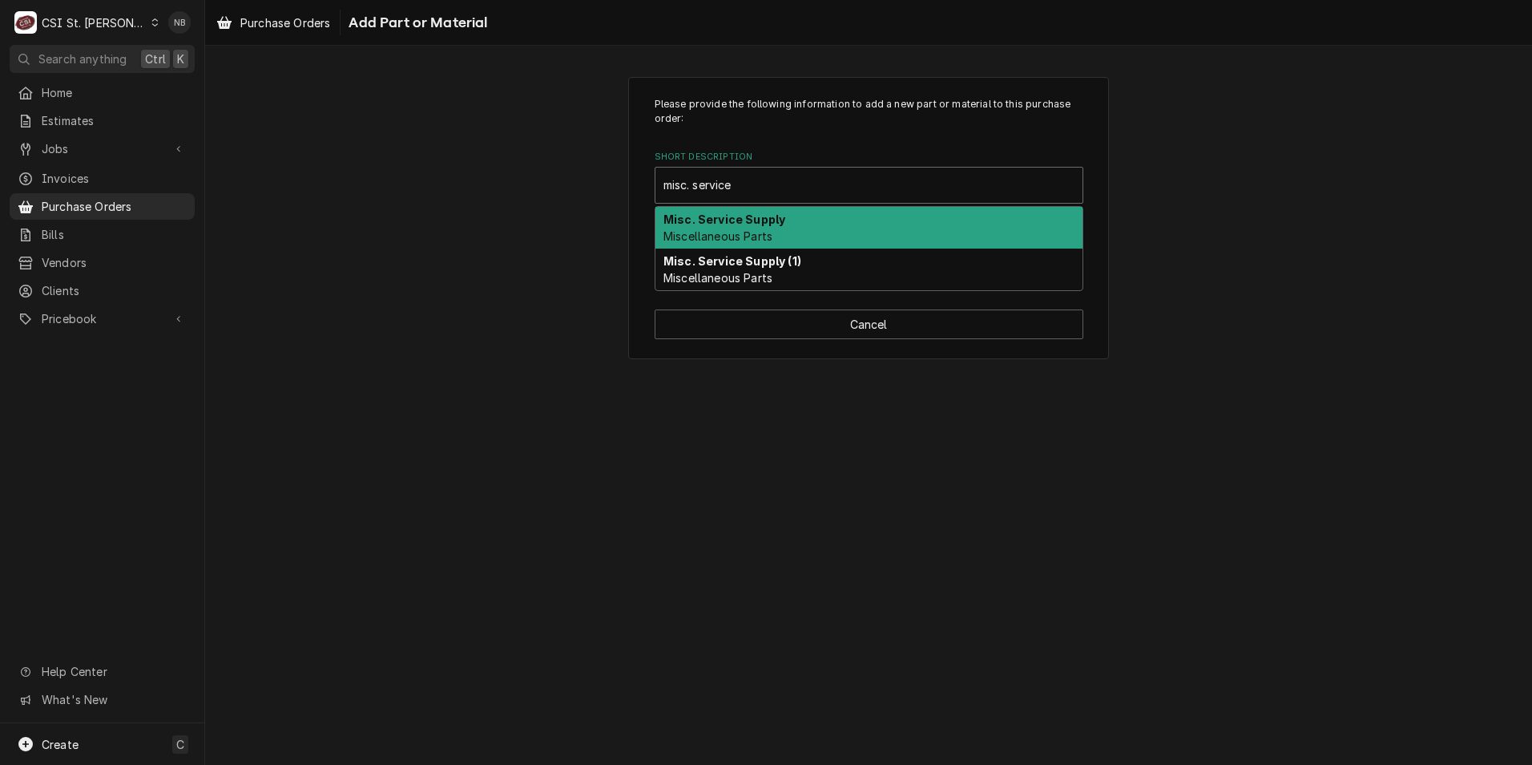
click at [815, 232] on div "Misc. Service Supply Miscellaneous Parts" at bounding box center [869, 228] width 427 height 42
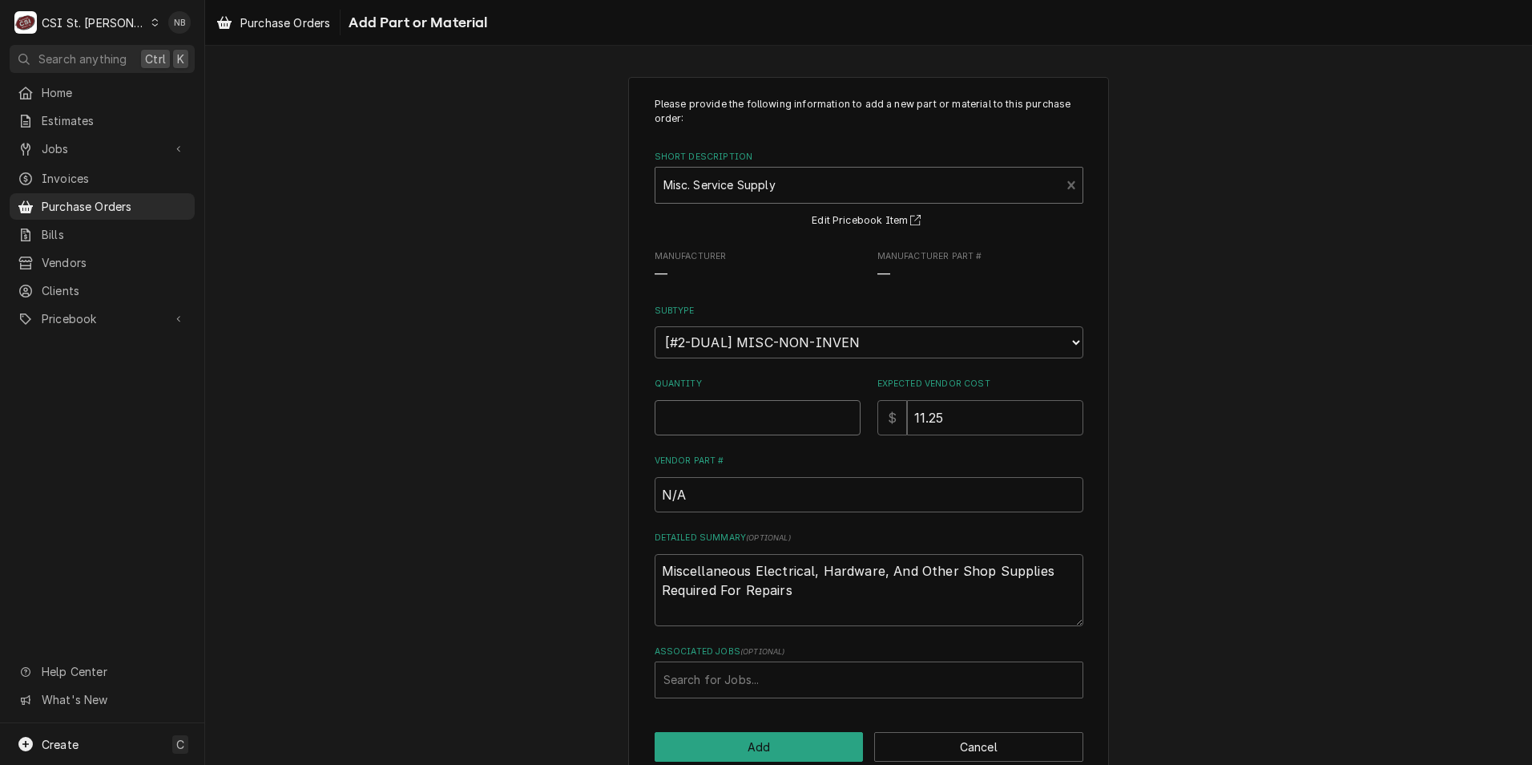
click at [785, 430] on input "Quantity" at bounding box center [758, 417] width 206 height 35
type textarea "x"
type input "1"
type textarea "x"
type input "2"
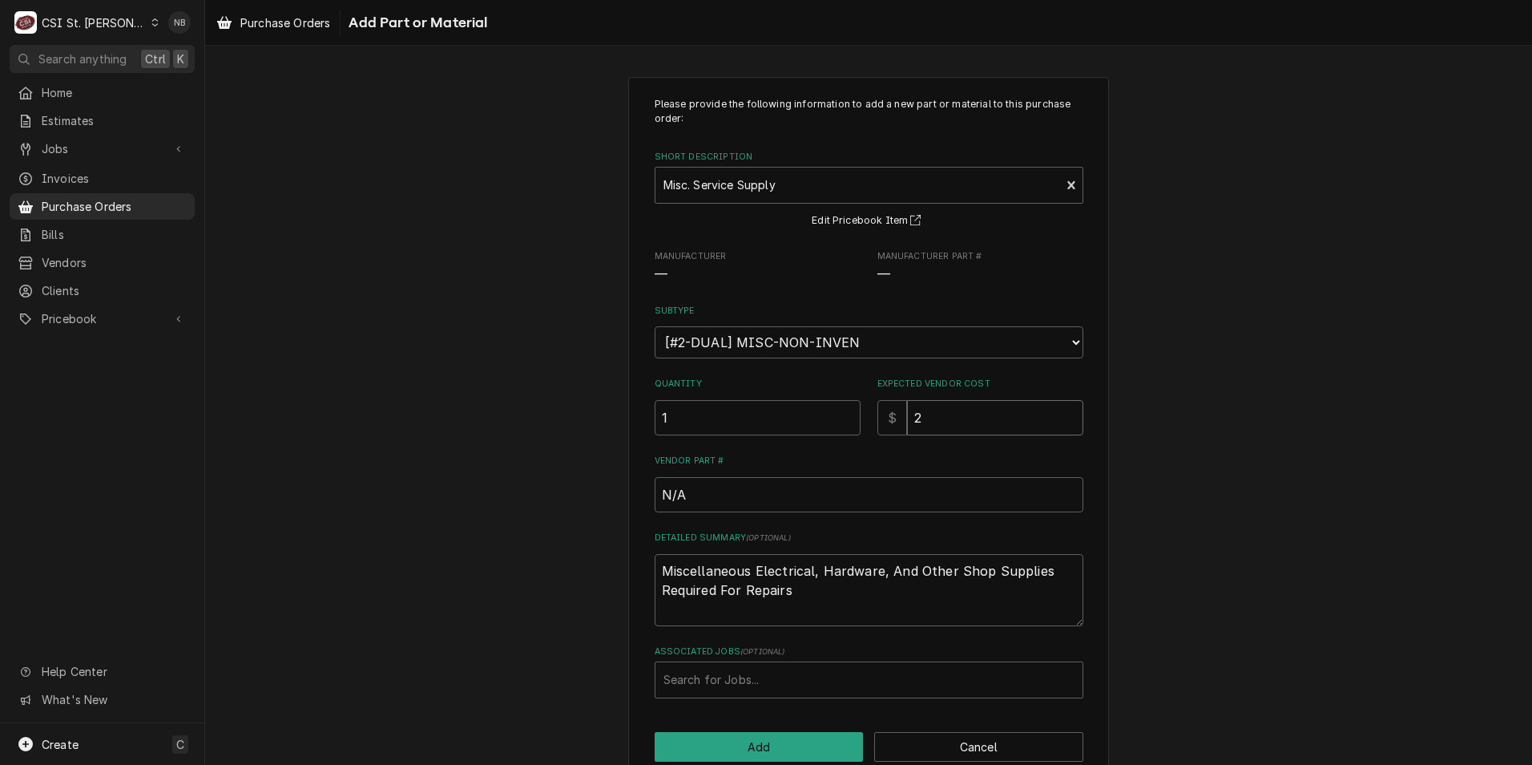
type textarea "x"
type input "27"
type textarea "x"
type input "27.9"
type textarea "x"
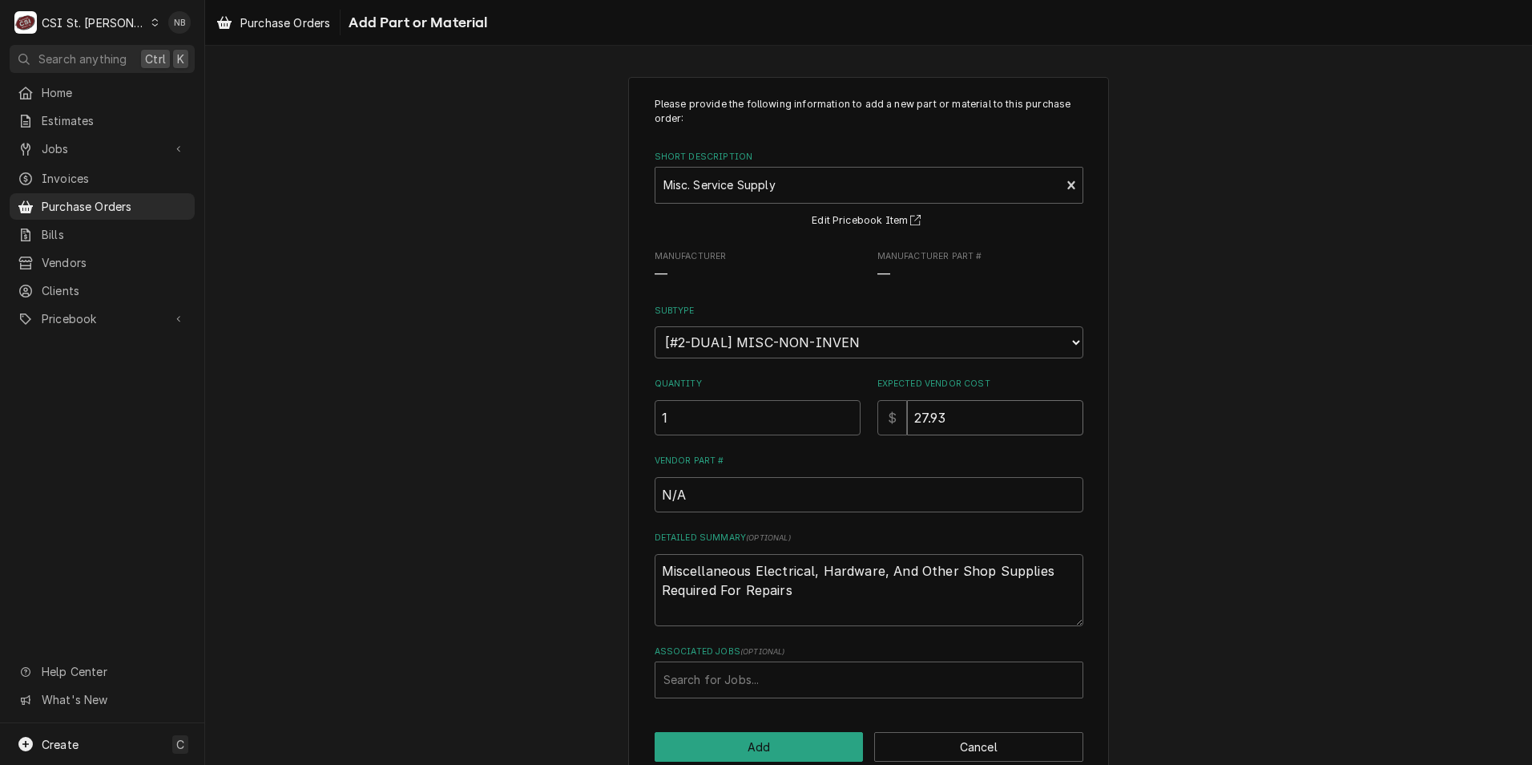
type input "27.93"
click at [781, 737] on button "Add" at bounding box center [759, 747] width 209 height 30
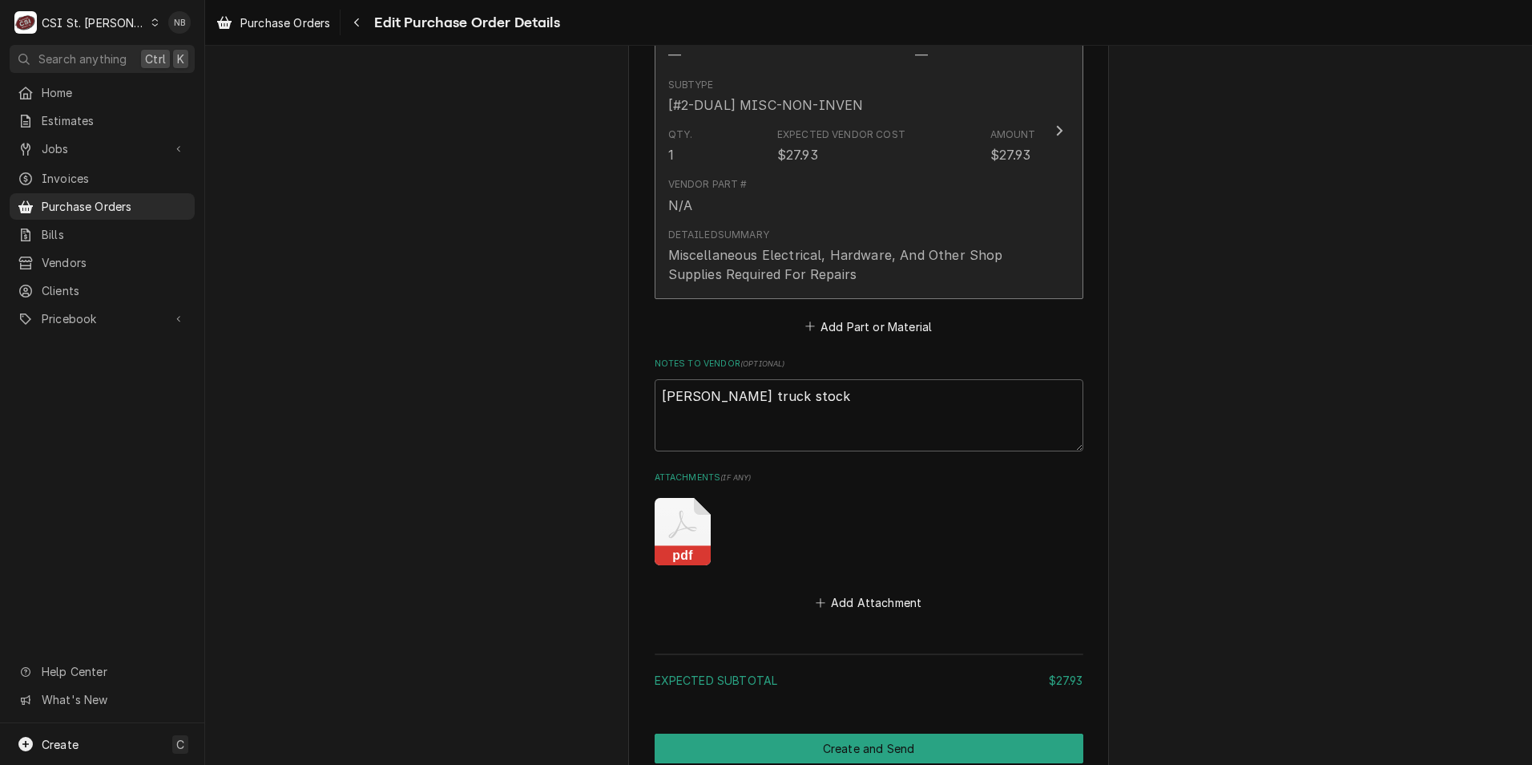
scroll to position [991, 0]
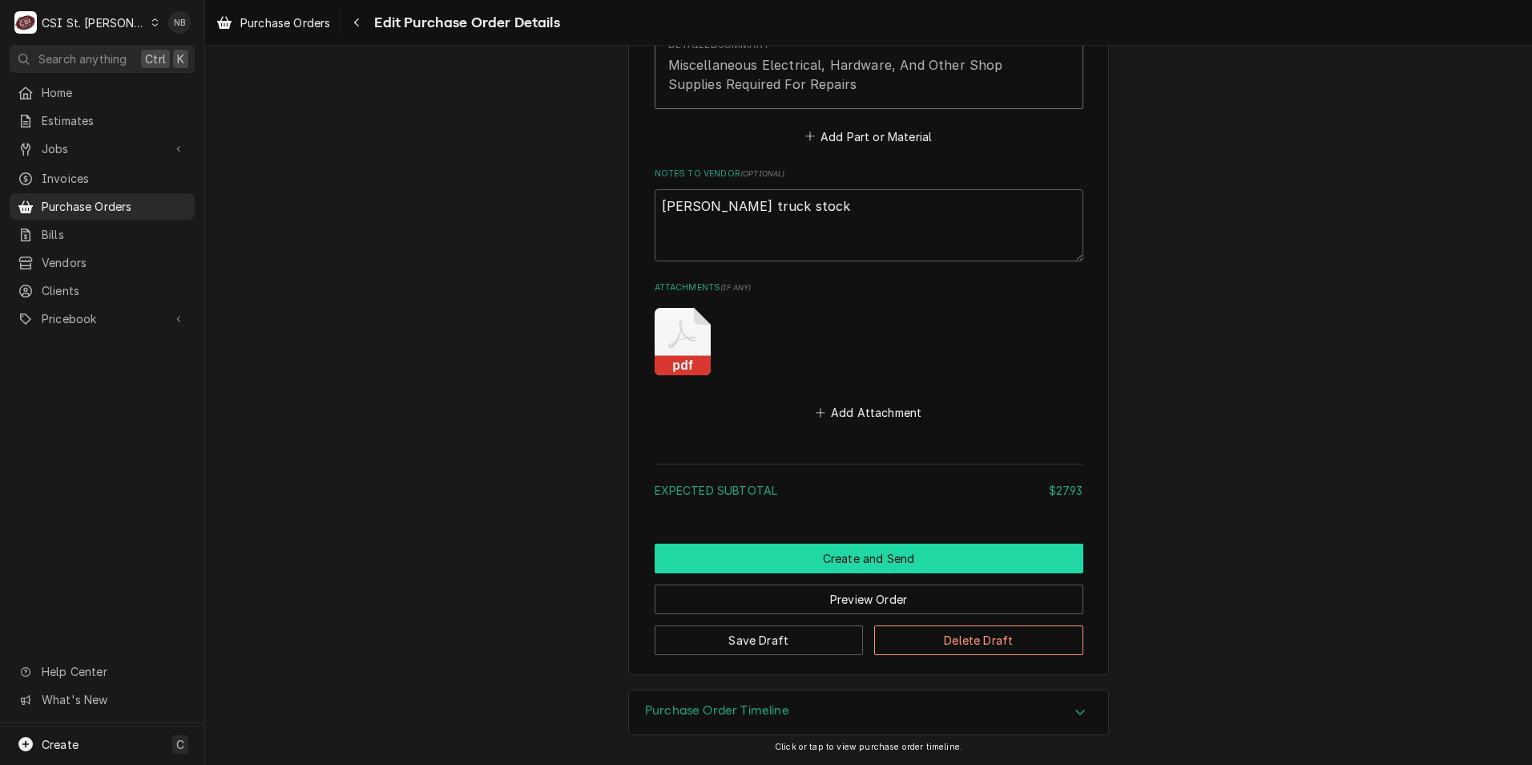
click at [890, 551] on button "Create and Send" at bounding box center [869, 558] width 429 height 30
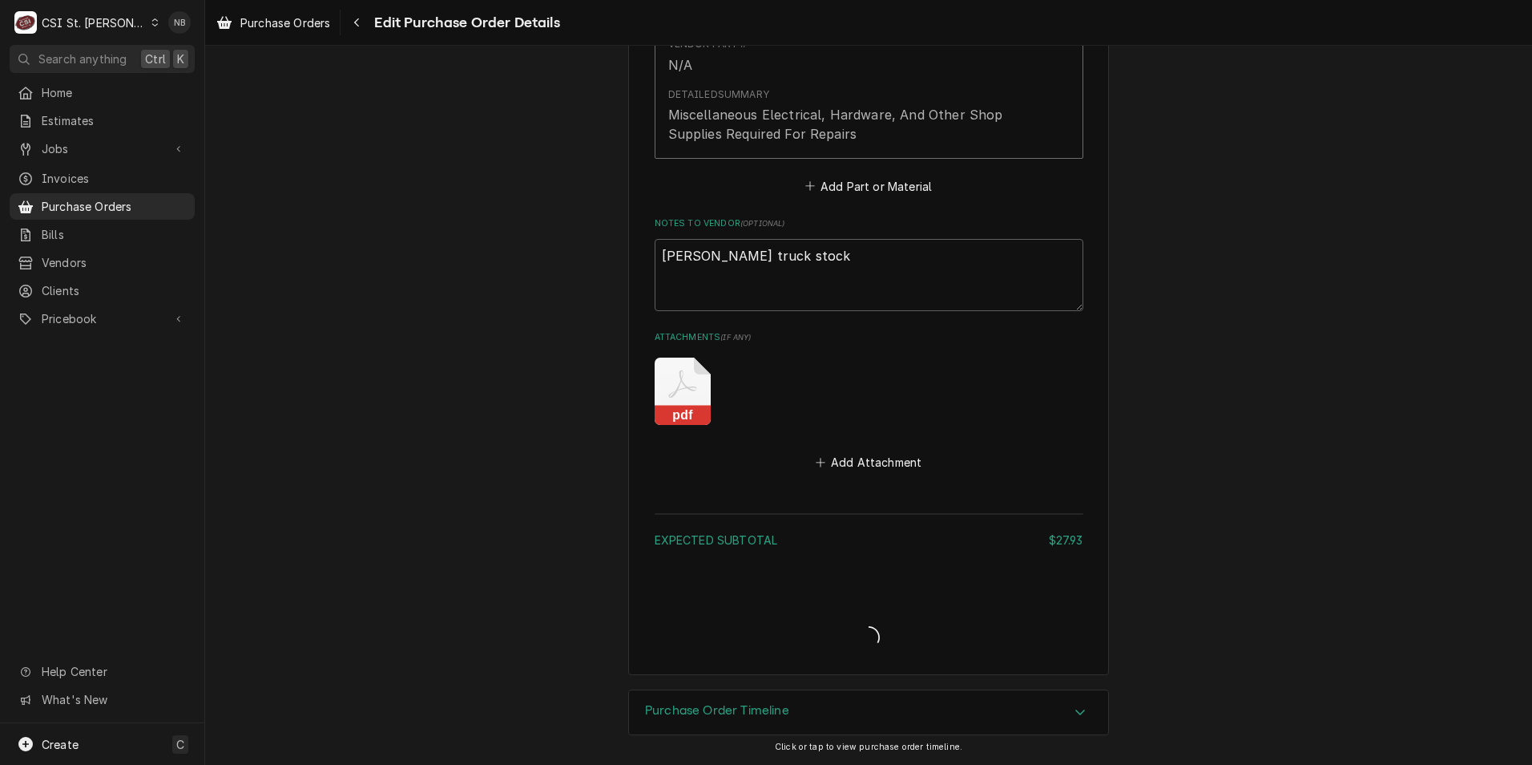
type textarea "x"
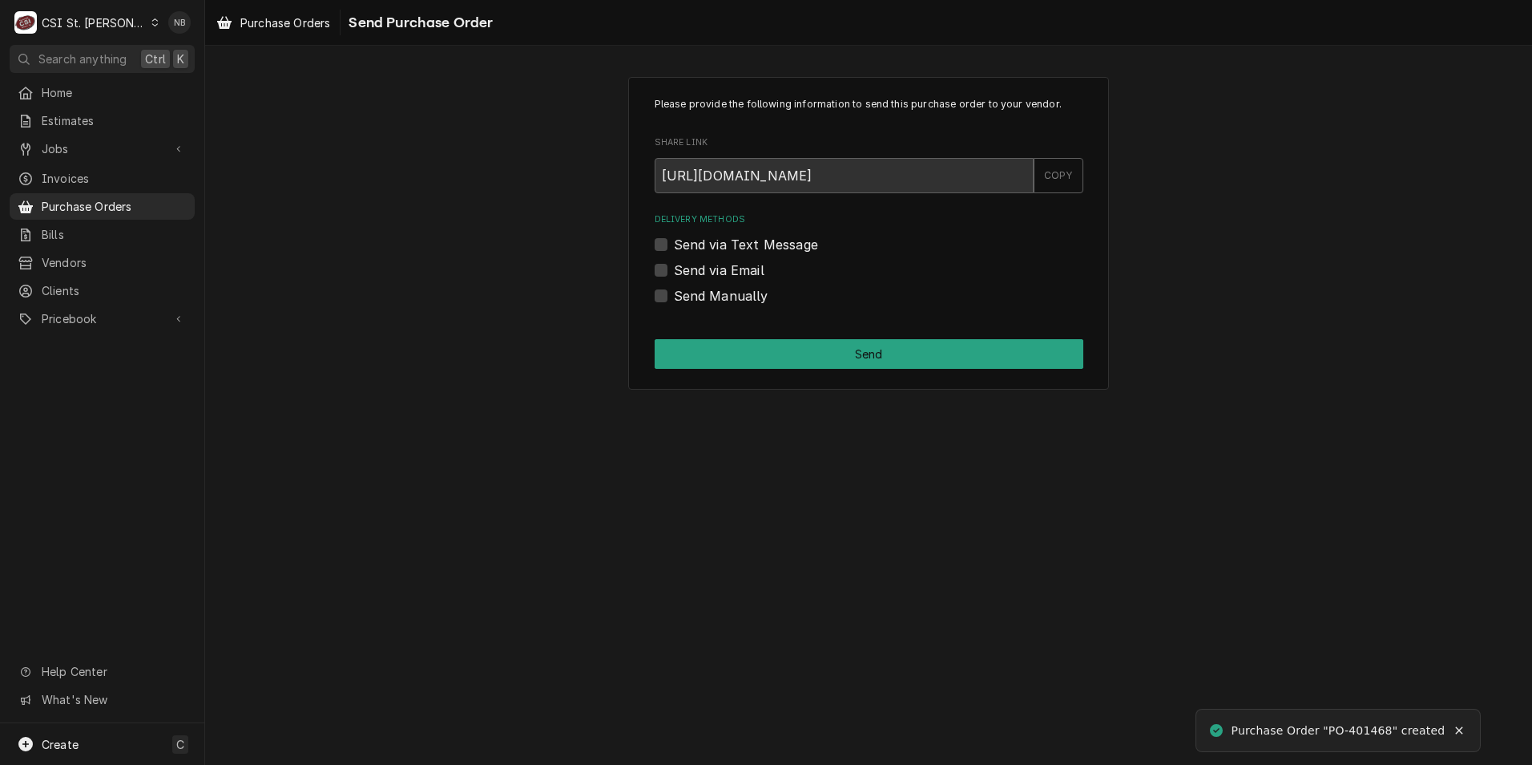
click at [674, 300] on label "Send Manually" at bounding box center [721, 295] width 95 height 19
click at [674, 300] on input "Send Manually" at bounding box center [888, 303] width 429 height 35
checkbox input "true"
click at [753, 388] on div "Please provide the following information to send this purchase order to your ve…" at bounding box center [868, 233] width 481 height 313
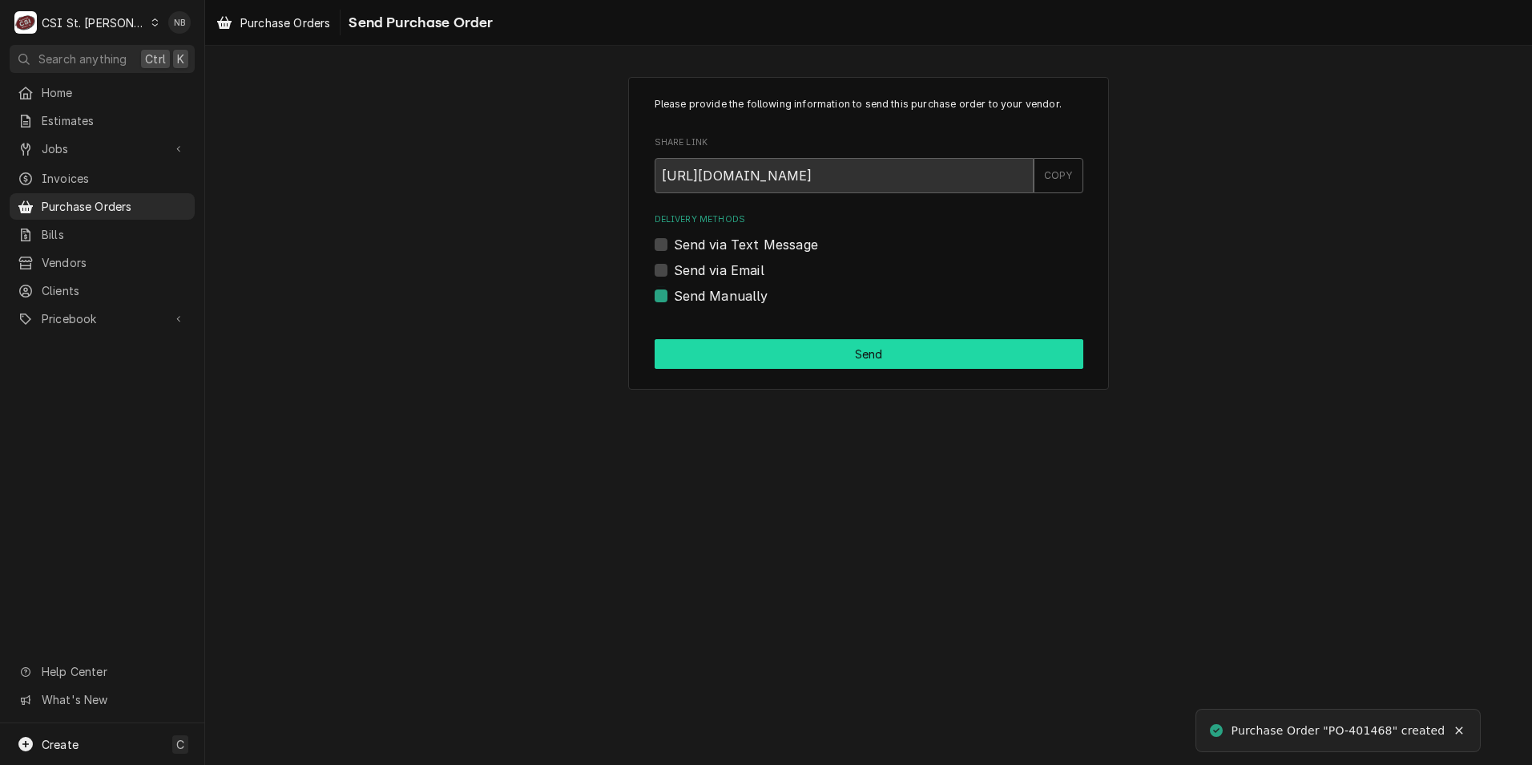
click at [762, 345] on button "Send" at bounding box center [869, 354] width 429 height 30
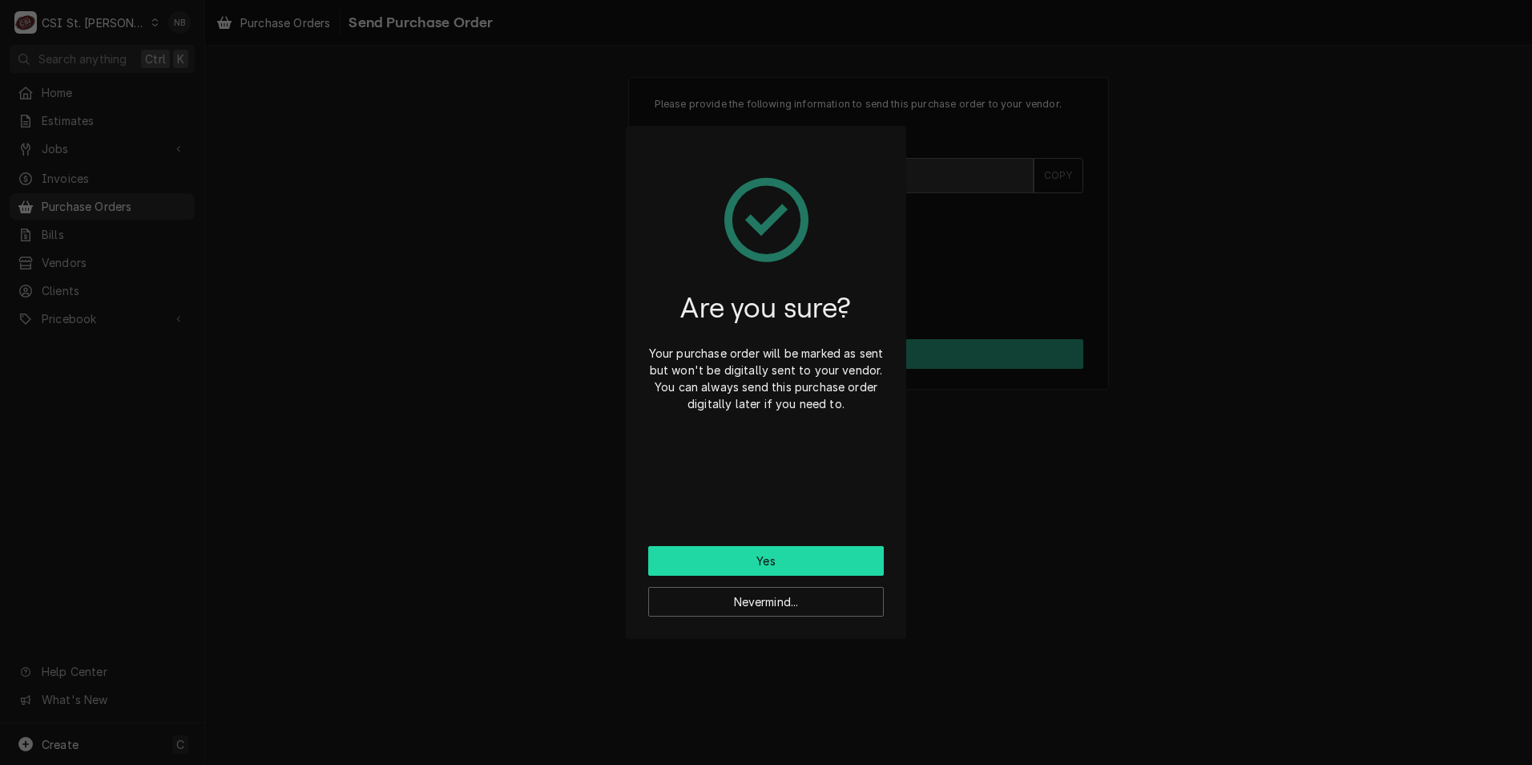
click at [793, 566] on button "Yes" at bounding box center [766, 561] width 236 height 30
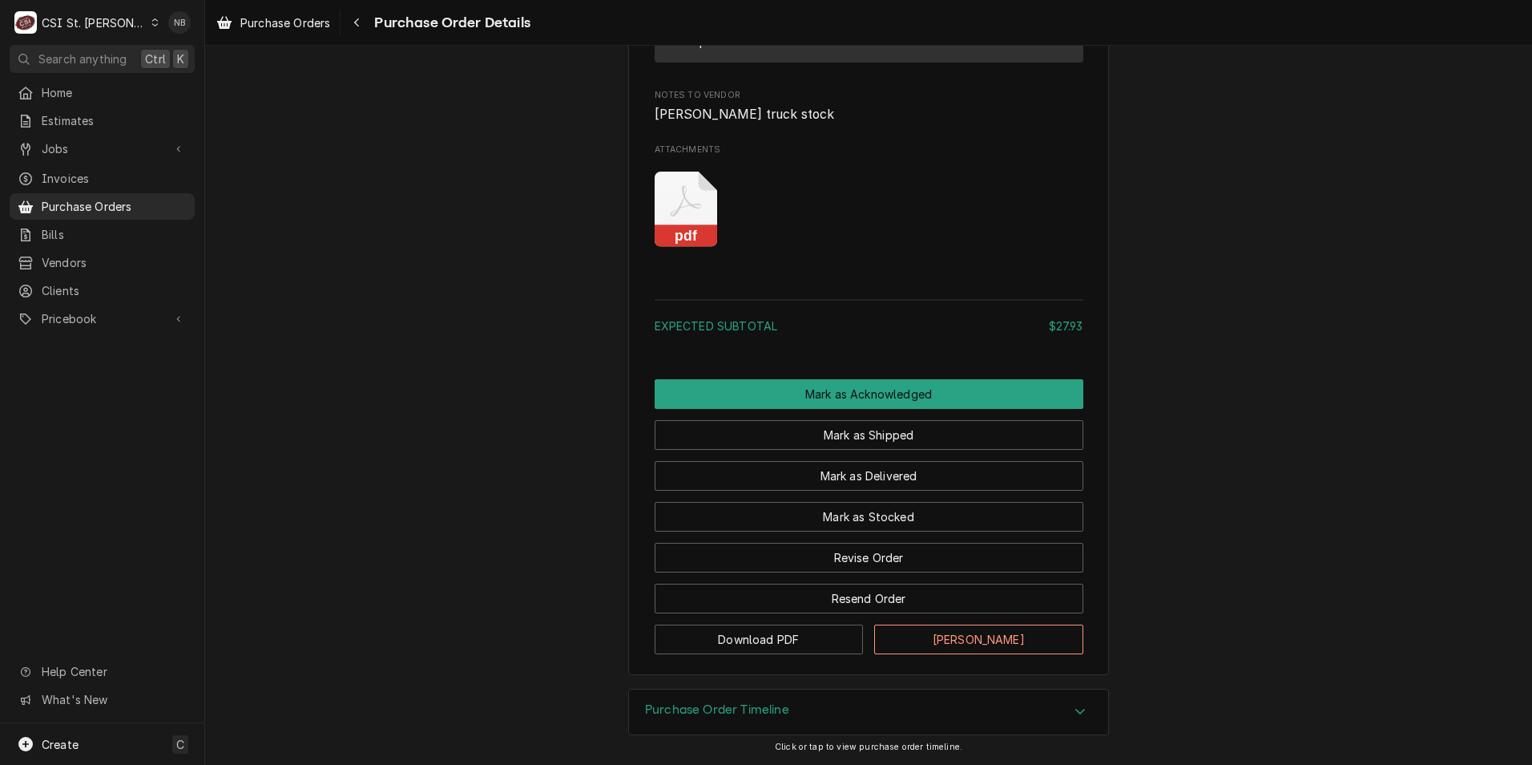
scroll to position [1267, 0]
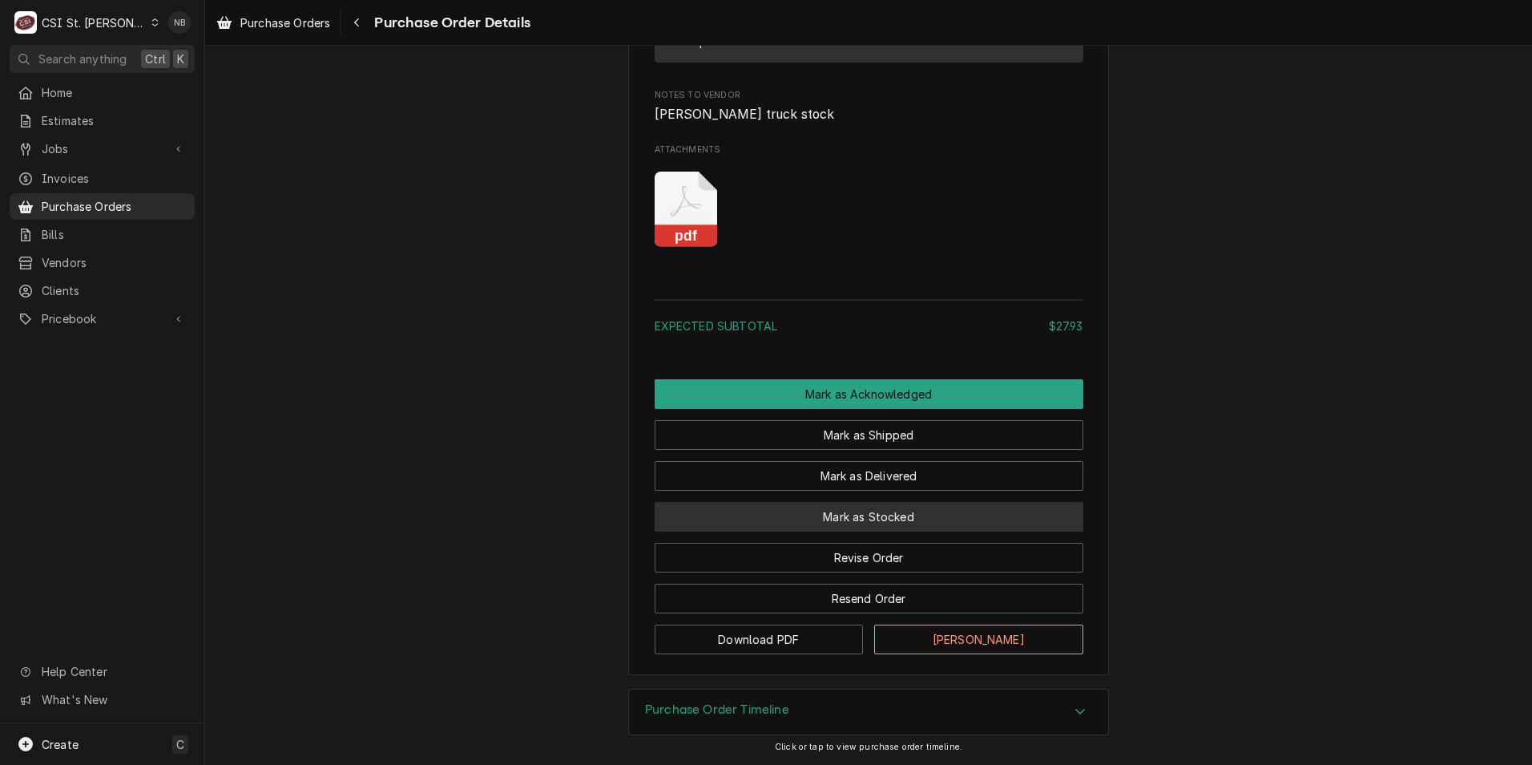
click at [838, 523] on button "Mark as Stocked" at bounding box center [869, 517] width 429 height 30
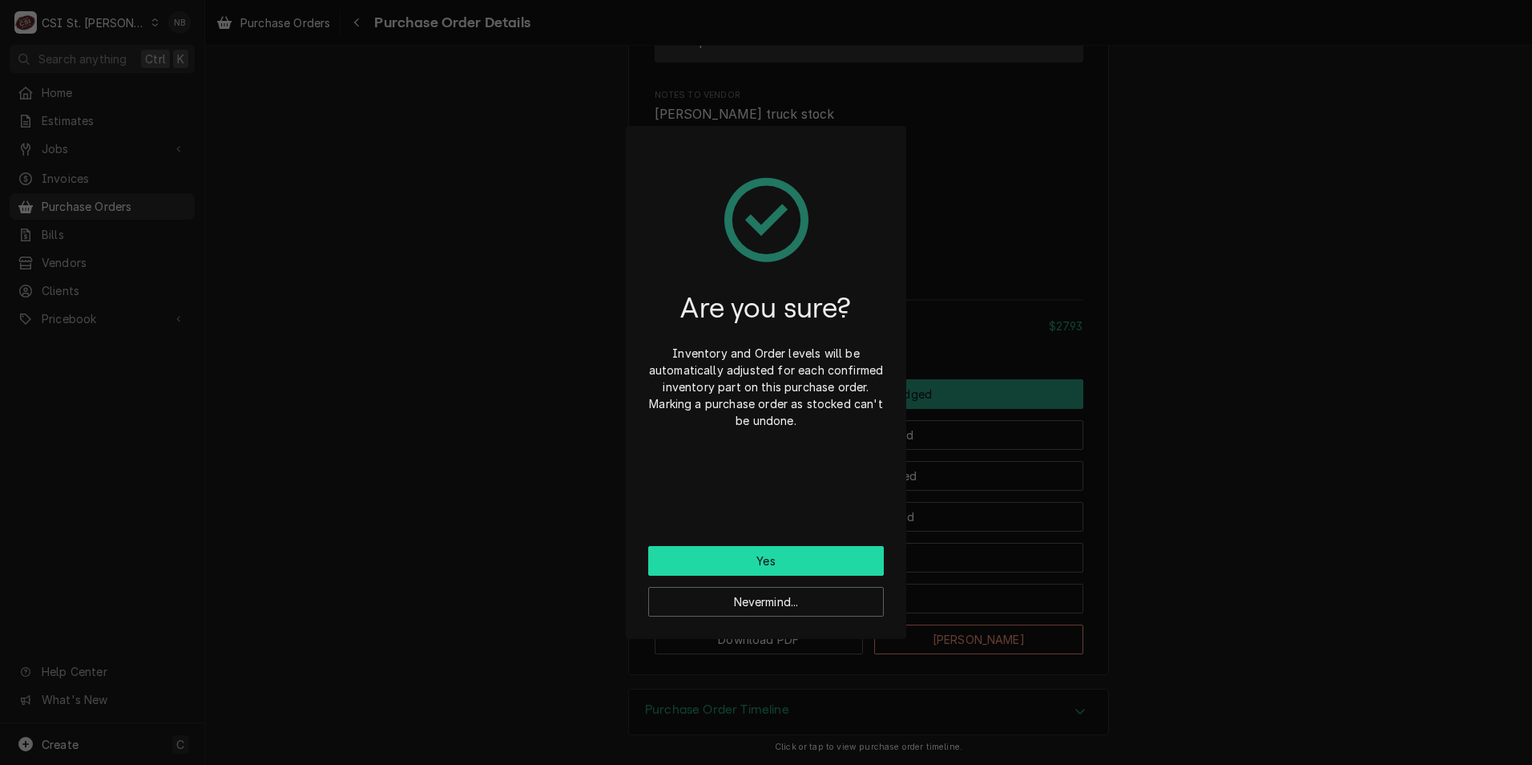
click at [810, 568] on button "Yes" at bounding box center [766, 561] width 236 height 30
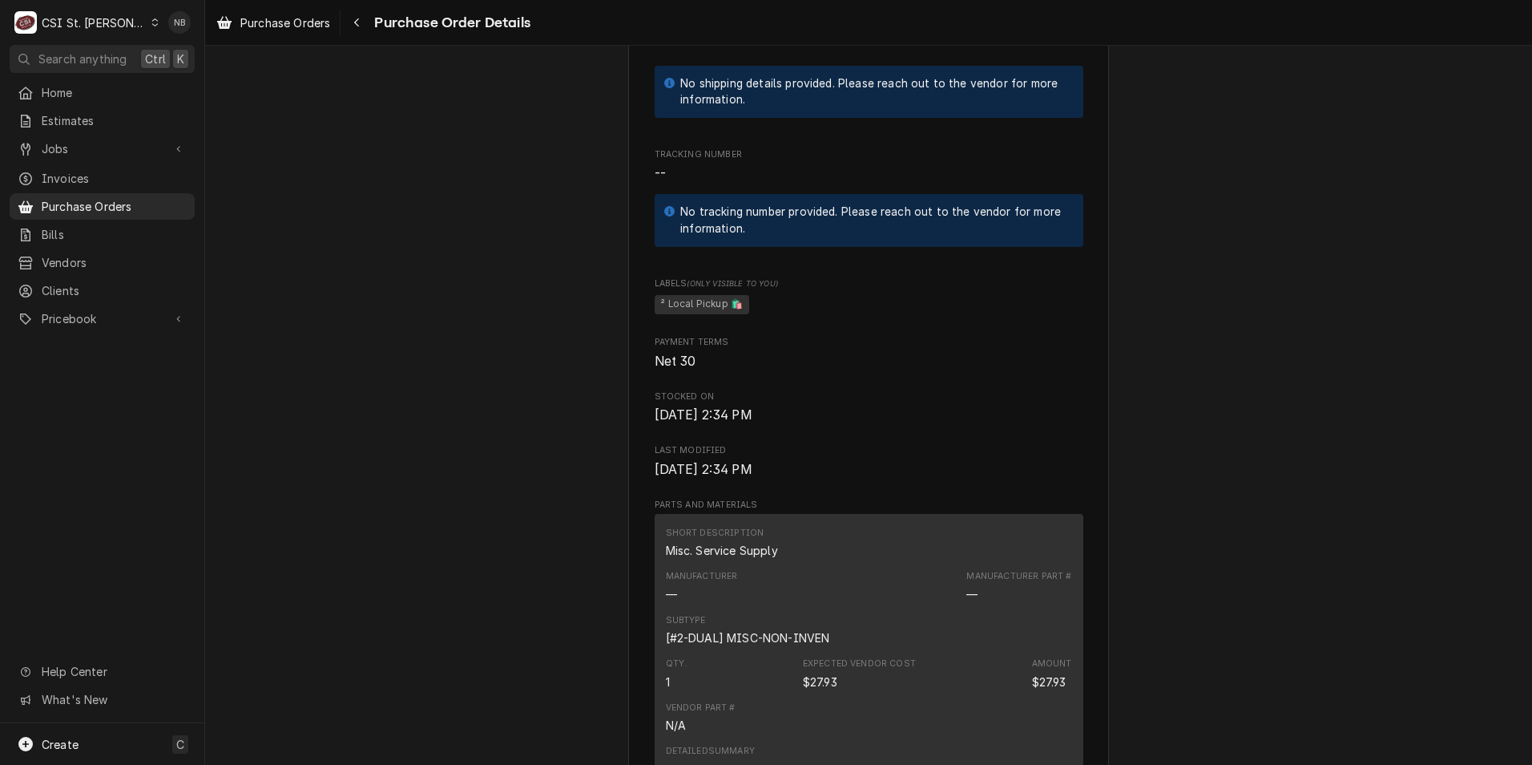
scroll to position [801, 0]
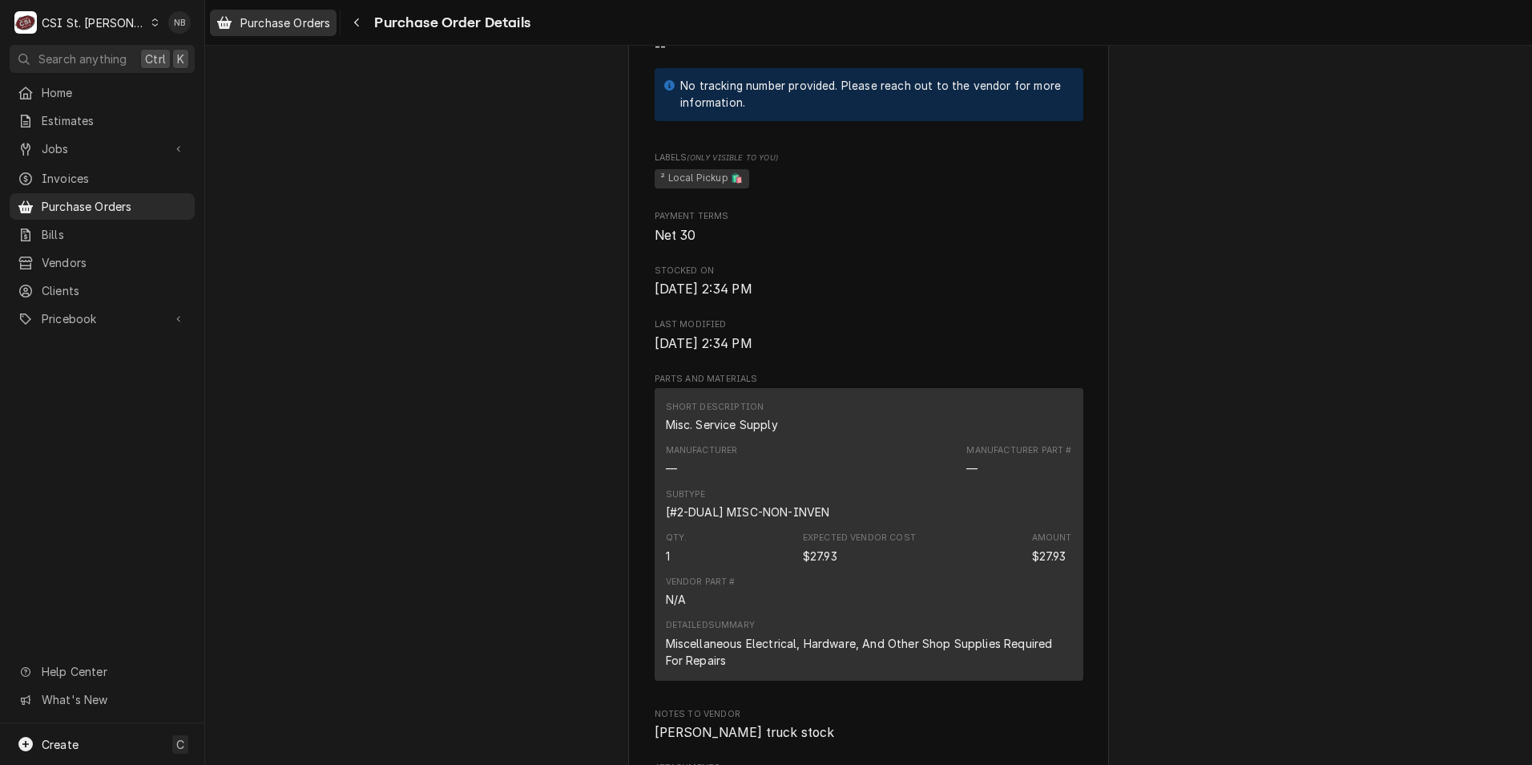
click at [242, 25] on span "Purchase Orders" at bounding box center [285, 22] width 90 height 17
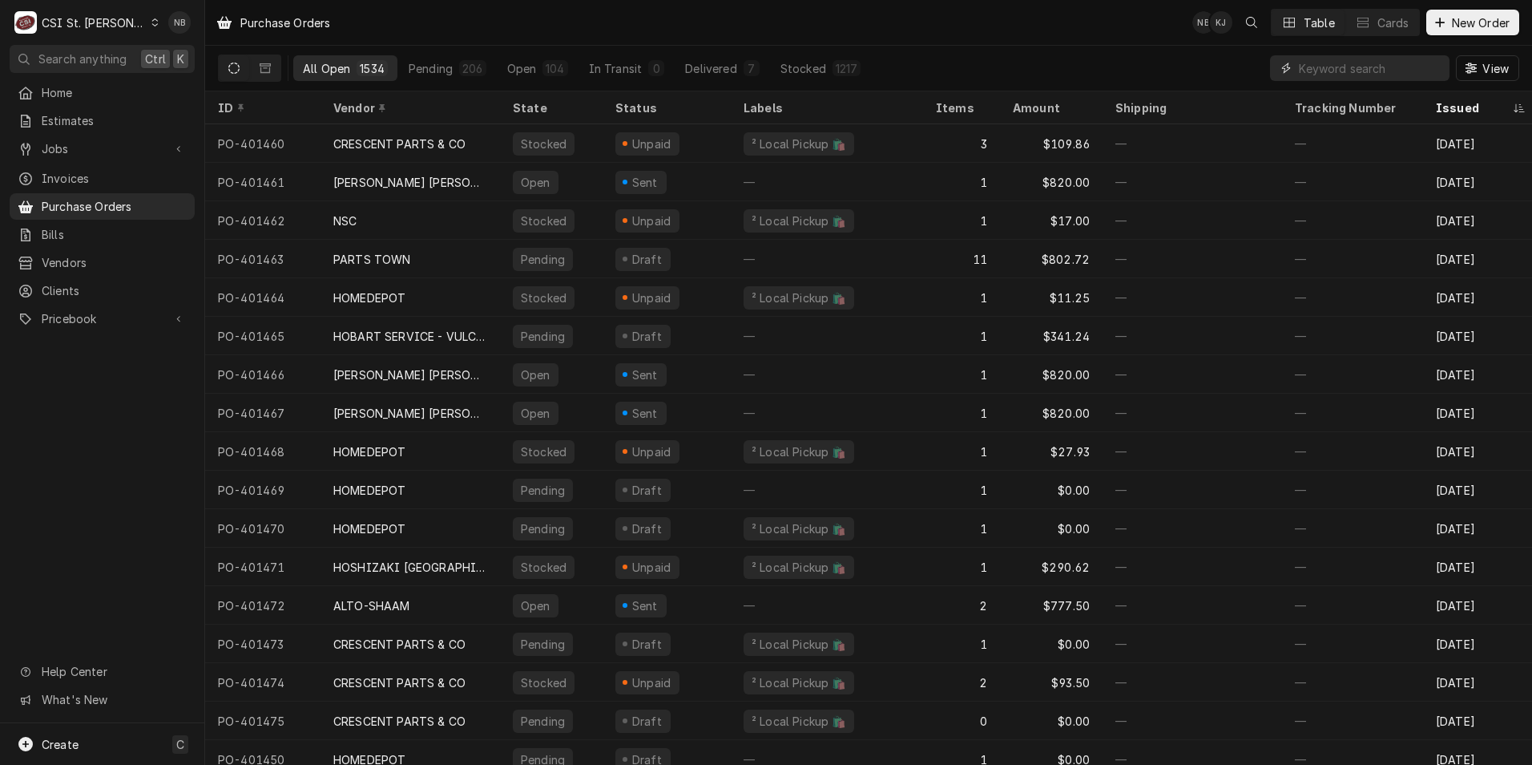
click at [1343, 60] on input "Dynamic Content Wrapper" at bounding box center [1370, 68] width 143 height 26
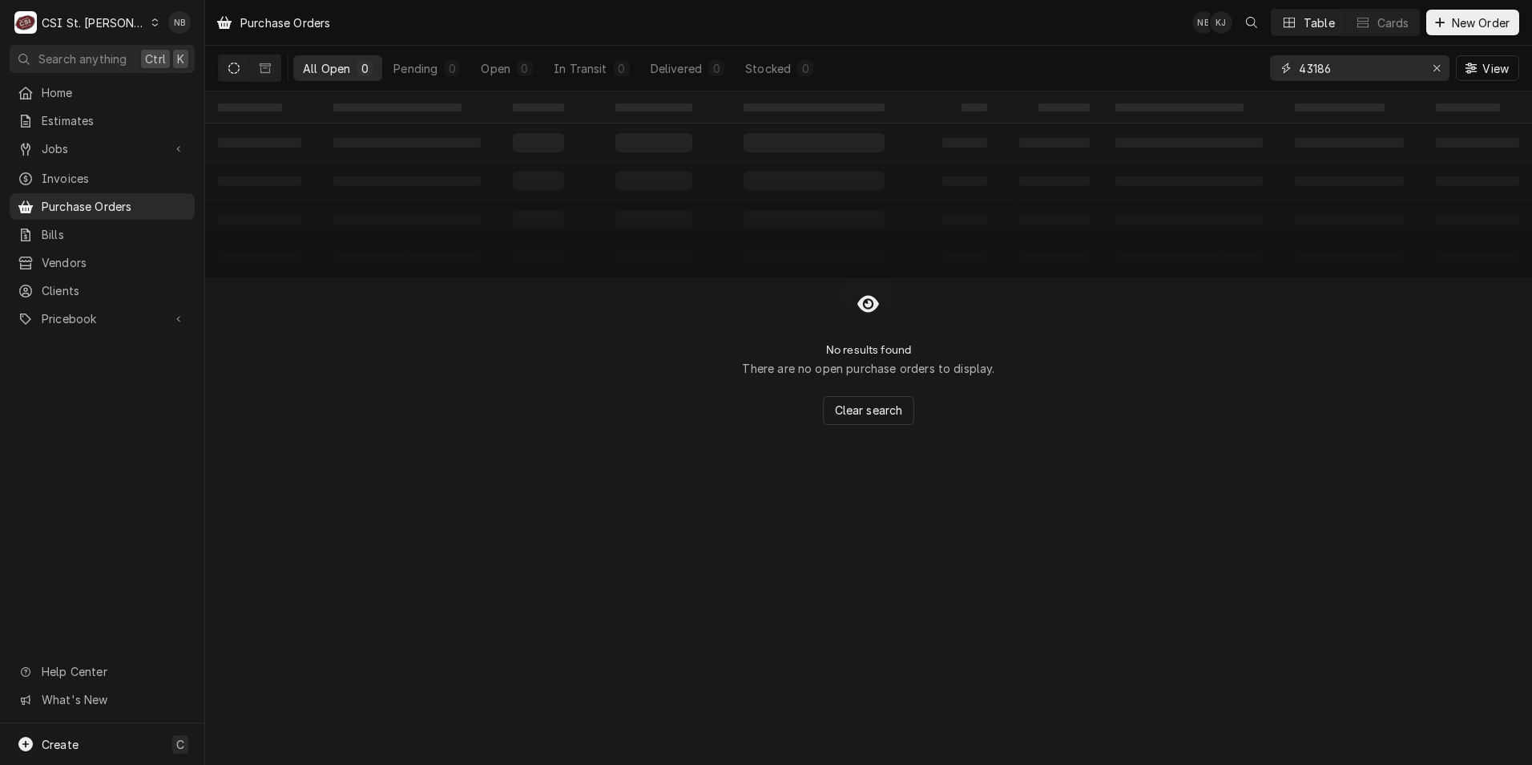
type input "43186"
click at [115, 144] on span "Jobs" at bounding box center [102, 148] width 121 height 17
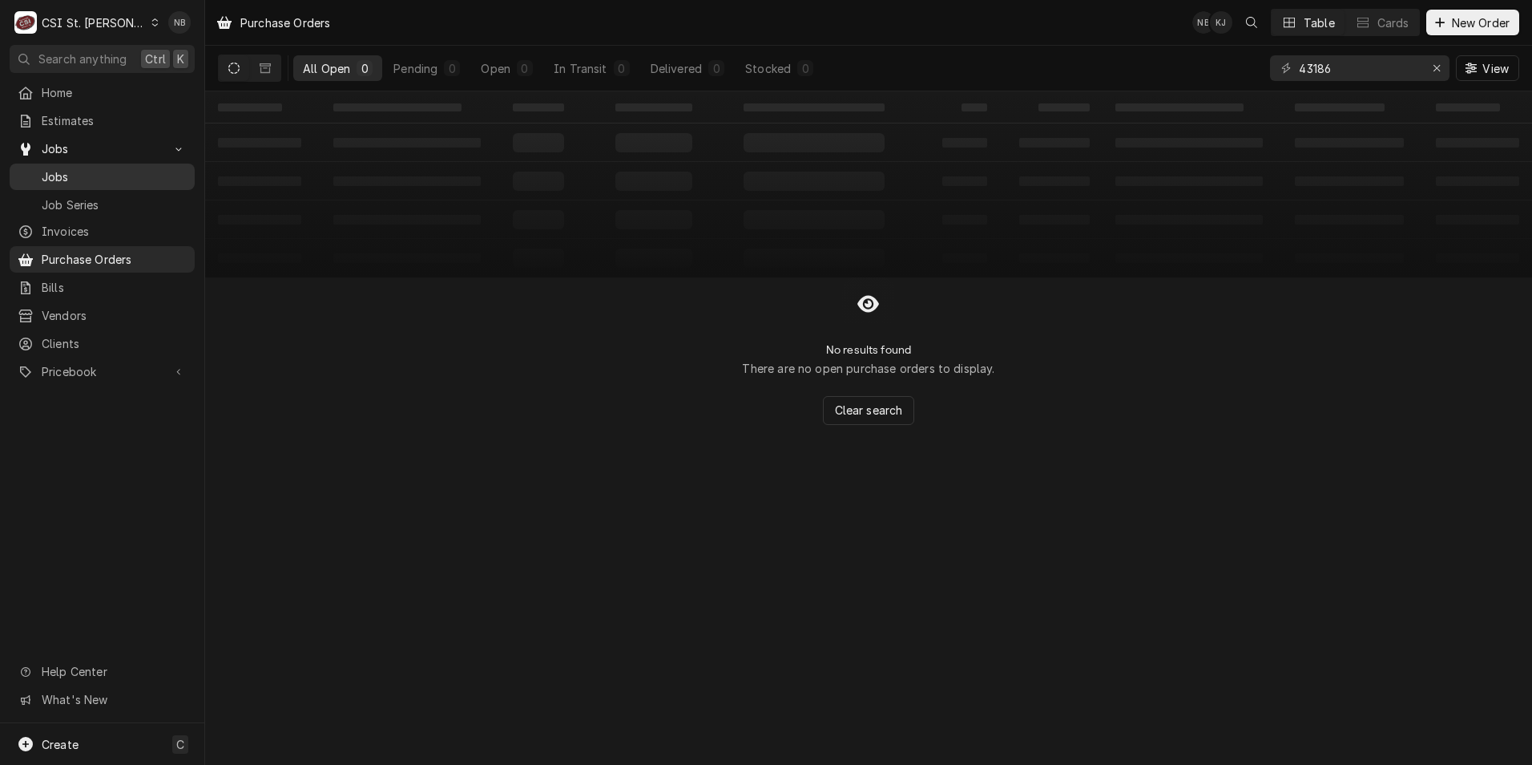
click at [91, 170] on span "Jobs" at bounding box center [114, 176] width 145 height 17
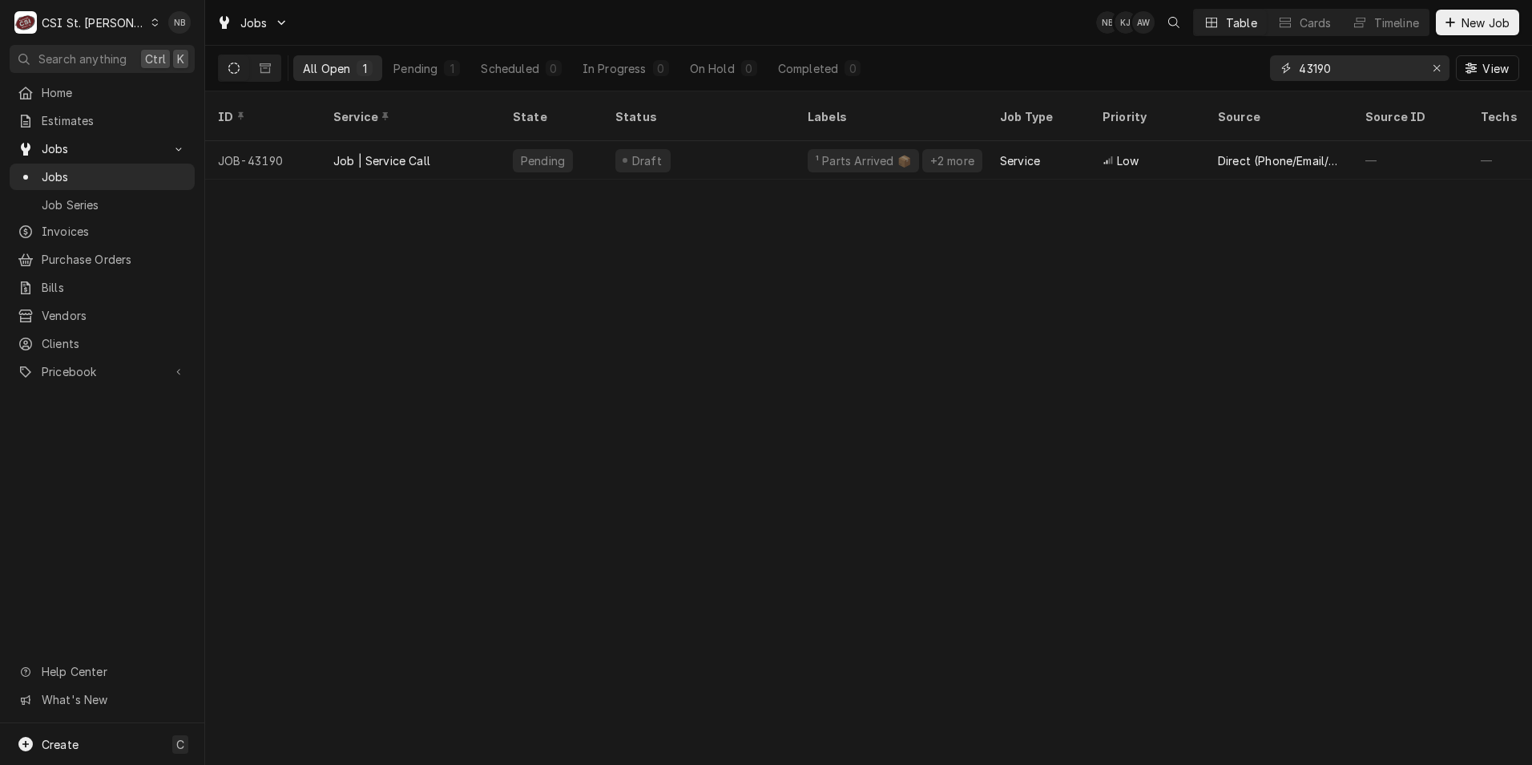
drag, startPoint x: 1340, startPoint y: 75, endPoint x: 1240, endPoint y: 78, distance: 100.2
click at [1241, 77] on div "All Open 1 Pending 1 Scheduled 0 In Progress 0 On Hold 0 Completed 0 43190 View" at bounding box center [869, 68] width 1302 height 45
type input "43186"
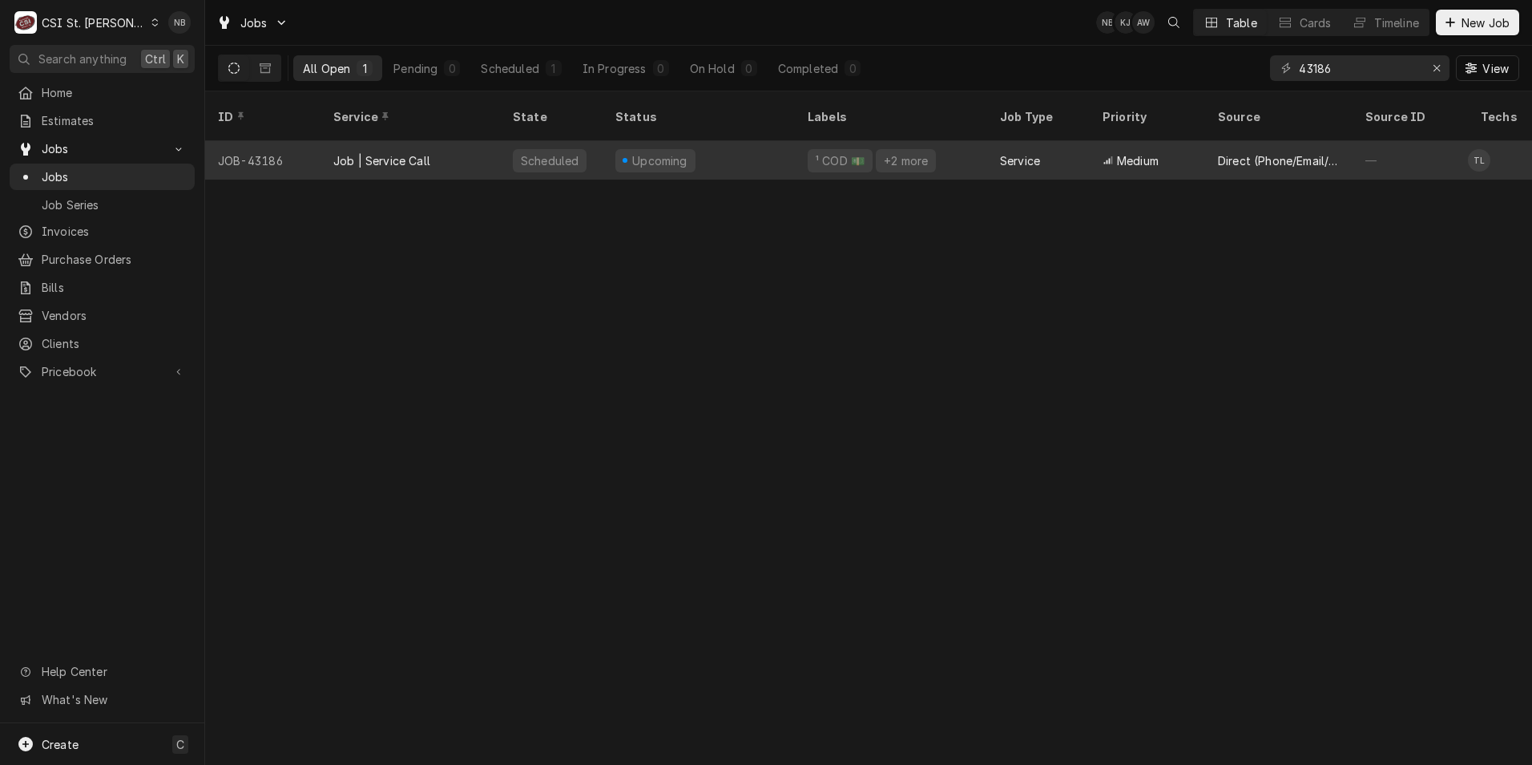
click at [467, 141] on div "Job | Service Call" at bounding box center [411, 160] width 180 height 38
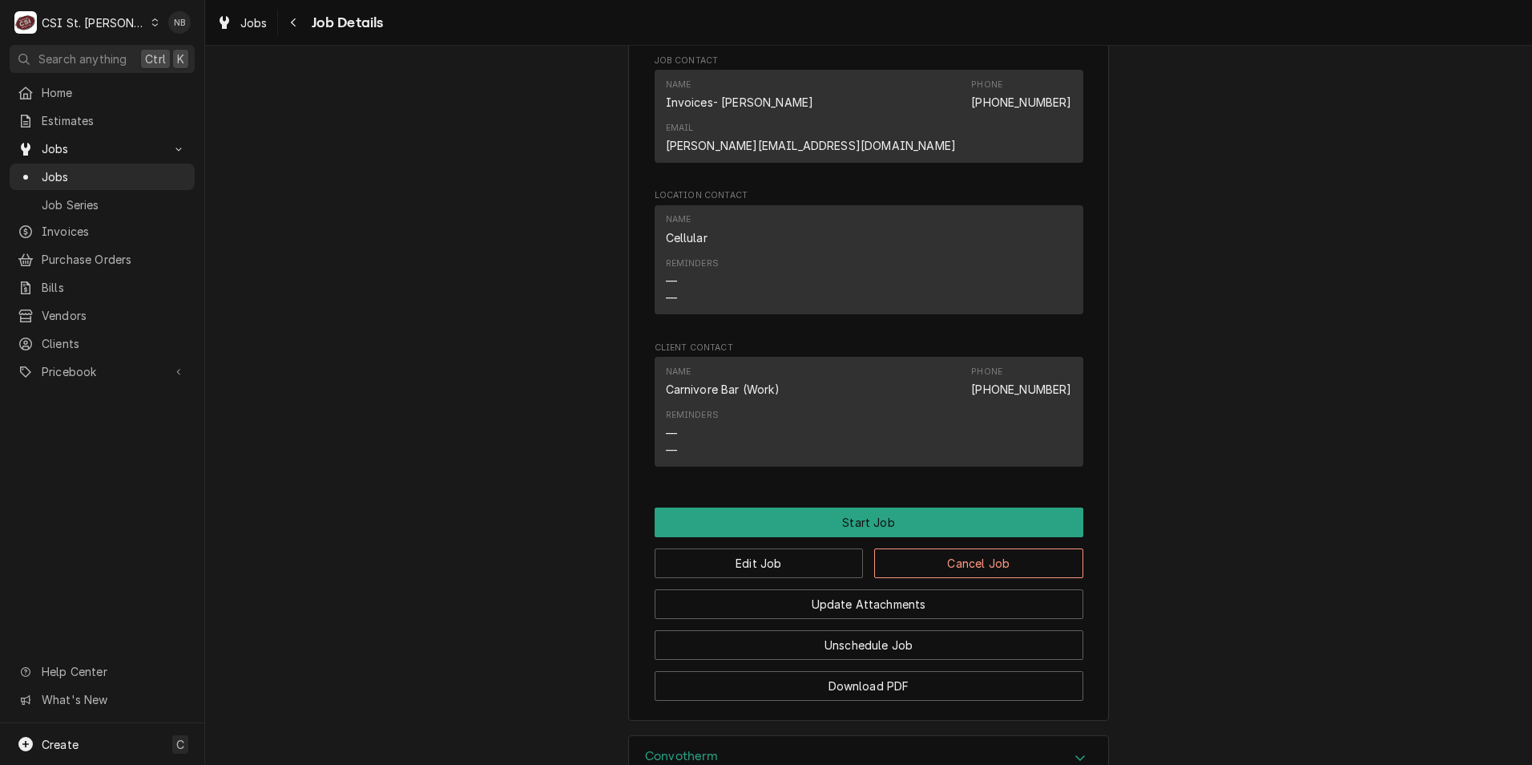
scroll to position [1675, 0]
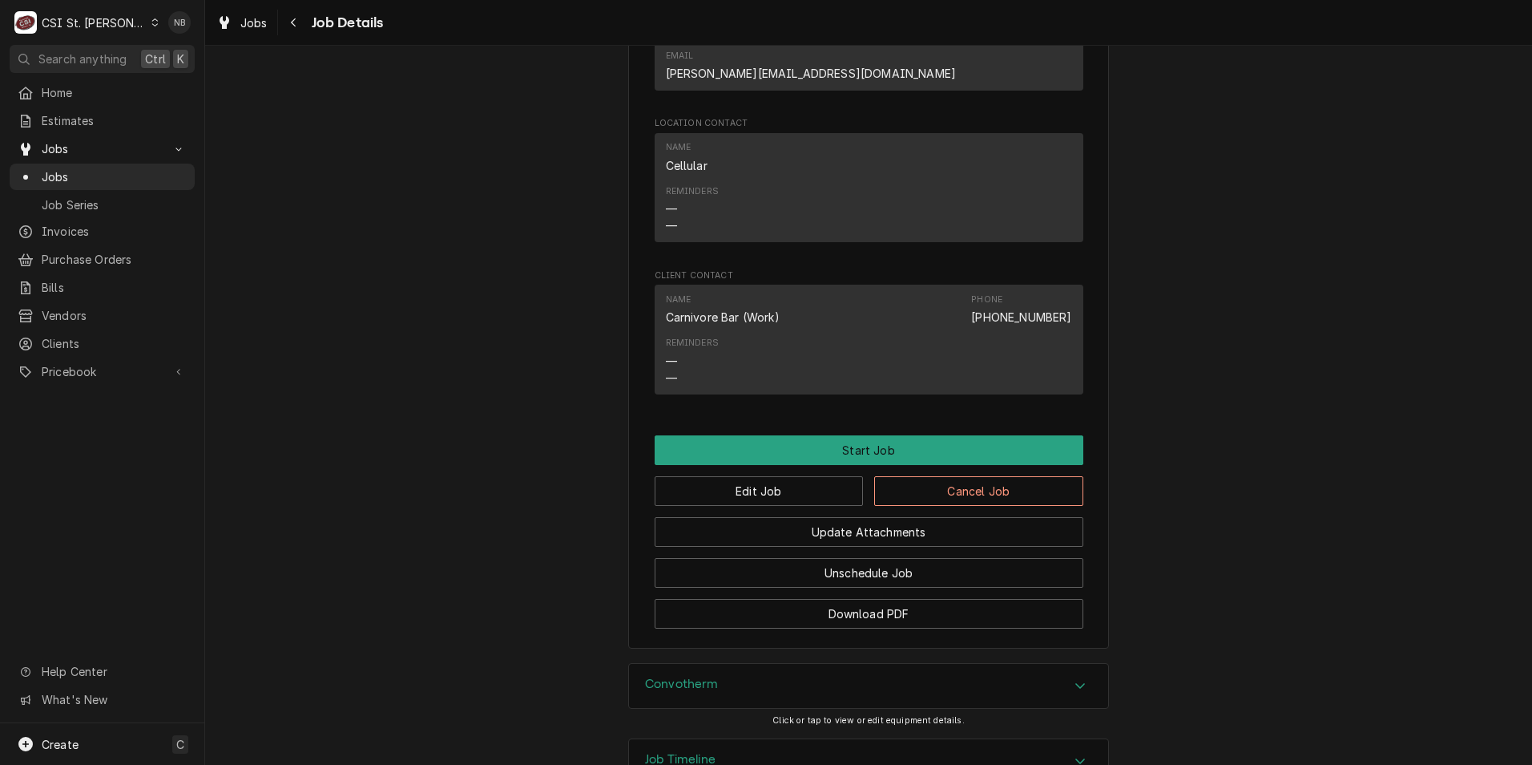
click at [870, 739] on div "Job Timeline" at bounding box center [868, 761] width 479 height 45
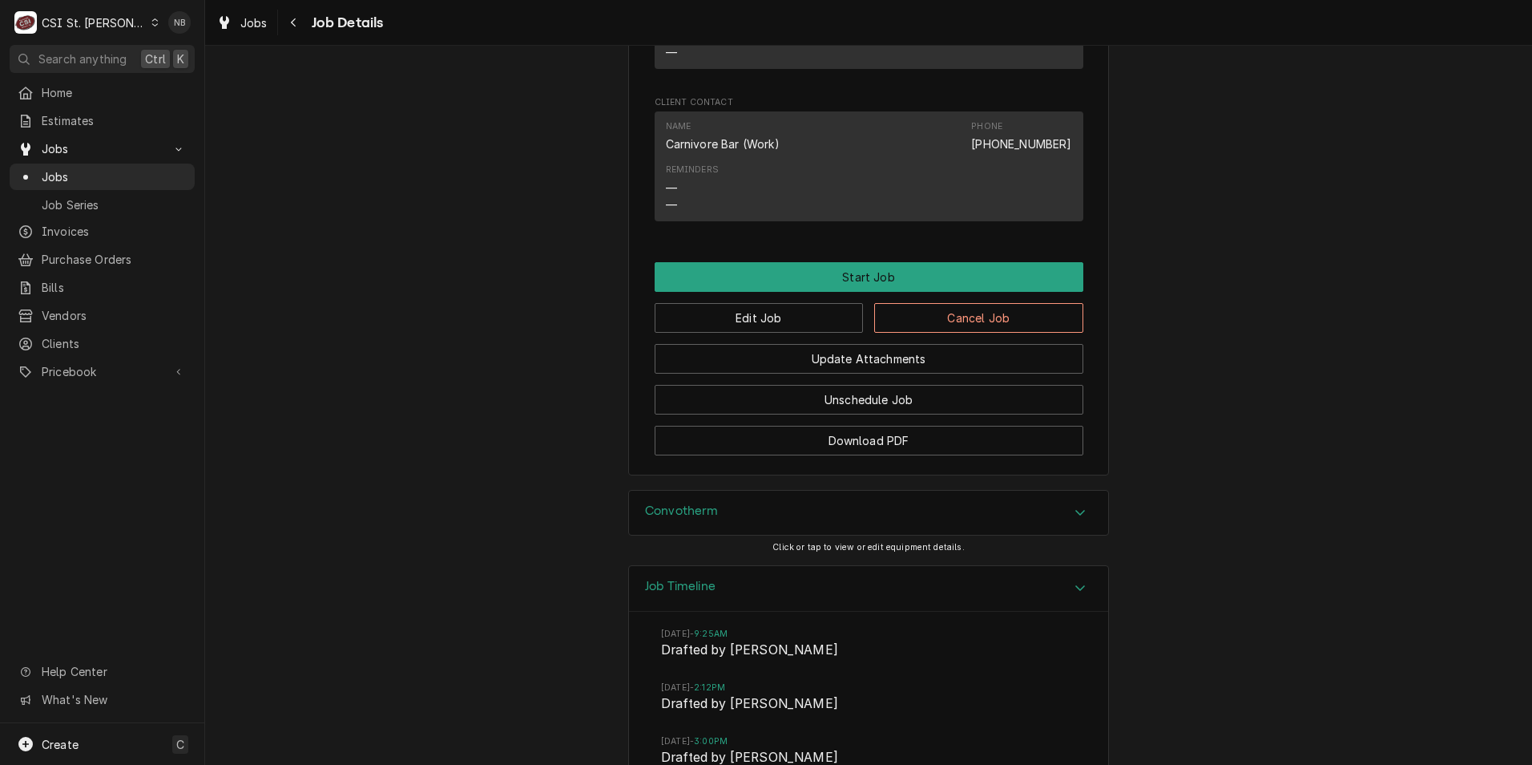
scroll to position [1968, 0]
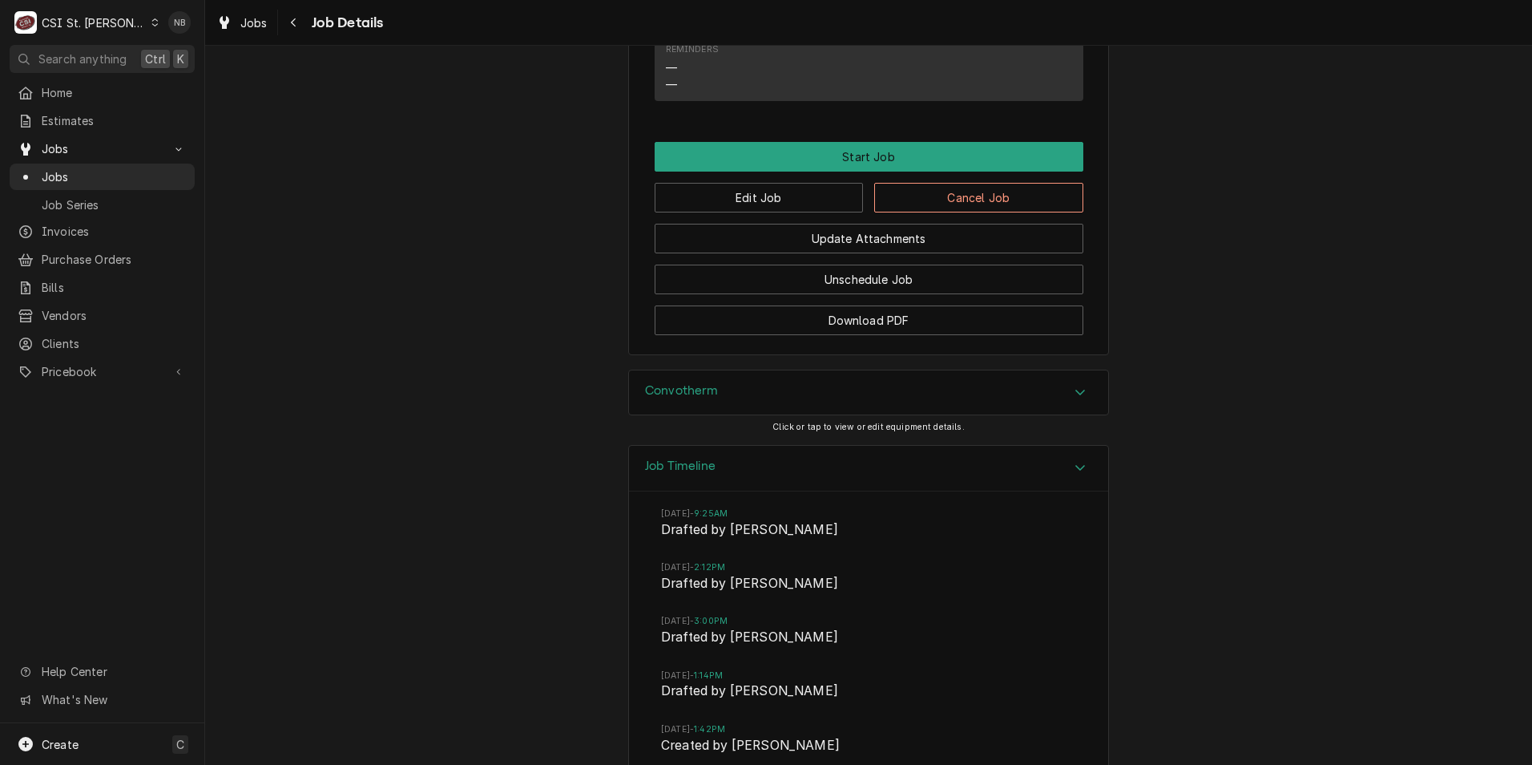
click at [841, 446] on div "Job Timeline" at bounding box center [868, 469] width 479 height 46
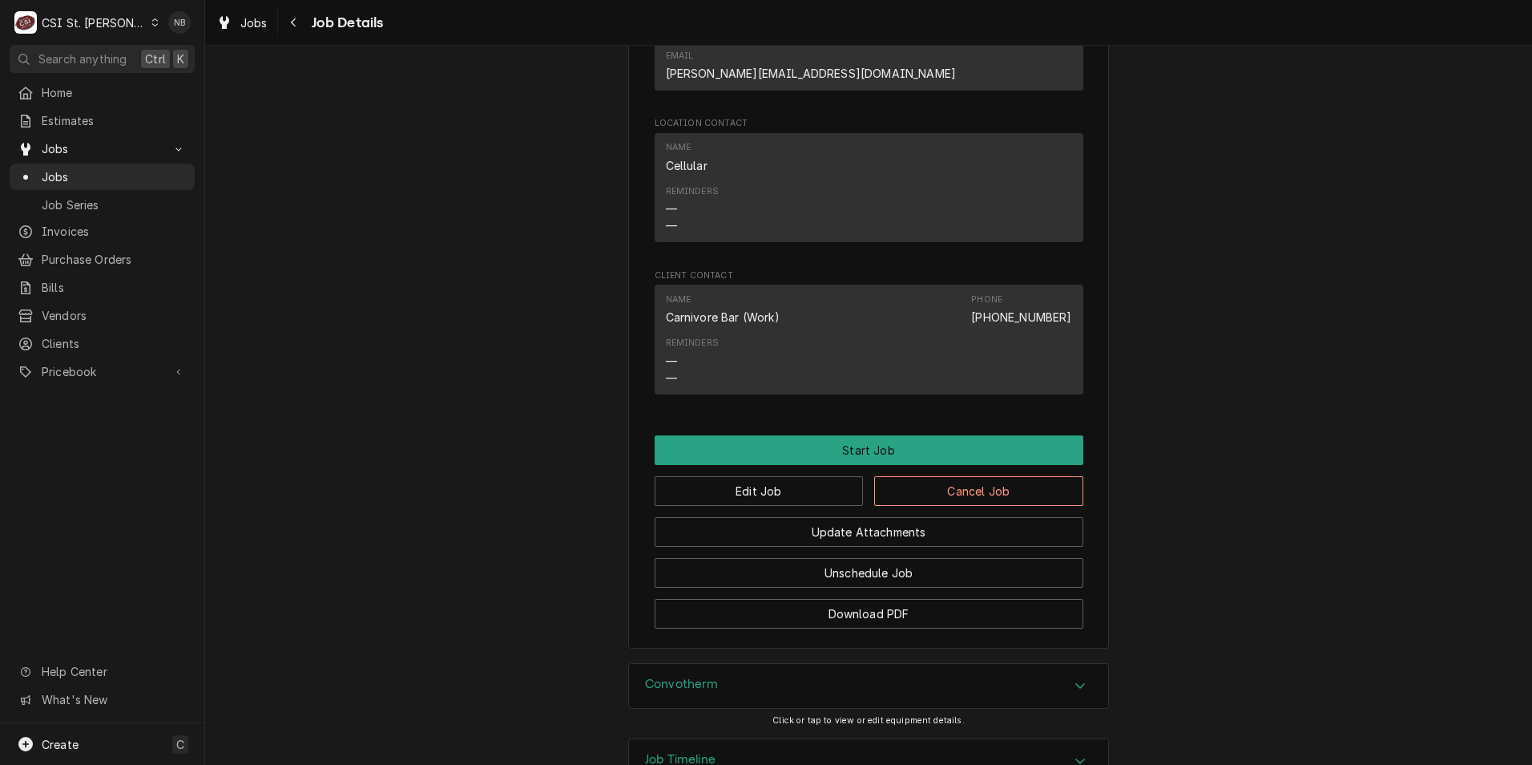
click at [914, 664] on div "Convotherm" at bounding box center [868, 686] width 479 height 45
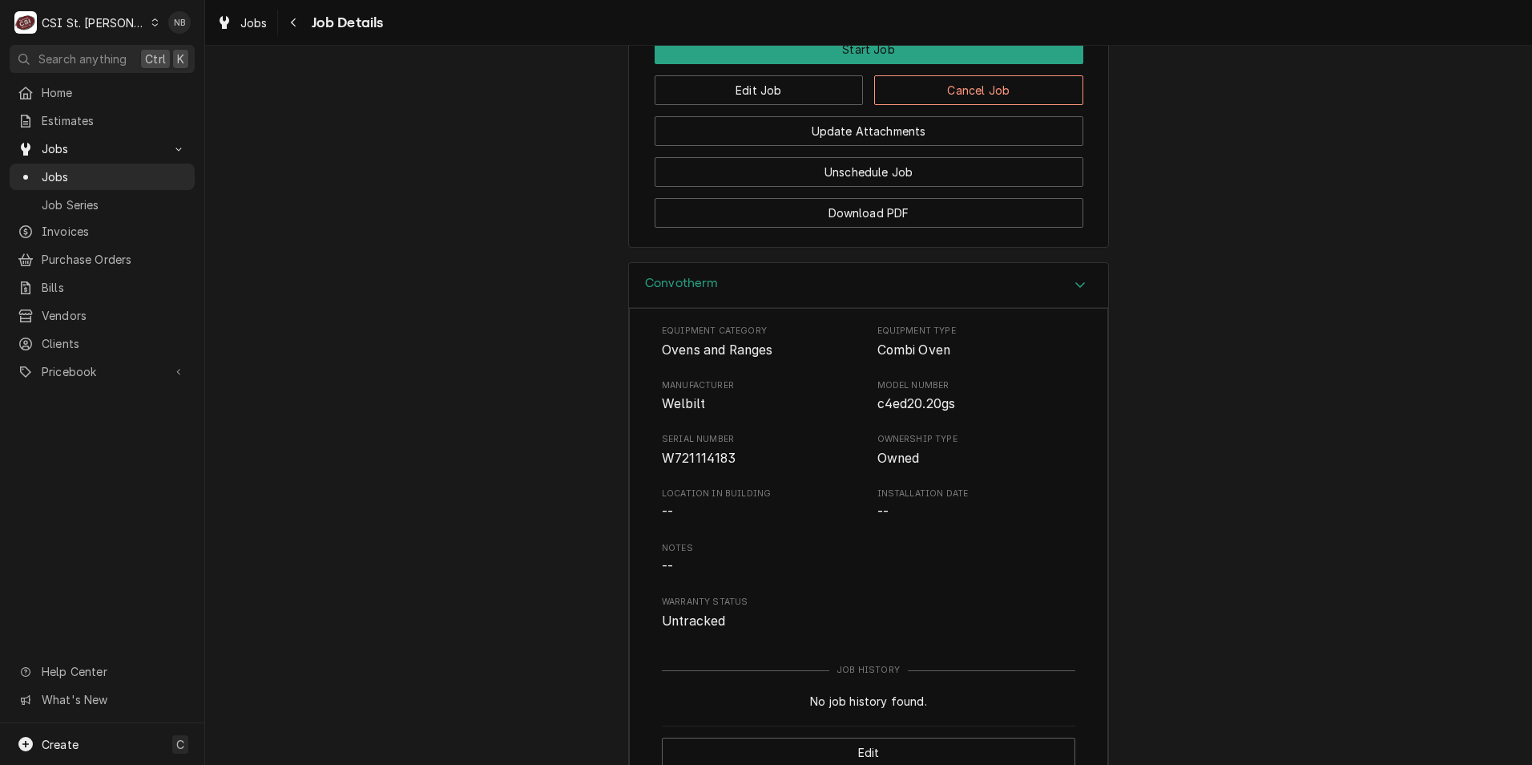
scroll to position [1835, 0]
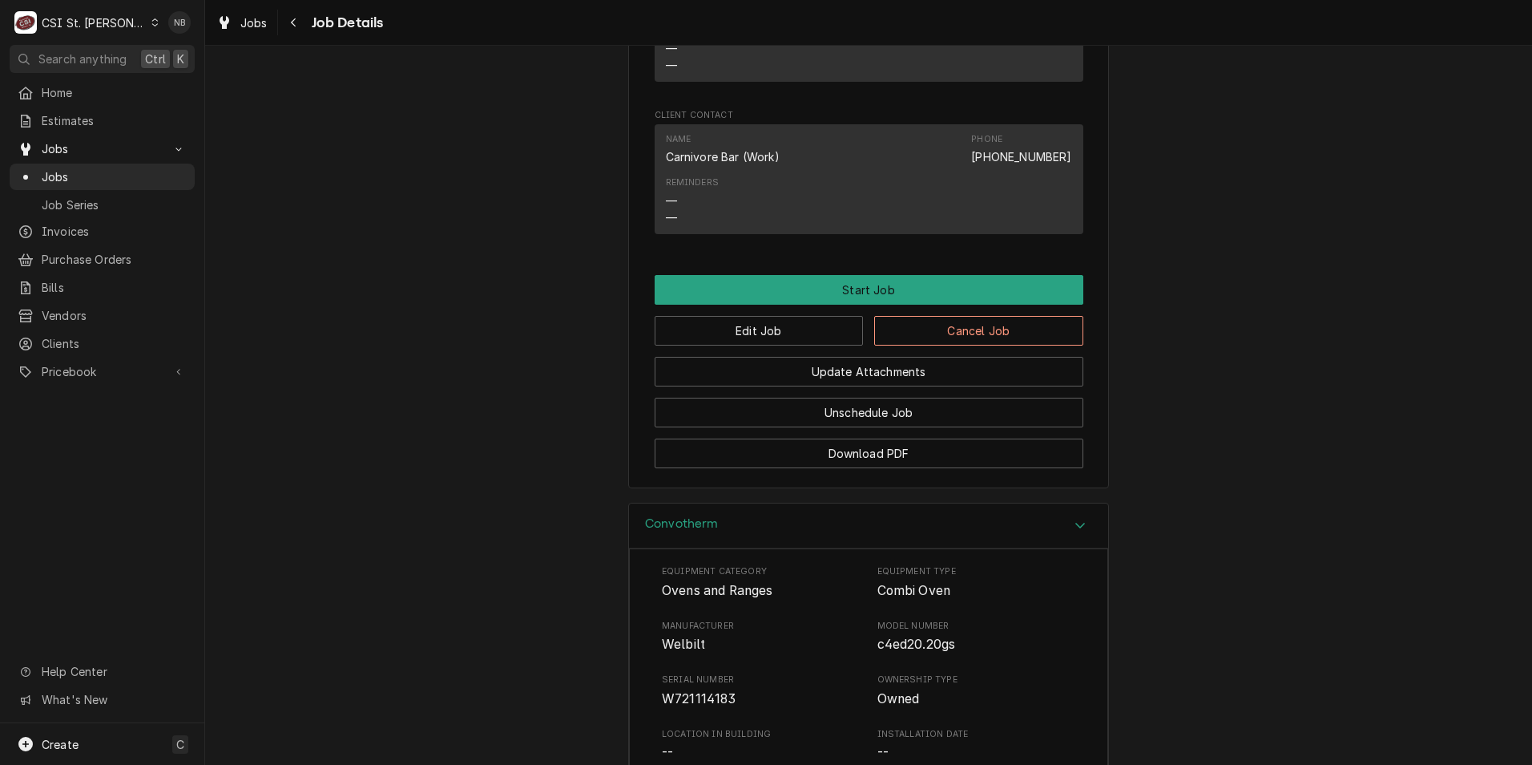
click at [823, 503] on div "Convotherm" at bounding box center [868, 526] width 479 height 46
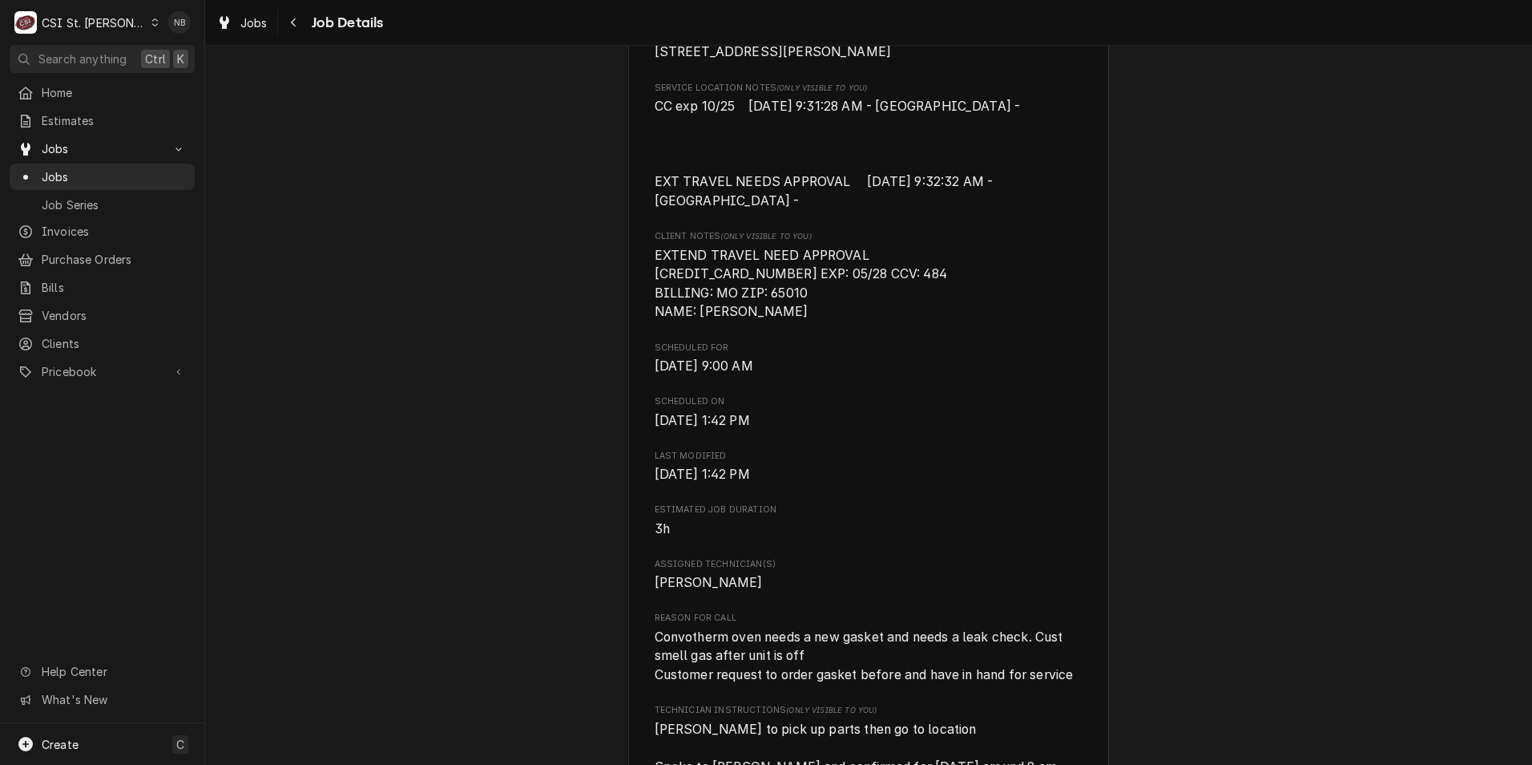
scroll to position [561, 0]
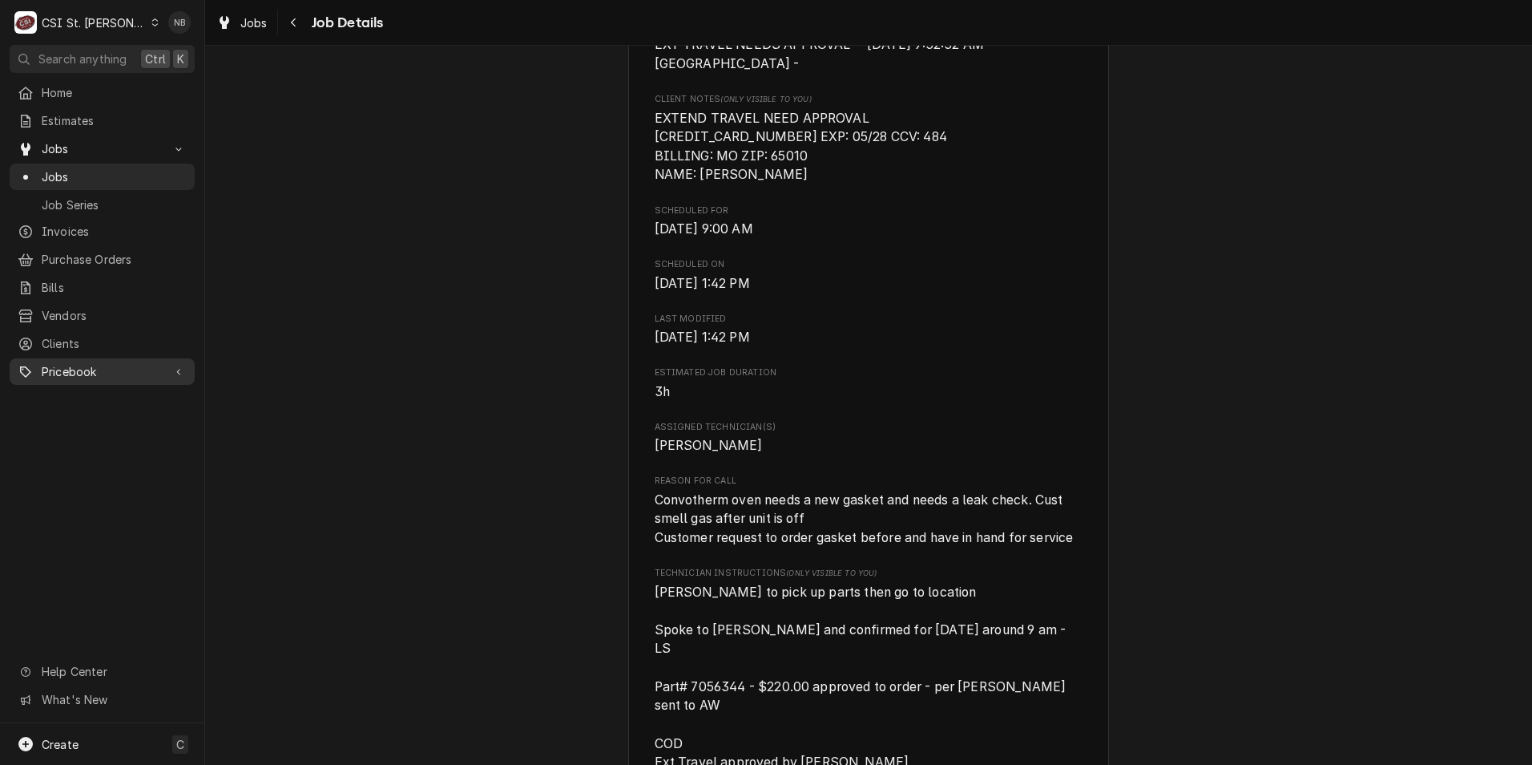
click at [154, 363] on span "Pricebook" at bounding box center [102, 371] width 121 height 17
click at [139, 419] on span "Parts & Materials" at bounding box center [114, 427] width 145 height 17
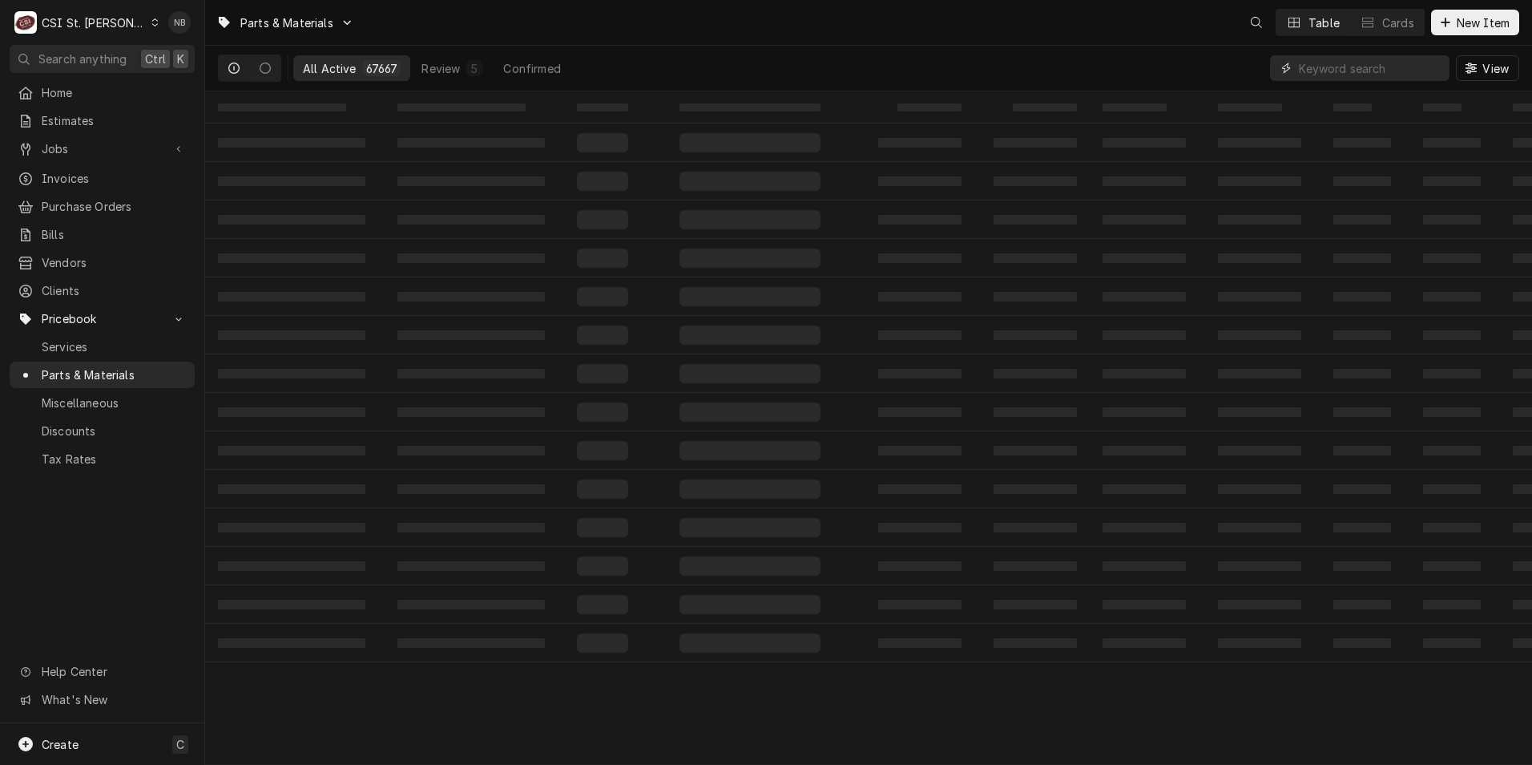
click at [1379, 57] on input "Dynamic Content Wrapper" at bounding box center [1370, 68] width 143 height 26
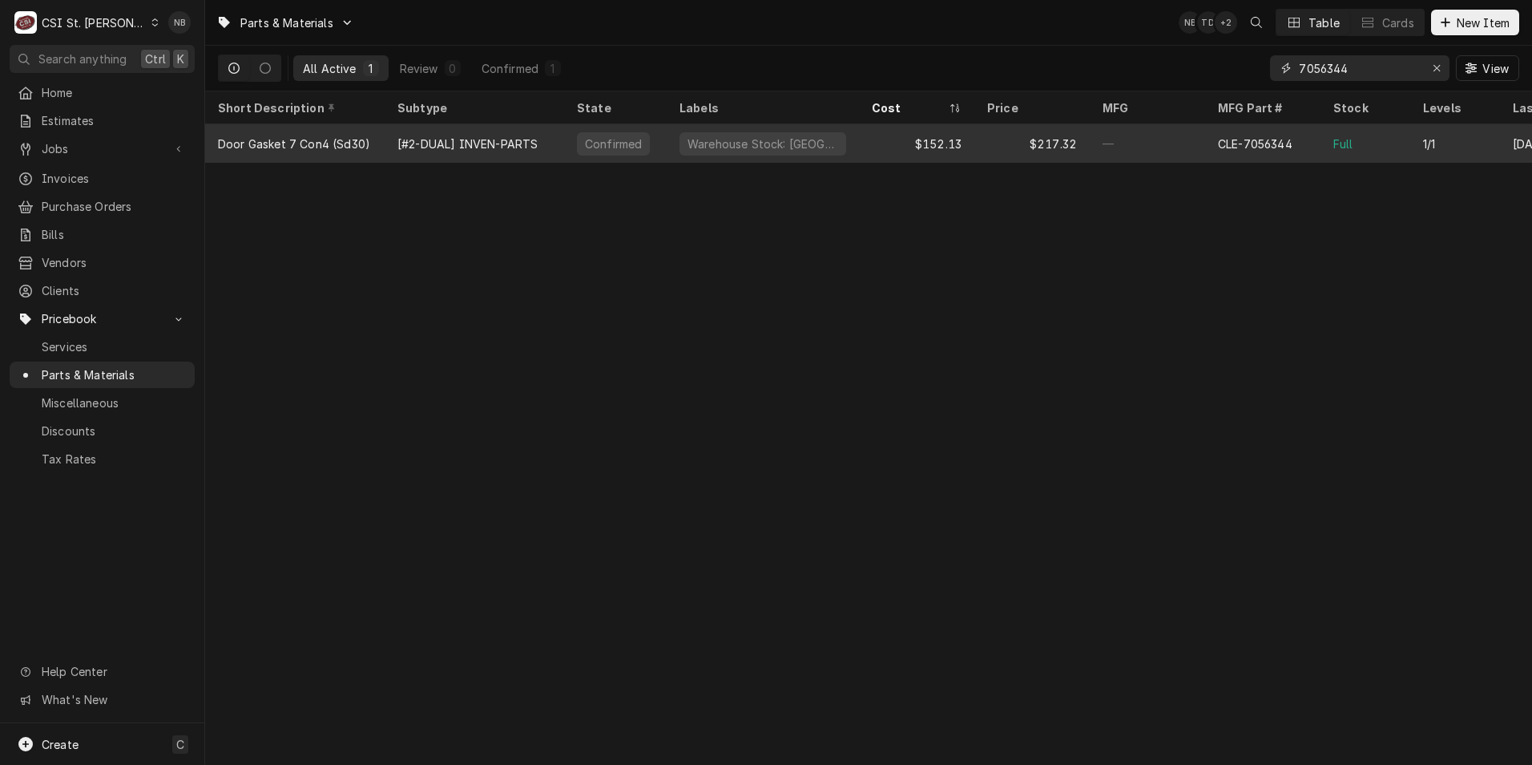
type input "7056344"
click at [466, 148] on div "[#2-DUAL] INVEN-PARTS" at bounding box center [468, 143] width 140 height 17
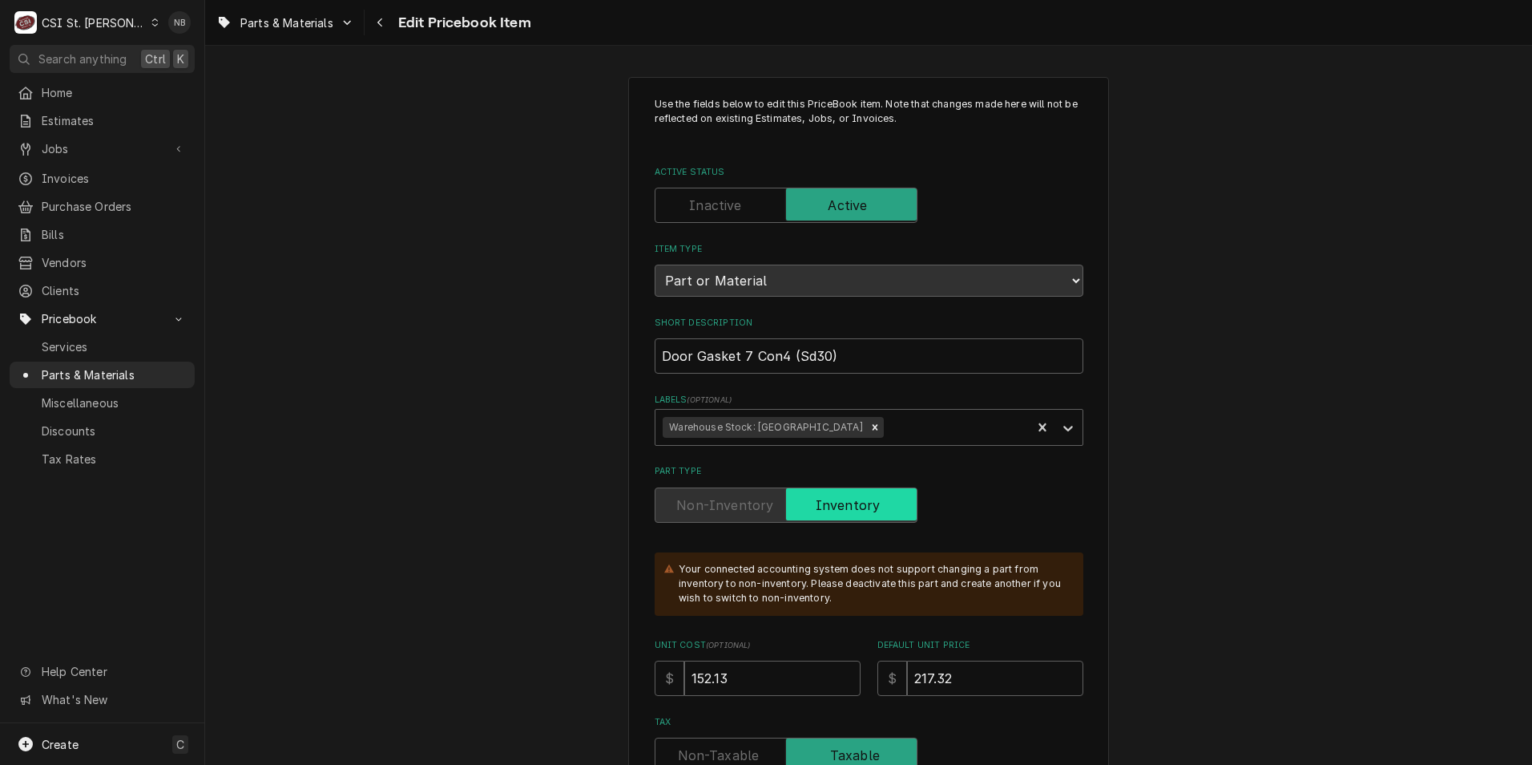
type textarea "x"
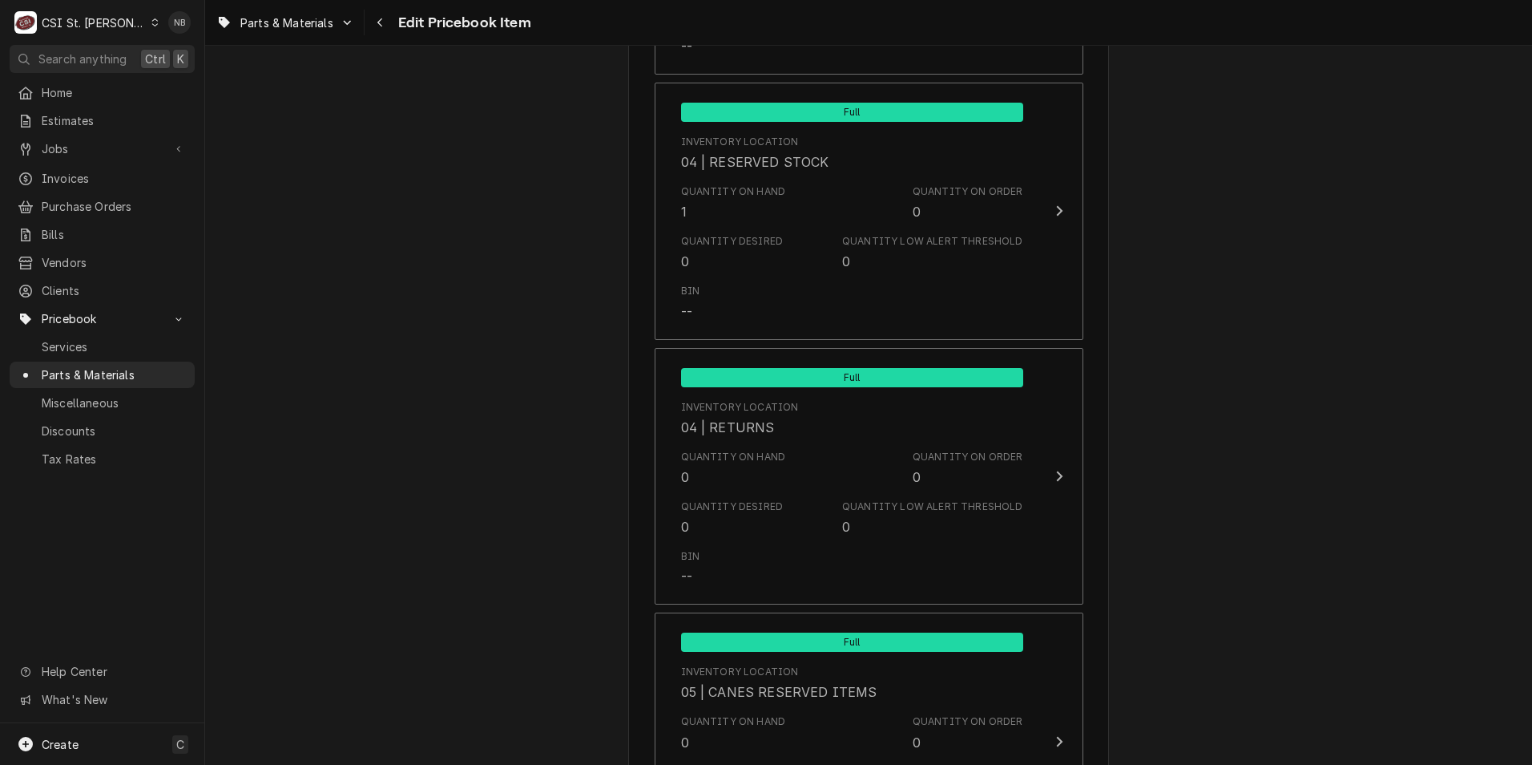
scroll to position [8576, 0]
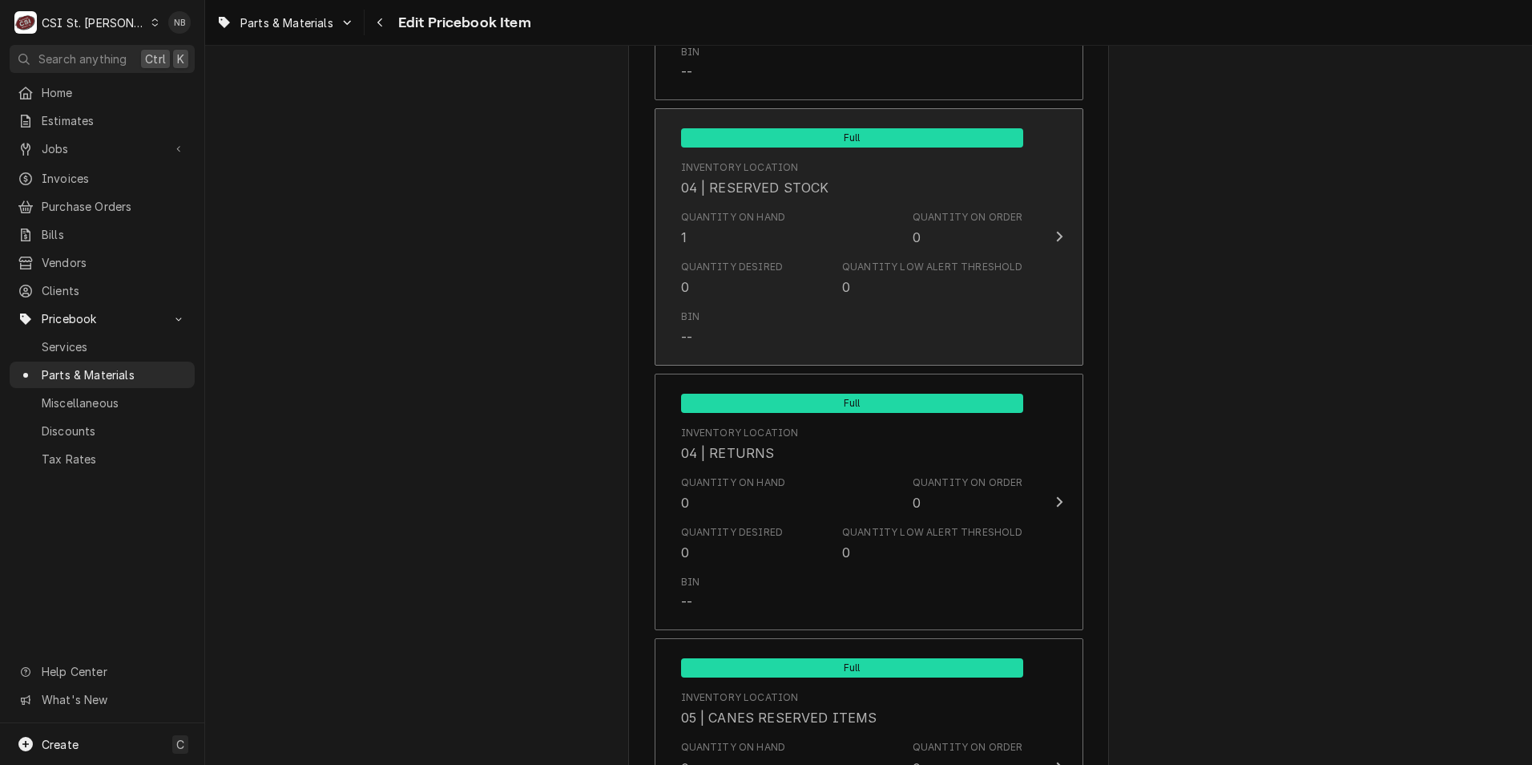
click at [821, 164] on div "Inventory Location 04 | RESERVED STOCK" at bounding box center [852, 179] width 342 height 50
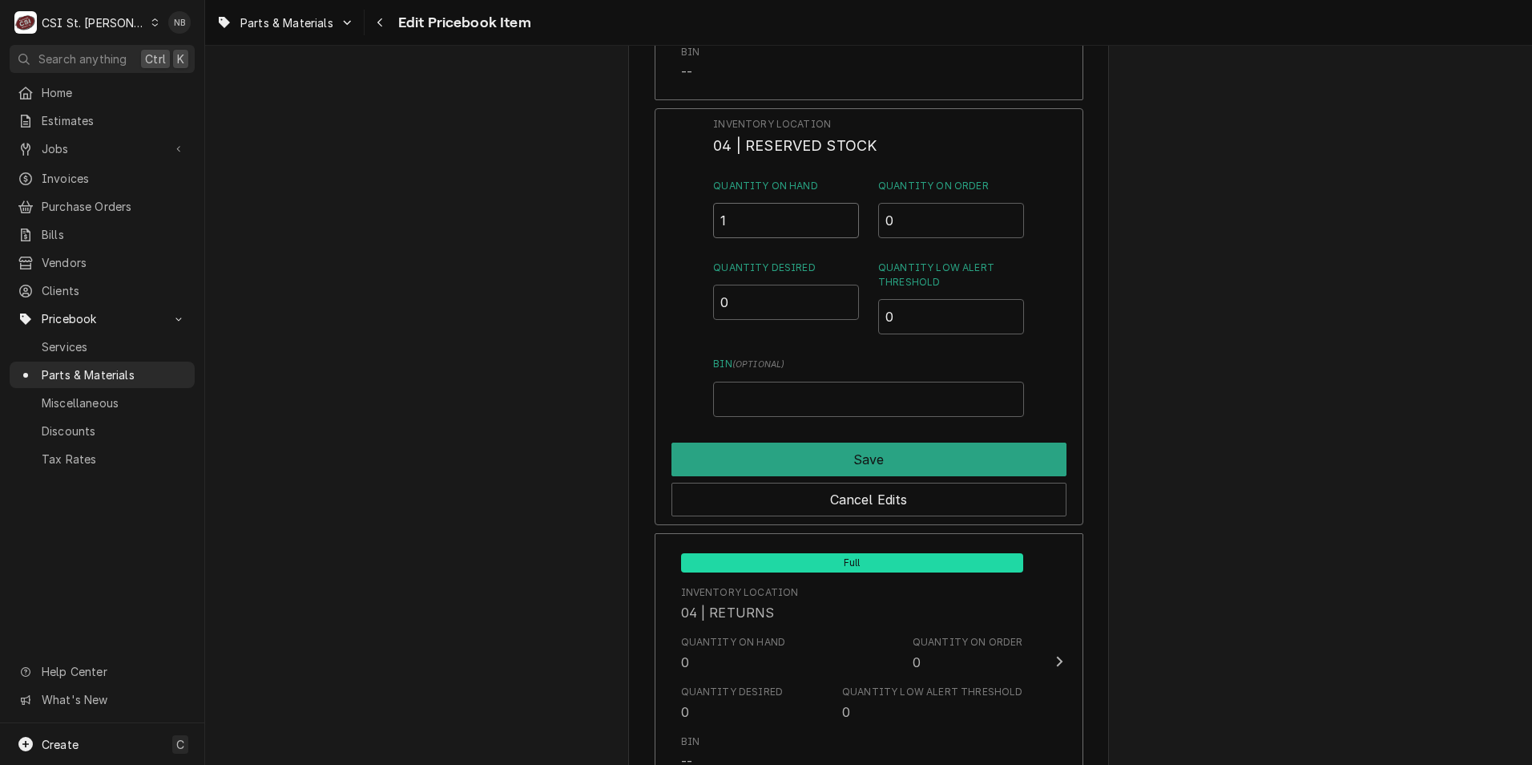
click at [754, 203] on input "1" at bounding box center [786, 220] width 146 height 35
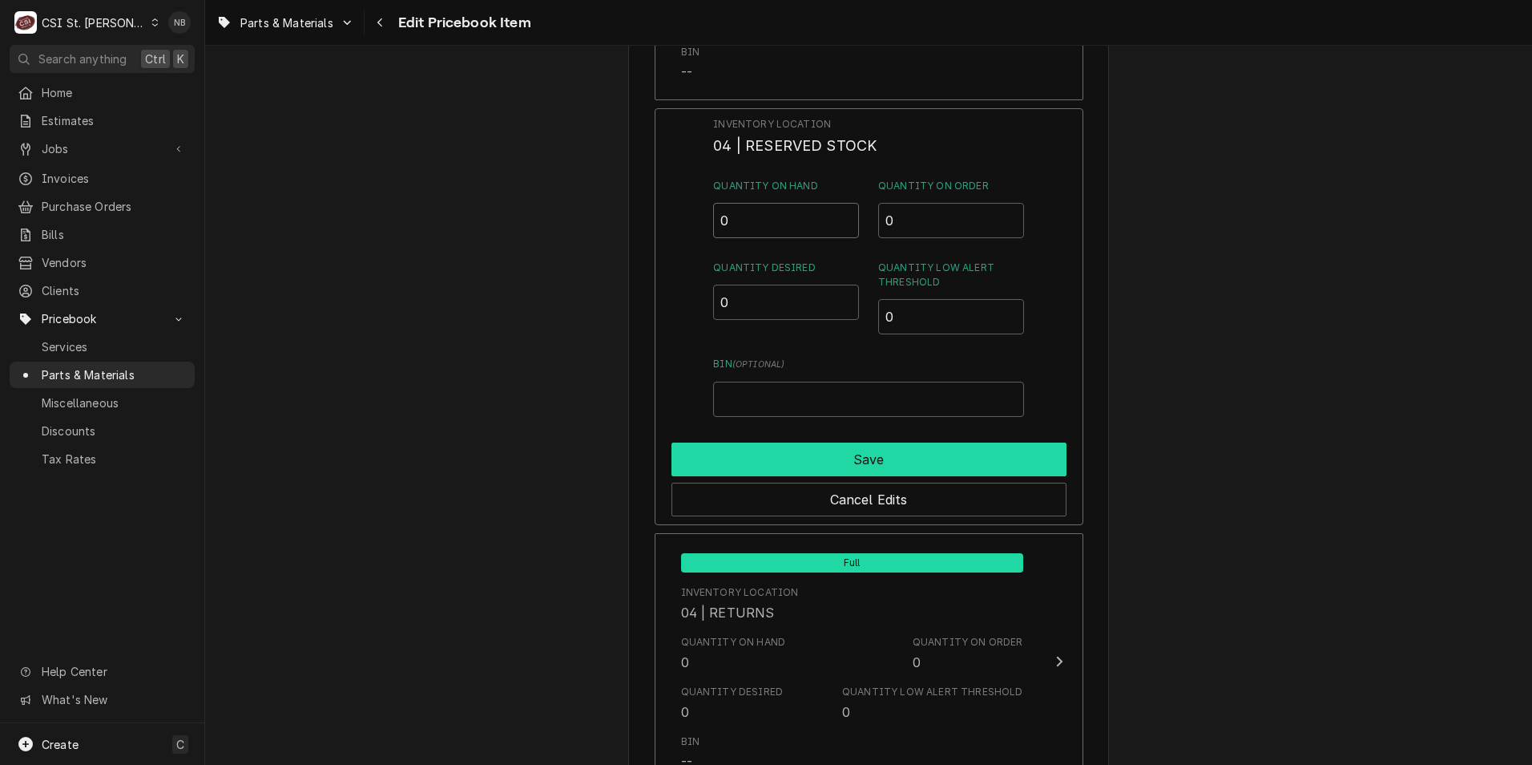
type input "0"
click at [840, 442] on button "Save" at bounding box center [869, 459] width 395 height 34
type textarea "x"
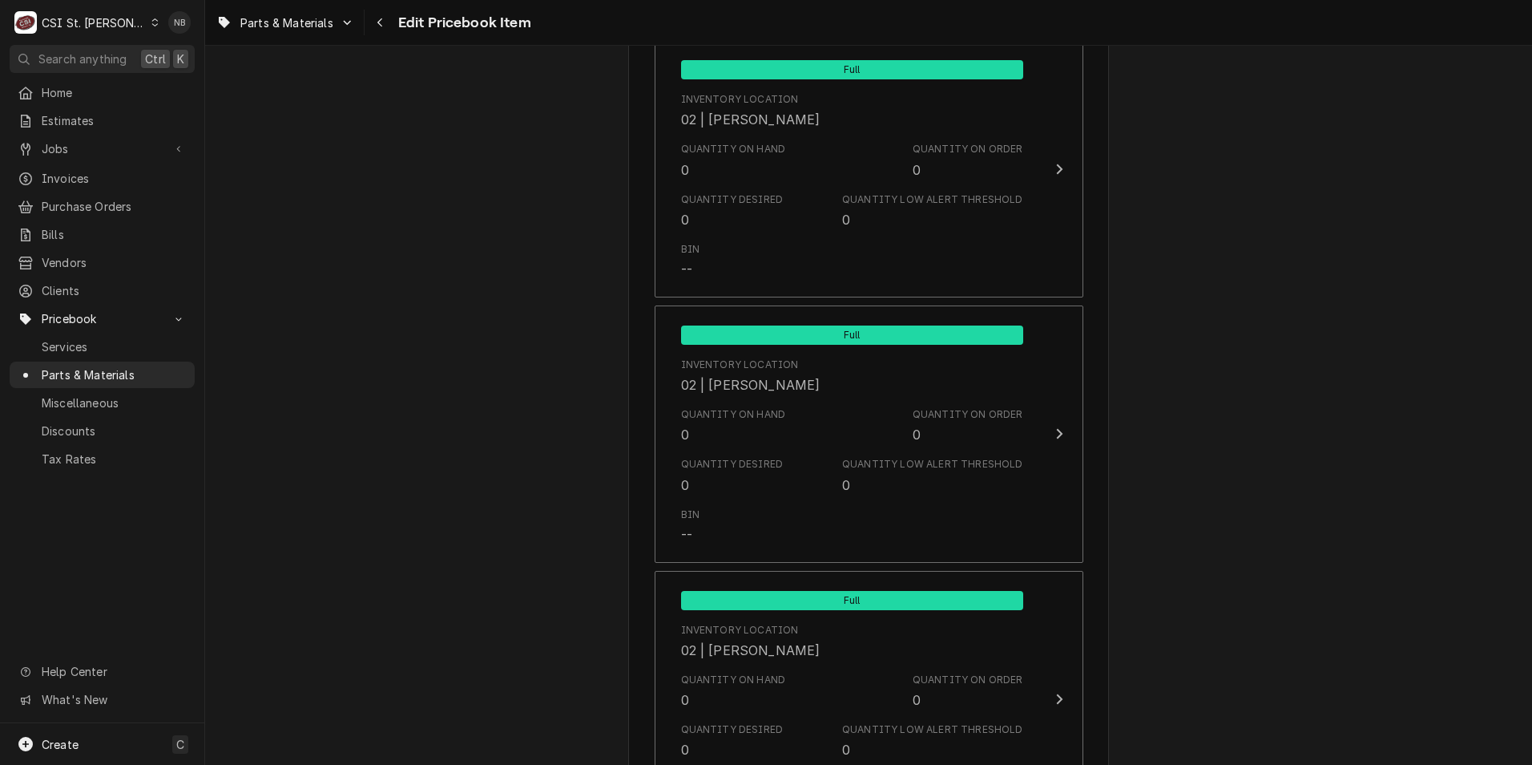
scroll to position [6652, 0]
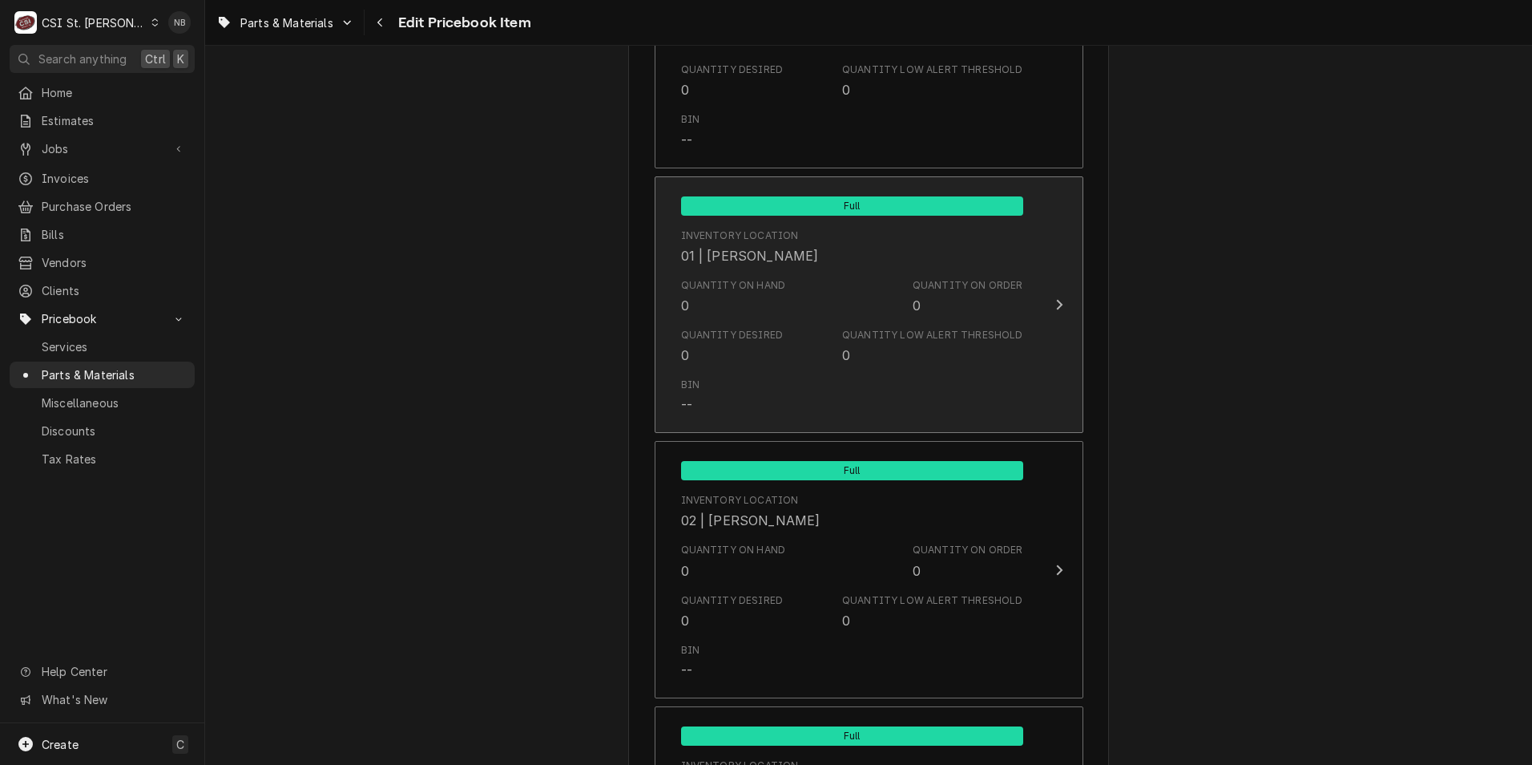
click at [734, 278] on div "Quantity on Hand" at bounding box center [733, 285] width 105 height 14
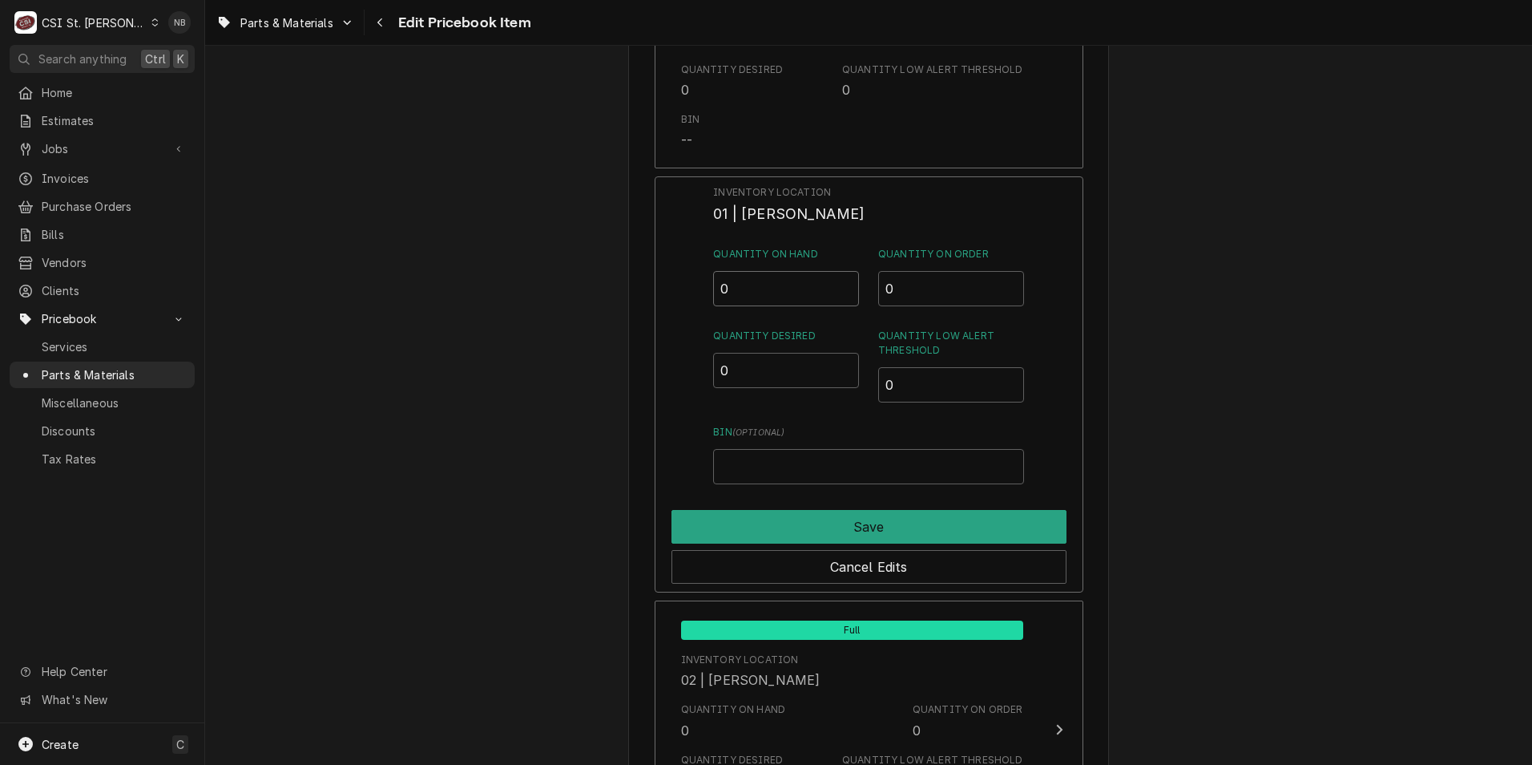
click at [734, 271] on input "0" at bounding box center [786, 288] width 146 height 35
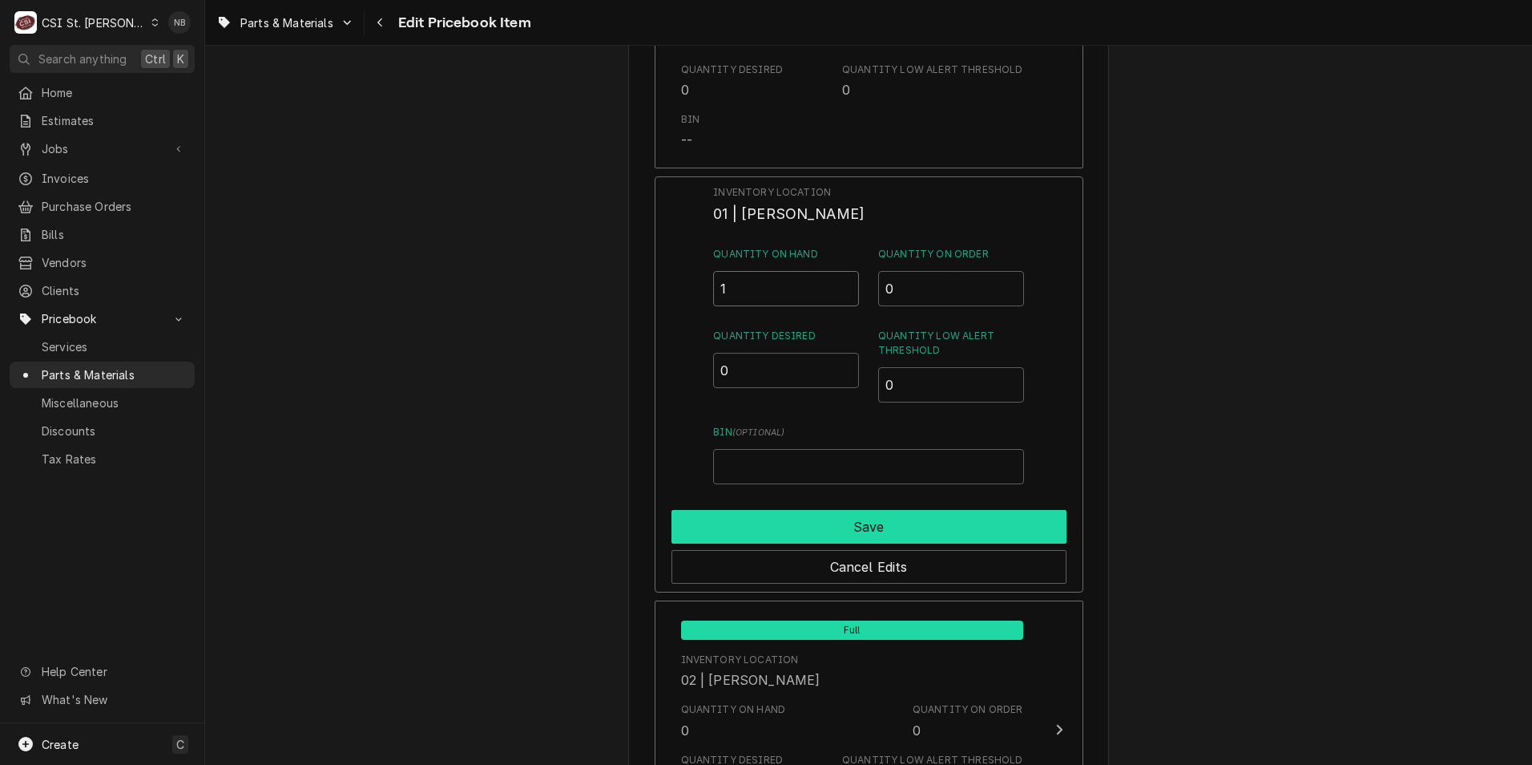
type input "1"
click at [854, 510] on button "Save" at bounding box center [869, 527] width 395 height 34
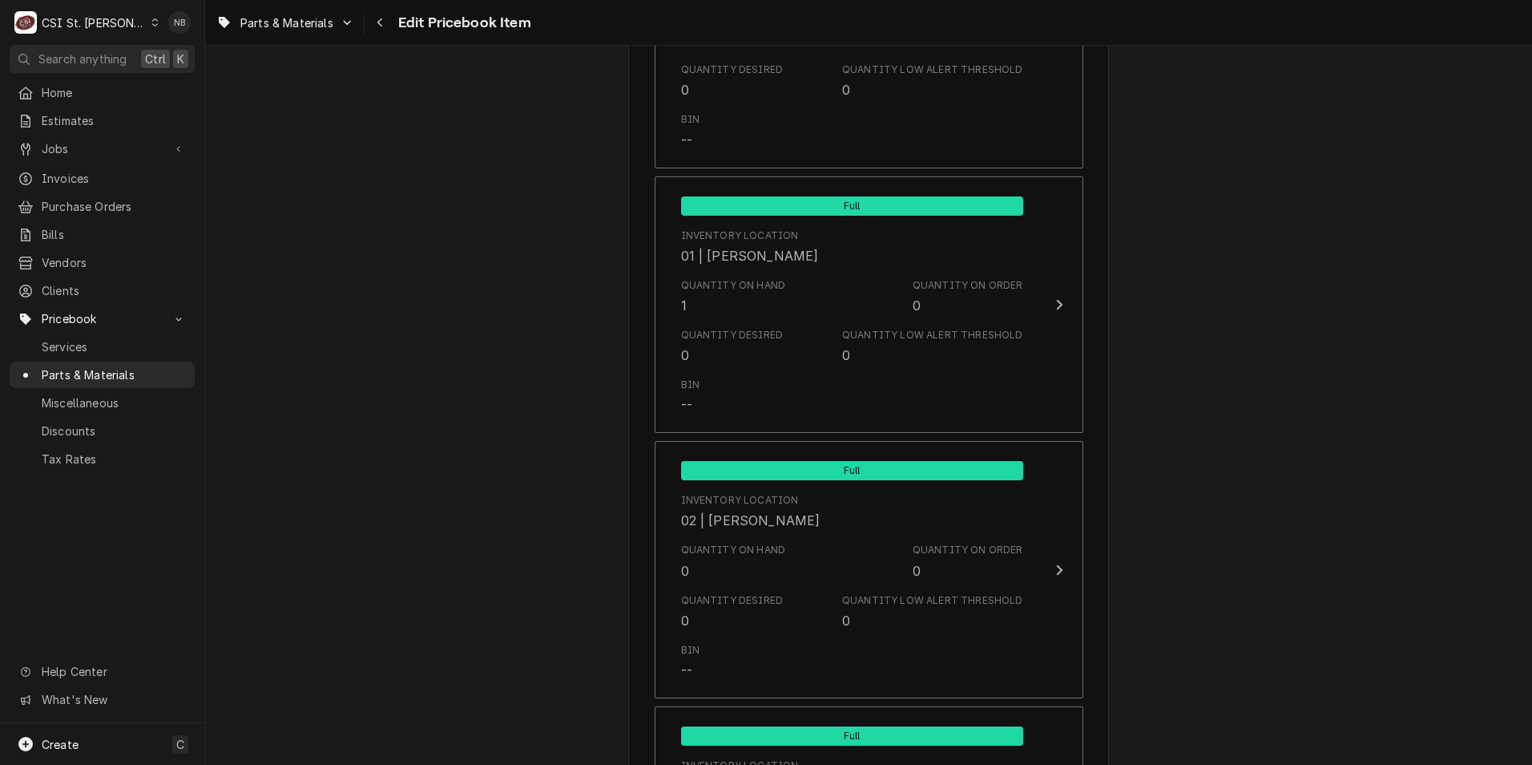
click at [1420, 431] on div "Use the fields below to edit this PriceBook item. Note that changes made here w…" at bounding box center [868, 600] width 1327 height 14381
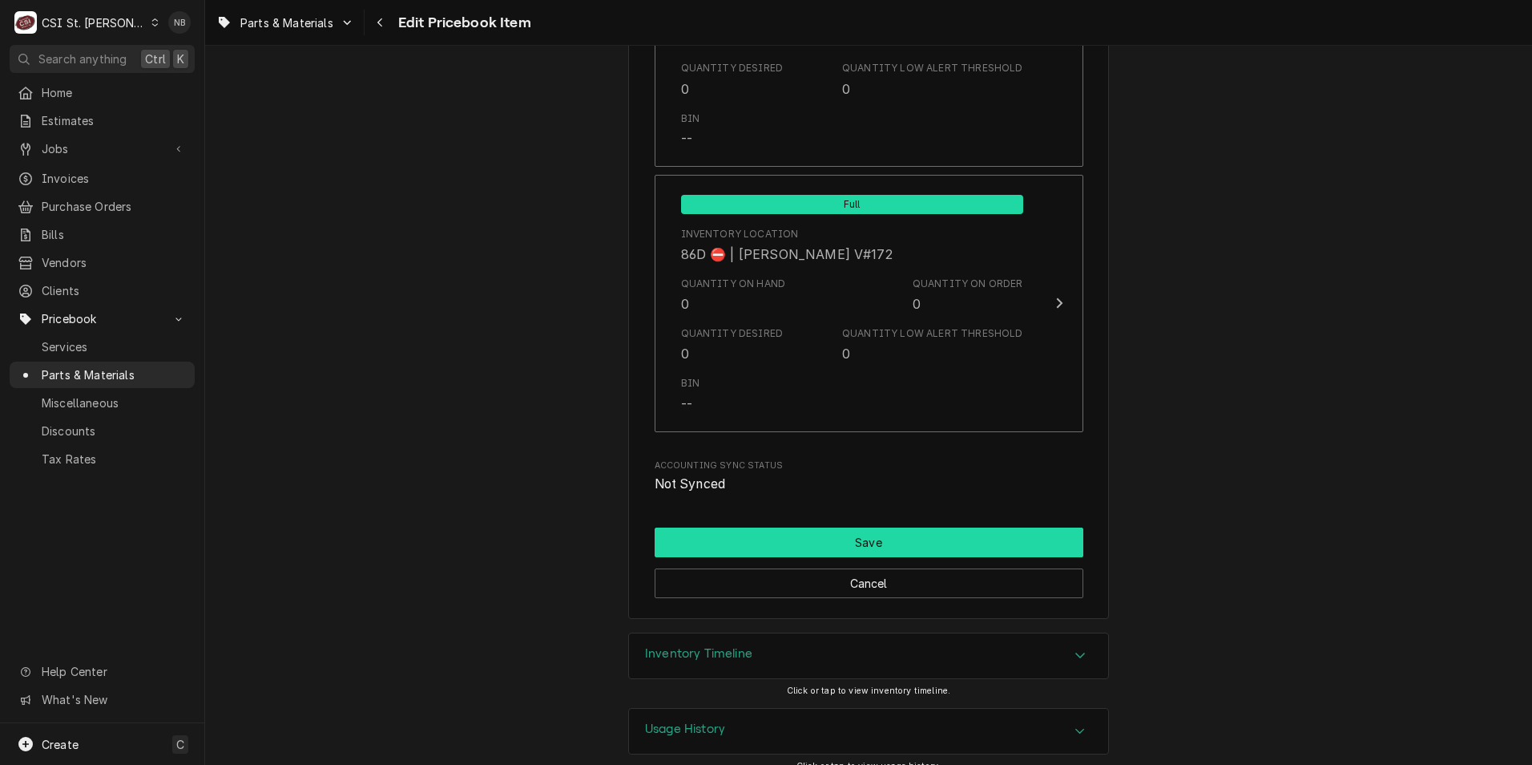
click at [837, 530] on button "Save" at bounding box center [869, 542] width 429 height 30
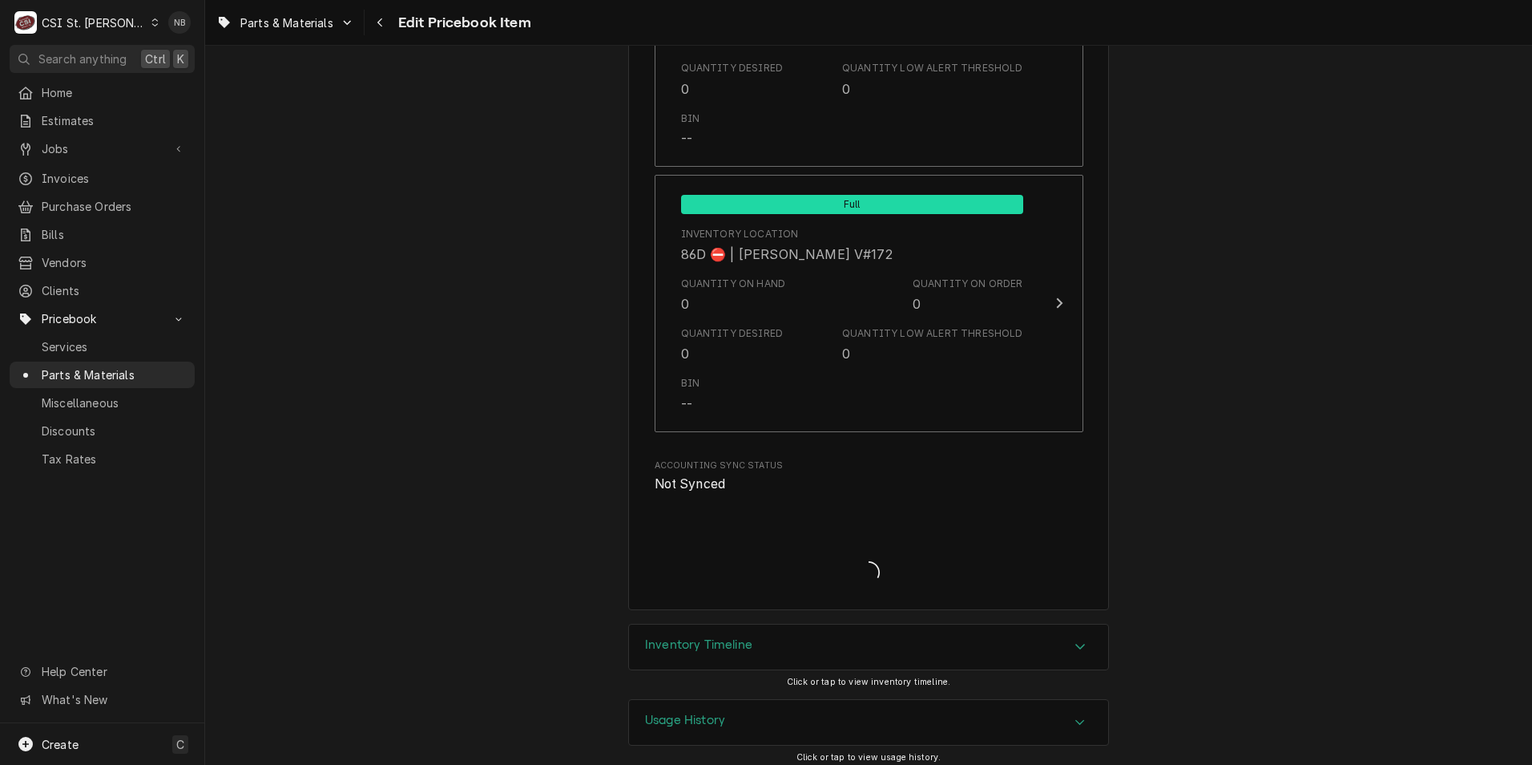
scroll to position [13802, 0]
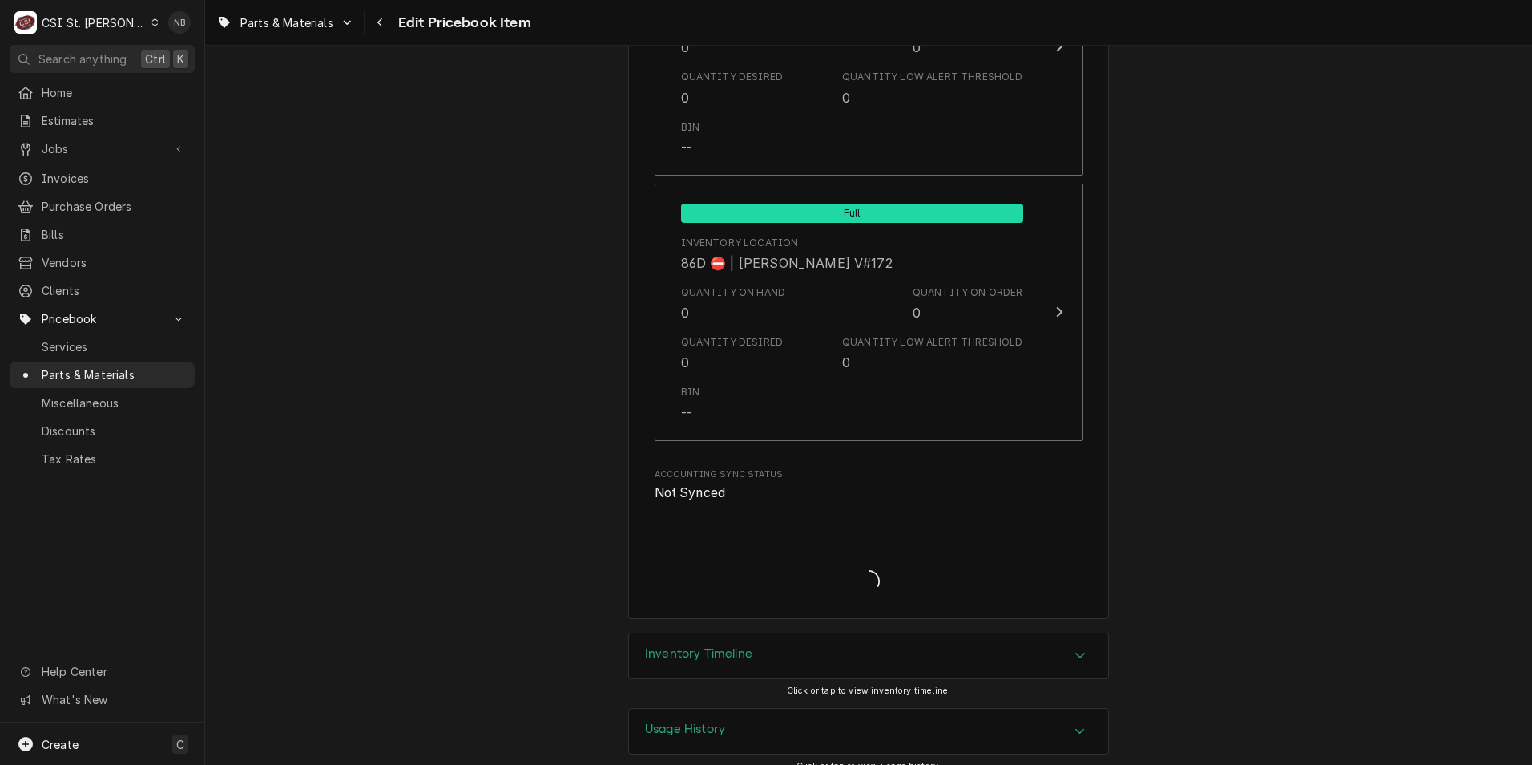
type textarea "x"
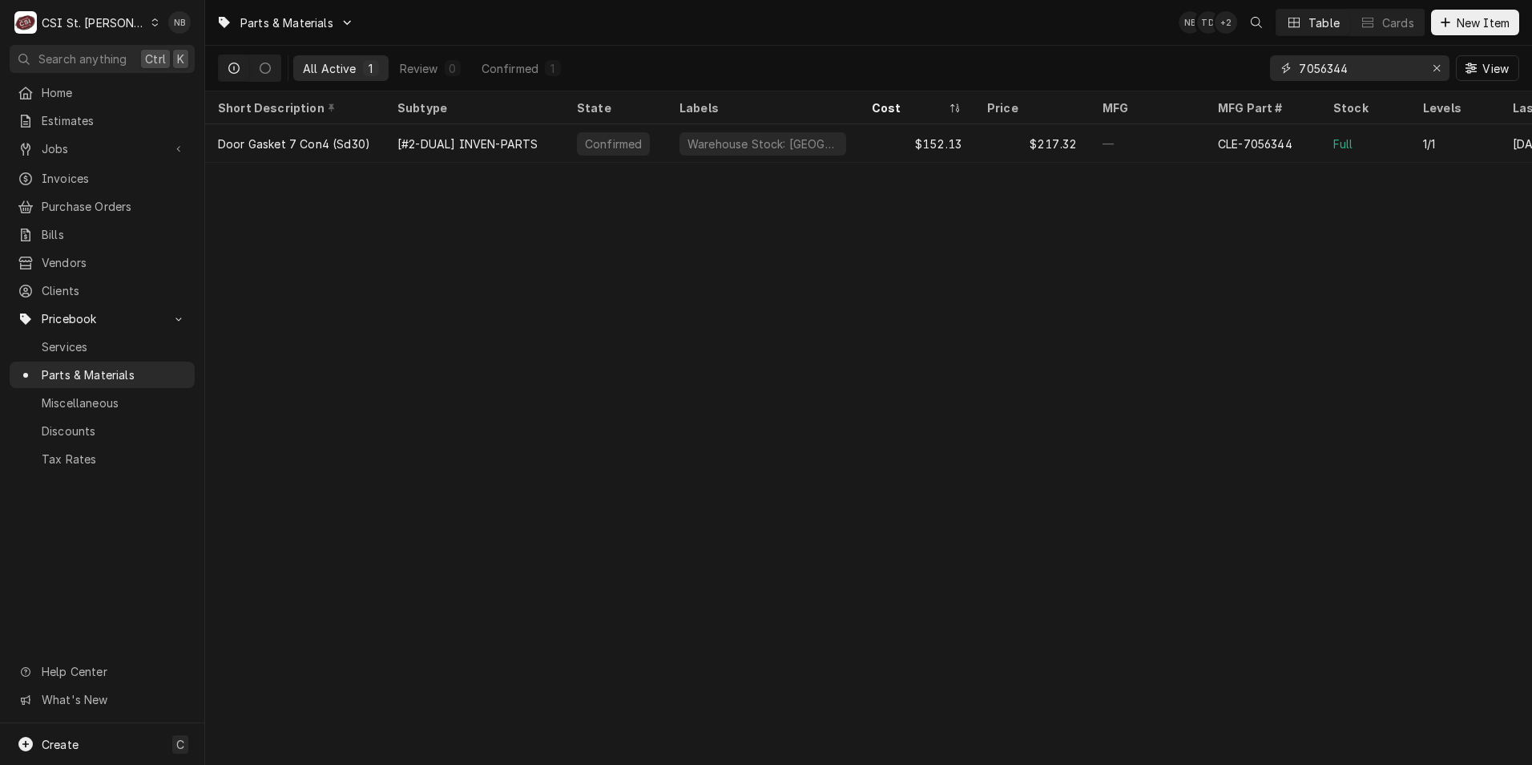
click at [1436, 71] on icon "Erase input" at bounding box center [1437, 68] width 9 height 11
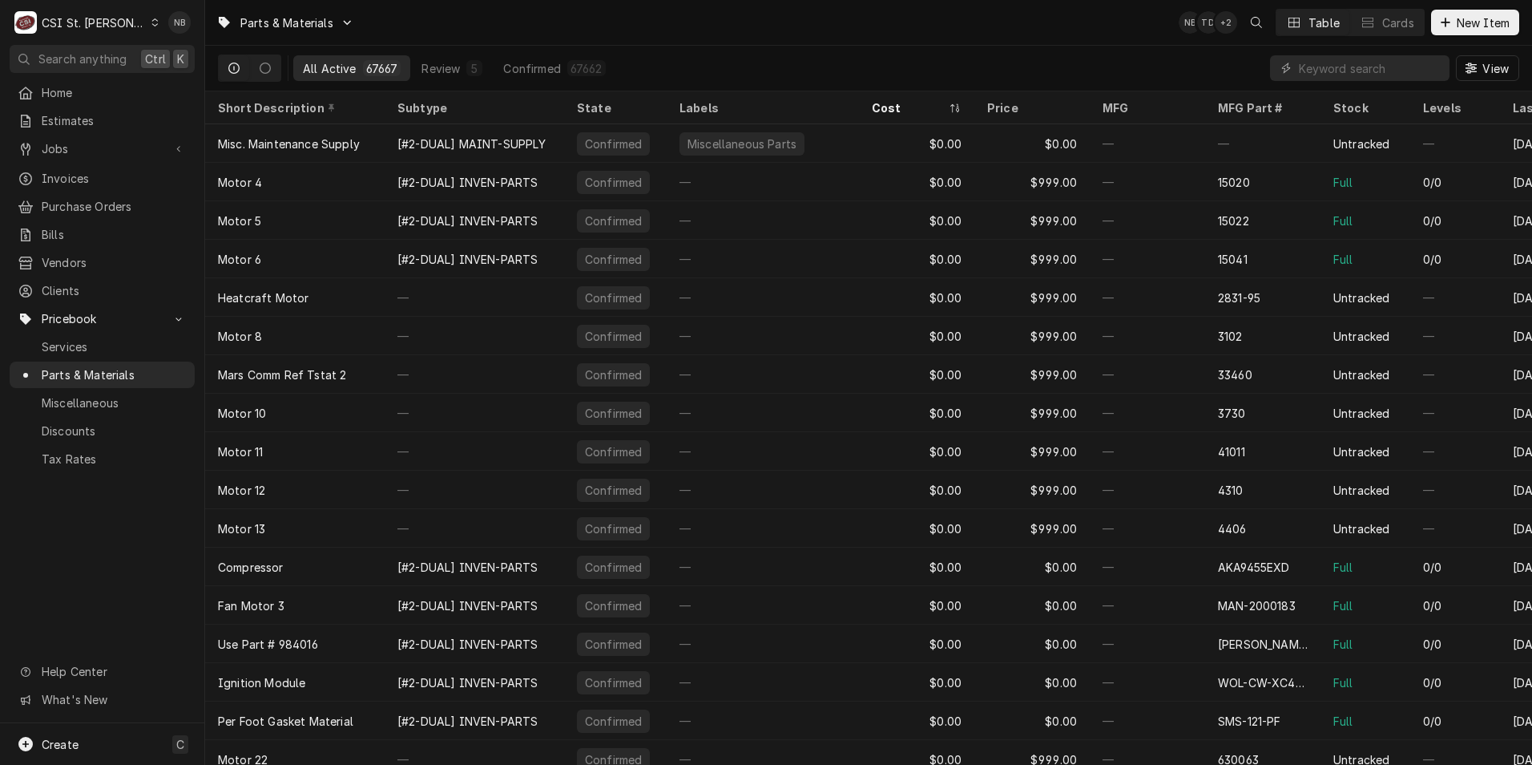
click at [708, 53] on div "All Active 67667 Review 5 Confirmed 67662 View" at bounding box center [869, 68] width 1302 height 45
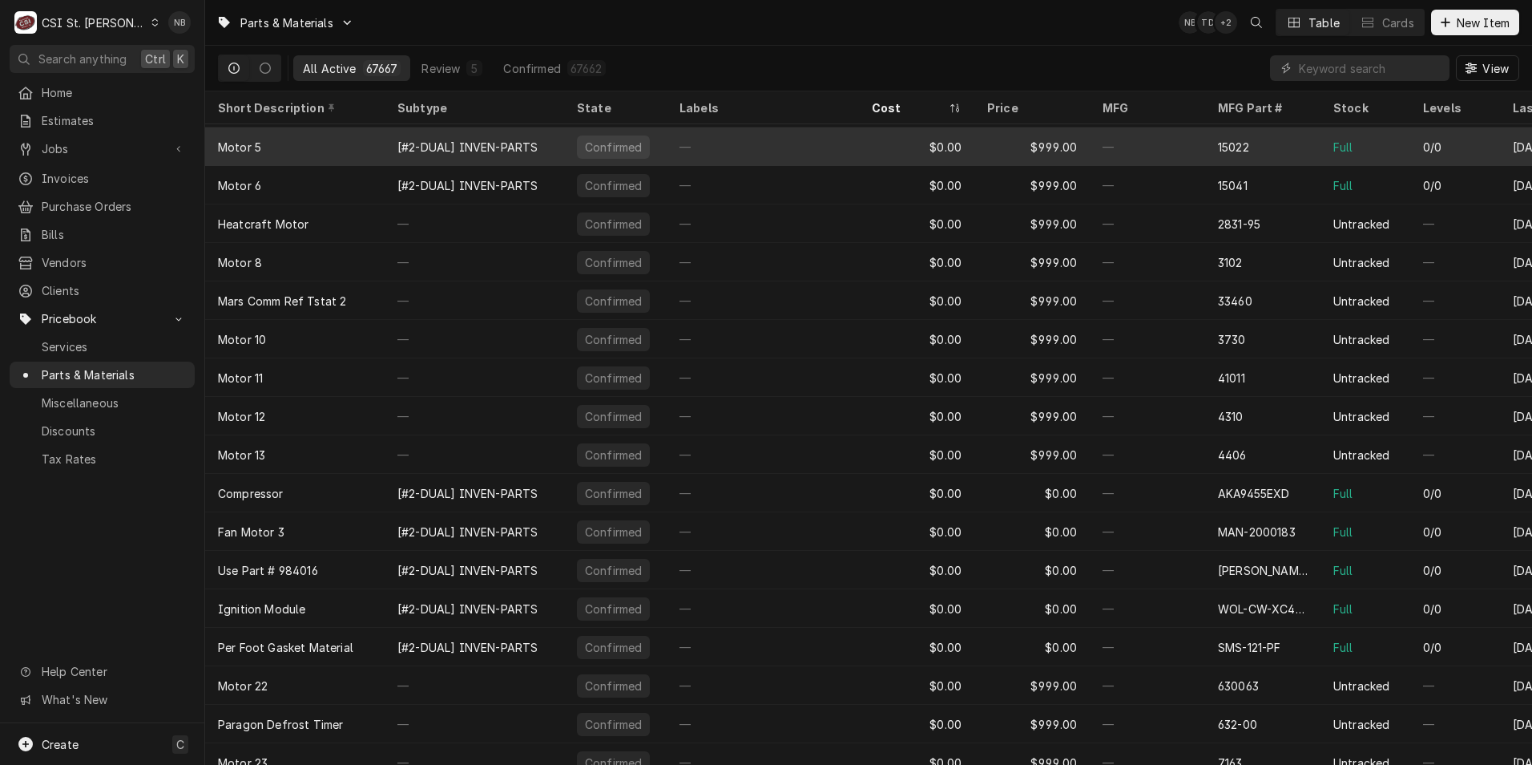
scroll to position [100, 0]
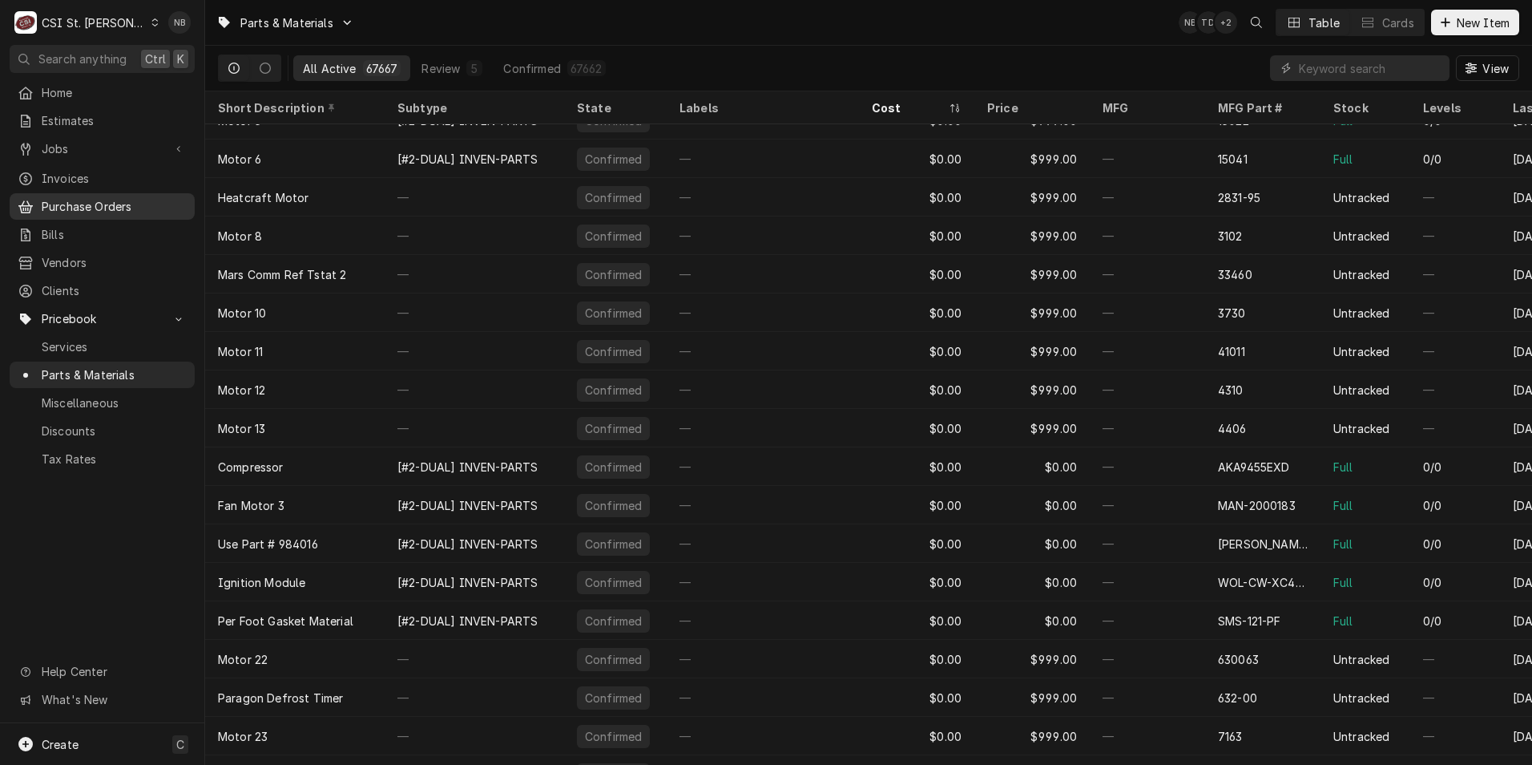
click at [125, 200] on span "Purchase Orders" at bounding box center [114, 206] width 145 height 17
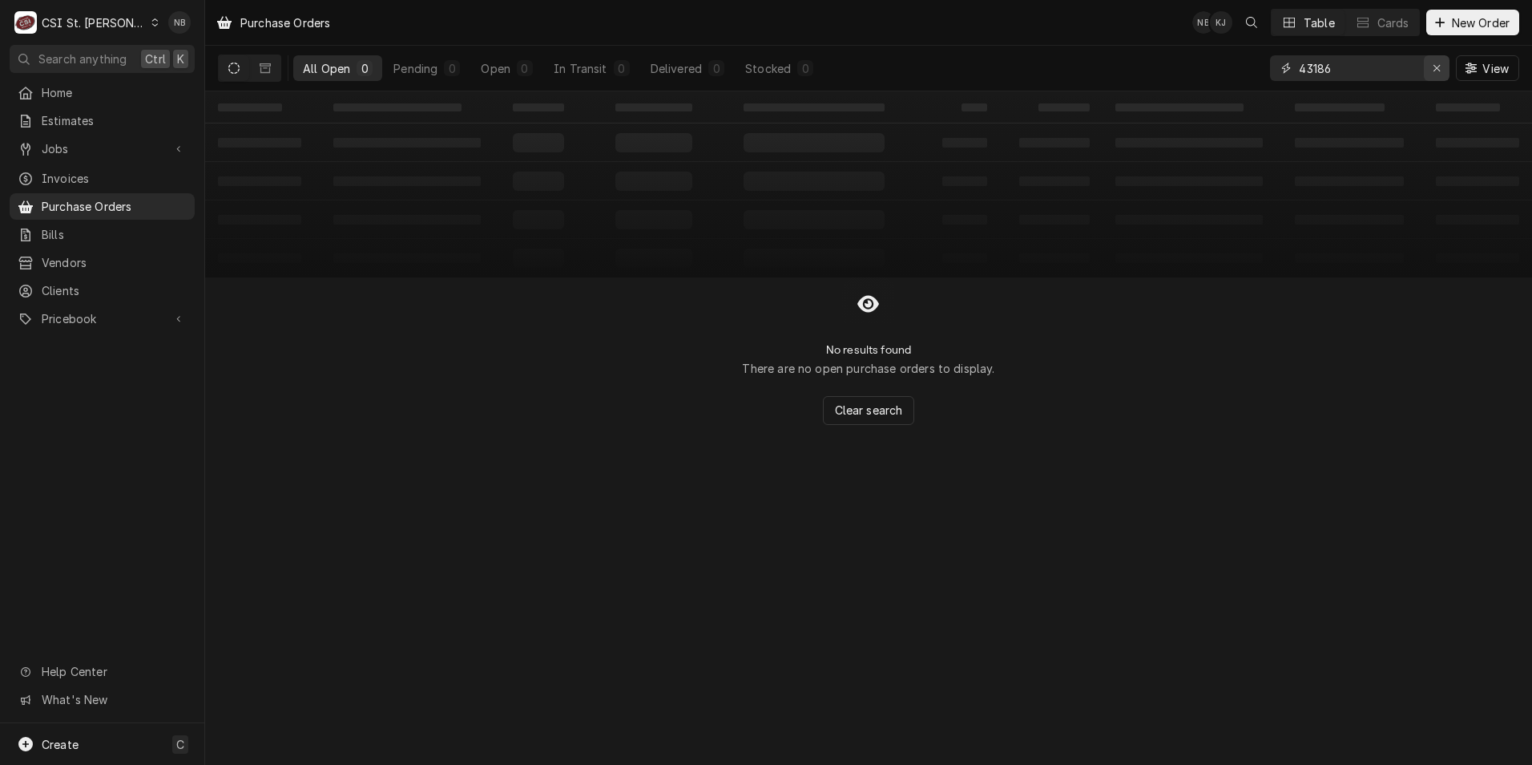
click at [1429, 64] on div "Erase input" at bounding box center [1437, 68] width 16 height 16
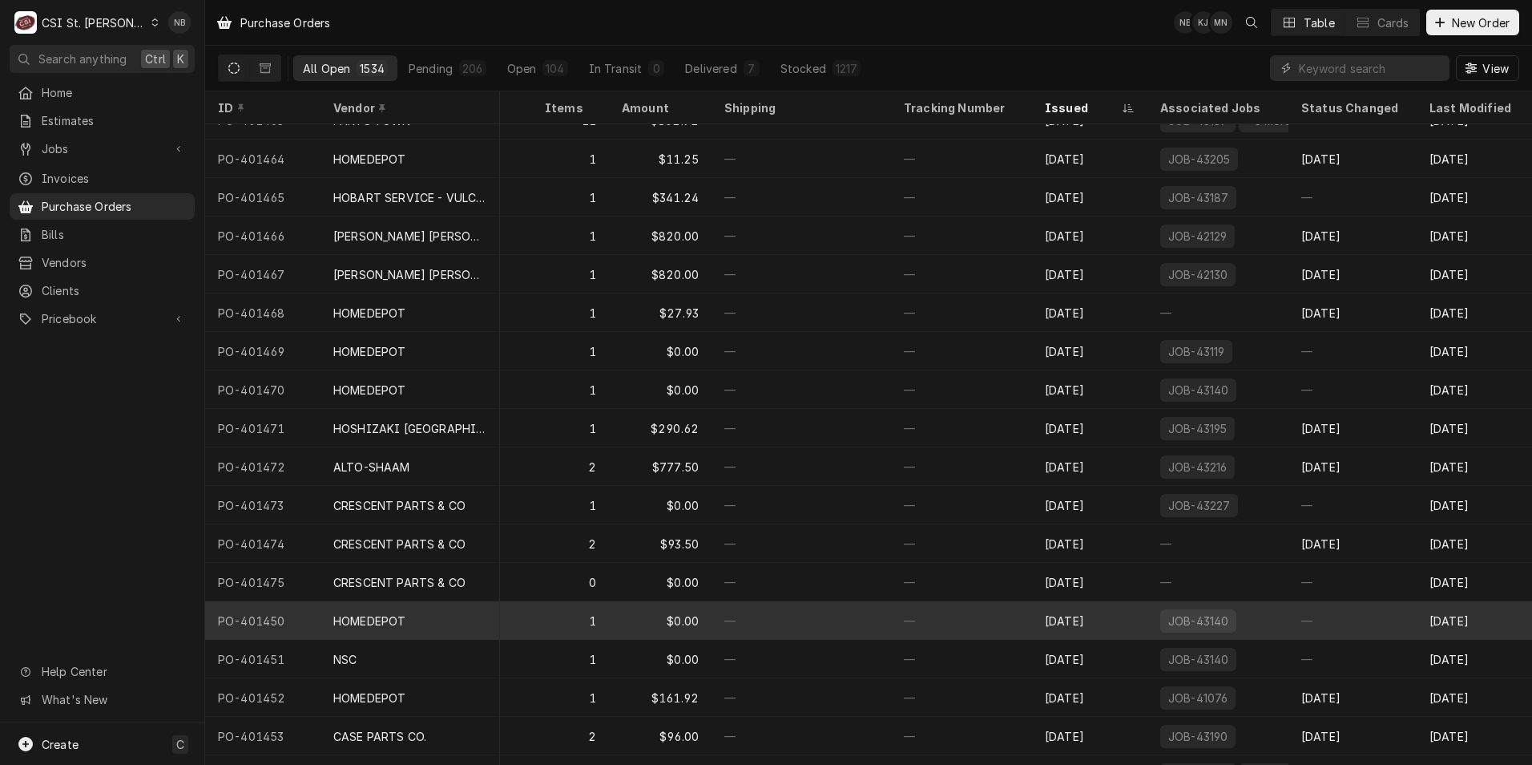
scroll to position [0, 403]
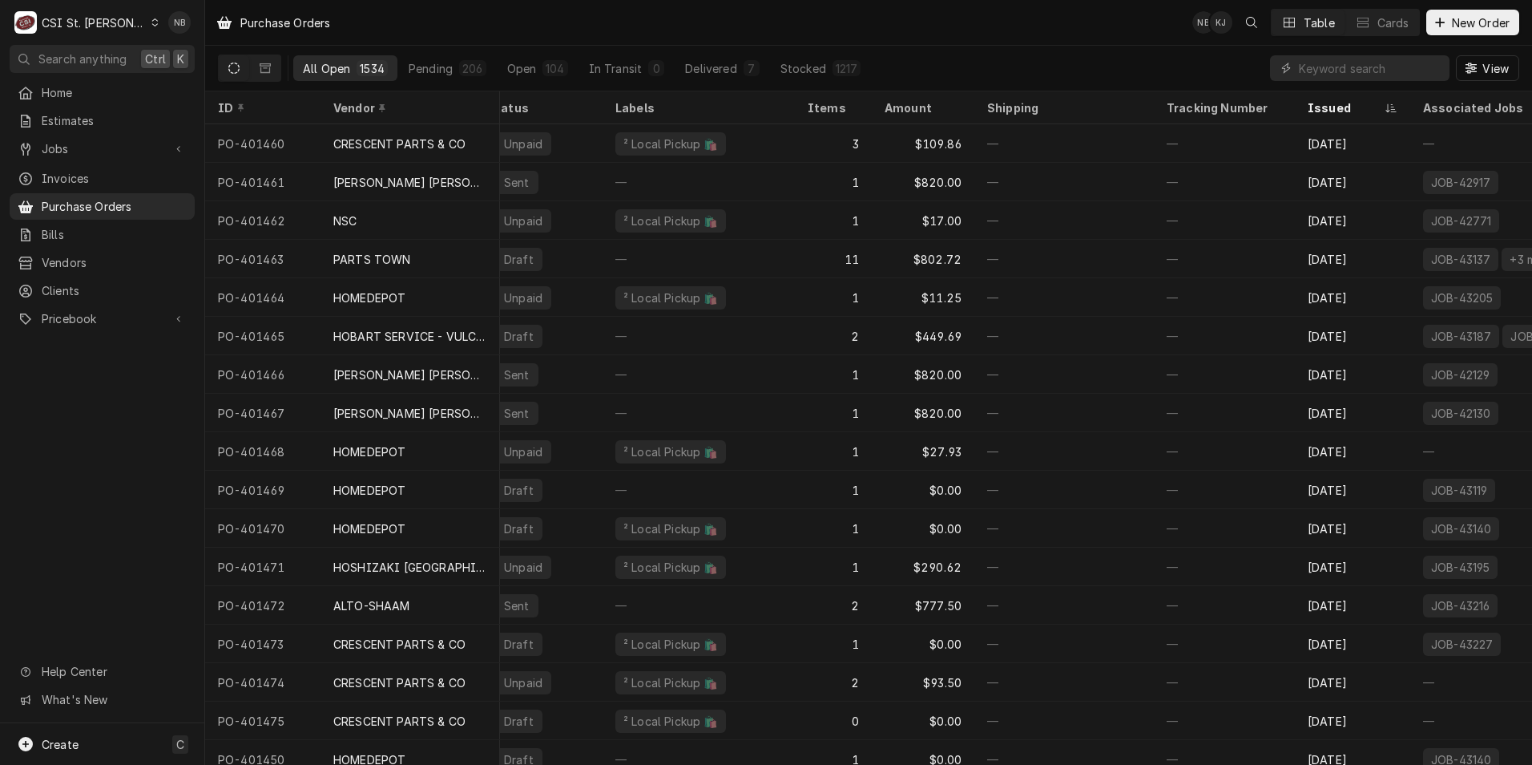
scroll to position [0, 200]
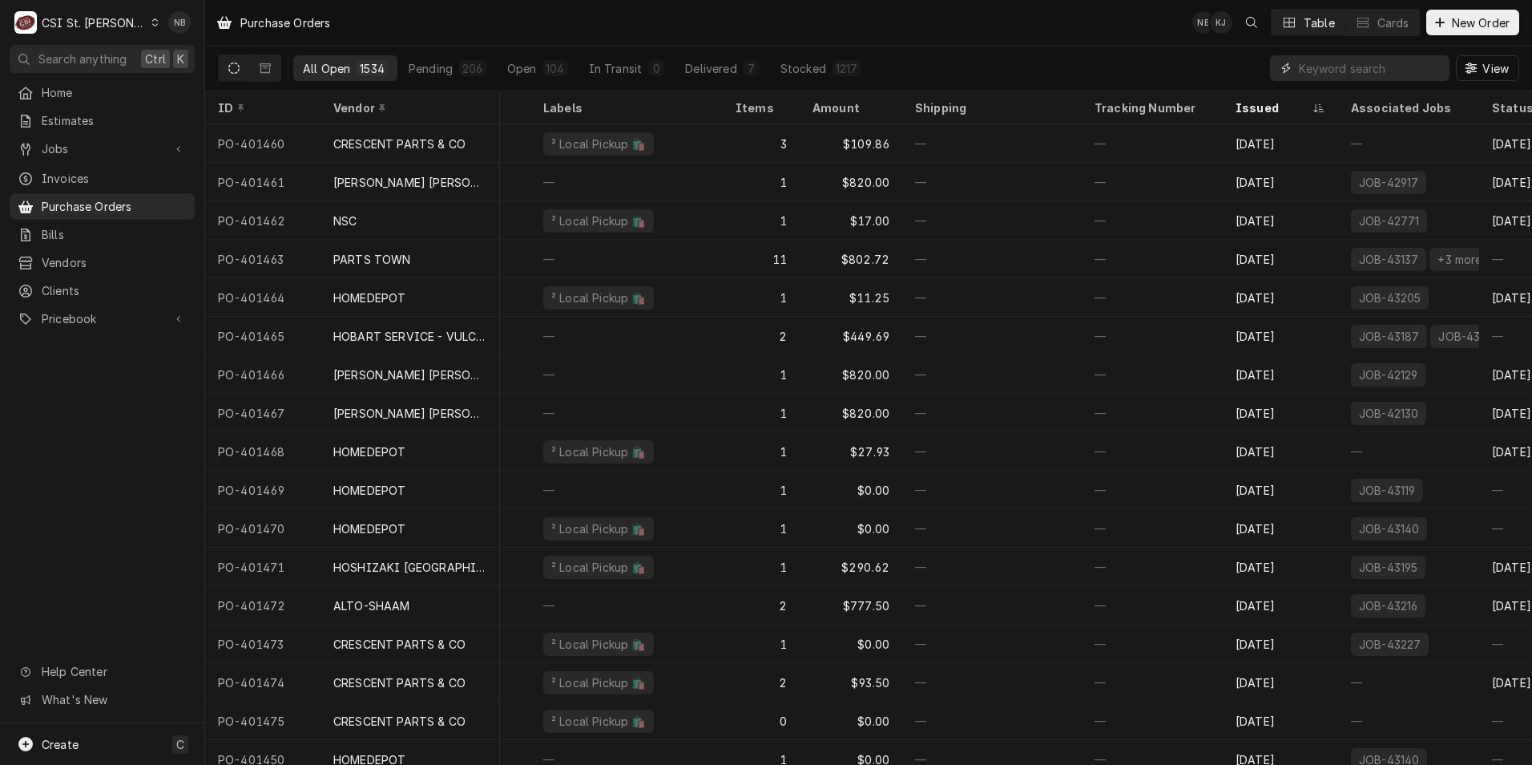
click at [1332, 79] on input "Dynamic Content Wrapper" at bounding box center [1370, 68] width 143 height 26
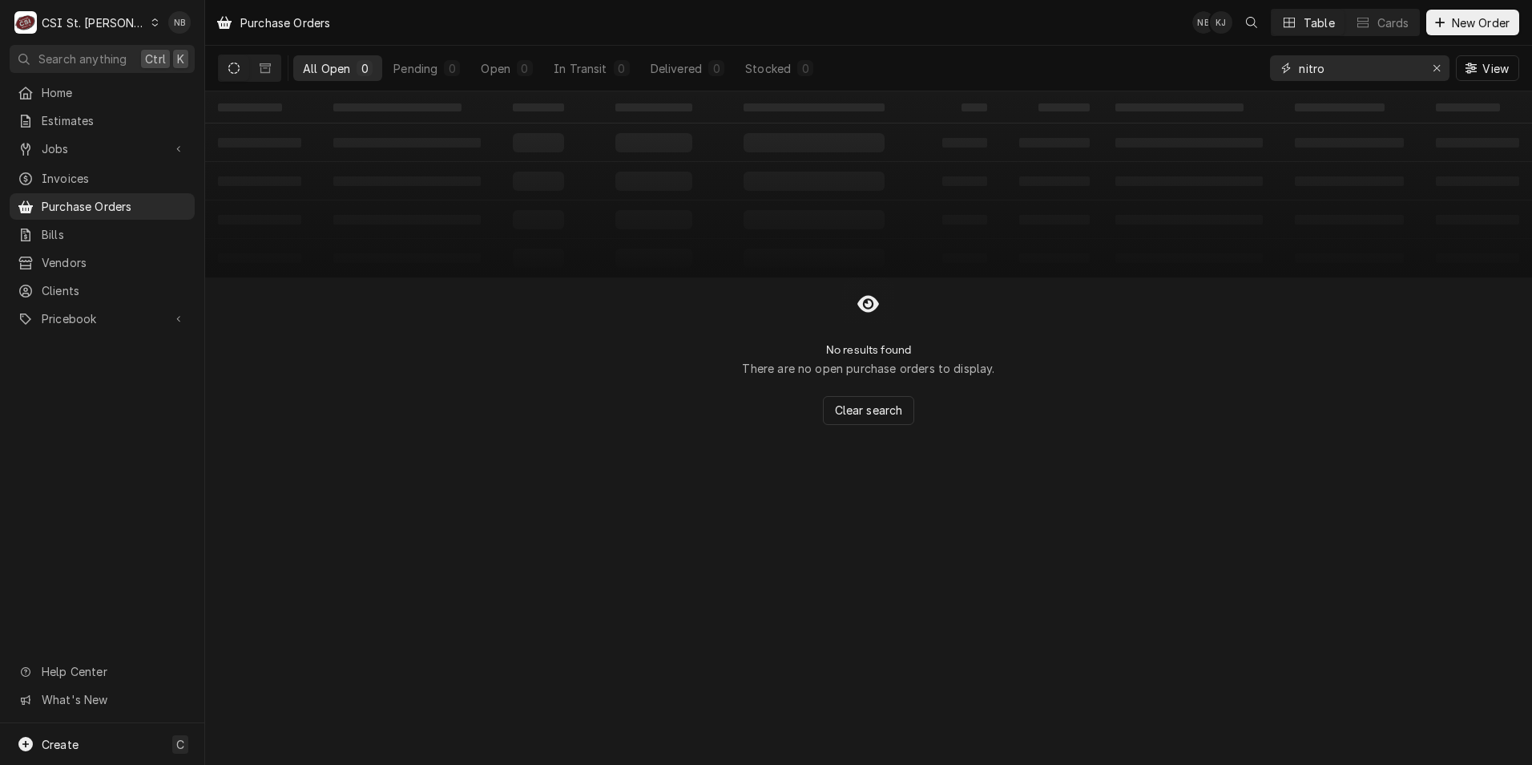
drag, startPoint x: 1332, startPoint y: 79, endPoint x: 1286, endPoint y: 81, distance: 46.5
click at [1264, 77] on div "All Open 0 Pending 0 Open 0 In Transit 0 Delivered 0 Stocked 0 nitro View" at bounding box center [869, 68] width 1302 height 45
type input "nitro"
click at [1438, 61] on div "Erase input" at bounding box center [1437, 68] width 16 height 16
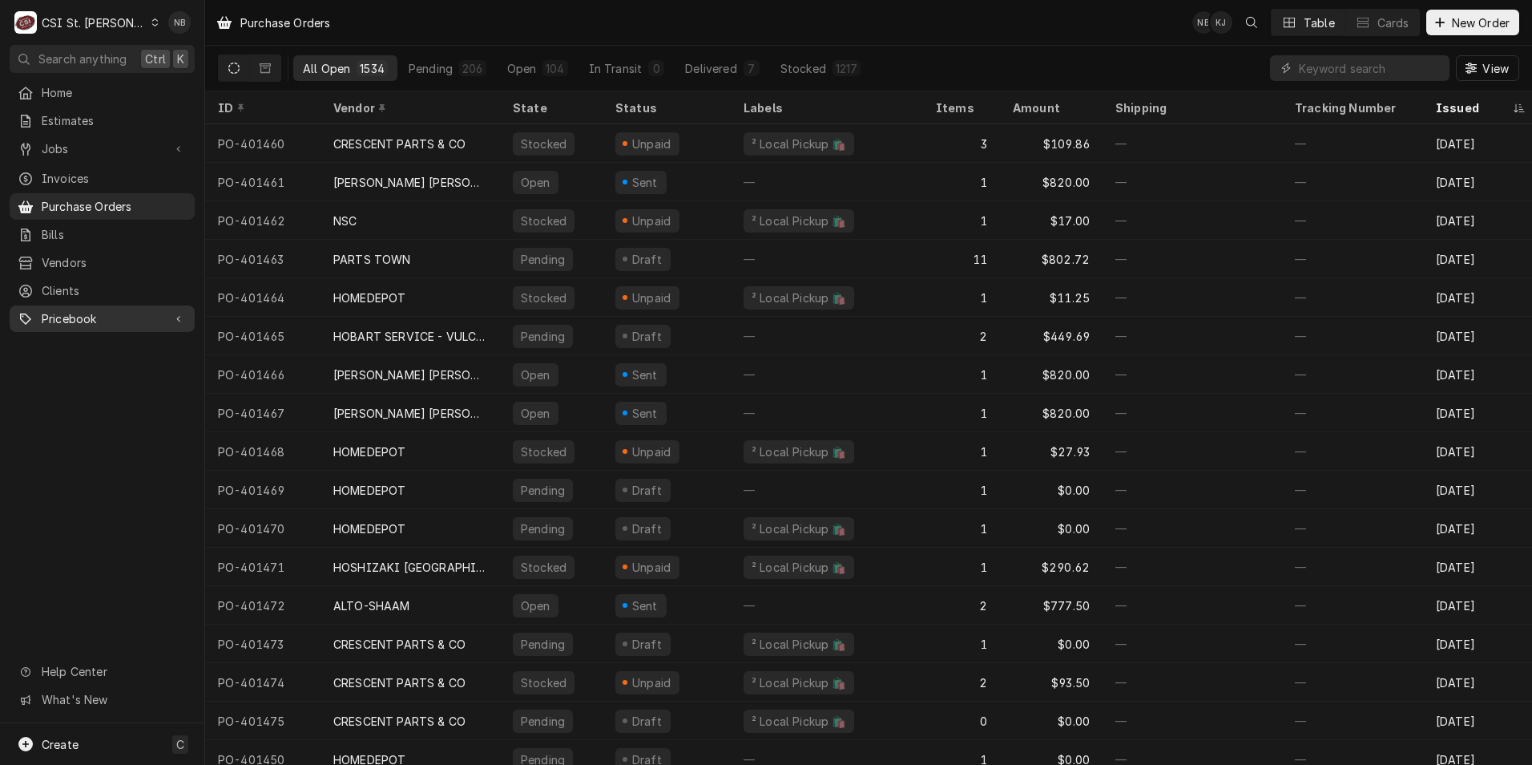
click at [73, 310] on span "Pricebook" at bounding box center [102, 318] width 121 height 17
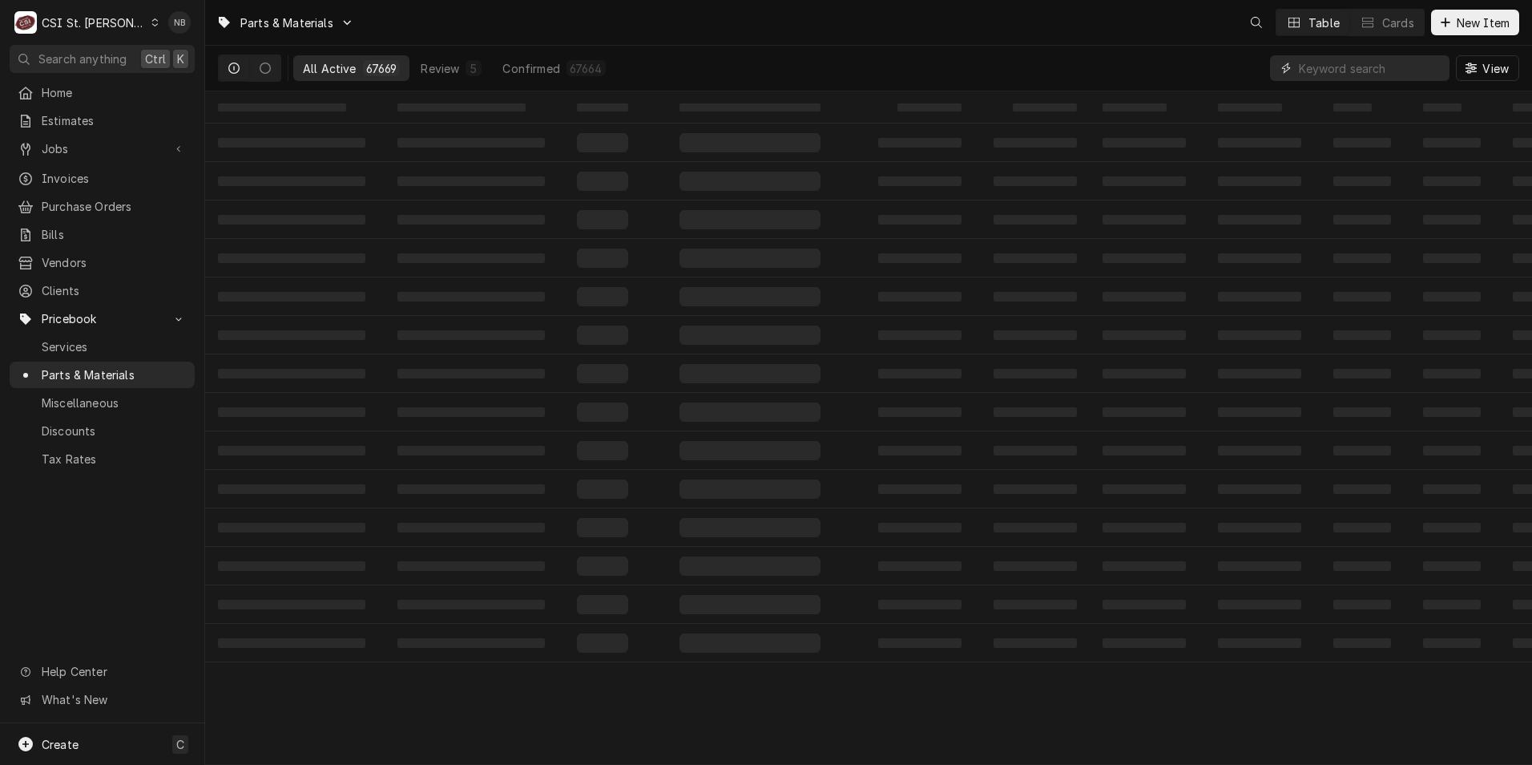
click at [1352, 63] on input "Dynamic Content Wrapper" at bounding box center [1370, 68] width 143 height 26
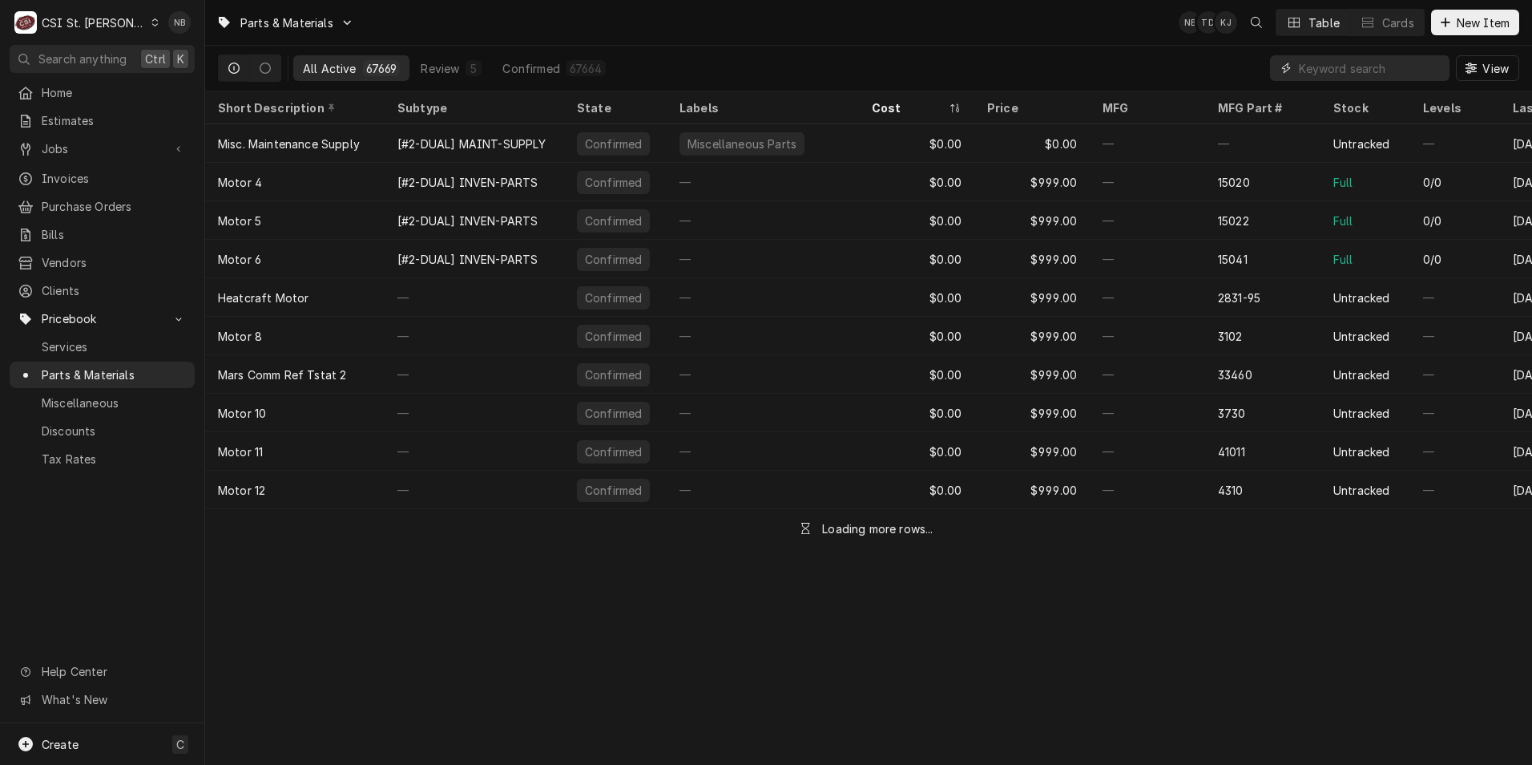
type input "b"
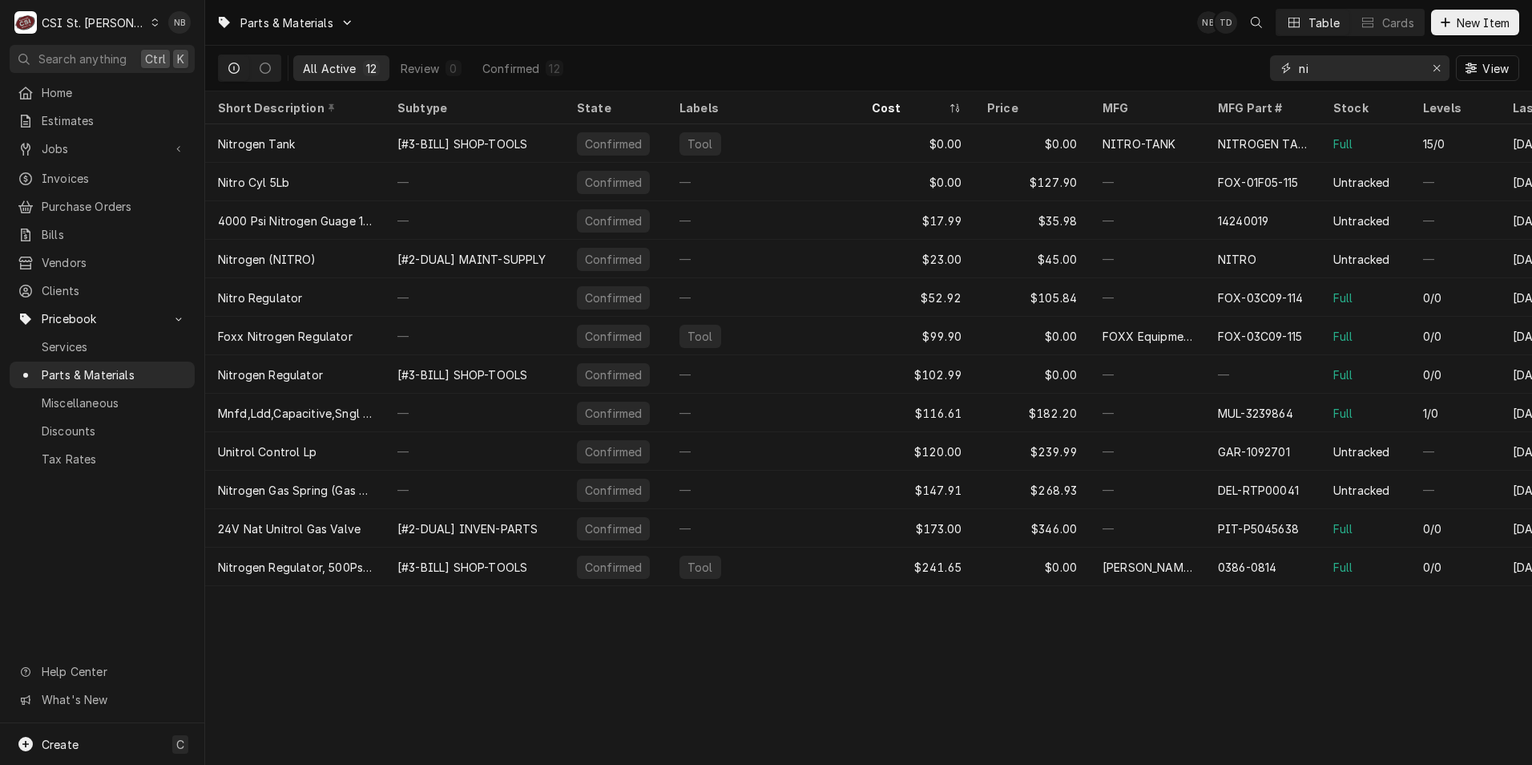
type input "n"
type input "nitrogen tank"
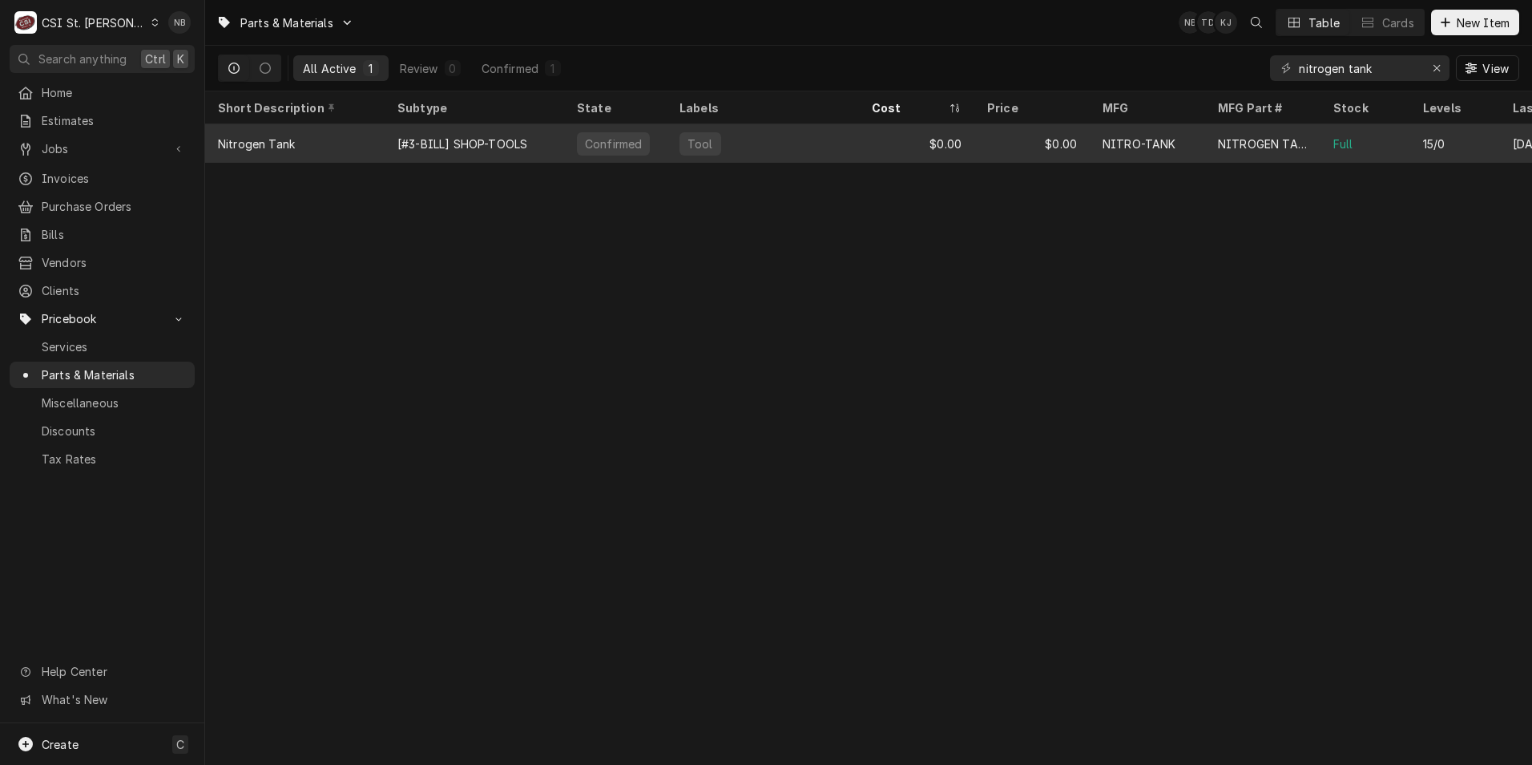
click at [1330, 135] on div "Full" at bounding box center [1366, 143] width 90 height 38
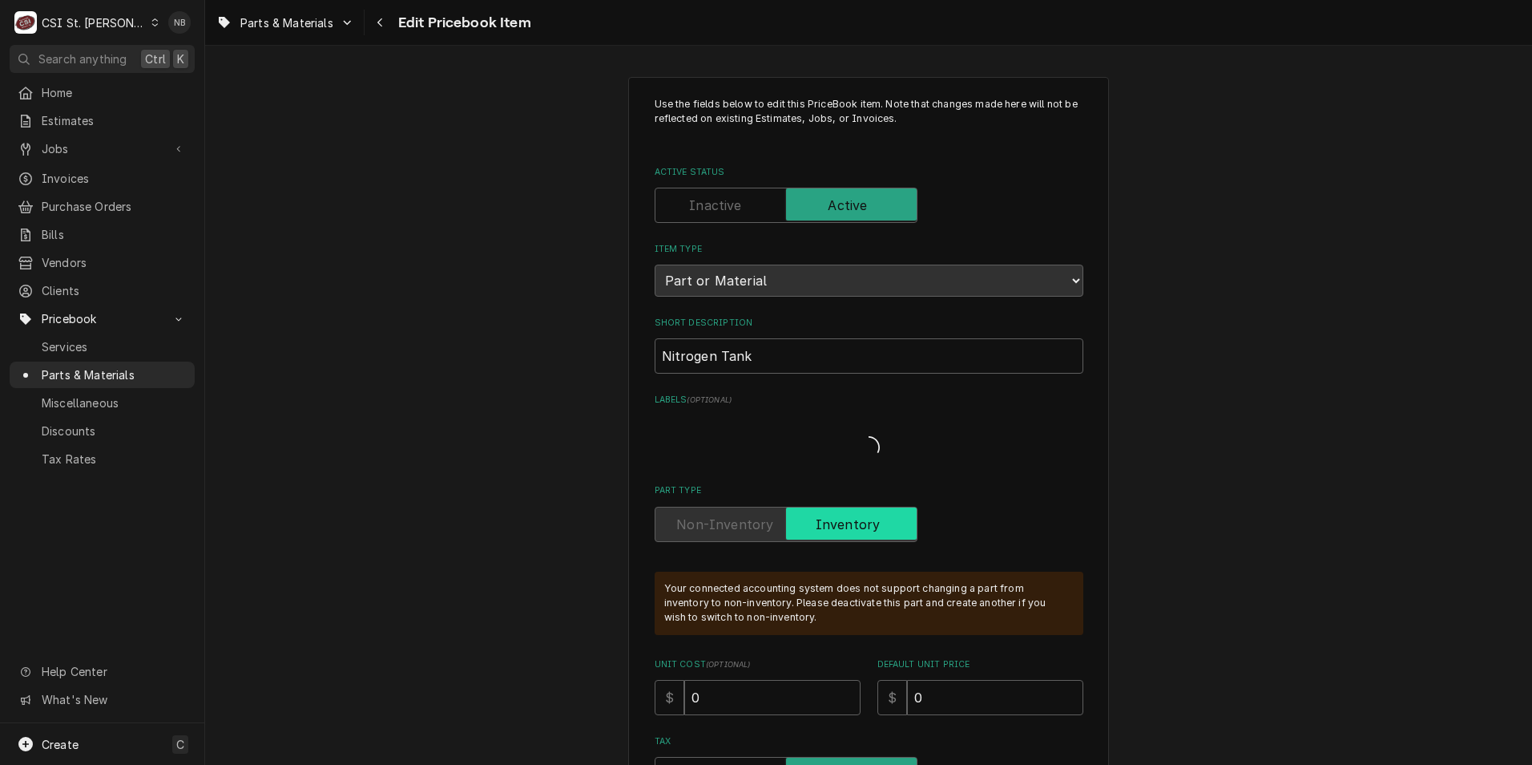
type textarea "x"
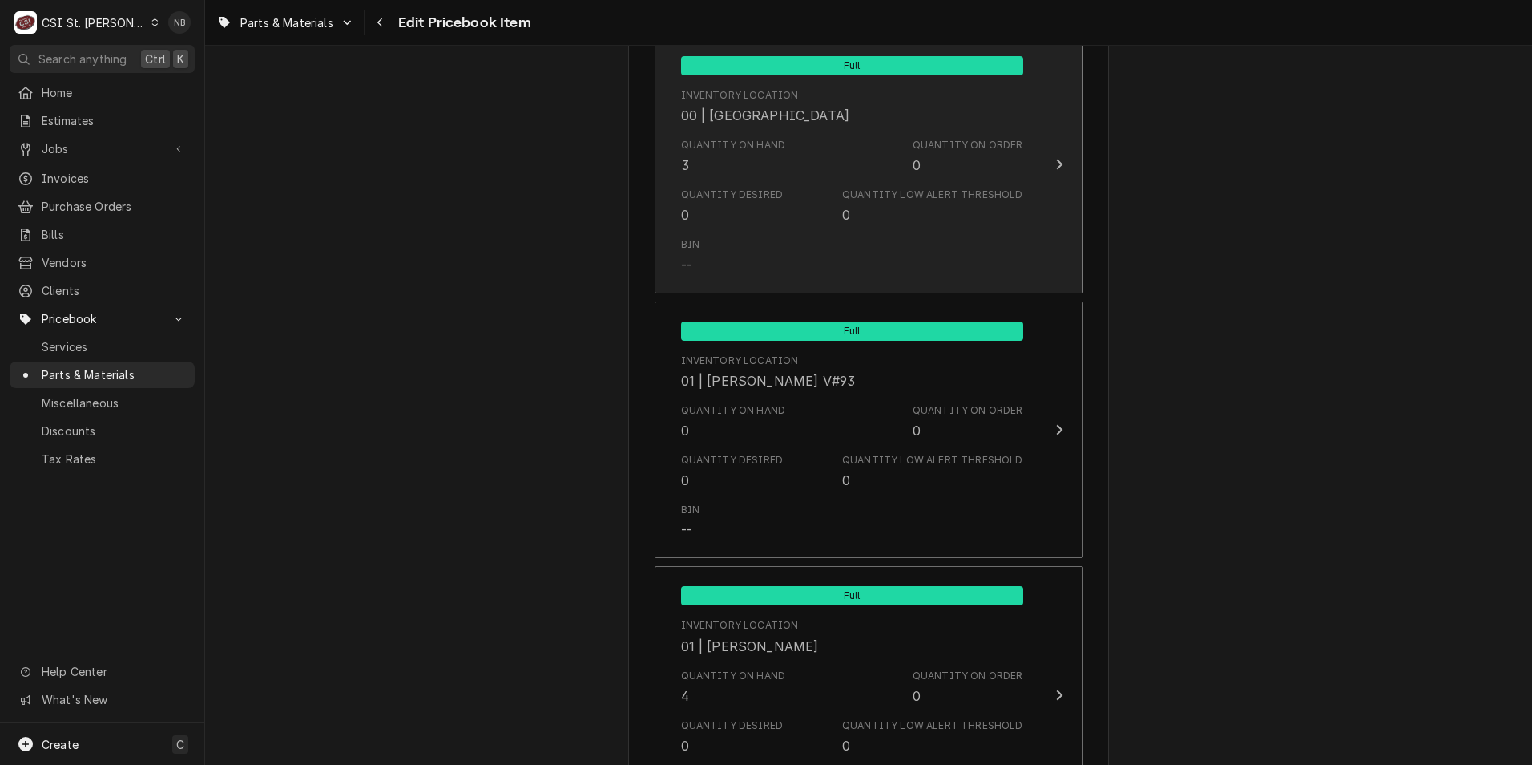
click at [884, 177] on div "Quantity on Hand 3 Quantity on Order 0" at bounding box center [852, 156] width 342 height 50
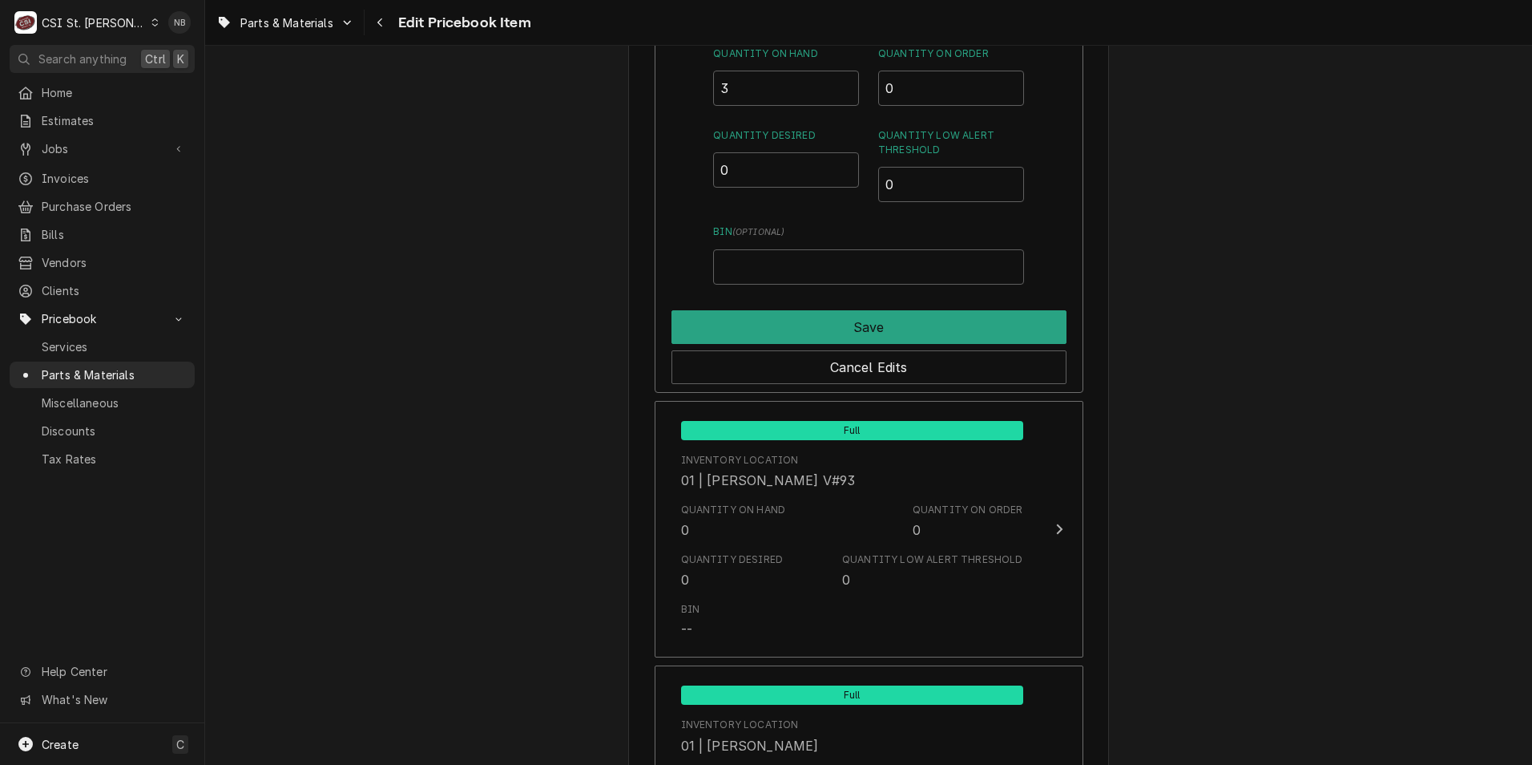
scroll to position [1522, 0]
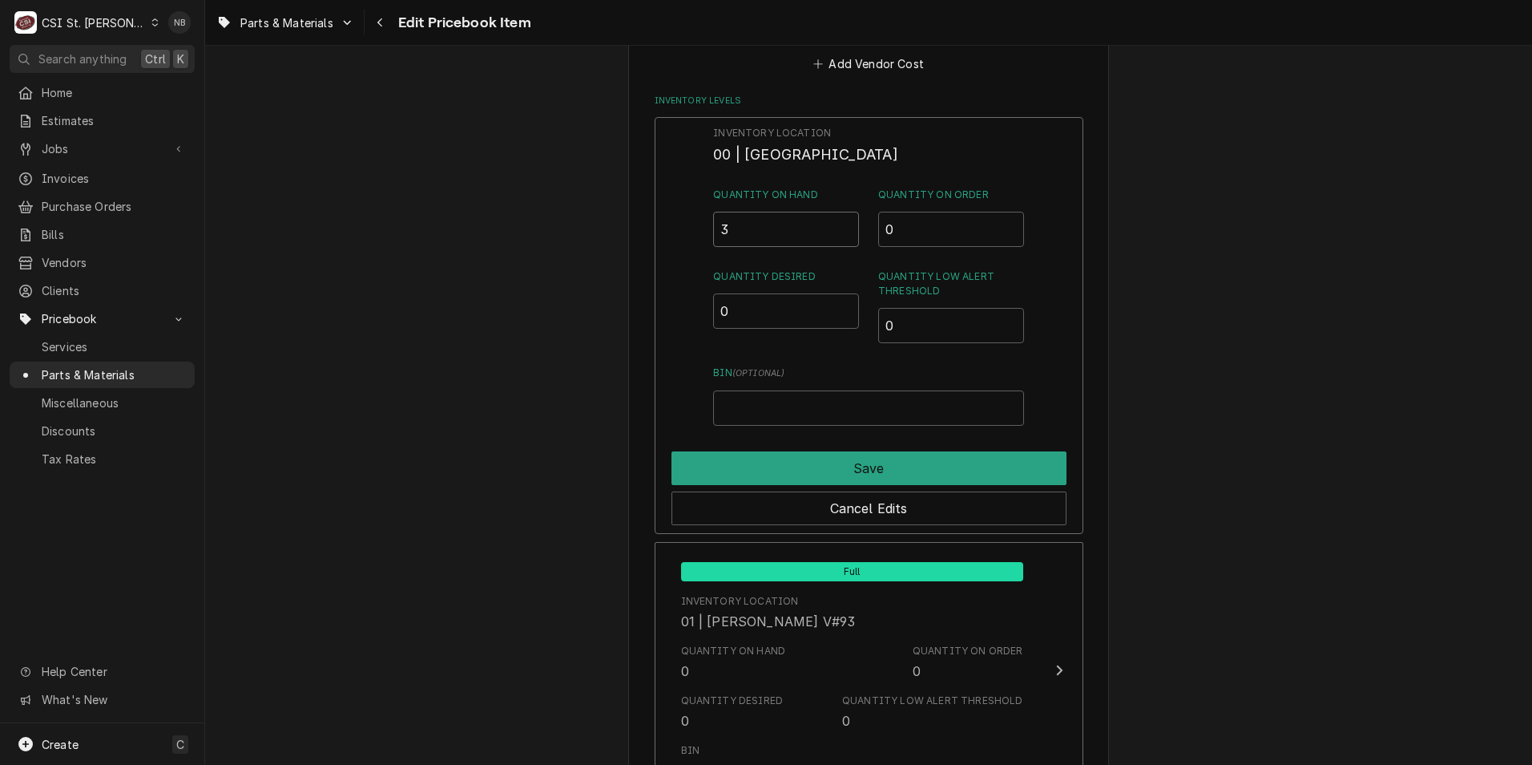
click at [749, 217] on input "3" at bounding box center [786, 229] width 146 height 35
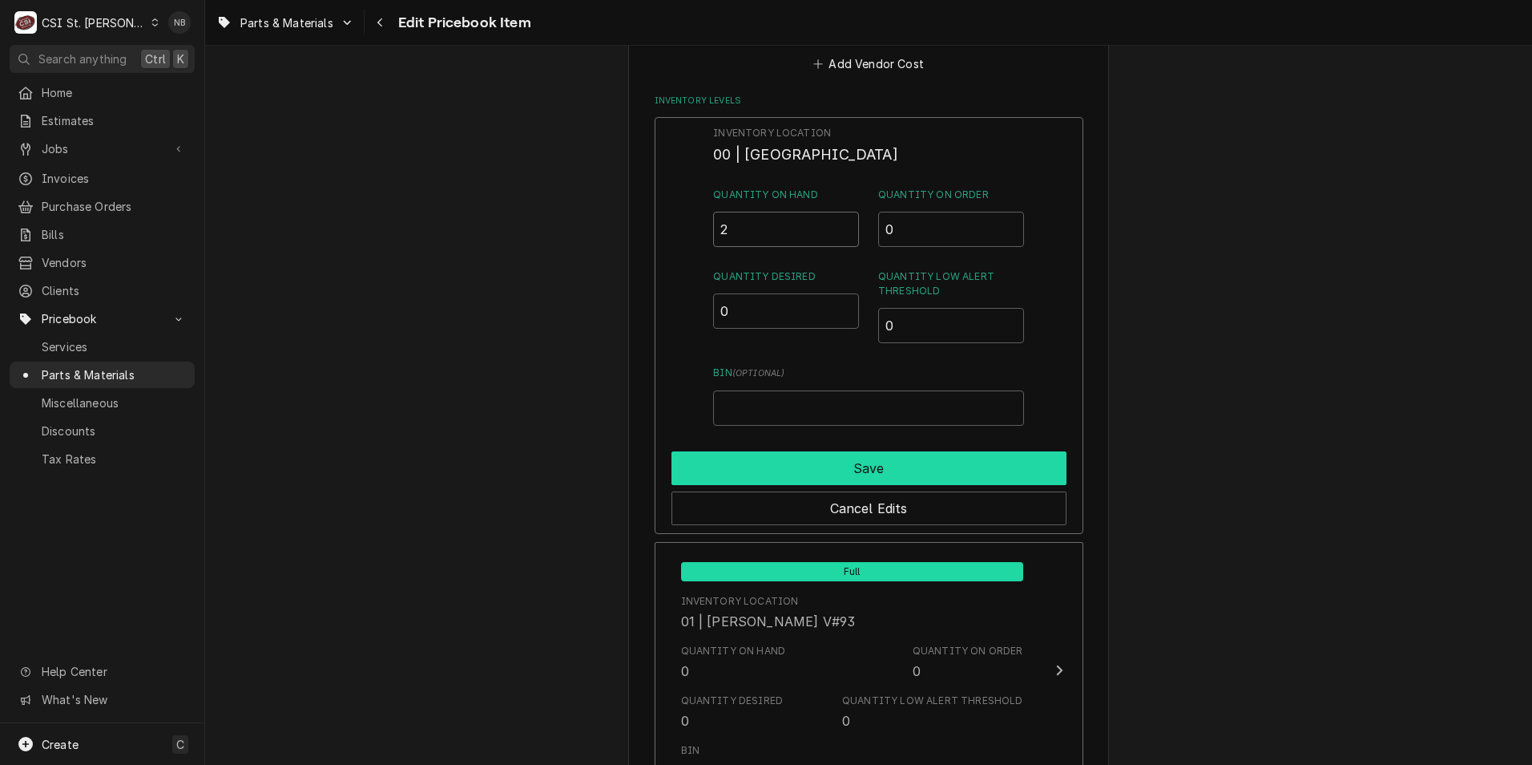
type input "2"
click at [871, 459] on button "Save" at bounding box center [869, 468] width 395 height 34
type textarea "x"
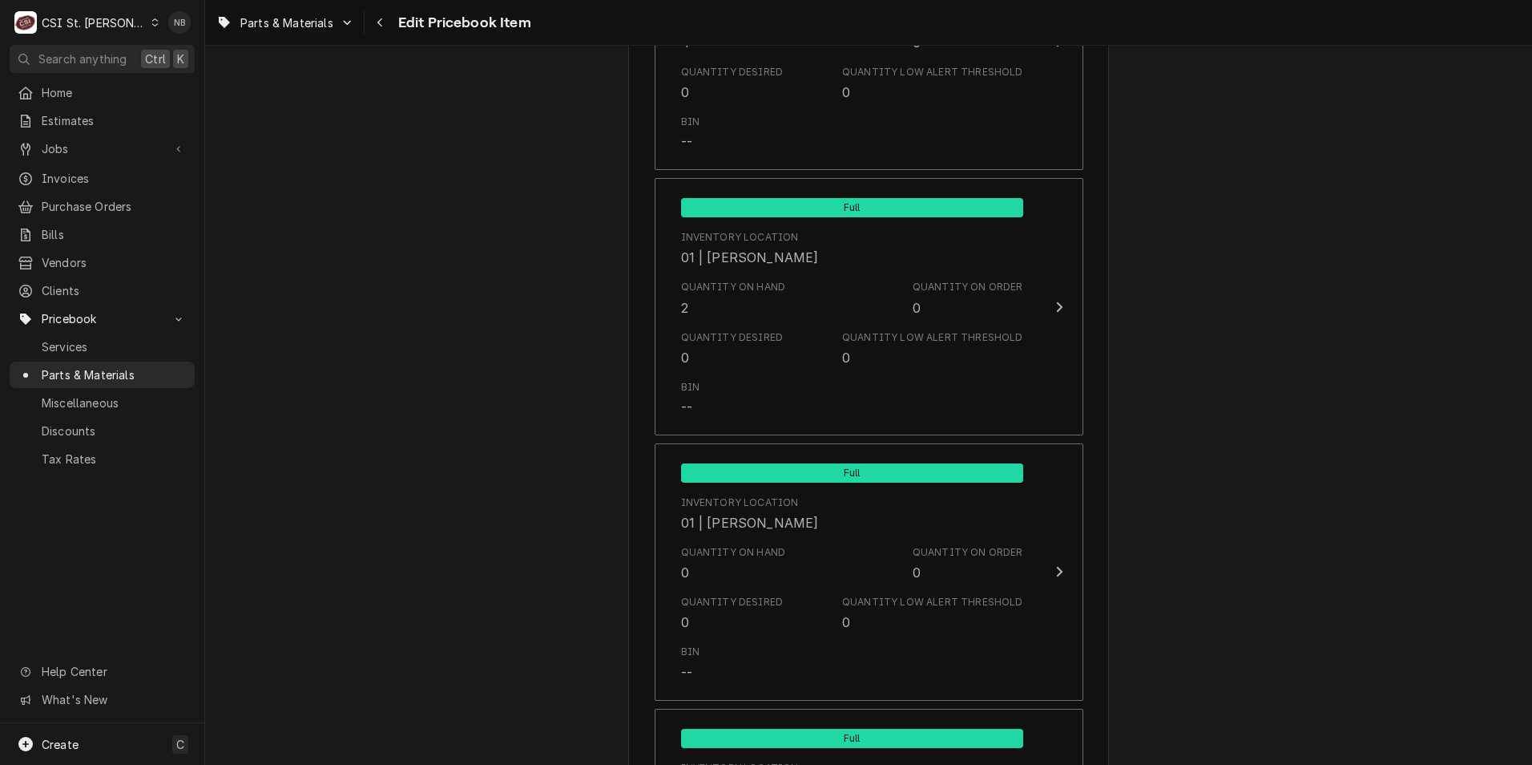
scroll to position [2083, 0]
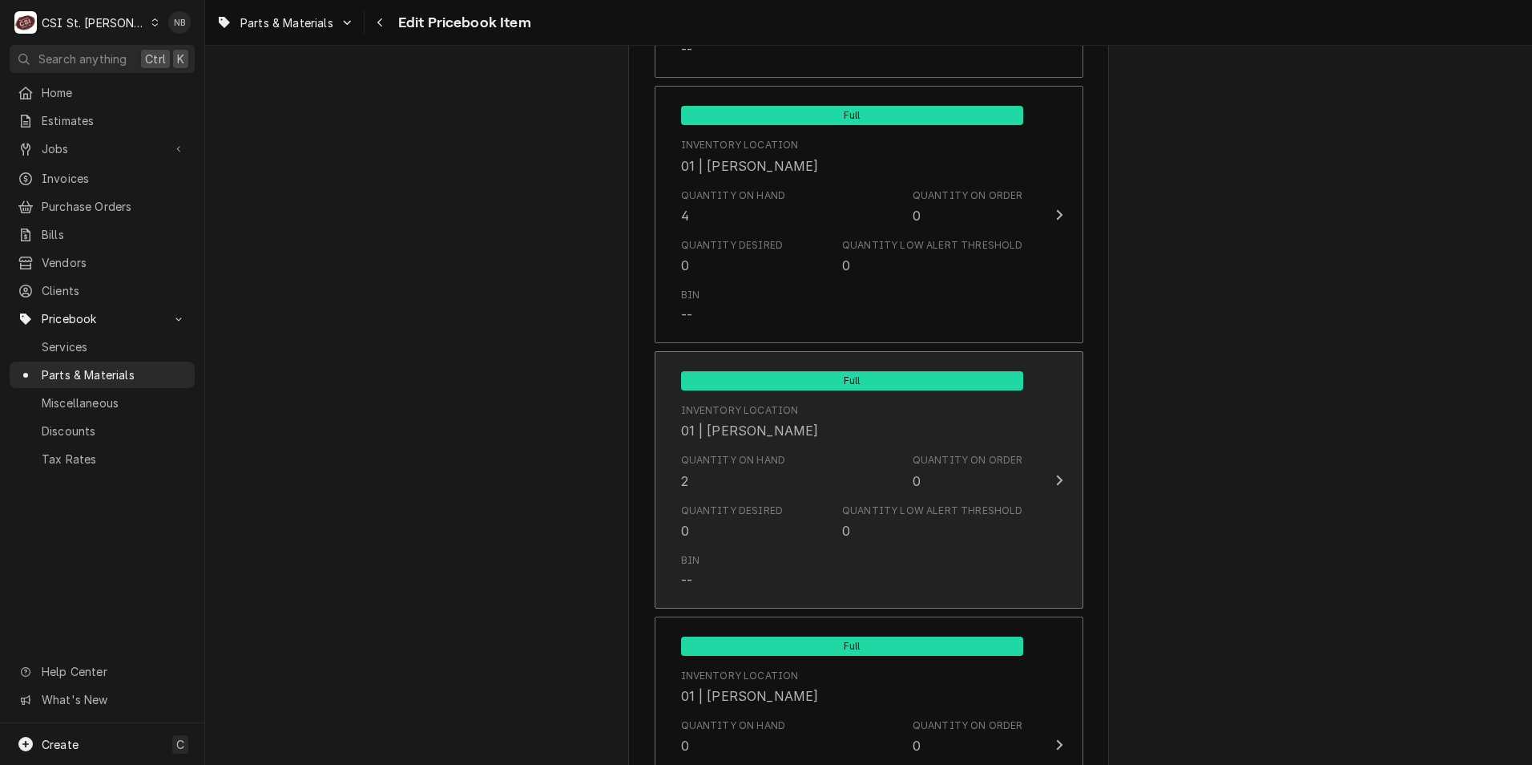
click at [826, 505] on div "Quantity Desired 0 Quantity Low Alert Threshold 0" at bounding box center [852, 522] width 342 height 50
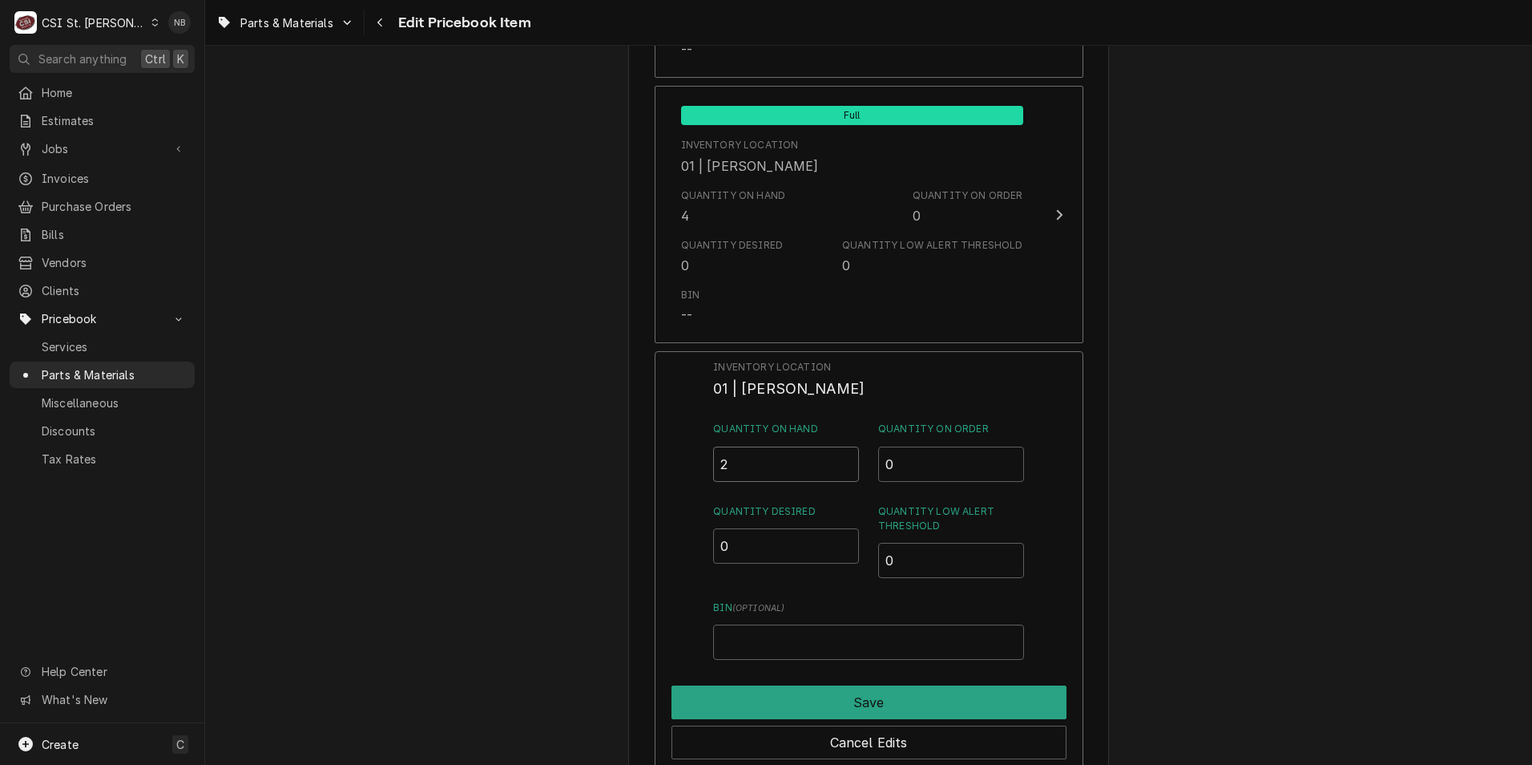
drag, startPoint x: 733, startPoint y: 464, endPoint x: 670, endPoint y: 458, distance: 63.6
click at [670, 458] on div "Inventory Location 01 | DAVID FORD Quantity on Hand 2 Quantity on Order 0 Quant…" at bounding box center [869, 559] width 429 height 417
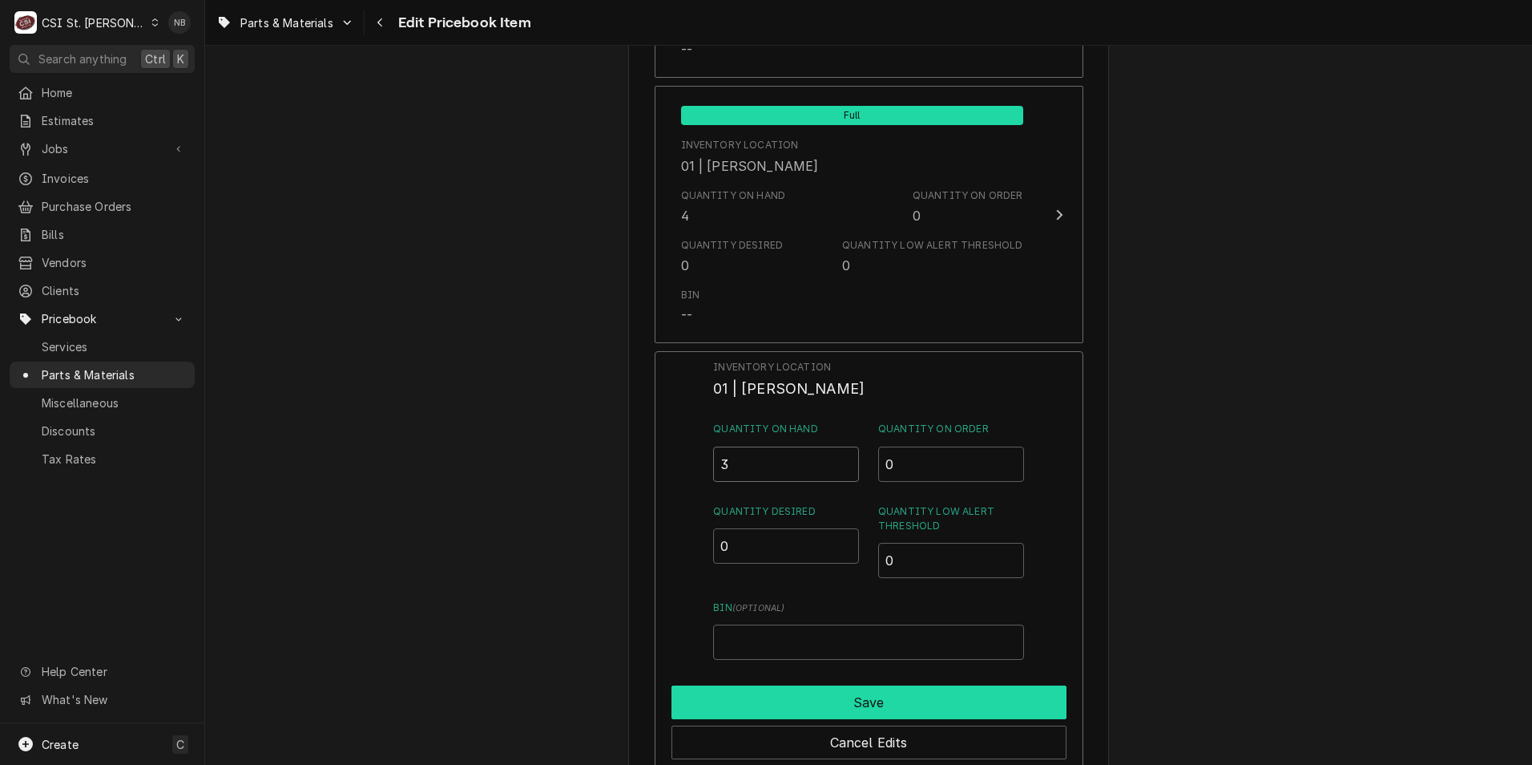
type input "3"
click at [718, 695] on button "Save" at bounding box center [869, 702] width 395 height 34
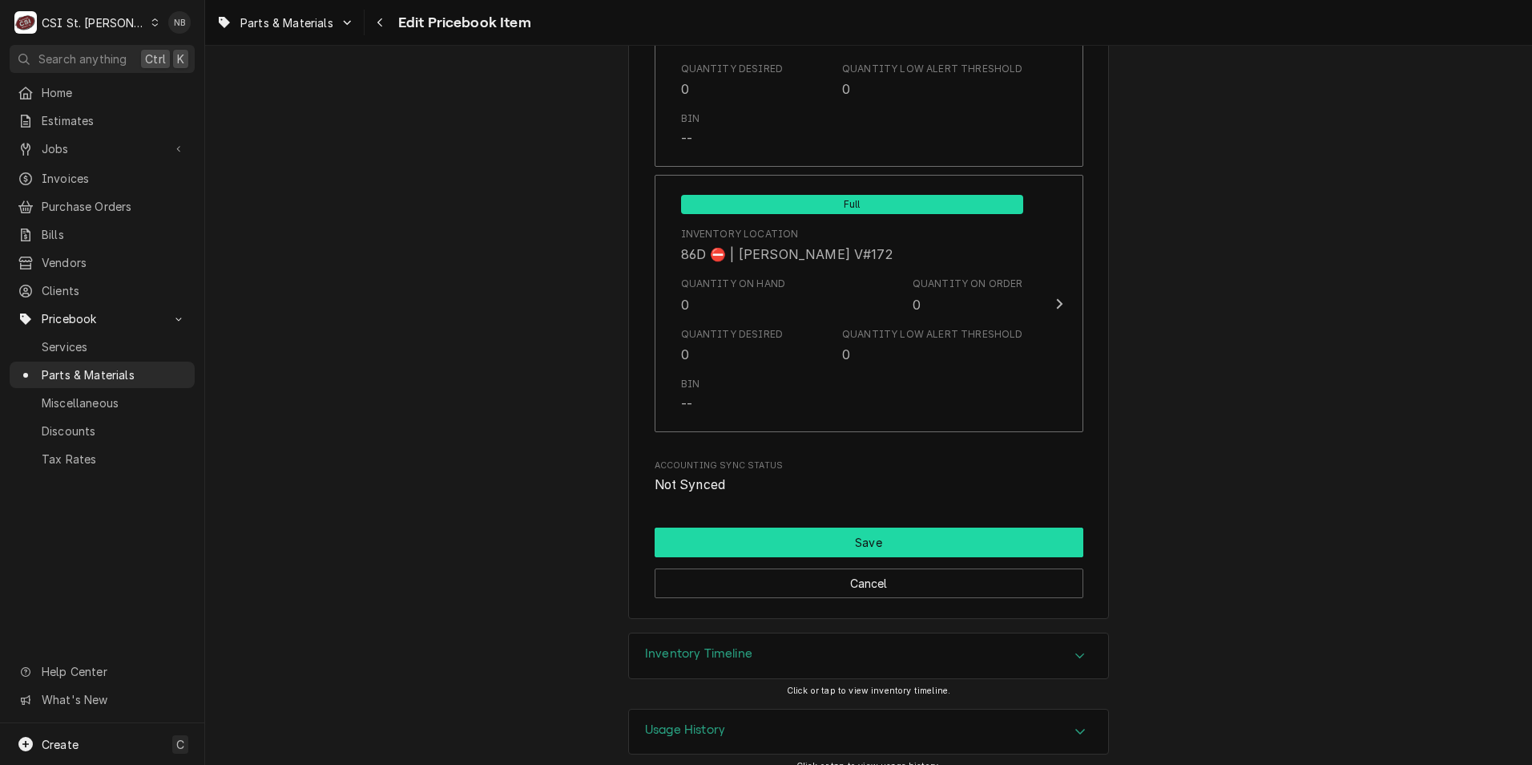
click at [988, 527] on button "Save" at bounding box center [869, 542] width 429 height 30
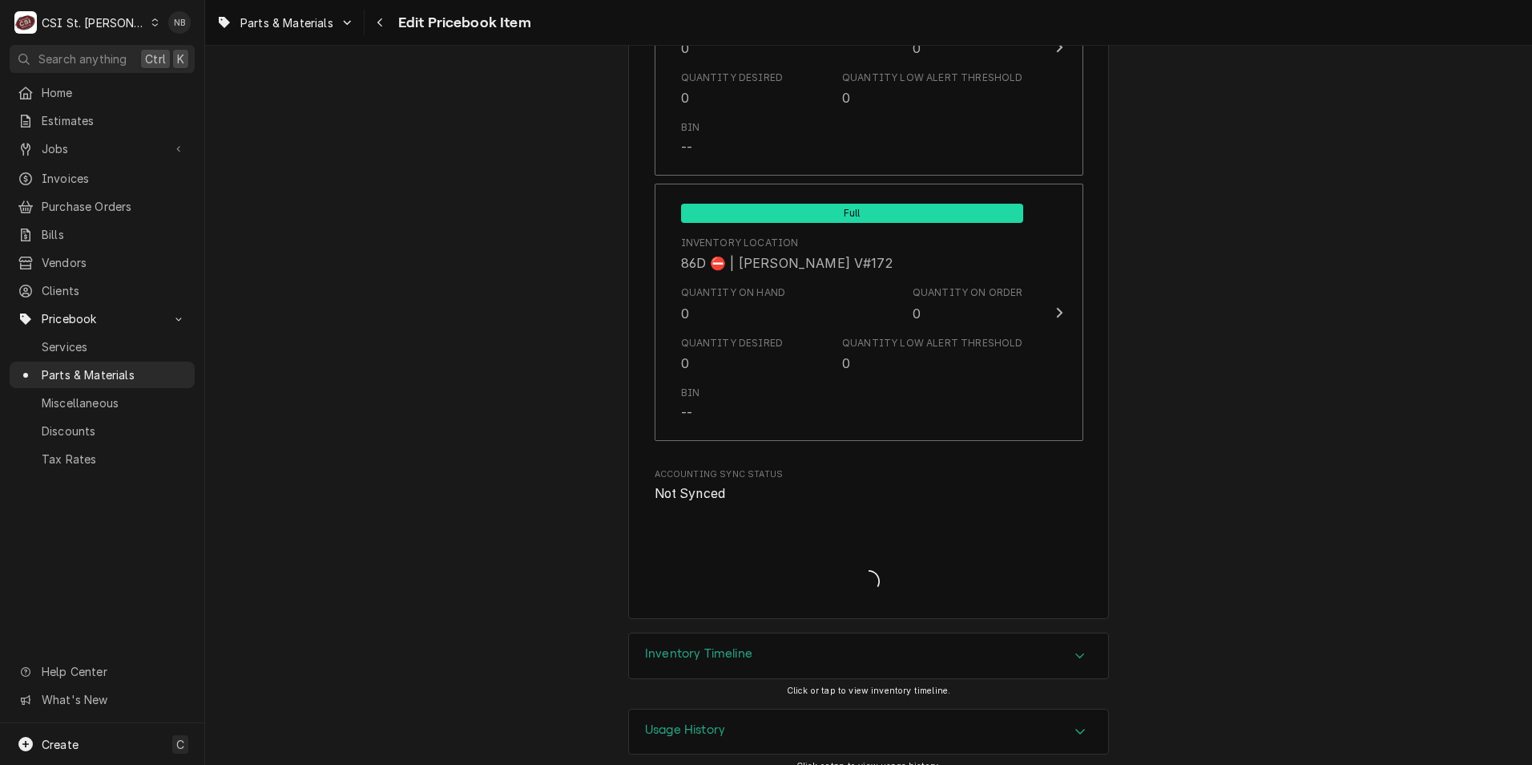
type textarea "x"
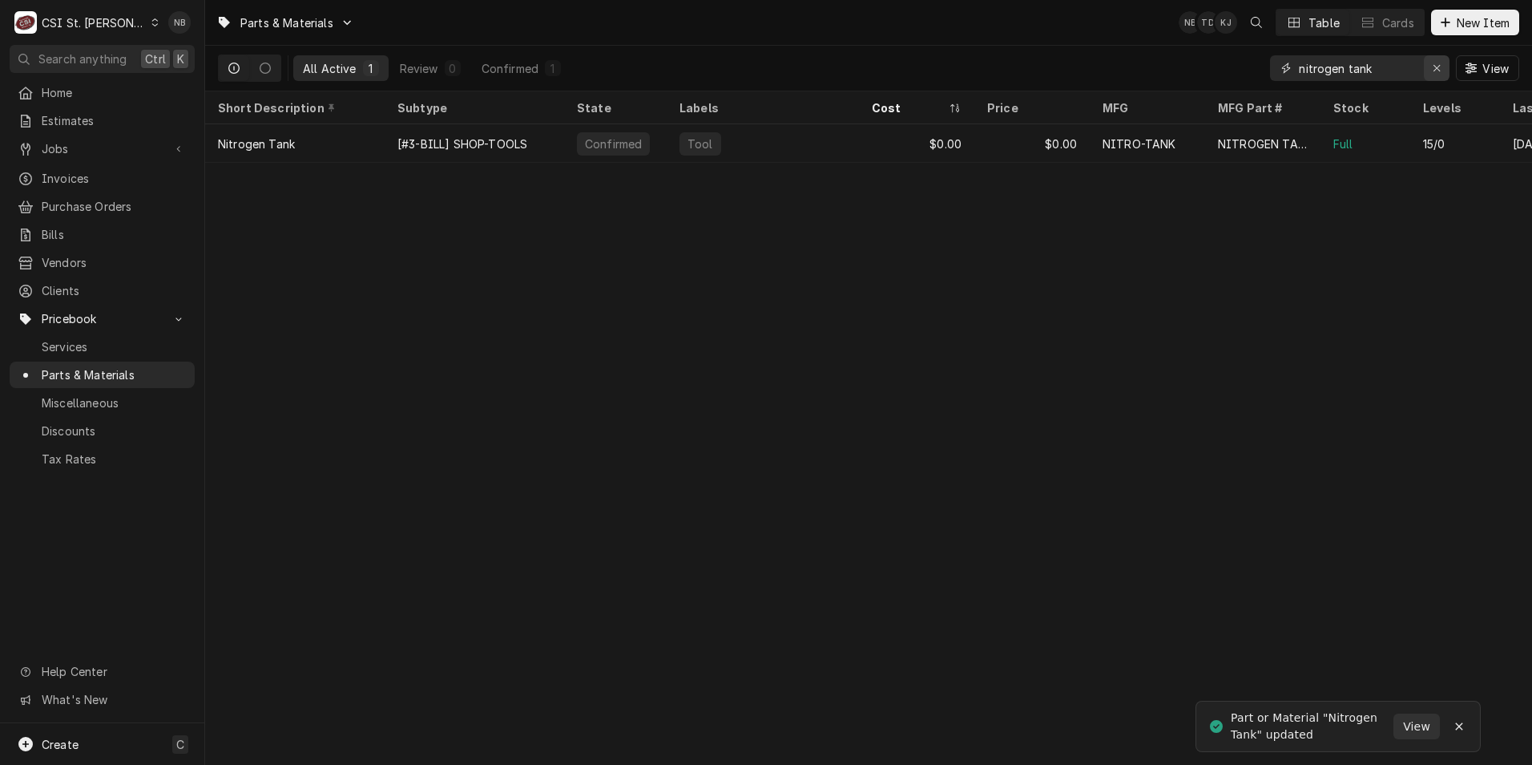
click at [1435, 63] on icon "Erase input" at bounding box center [1437, 68] width 9 height 11
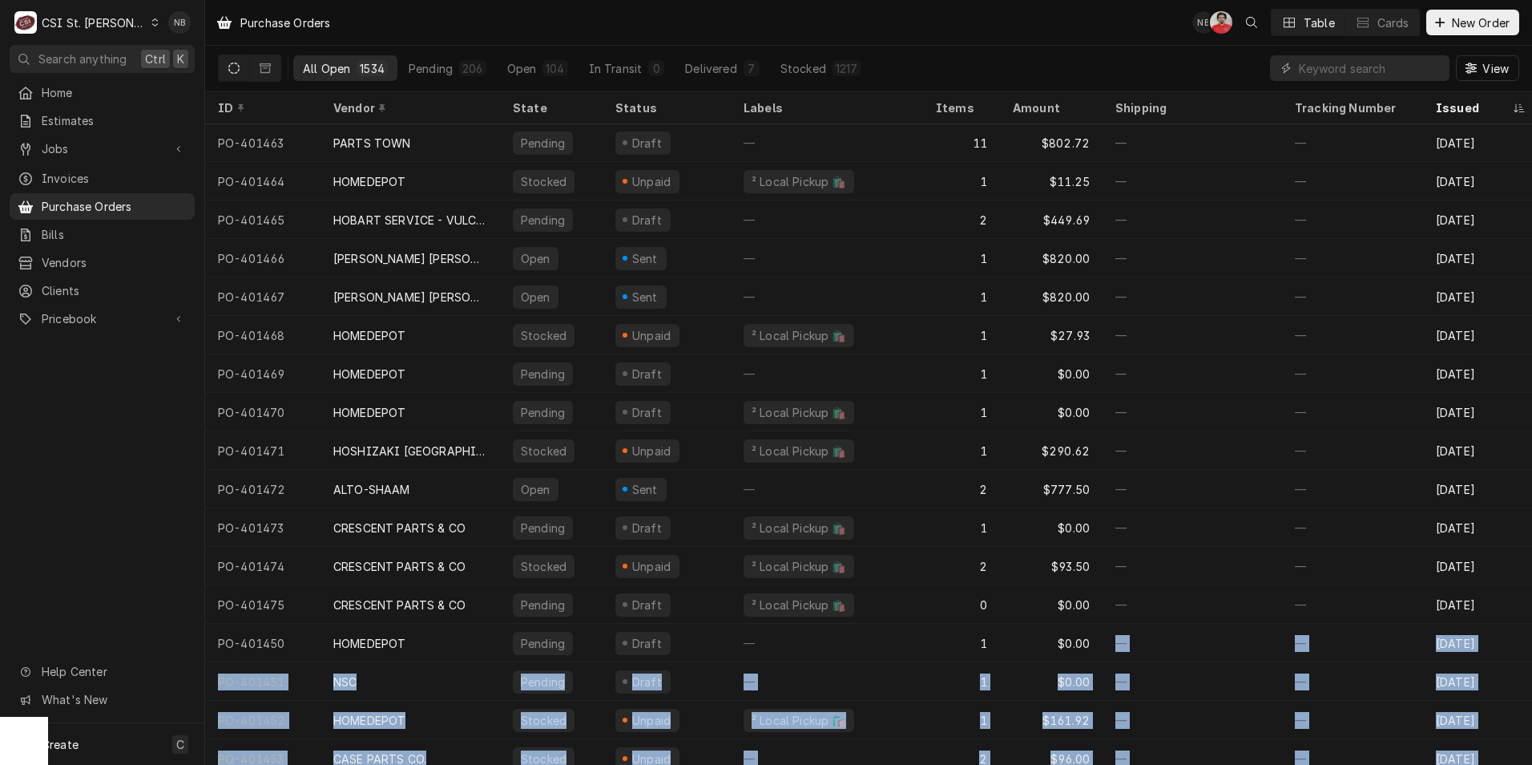
scroll to position [177, 0]
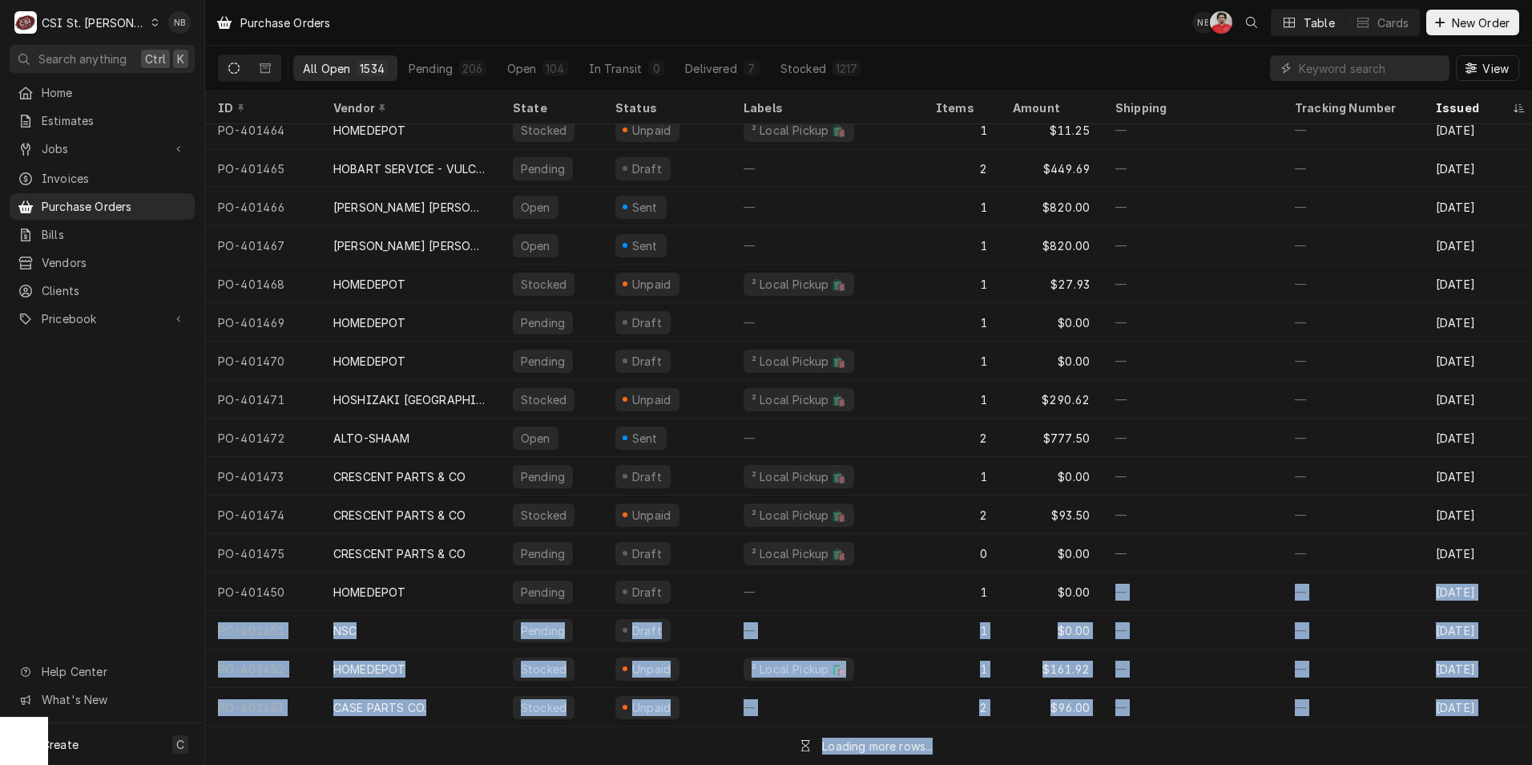
drag, startPoint x: 1121, startPoint y: 752, endPoint x: 1220, endPoint y: 753, distance: 98.6
click at [1220, 753] on table "ID Vendor State Status Labels Items Amount Shipping Tracking Number Issued Asso…" at bounding box center [868, 427] width 1327 height 673
drag, startPoint x: 1220, startPoint y: 753, endPoint x: 1111, endPoint y: 736, distance: 110.4
click at [1111, 736] on div "Loading more rows..." at bounding box center [868, 745] width 1327 height 38
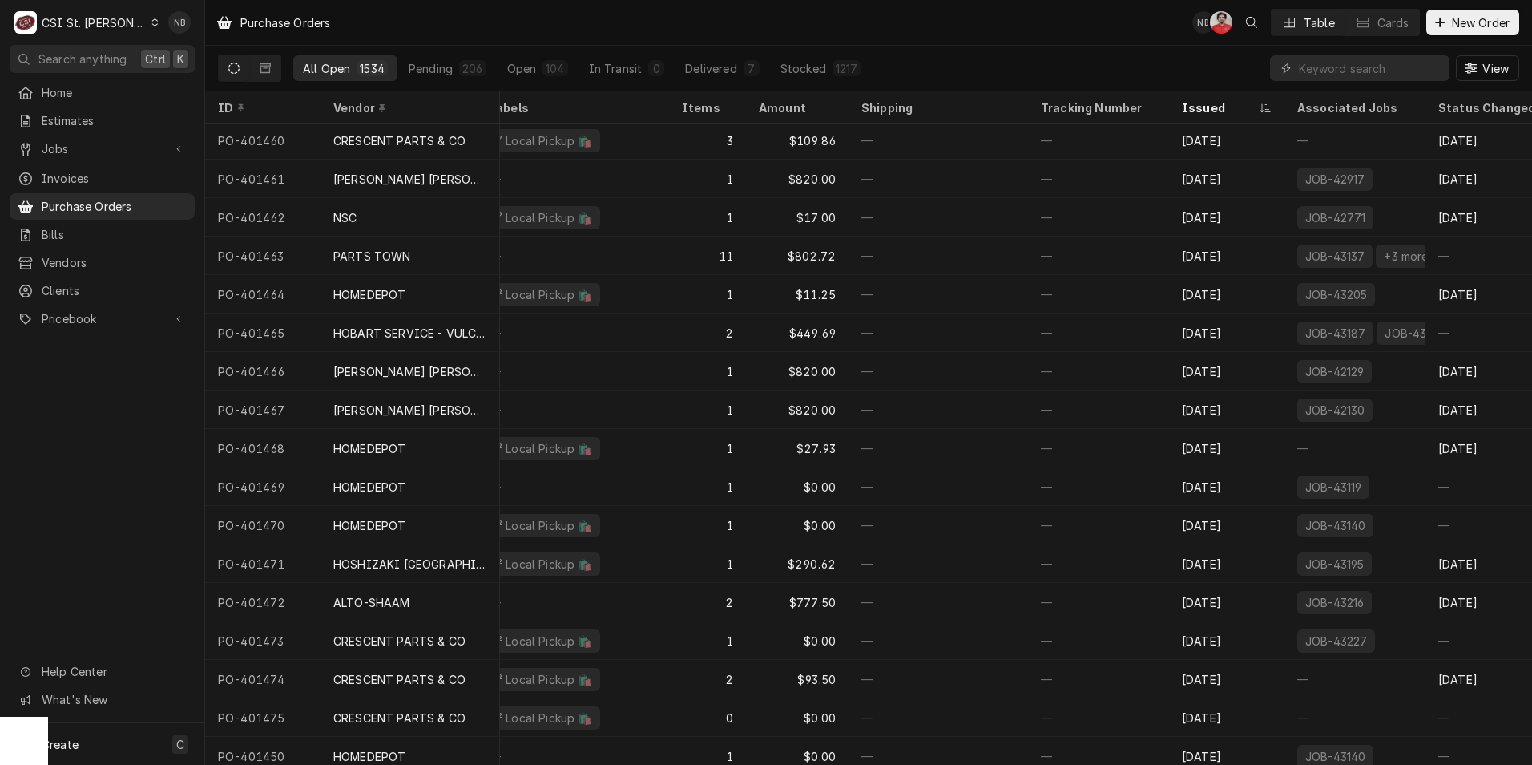
scroll to position [0, 254]
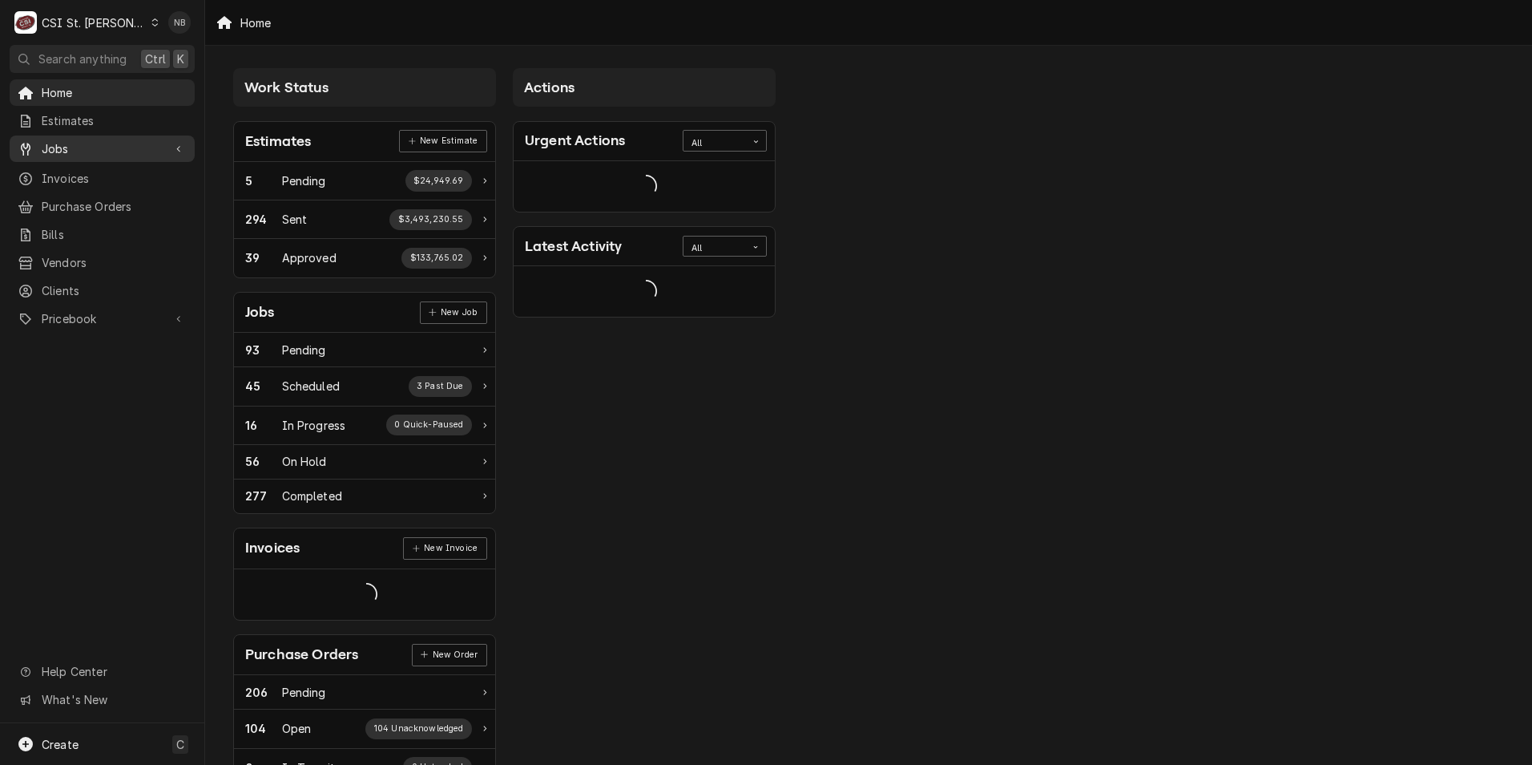
click at [98, 140] on span "Jobs" at bounding box center [102, 148] width 121 height 17
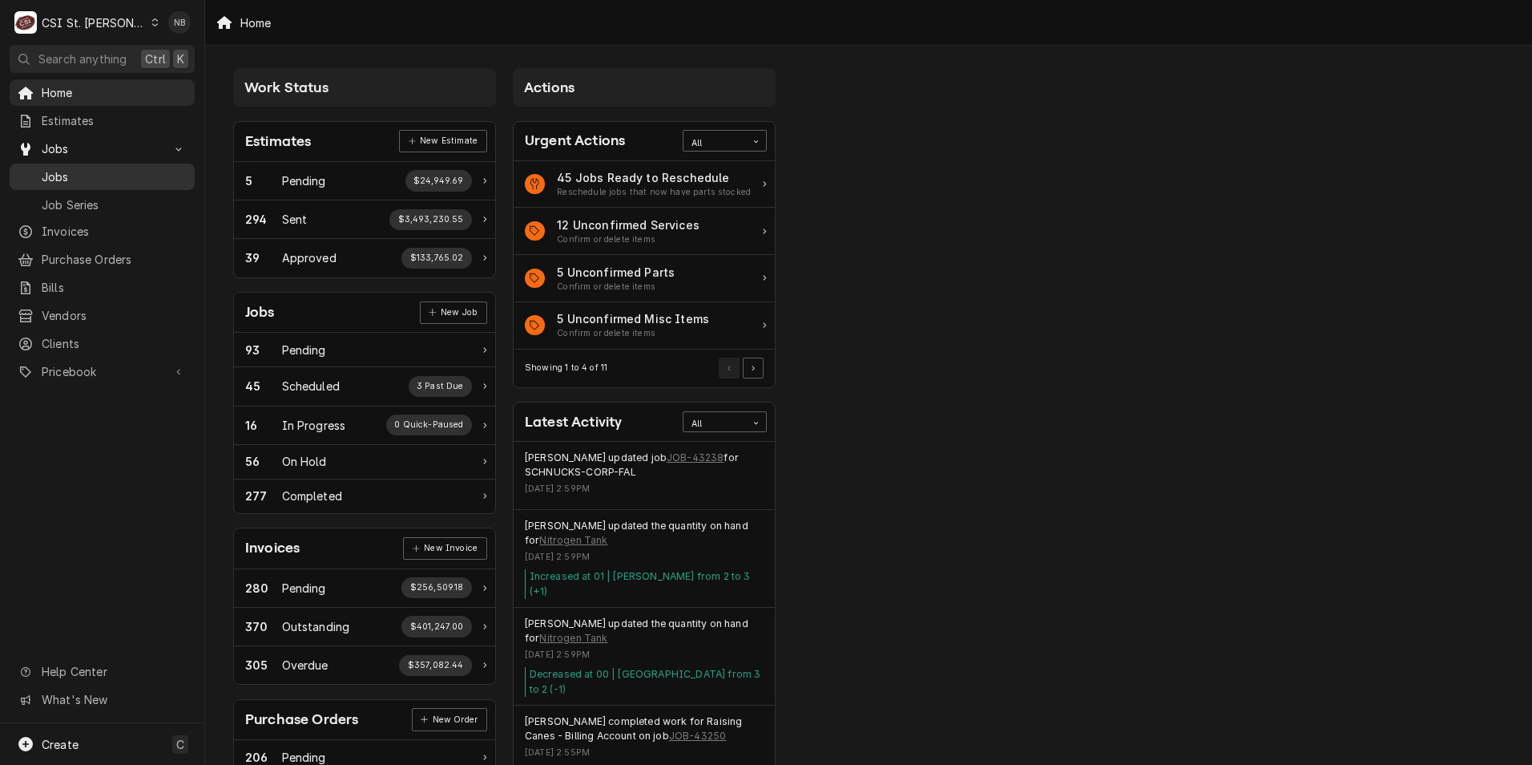
click at [101, 172] on span "Jobs" at bounding box center [114, 176] width 145 height 17
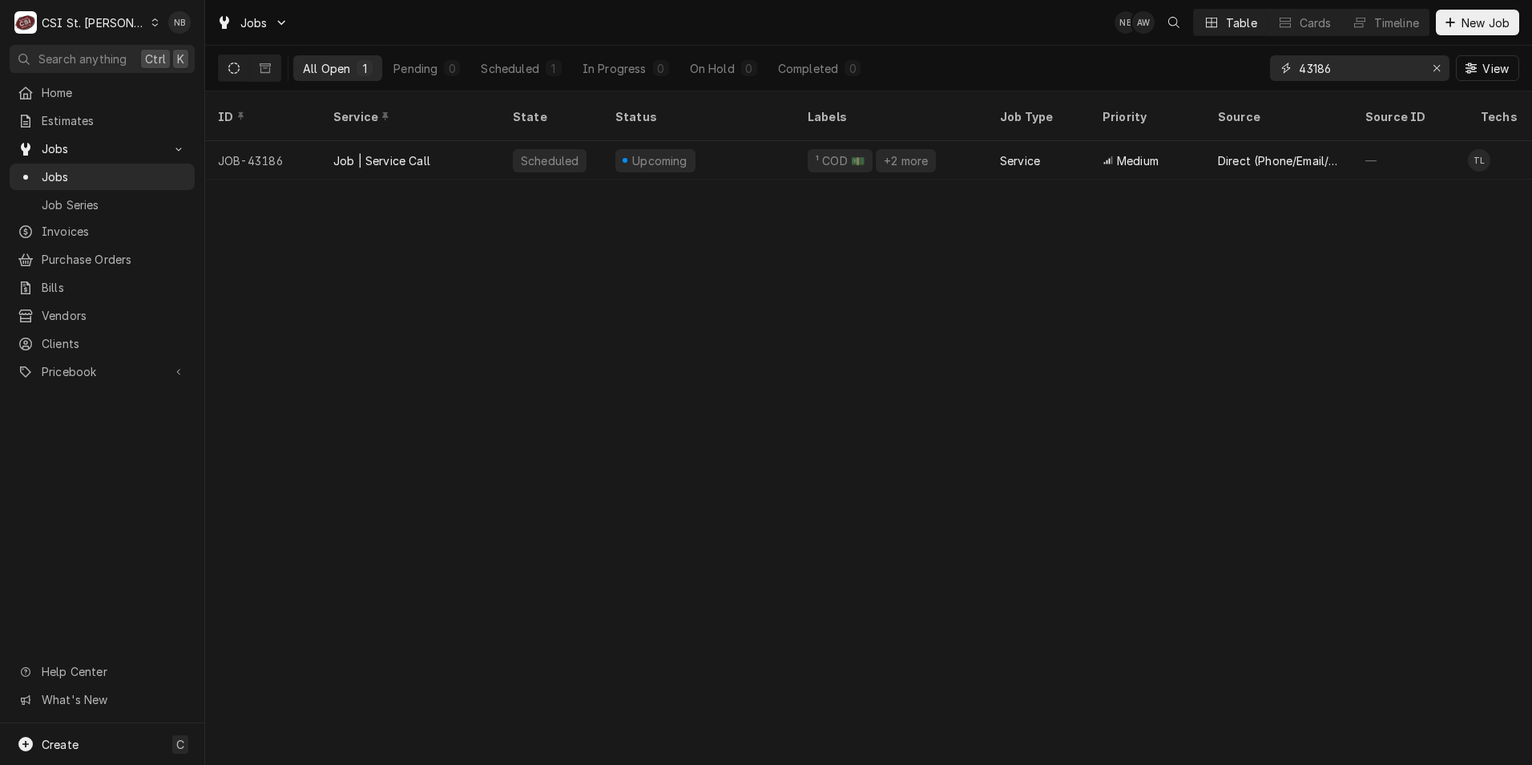
drag, startPoint x: 1350, startPoint y: 67, endPoint x: 1313, endPoint y: 73, distance: 37.3
click at [1313, 73] on input "43186" at bounding box center [1359, 68] width 120 height 26
type input "43253"
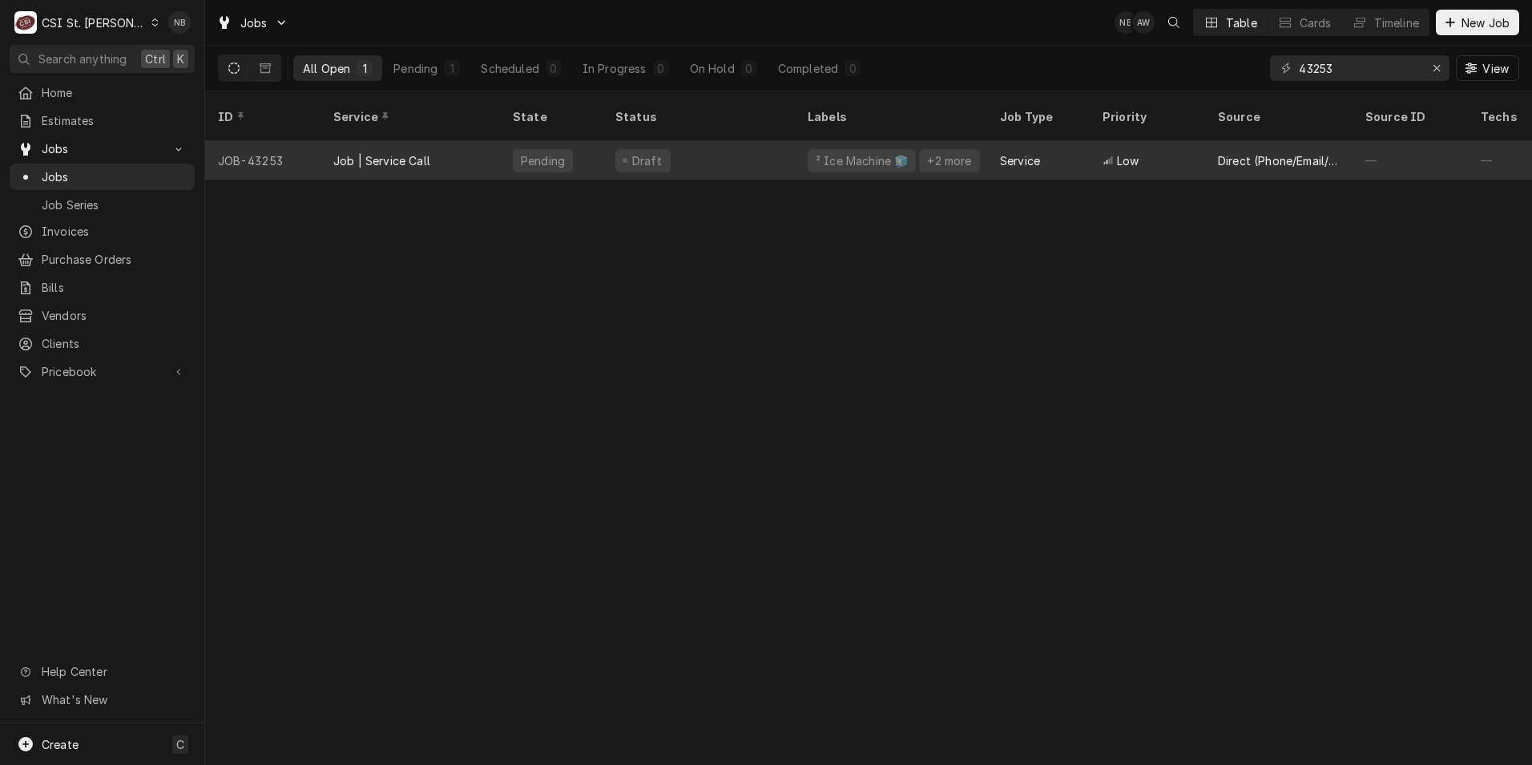
click at [730, 142] on div "Draft" at bounding box center [699, 160] width 192 height 38
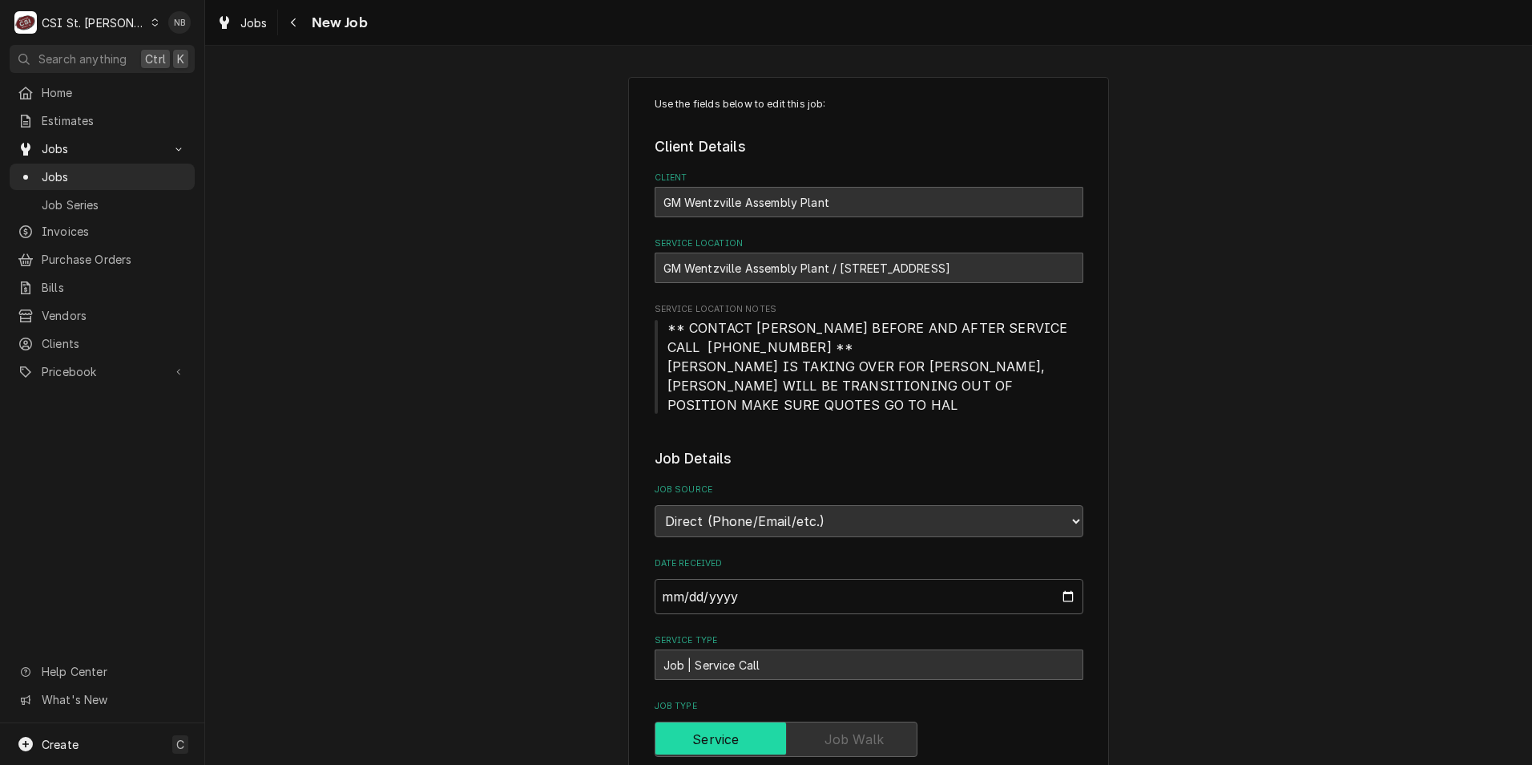
type textarea "x"
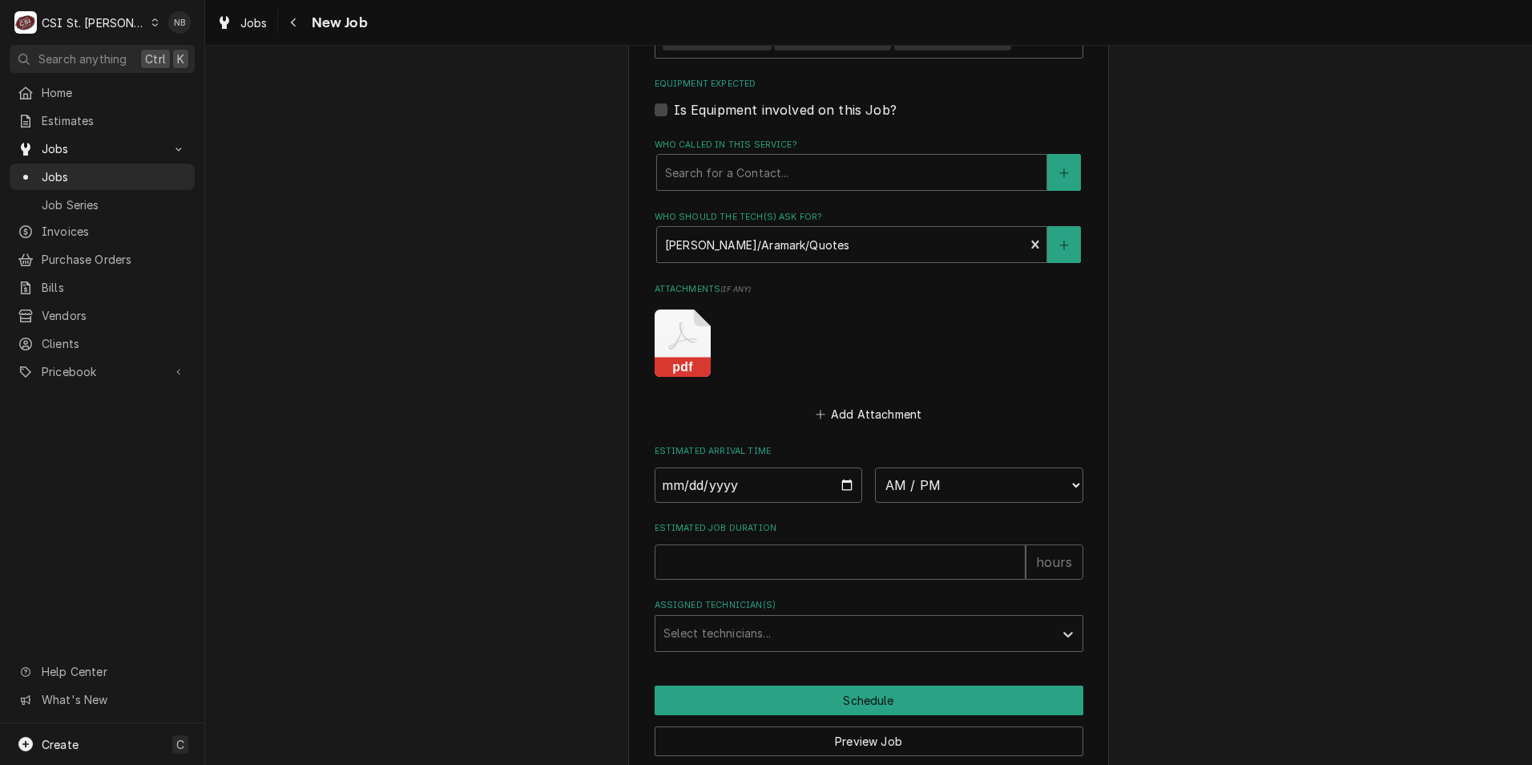
scroll to position [1350, 0]
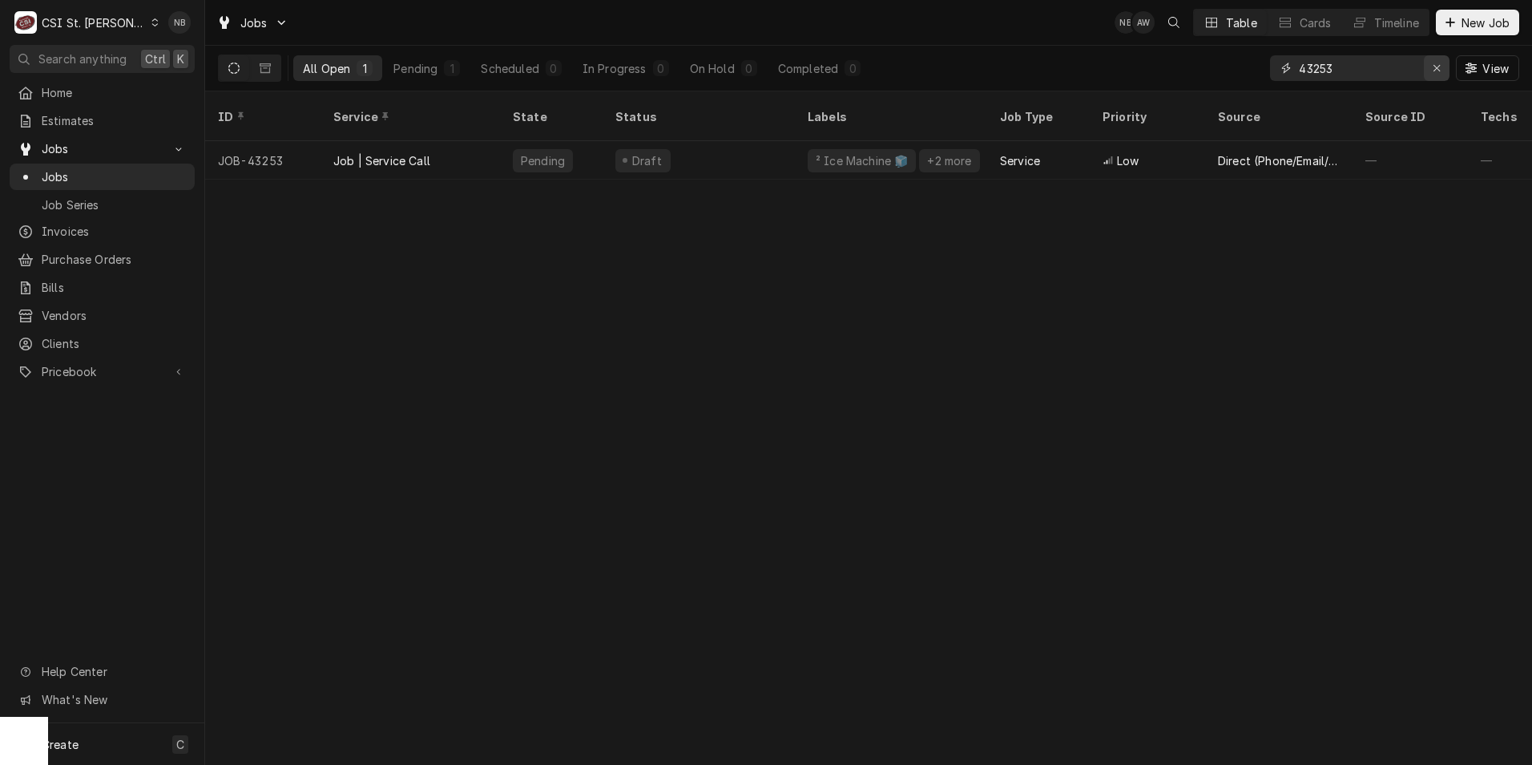
click at [1443, 64] on div "Erase input" at bounding box center [1437, 68] width 16 height 16
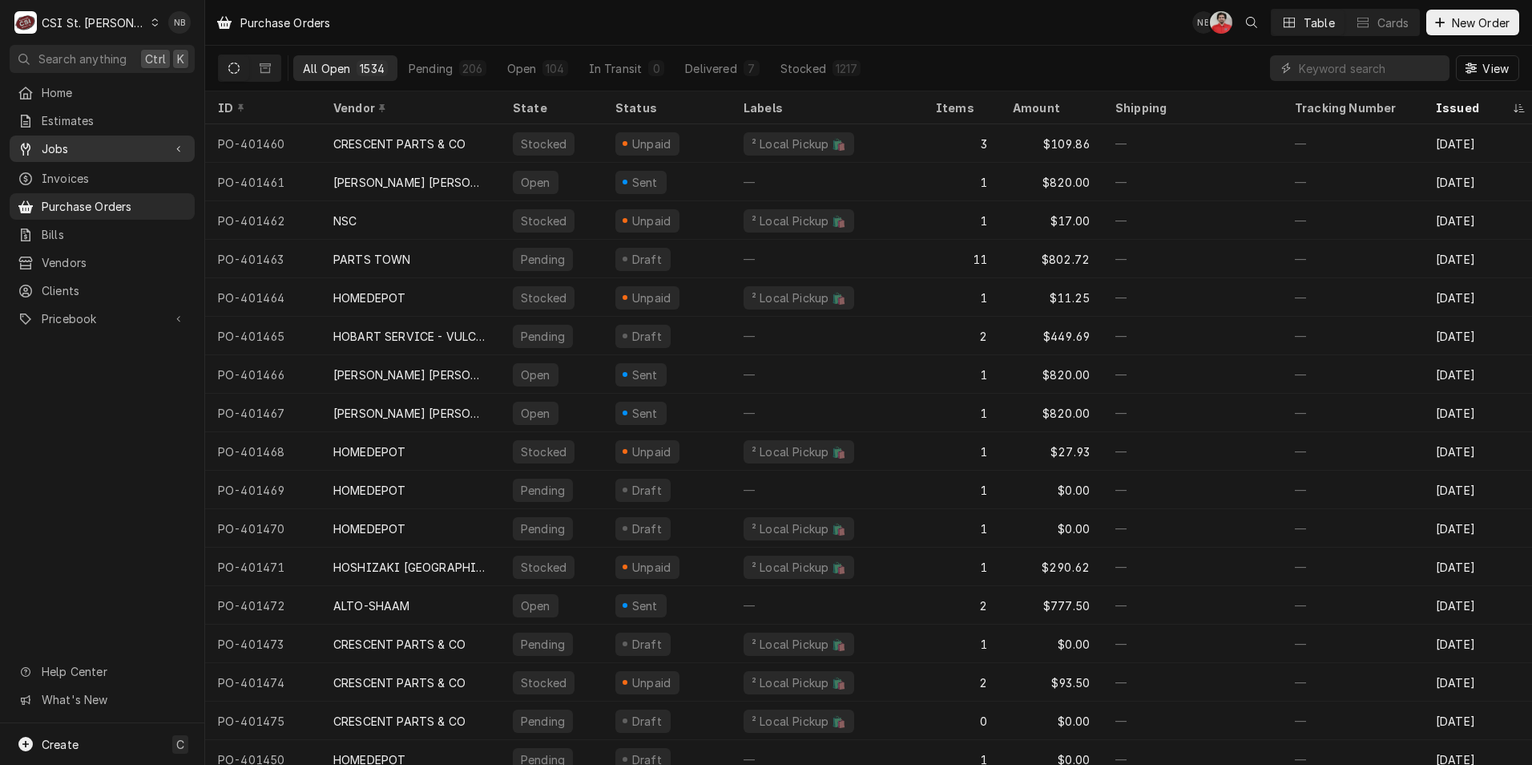
click at [127, 142] on span "Jobs" at bounding box center [102, 148] width 121 height 17
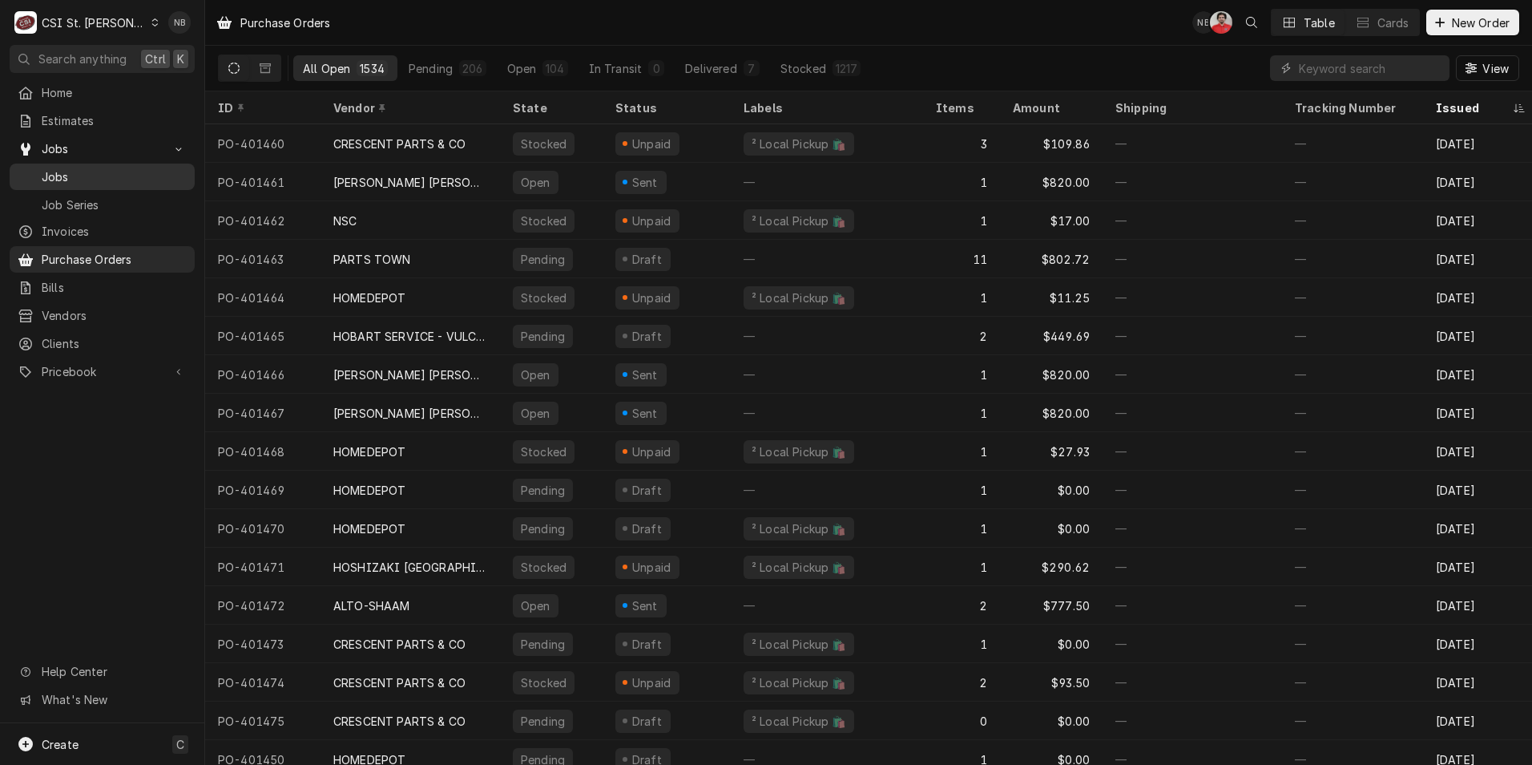
click at [142, 168] on span "Jobs" at bounding box center [114, 176] width 145 height 17
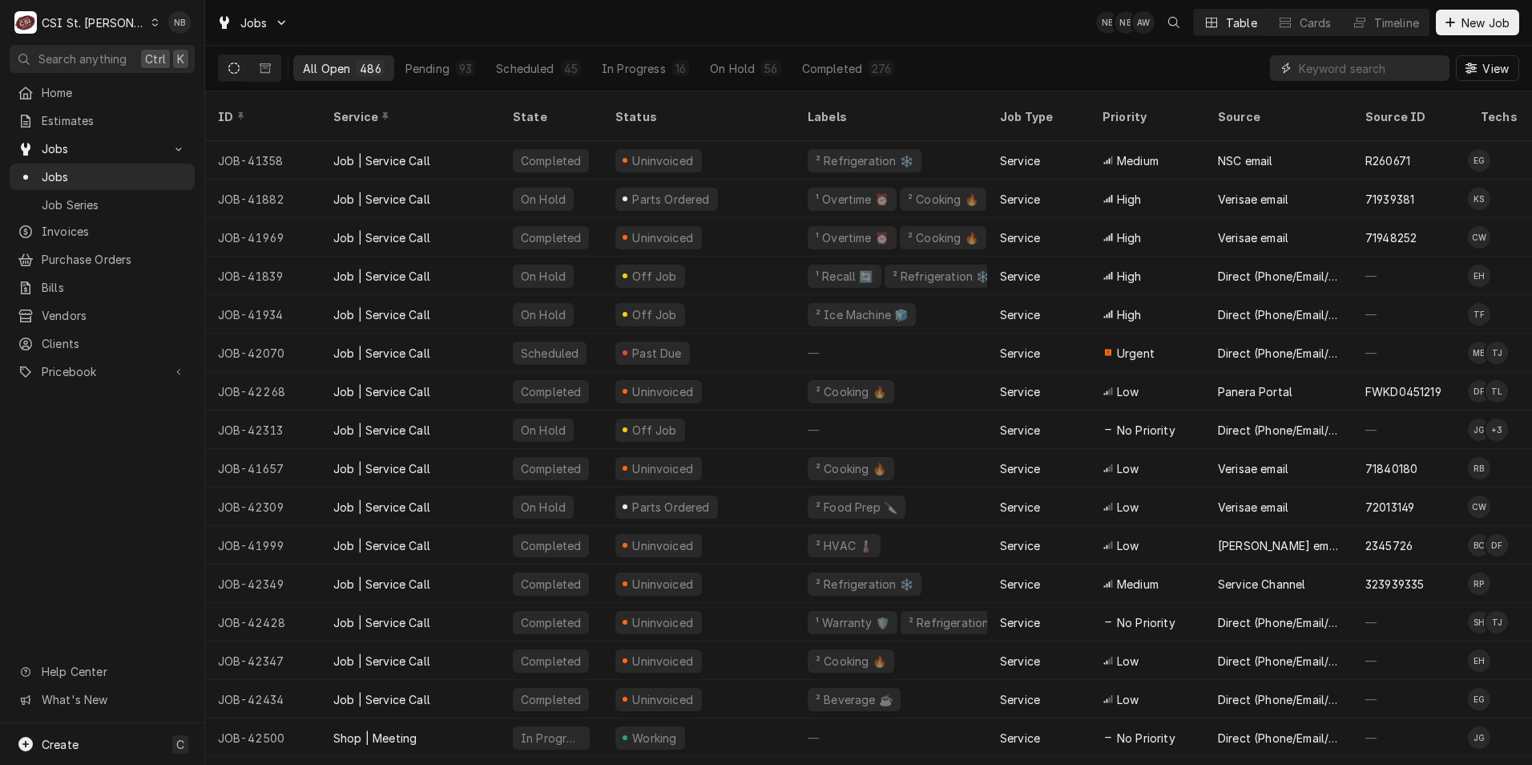
click at [1381, 63] on input "Dynamic Content Wrapper" at bounding box center [1370, 68] width 143 height 26
type input "43028"
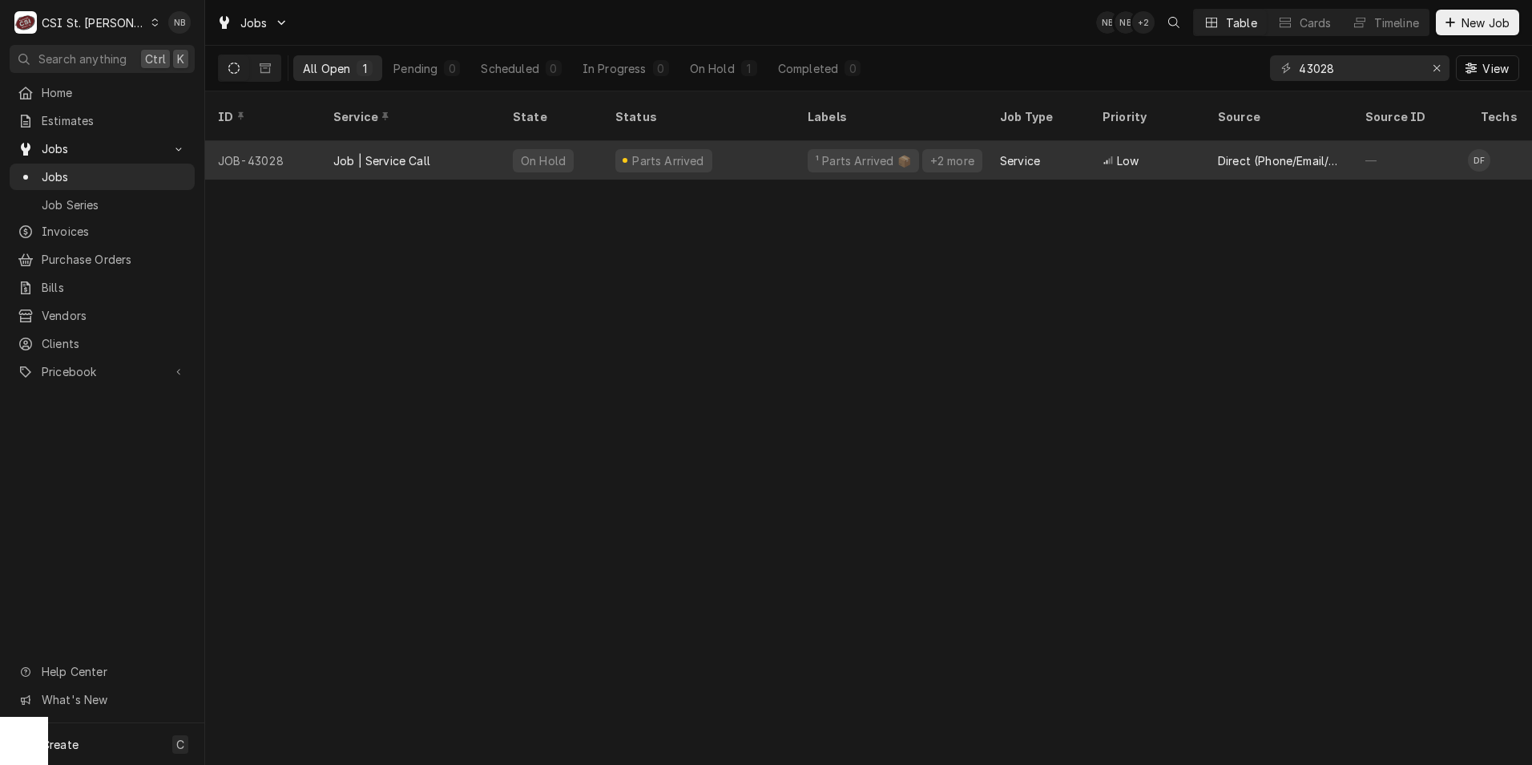
click at [762, 142] on div "Parts Arrived" at bounding box center [699, 160] width 192 height 38
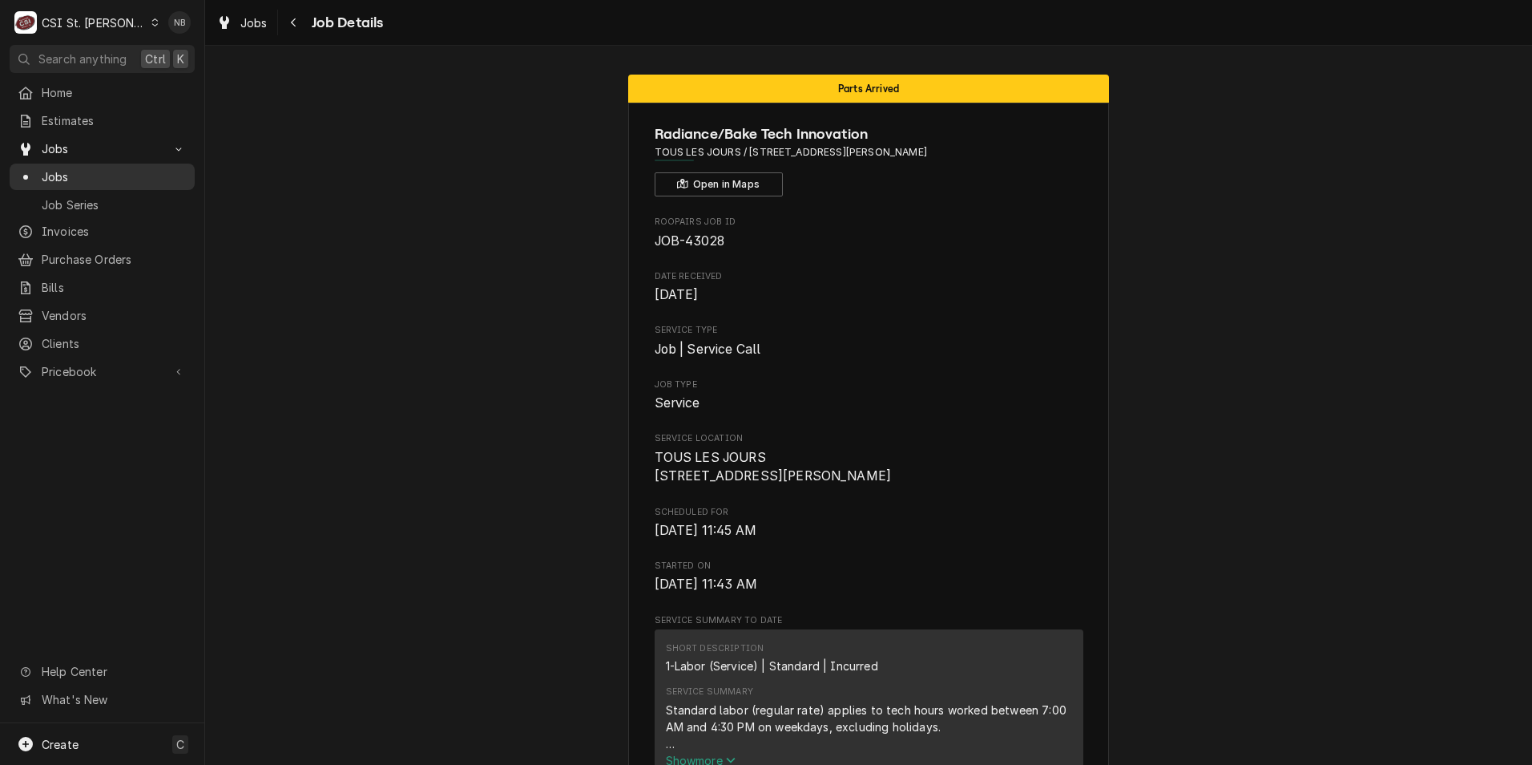
click at [123, 177] on span "Jobs" at bounding box center [114, 176] width 145 height 17
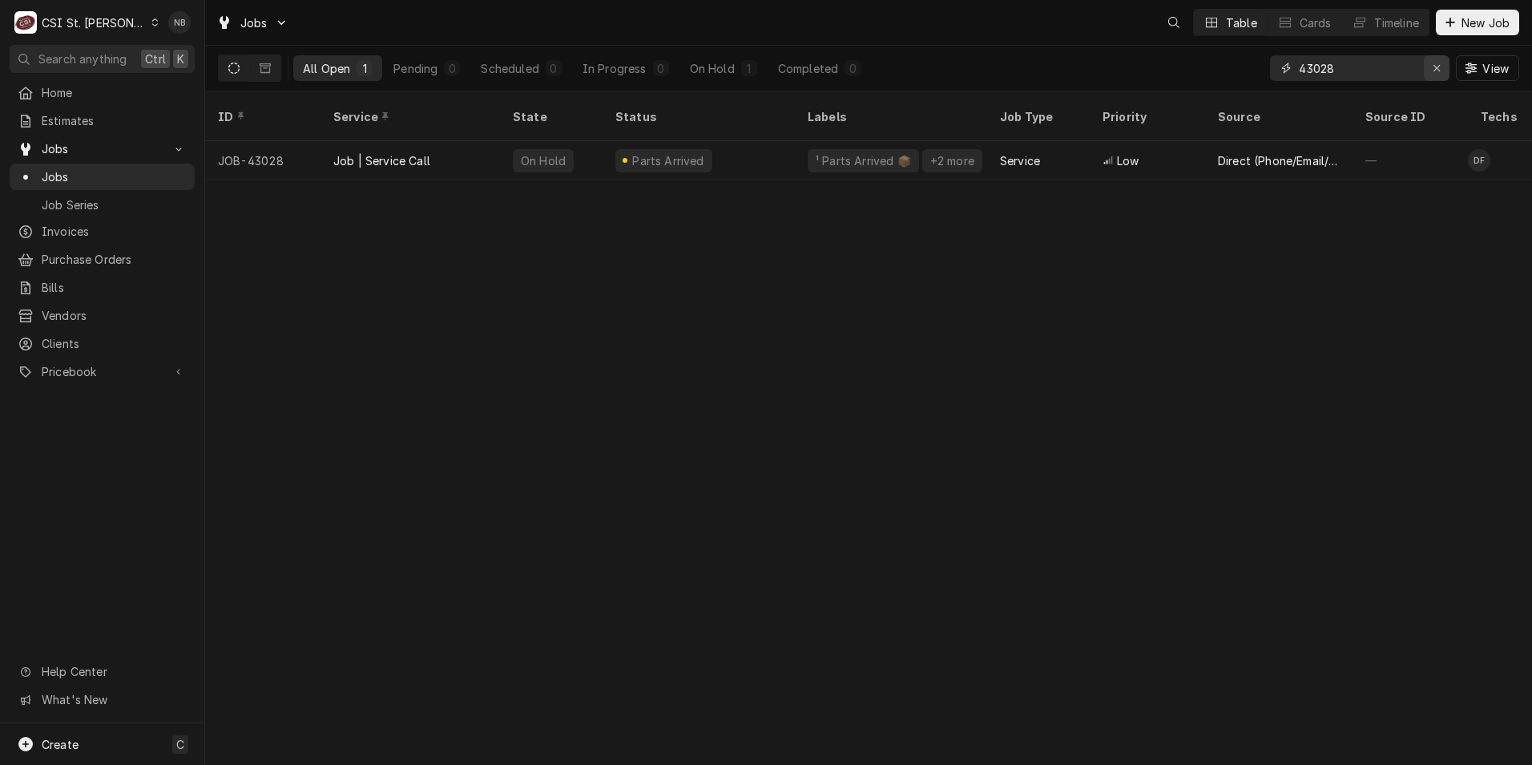
click at [1443, 63] on div "Erase input" at bounding box center [1437, 68] width 16 height 16
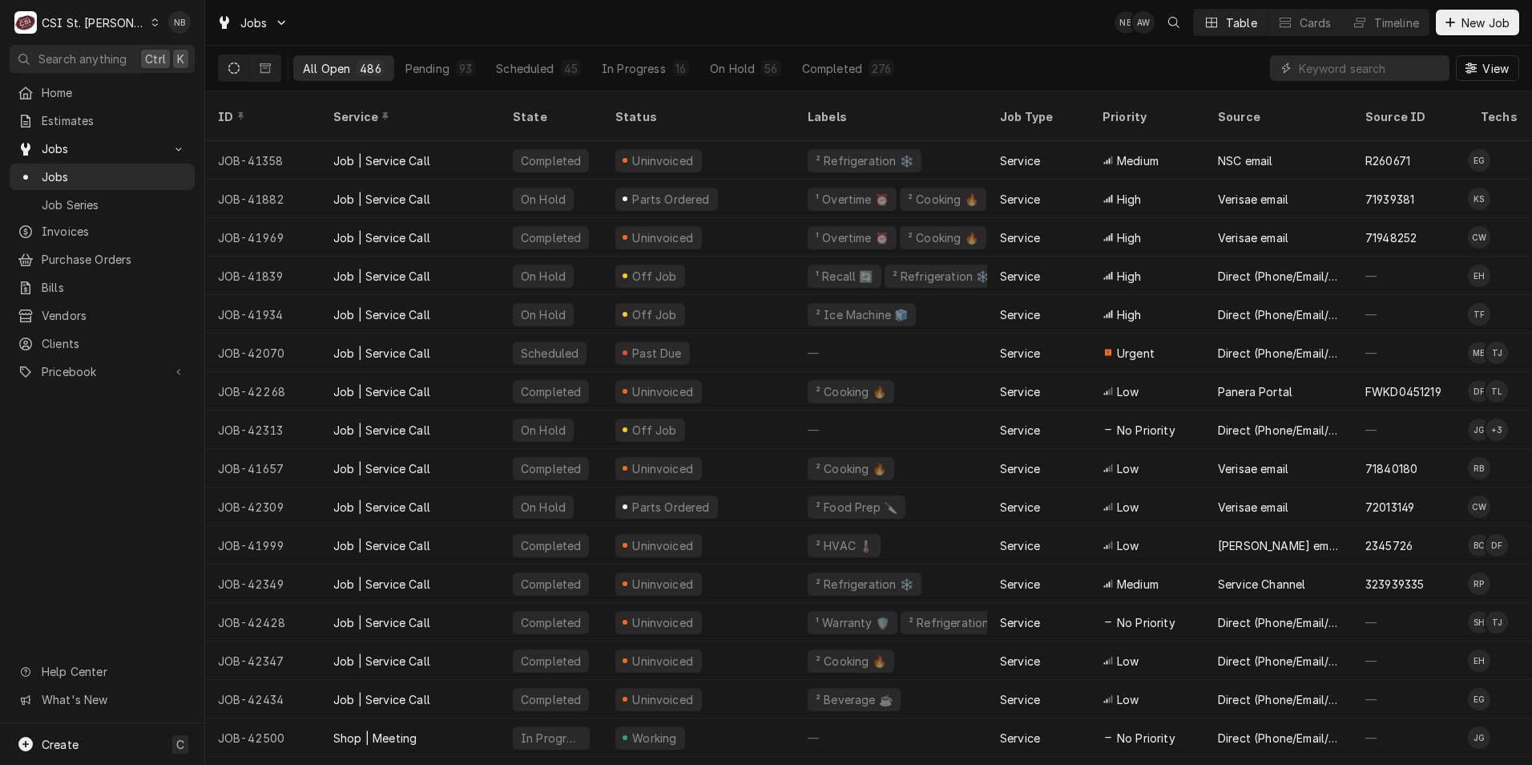
click at [1097, 31] on div "Jobs NB AW Table Cards Timeline New Job" at bounding box center [868, 22] width 1327 height 45
click at [130, 251] on span "Purchase Orders" at bounding box center [114, 259] width 145 height 17
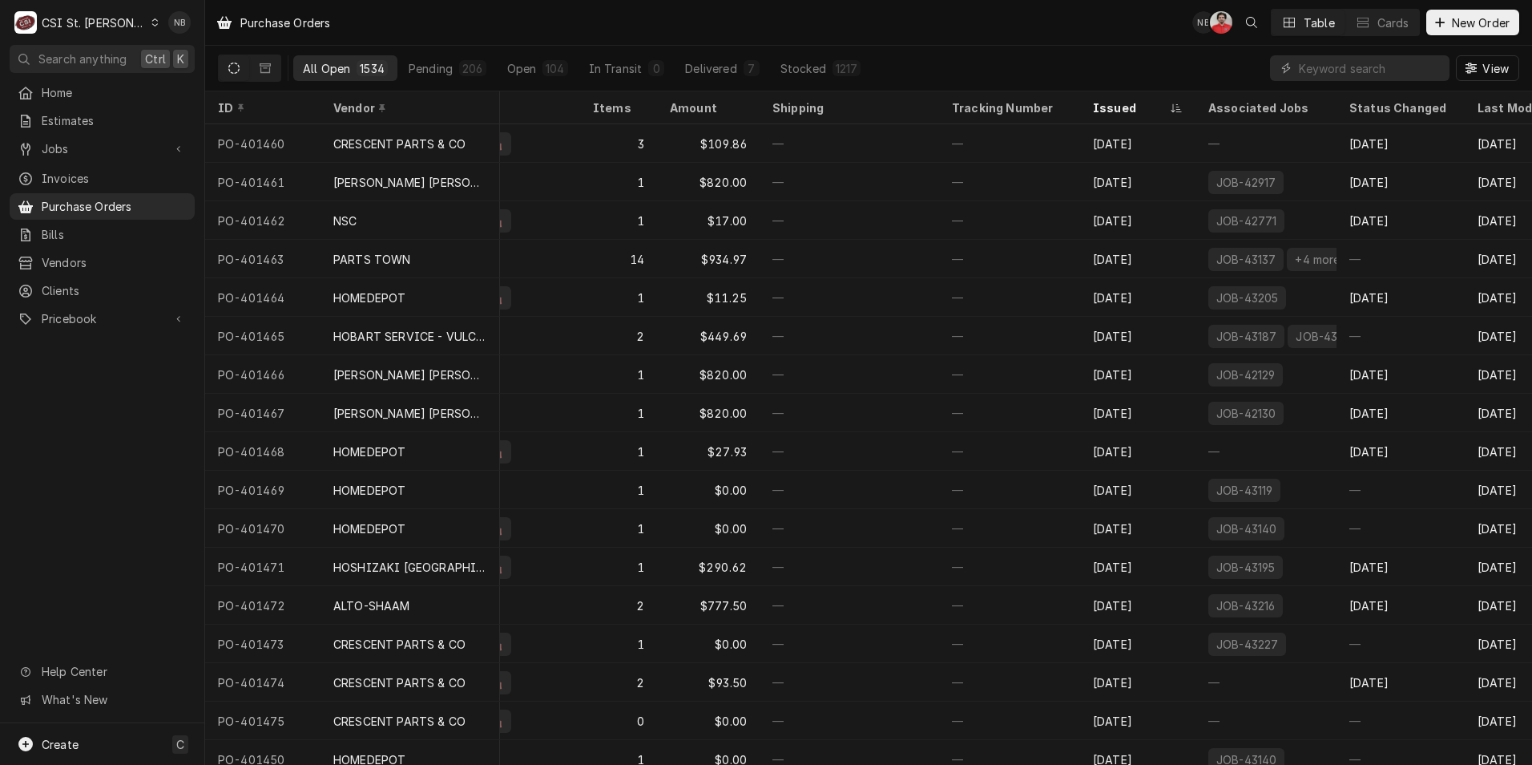
scroll to position [0, 347]
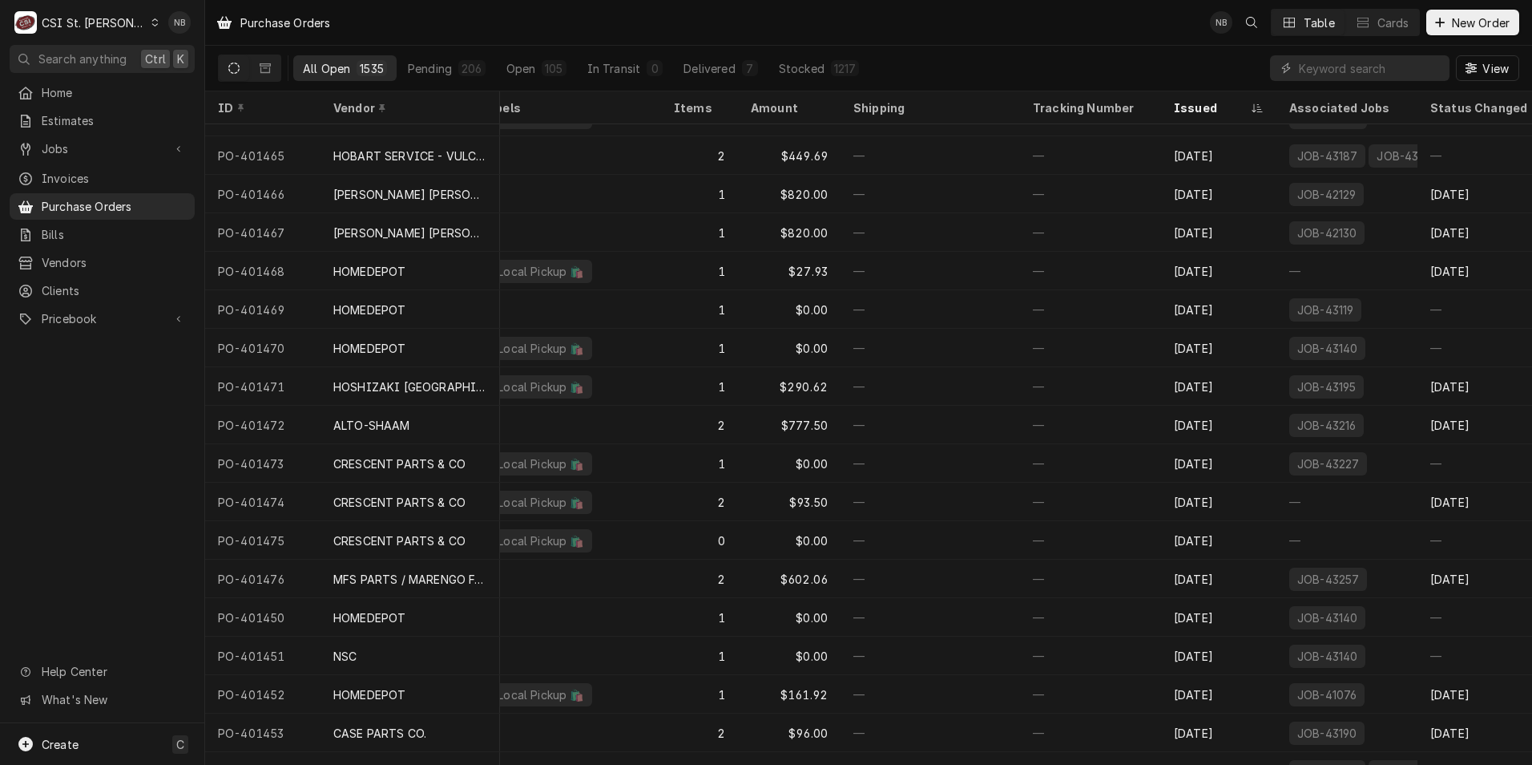
scroll to position [180, 0]
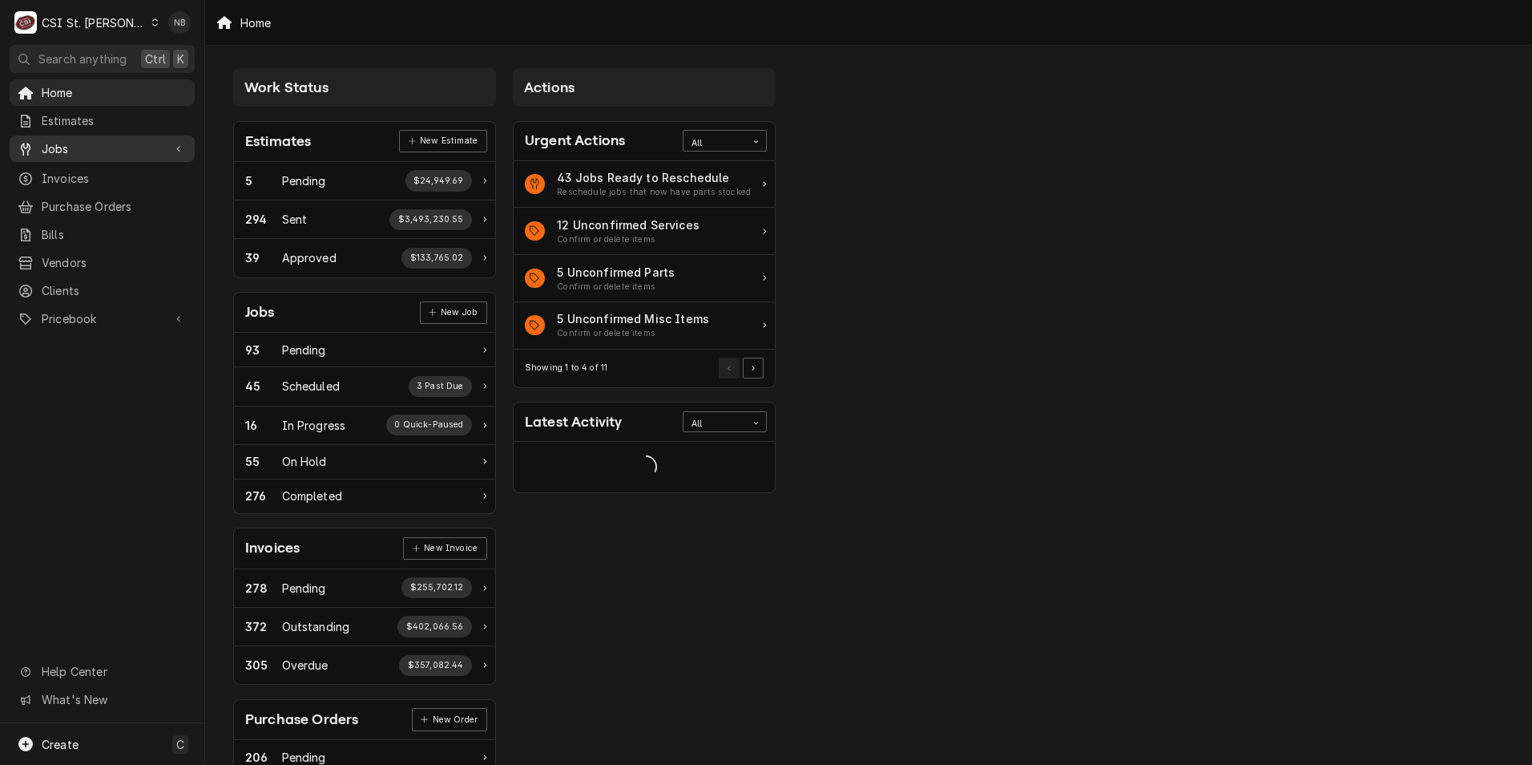
click at [115, 148] on span "Jobs" at bounding box center [102, 148] width 121 height 17
click at [103, 176] on span "Jobs" at bounding box center [114, 176] width 145 height 17
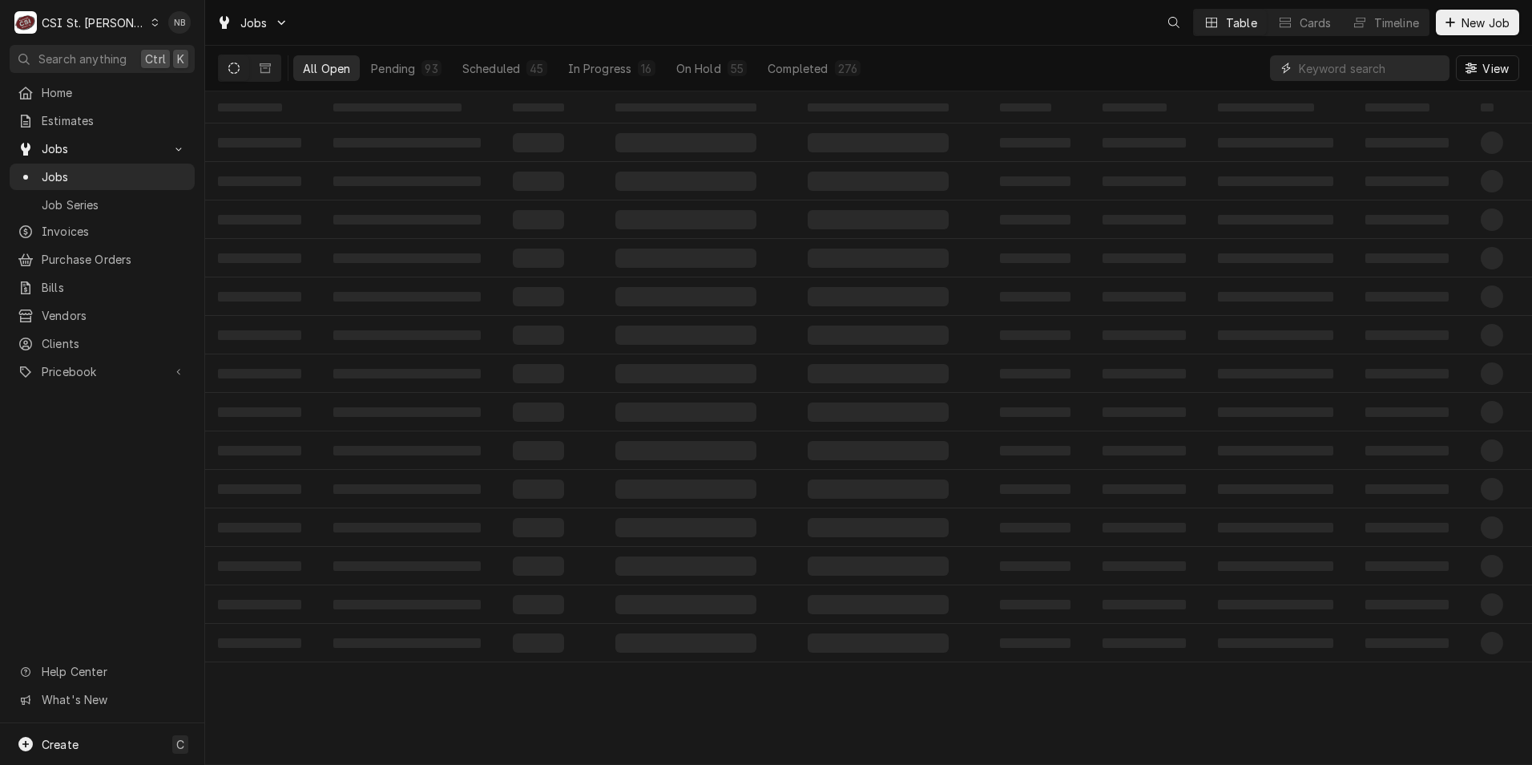
click at [1417, 71] on input "Dynamic Content Wrapper" at bounding box center [1370, 68] width 143 height 26
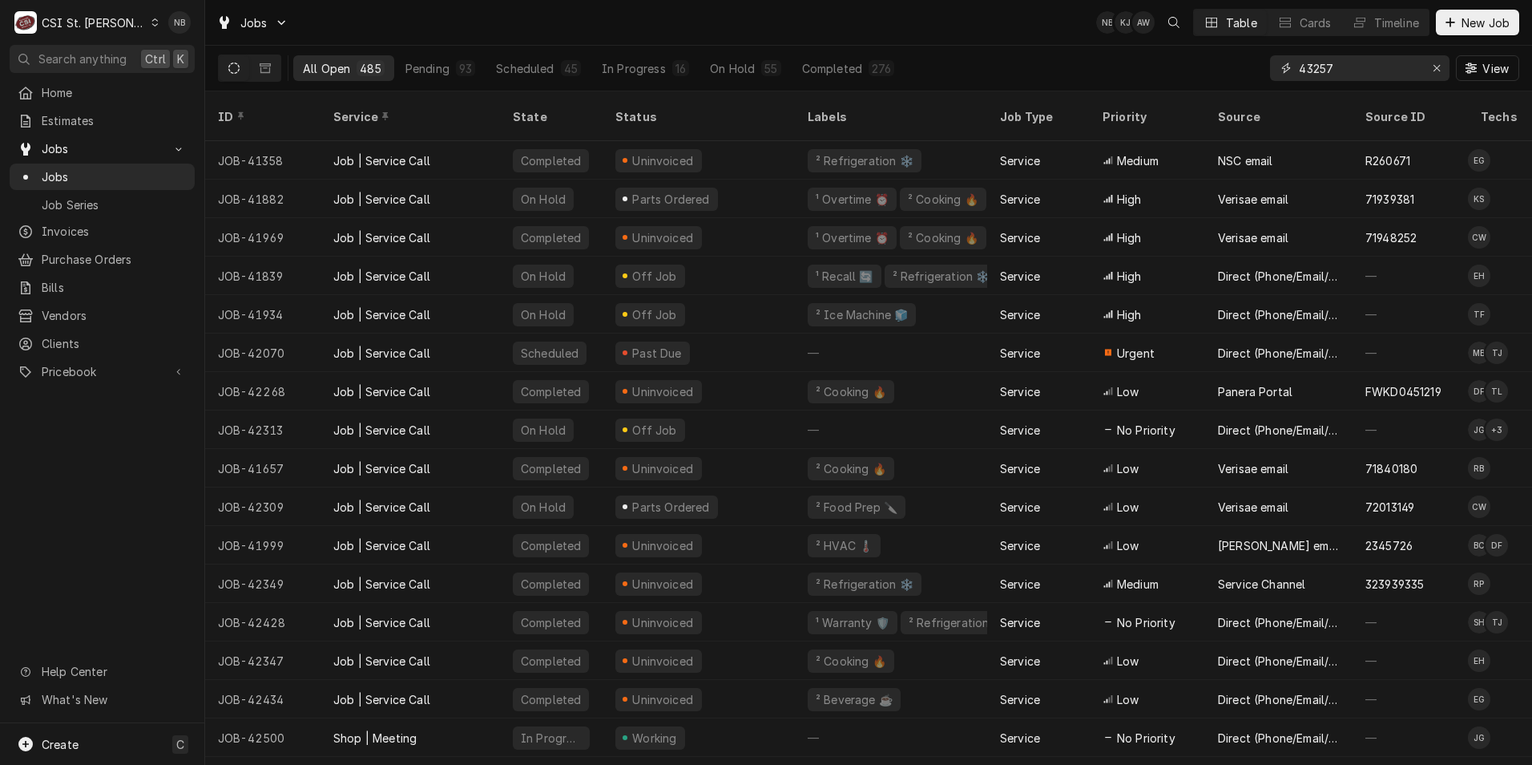
type input "43257"
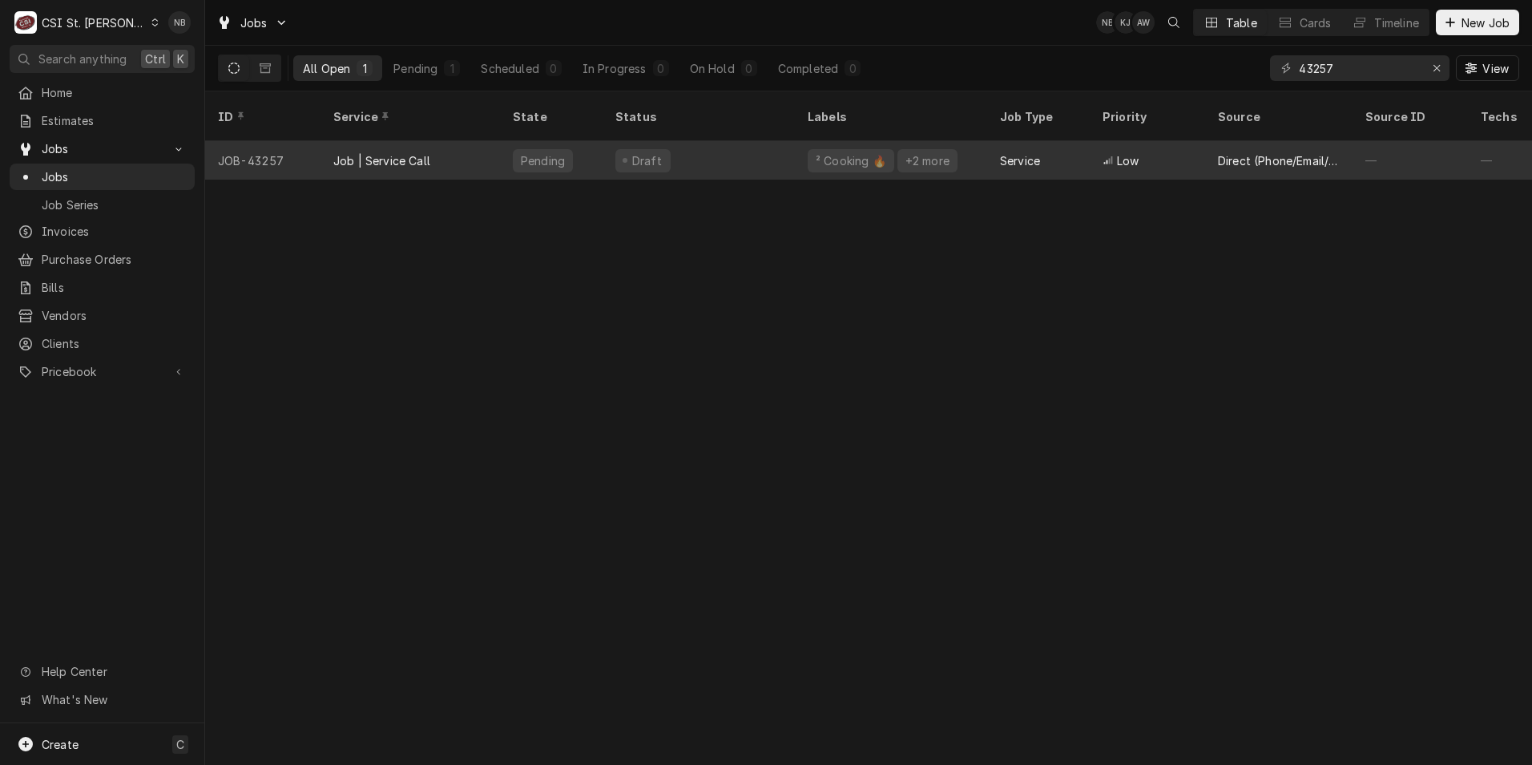
click at [743, 141] on div "Draft" at bounding box center [699, 160] width 192 height 38
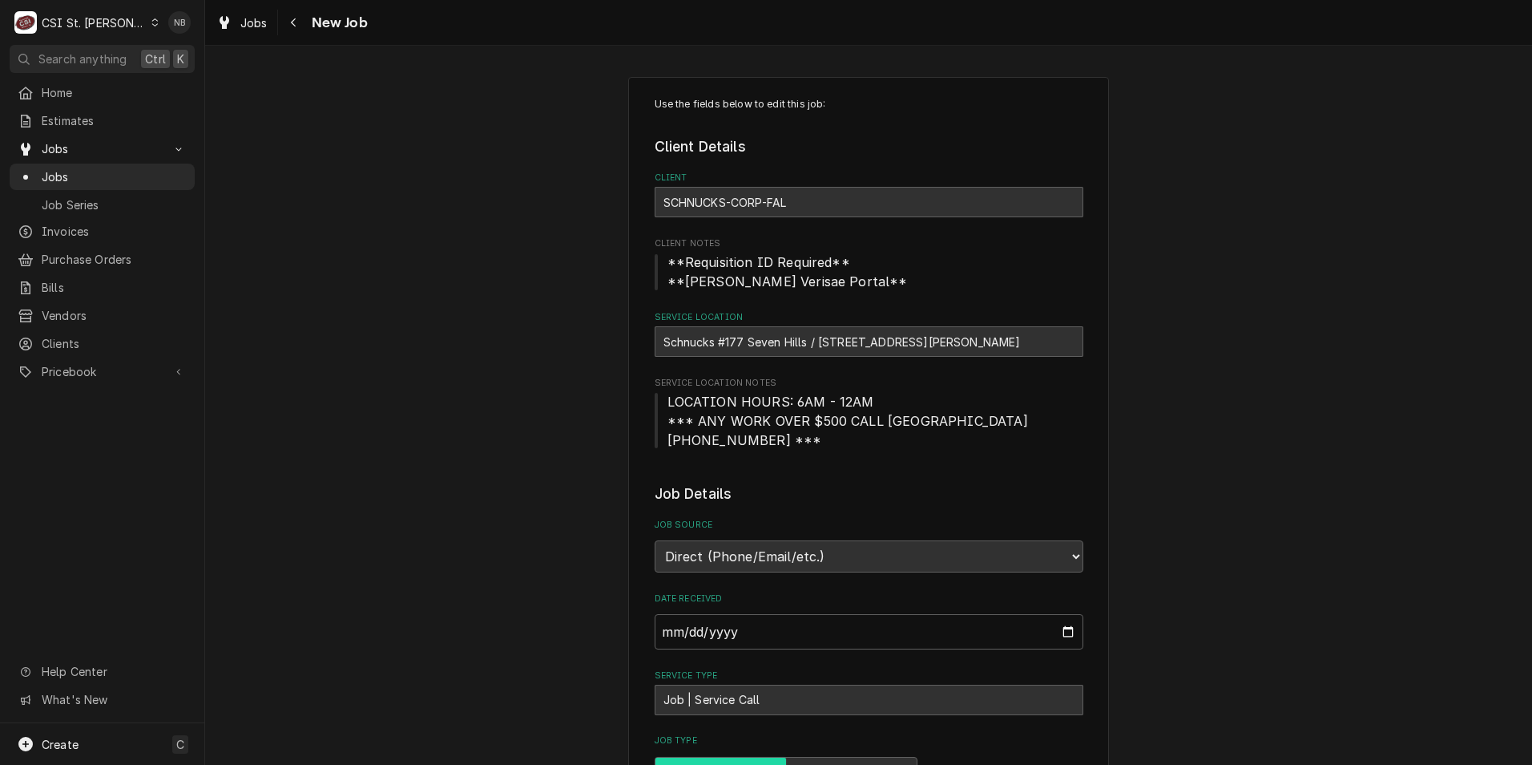
type textarea "x"
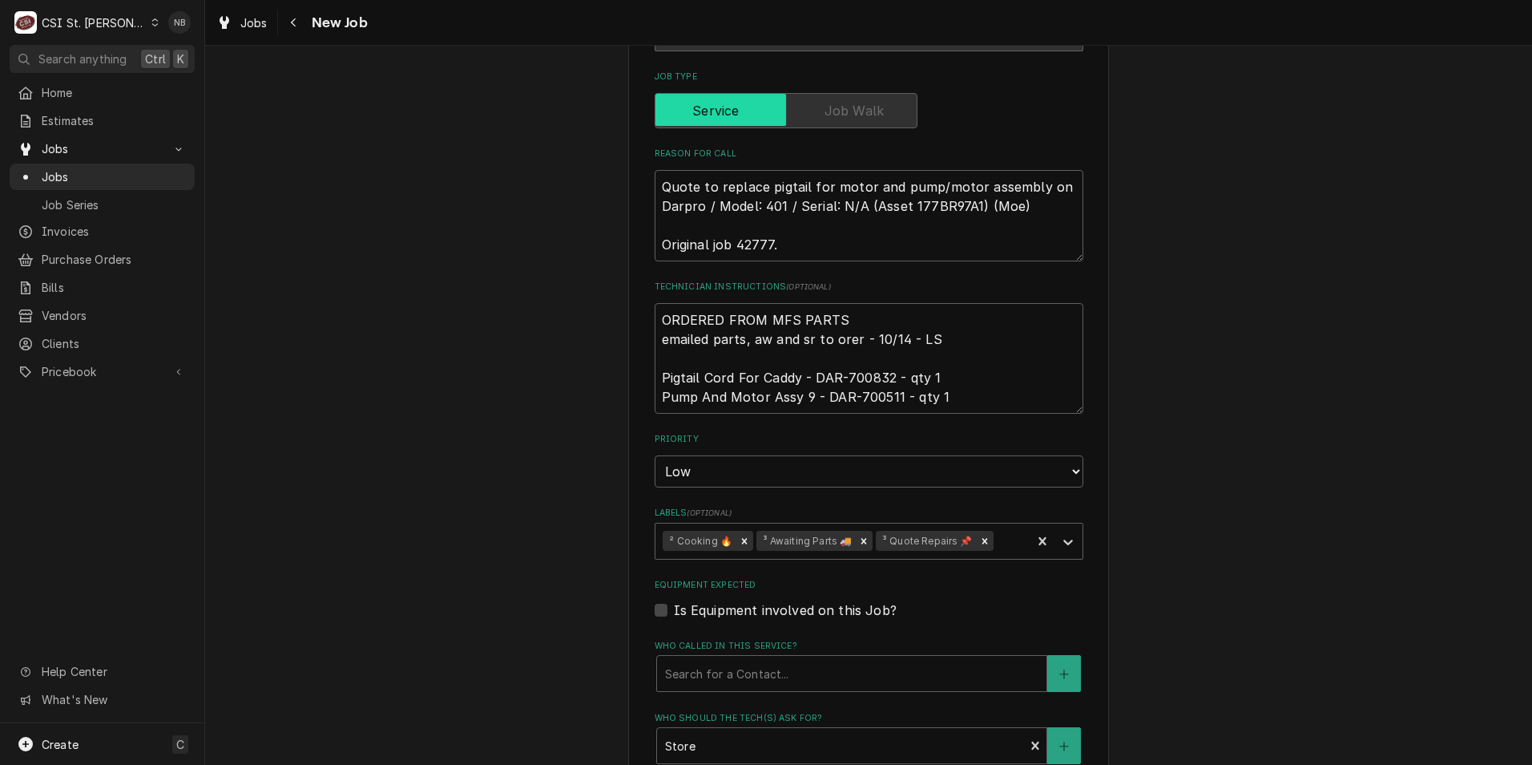
scroll to position [882, 0]
